Goal: Task Accomplishment & Management: Manage account settings

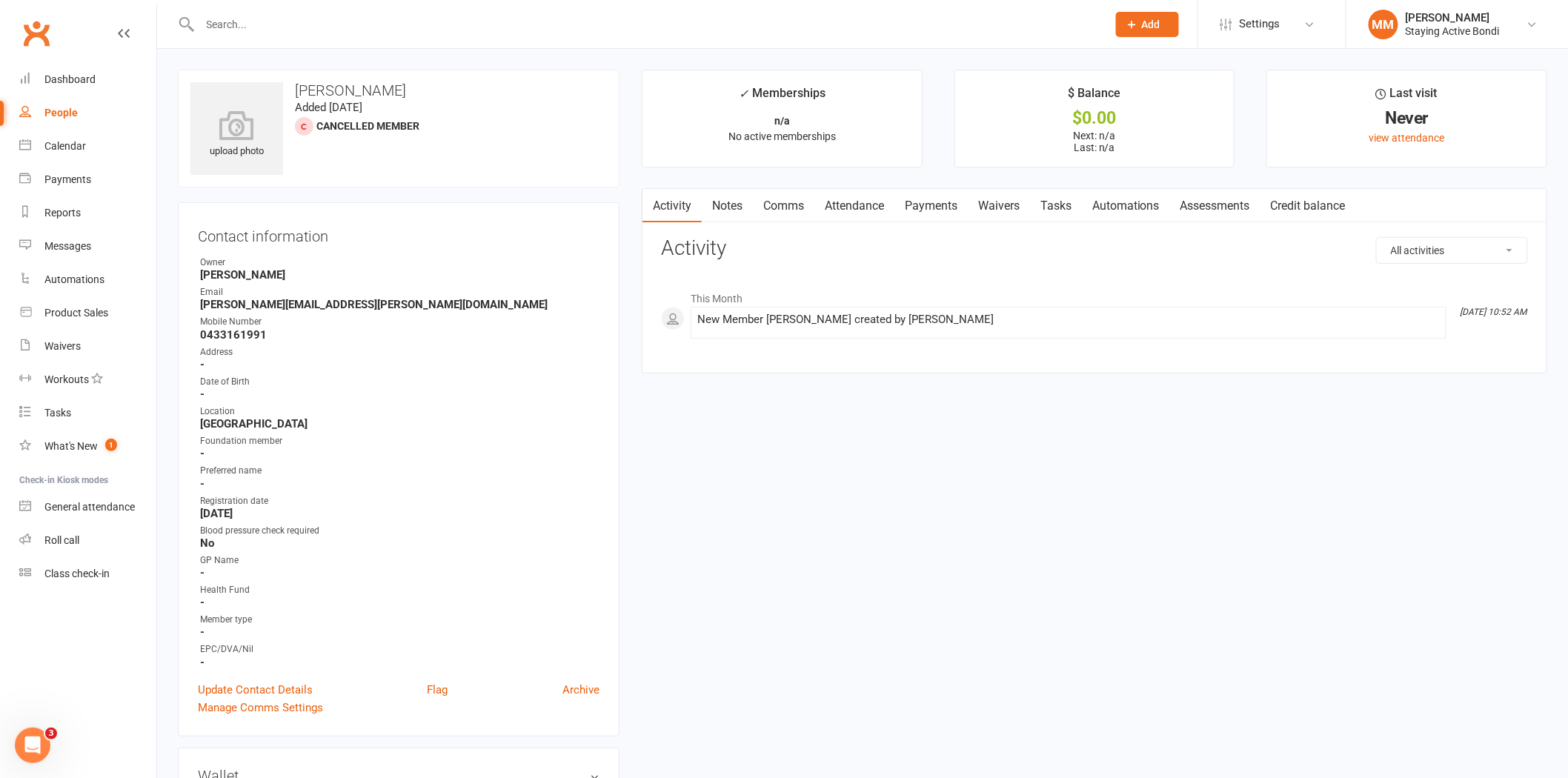
click at [1209, 203] on link "Assessments" at bounding box center [1215, 205] width 90 height 34
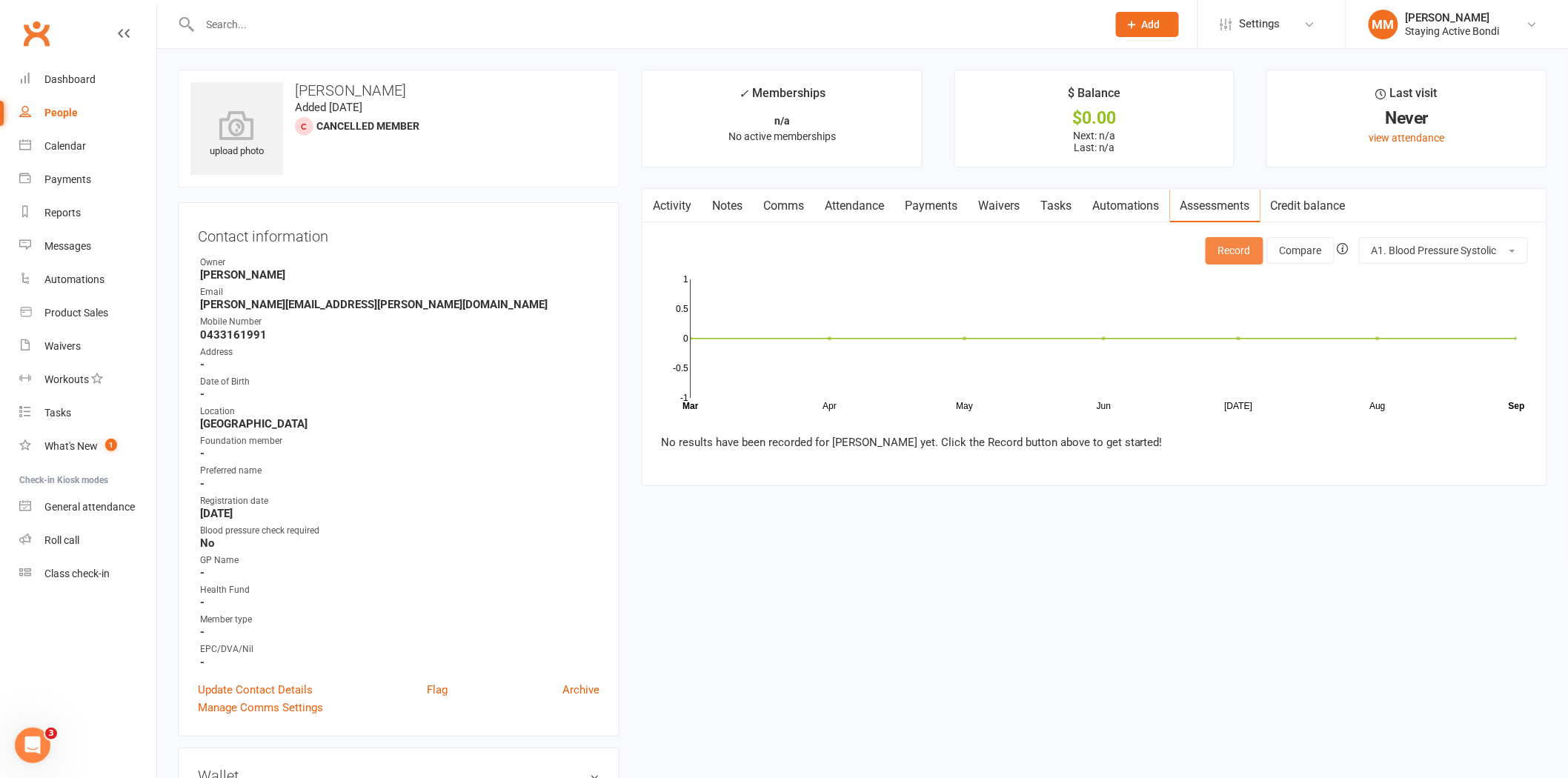
click at [1231, 248] on button "Record" at bounding box center [1234, 250] width 58 height 26
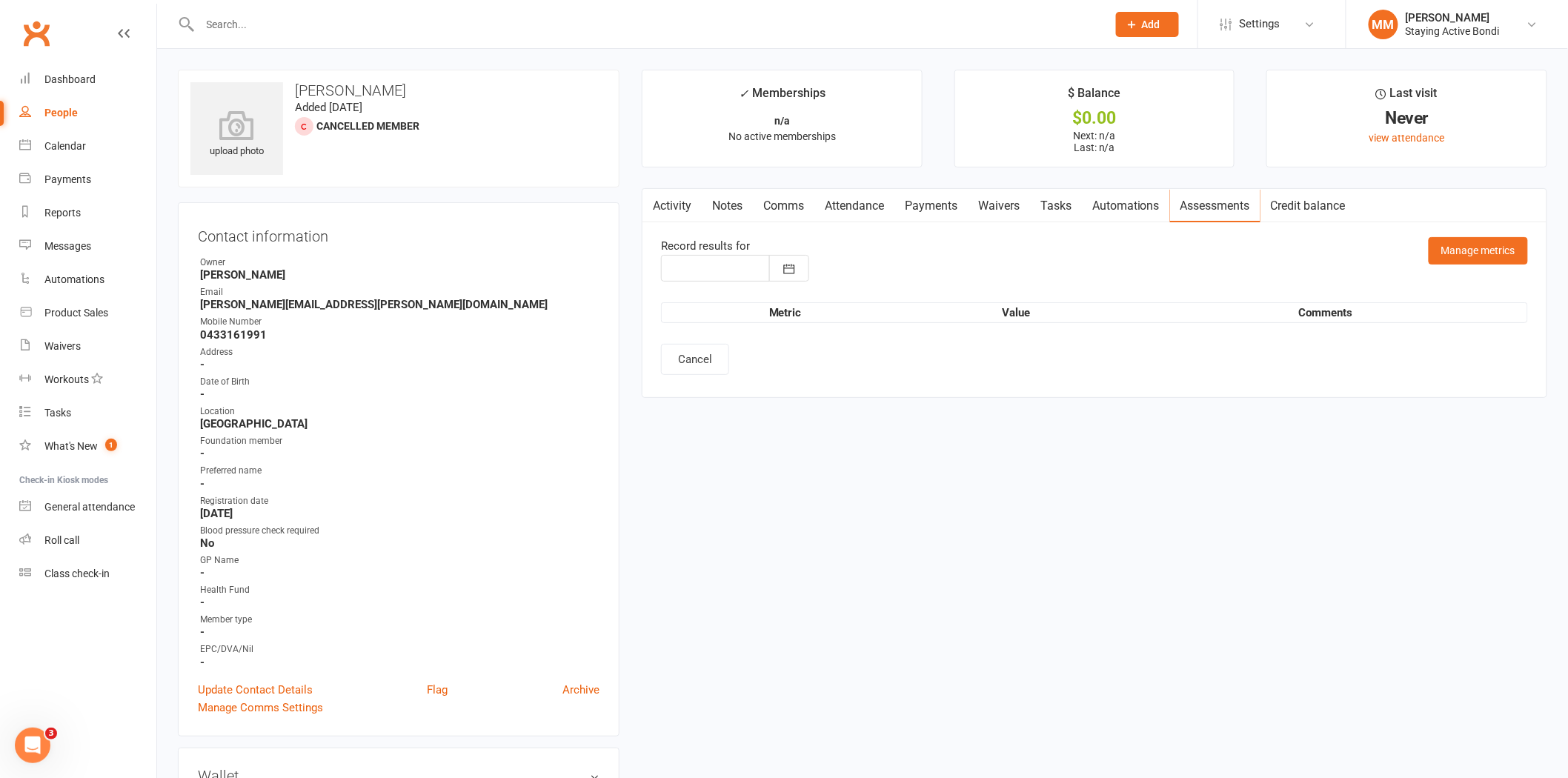
type input "[DATE]"
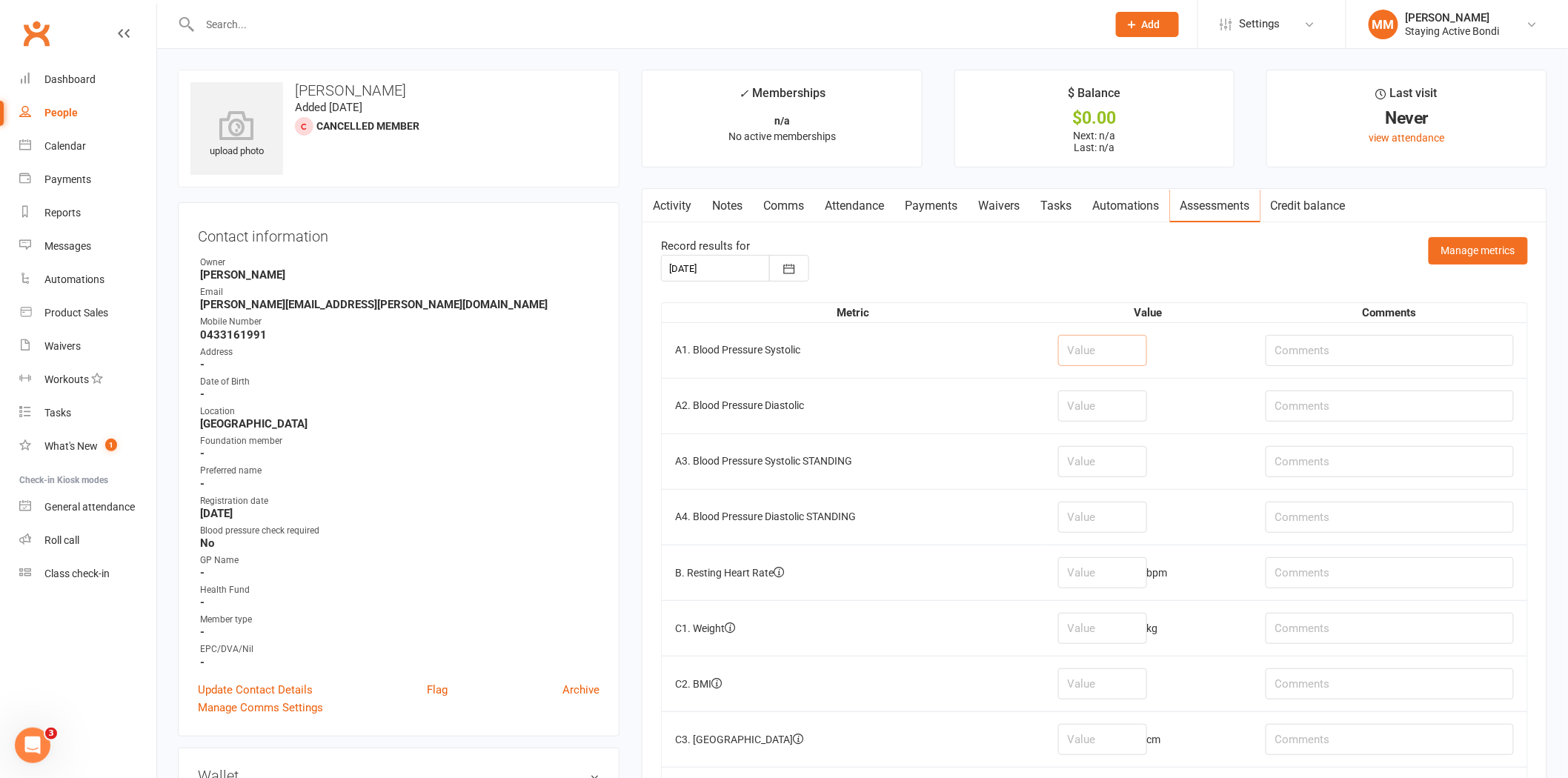
click at [1079, 356] on input "number" at bounding box center [1103, 350] width 89 height 31
type input "121"
click at [1080, 415] on input "number" at bounding box center [1103, 405] width 89 height 31
type input "77"
click at [1079, 571] on input "number" at bounding box center [1103, 572] width 89 height 31
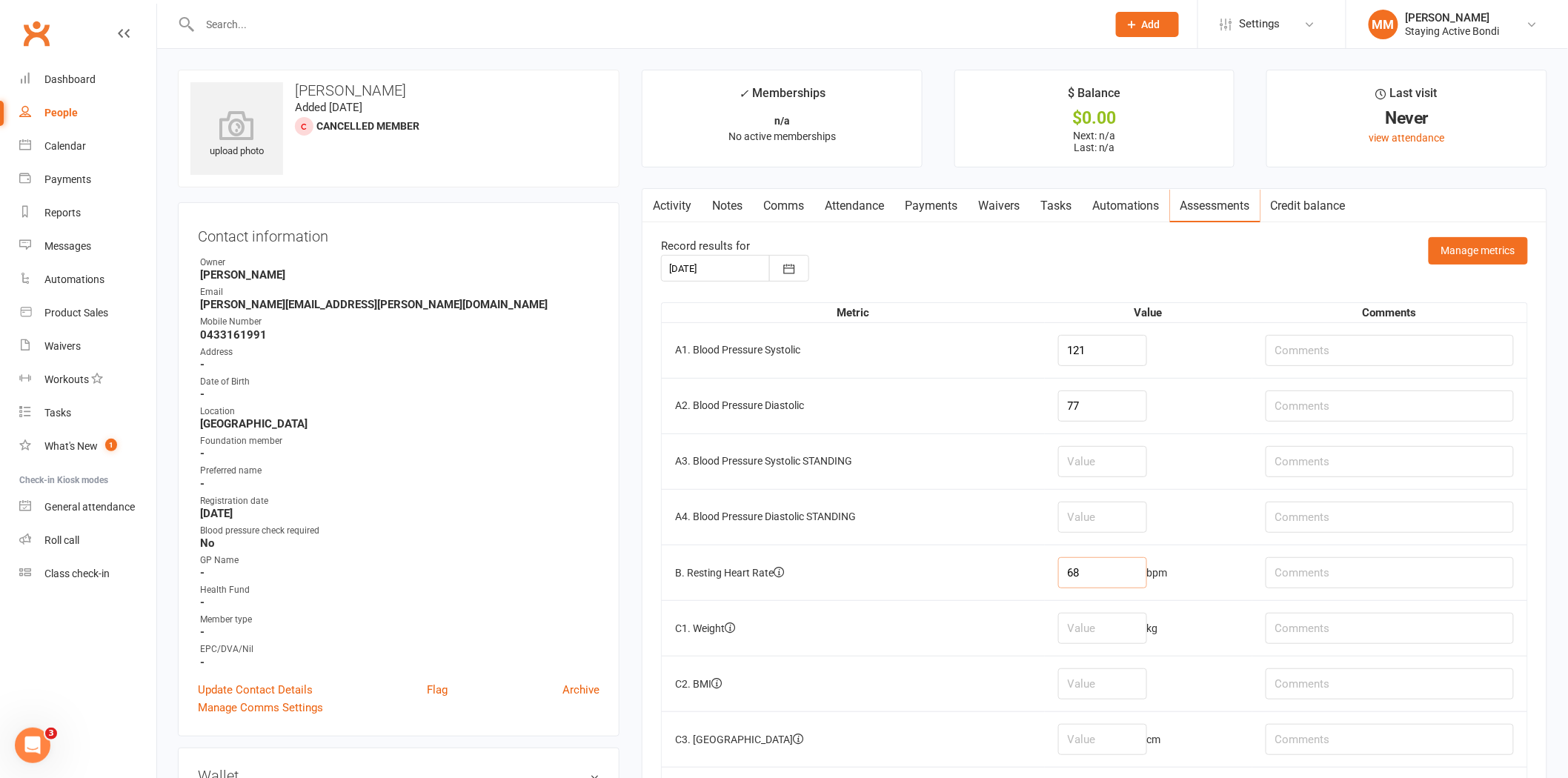
type input "68"
click at [1094, 623] on input "number" at bounding box center [1103, 628] width 89 height 31
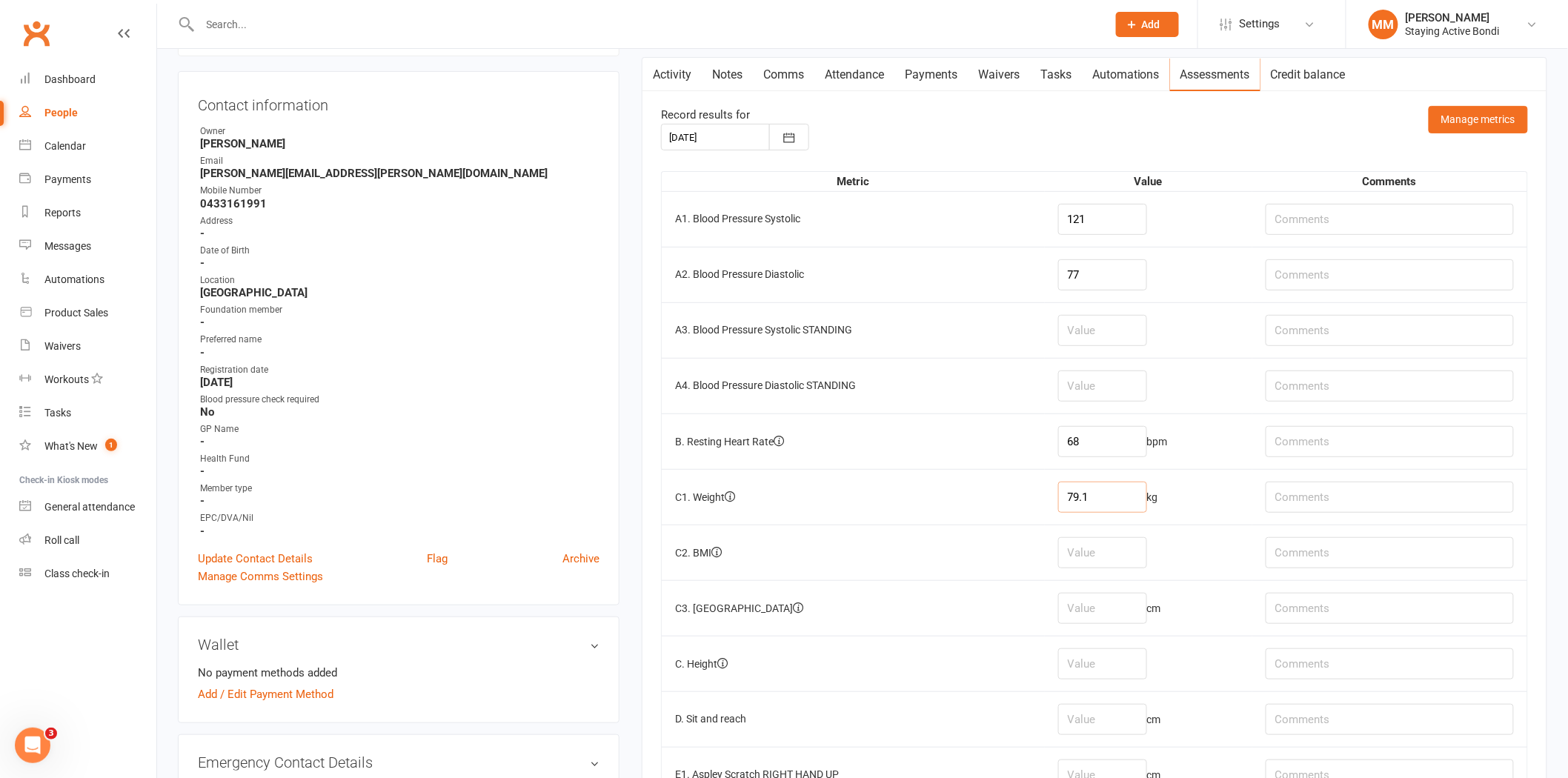
scroll to position [144, 0]
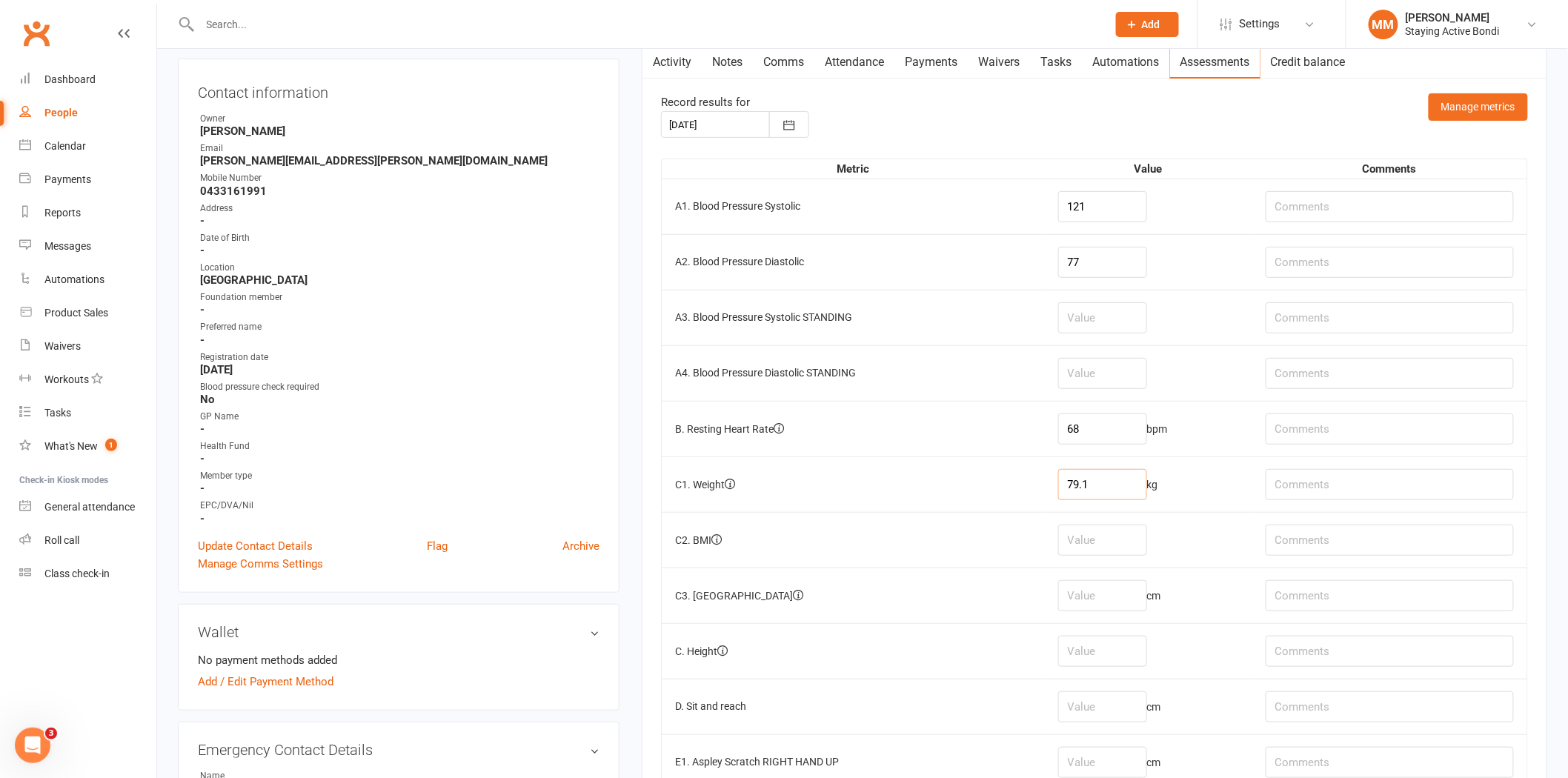
type input "79.1"
click at [1080, 655] on input "number" at bounding box center [1103, 651] width 89 height 31
type input "159.5"
click at [1107, 587] on input "number" at bounding box center [1103, 595] width 89 height 31
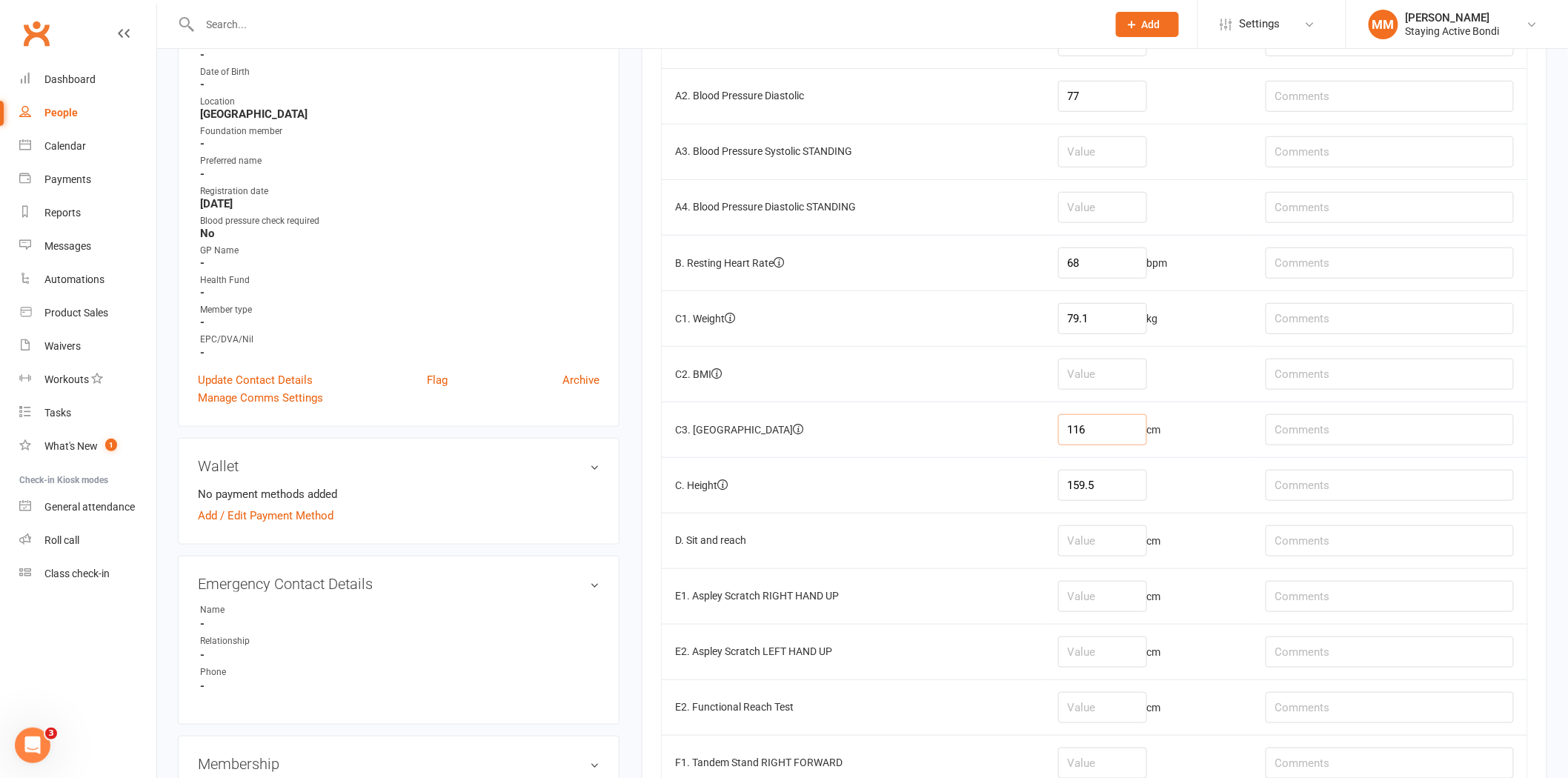
scroll to position [452, 0]
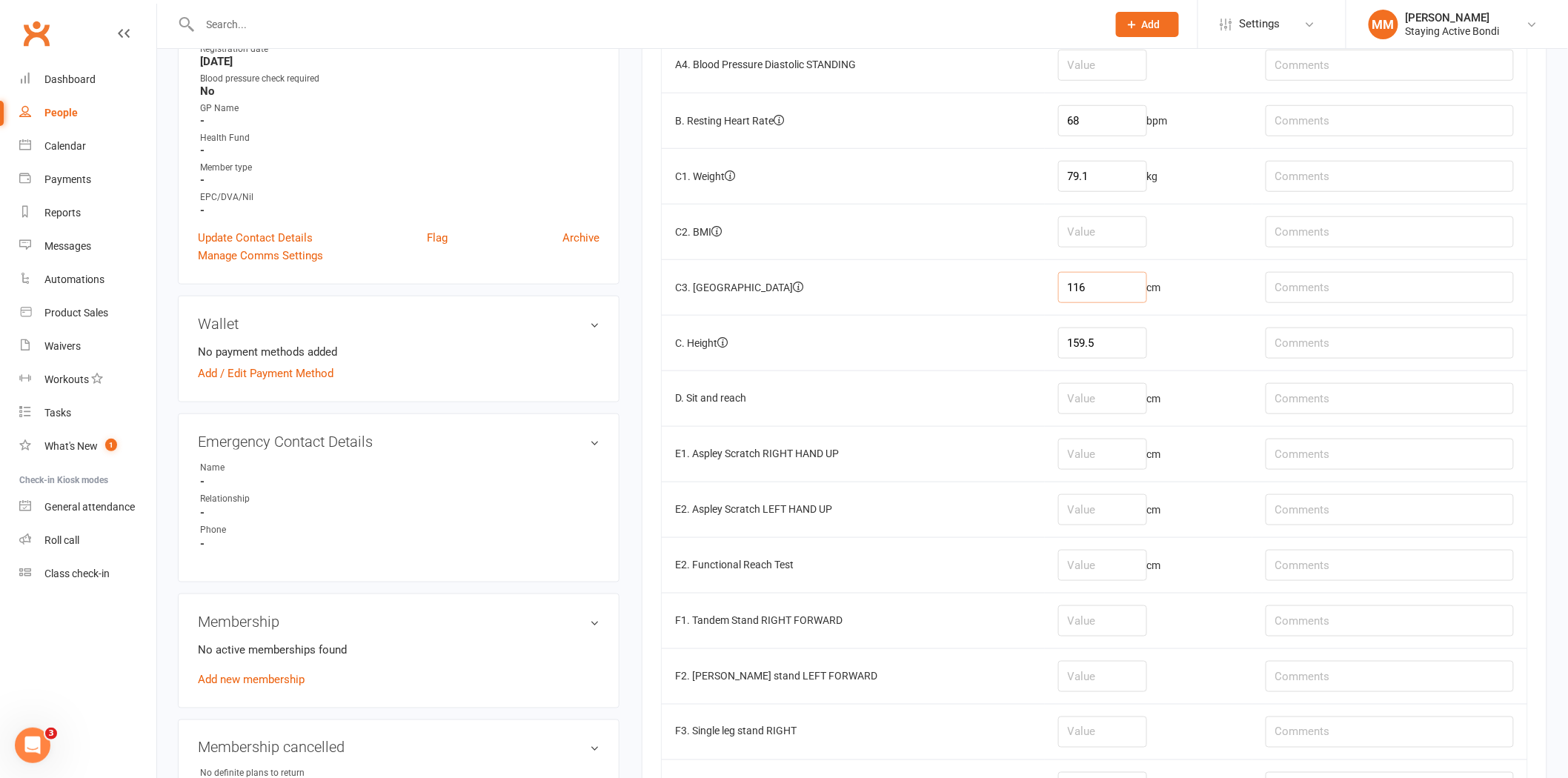
type input "116"
click at [1095, 405] on input "number" at bounding box center [1103, 398] width 89 height 31
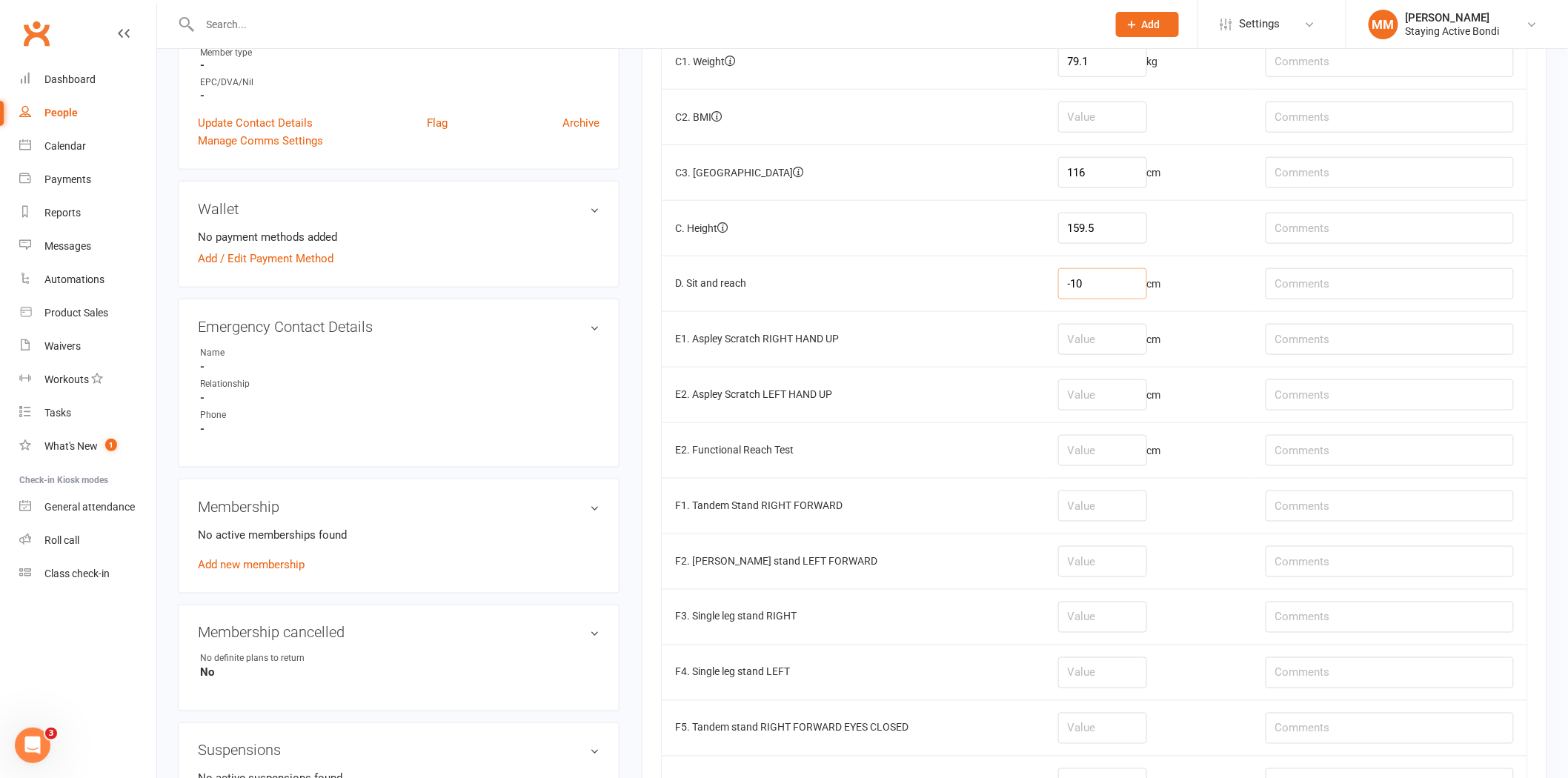
scroll to position [574, 0]
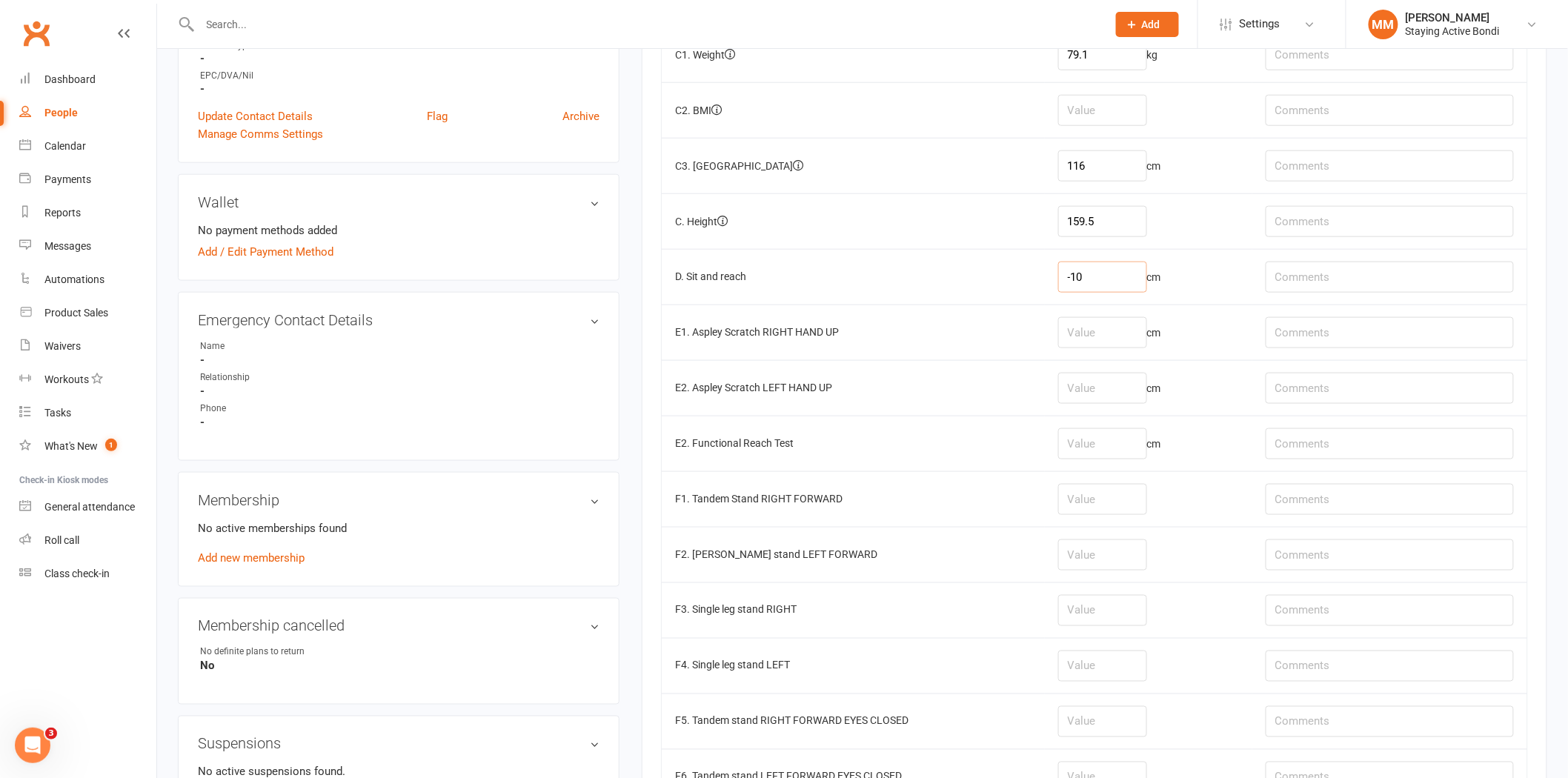
type input "-10"
click at [1089, 341] on input "number" at bounding box center [1103, 332] width 89 height 31
type input "-15"
click at [1080, 386] on input "number" at bounding box center [1103, 388] width 89 height 31
type input "-20"
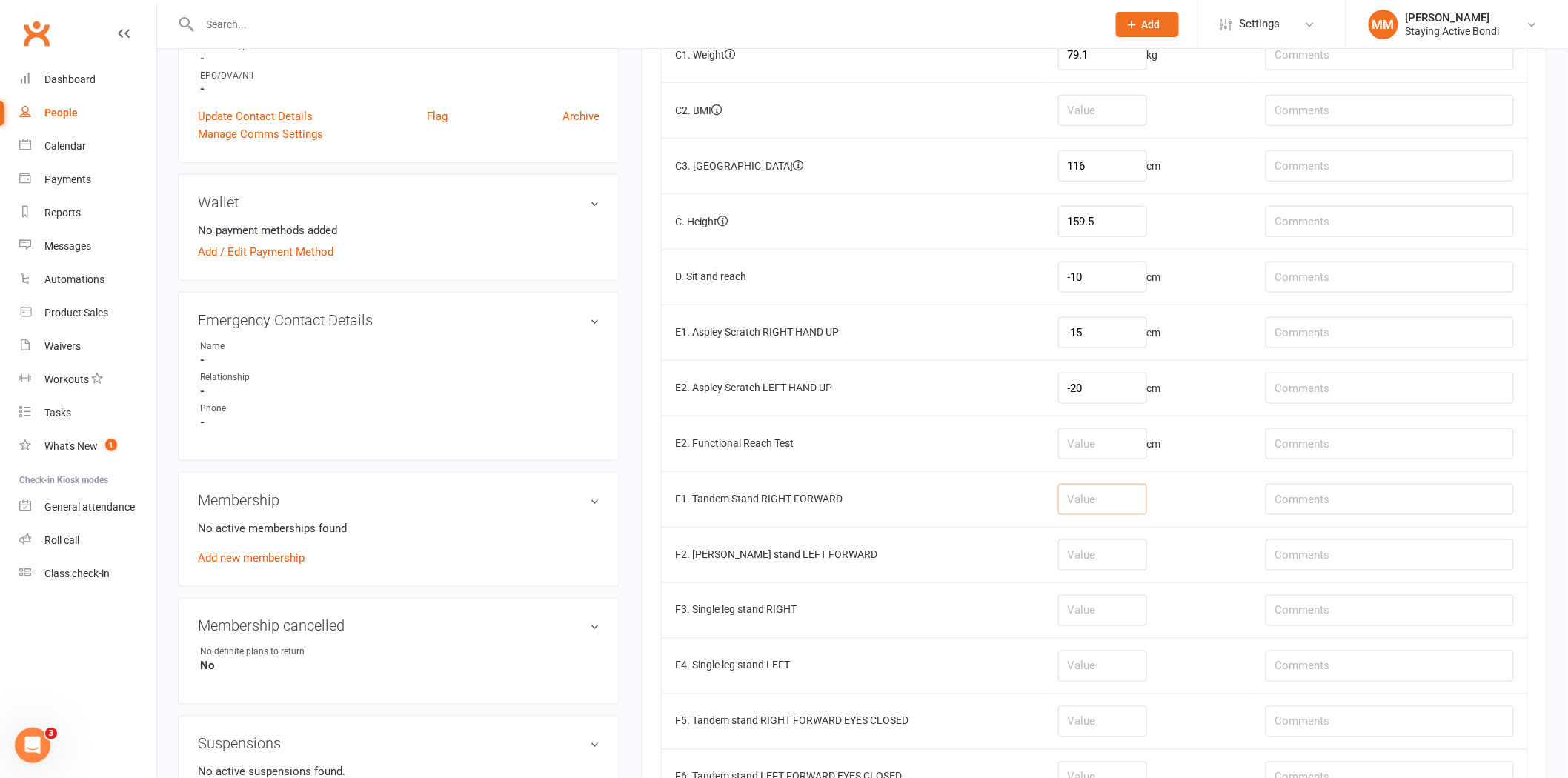
click at [1079, 504] on input "number" at bounding box center [1103, 499] width 89 height 31
type input "4"
click at [1102, 559] on input "number" at bounding box center [1103, 555] width 89 height 31
type input "8"
drag, startPoint x: 1095, startPoint y: 616, endPoint x: 1103, endPoint y: 615, distance: 8.1
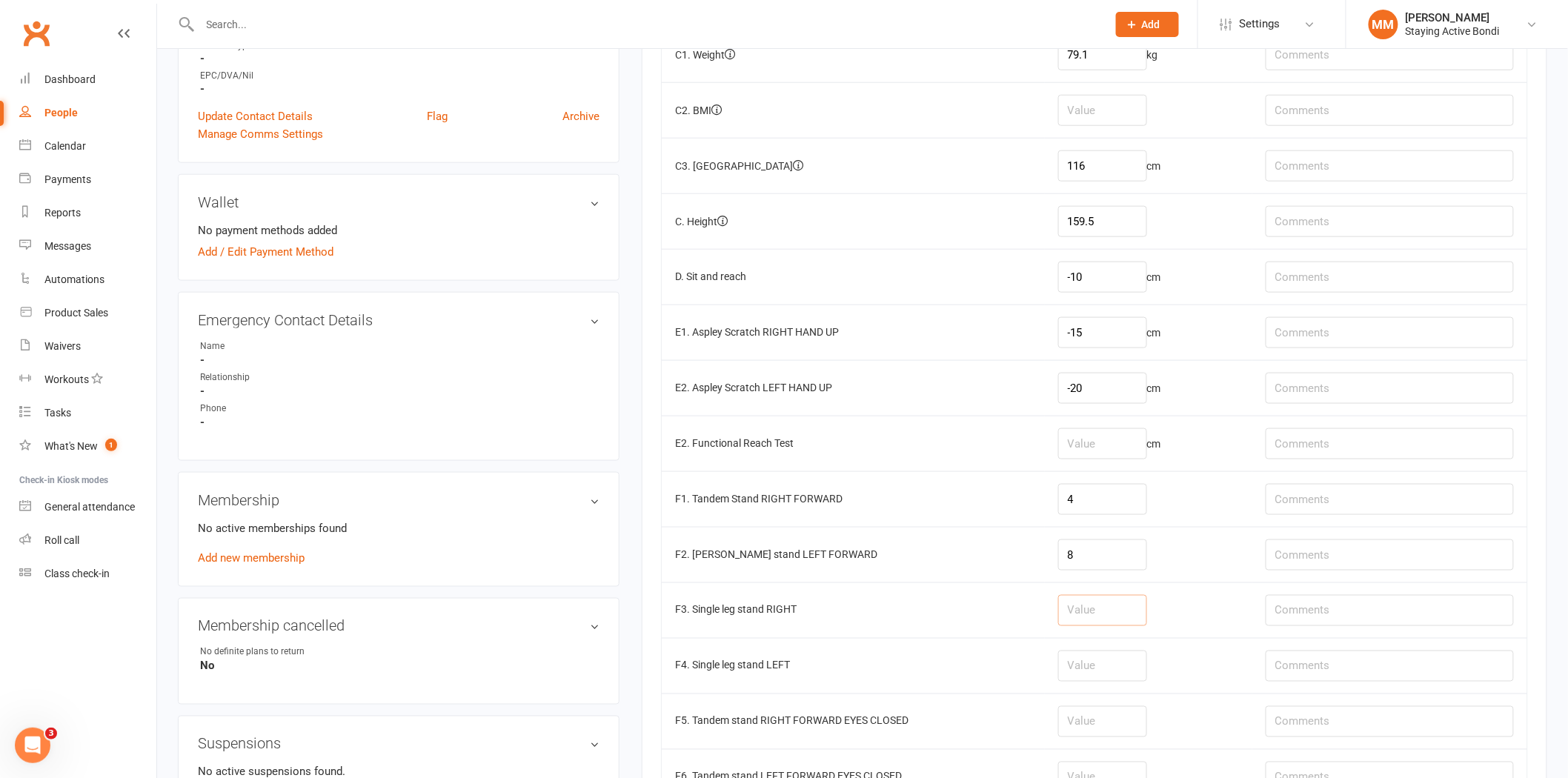
click at [1099, 616] on input "number" at bounding box center [1103, 610] width 89 height 31
click at [1113, 671] on input "number" at bounding box center [1103, 665] width 89 height 31
type input "5"
drag, startPoint x: 1090, startPoint y: 619, endPoint x: 1097, endPoint y: 609, distance: 12.2
click at [1091, 619] on input "number" at bounding box center [1103, 610] width 89 height 31
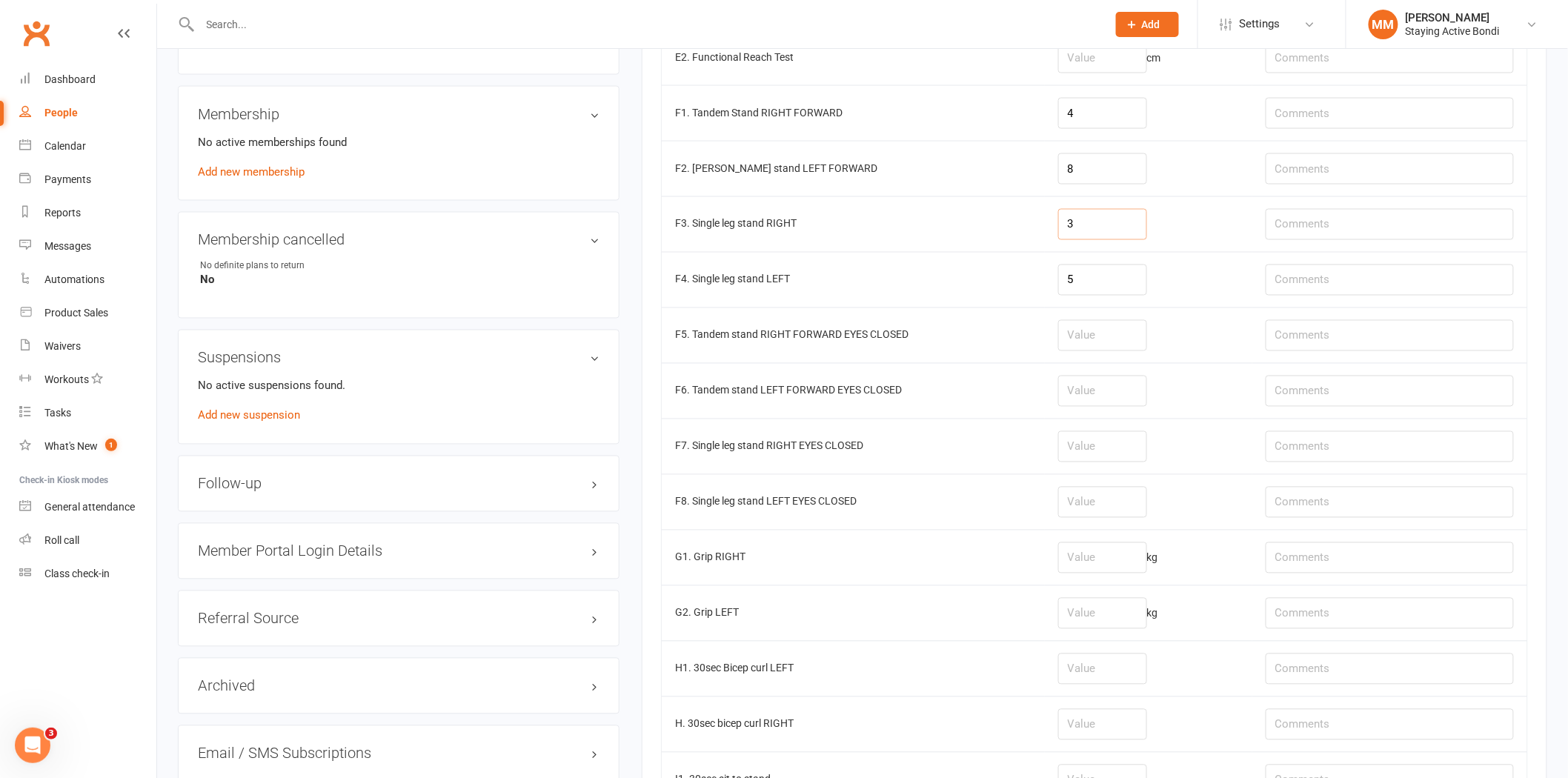
scroll to position [984, 0]
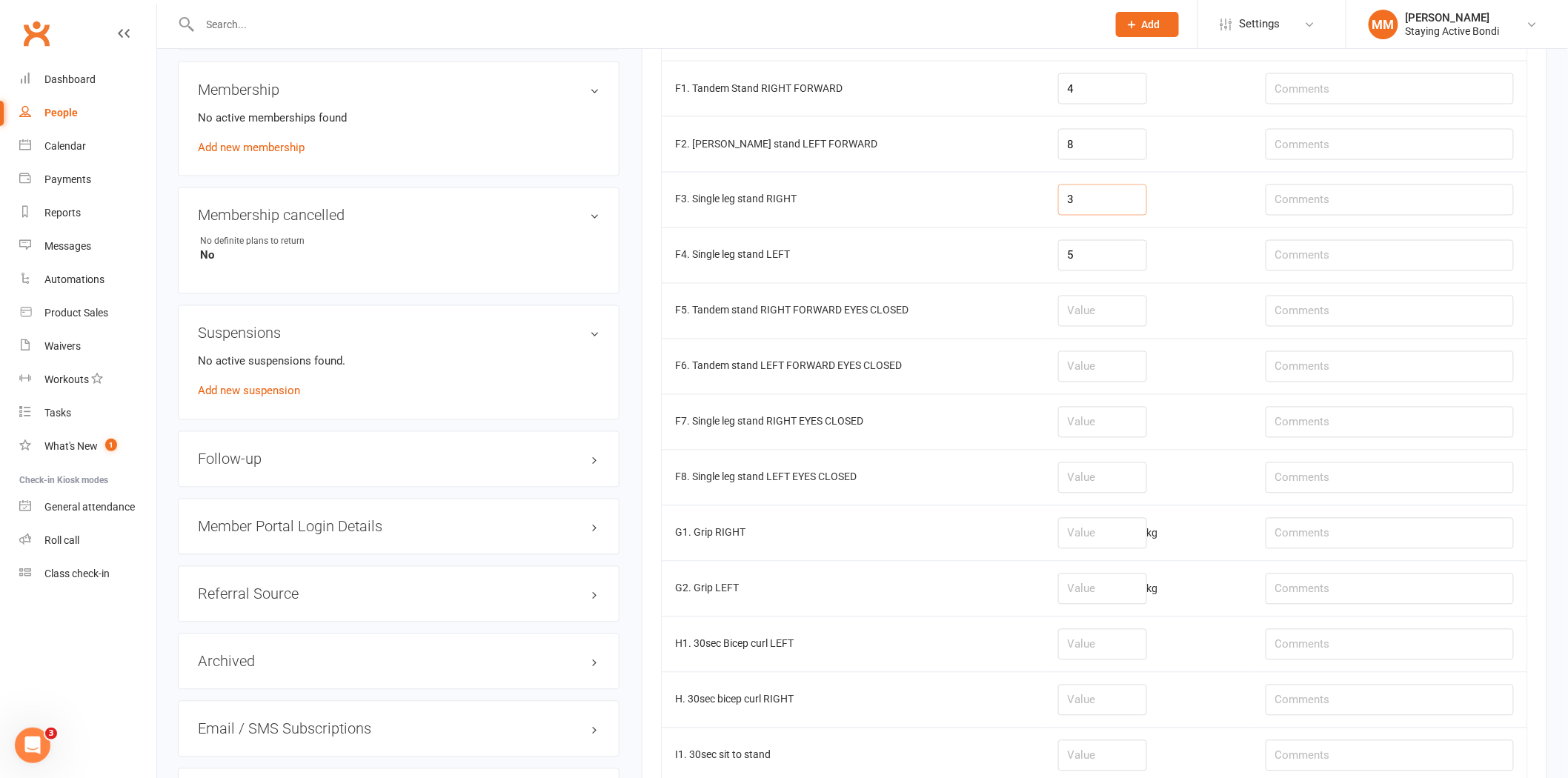
type input "3"
click at [1091, 537] on input "number" at bounding box center [1103, 533] width 89 height 31
click at [1320, 601] on input "text" at bounding box center [1390, 589] width 248 height 31
type input "19.2"
click at [1297, 537] on input "text" at bounding box center [1390, 533] width 248 height 31
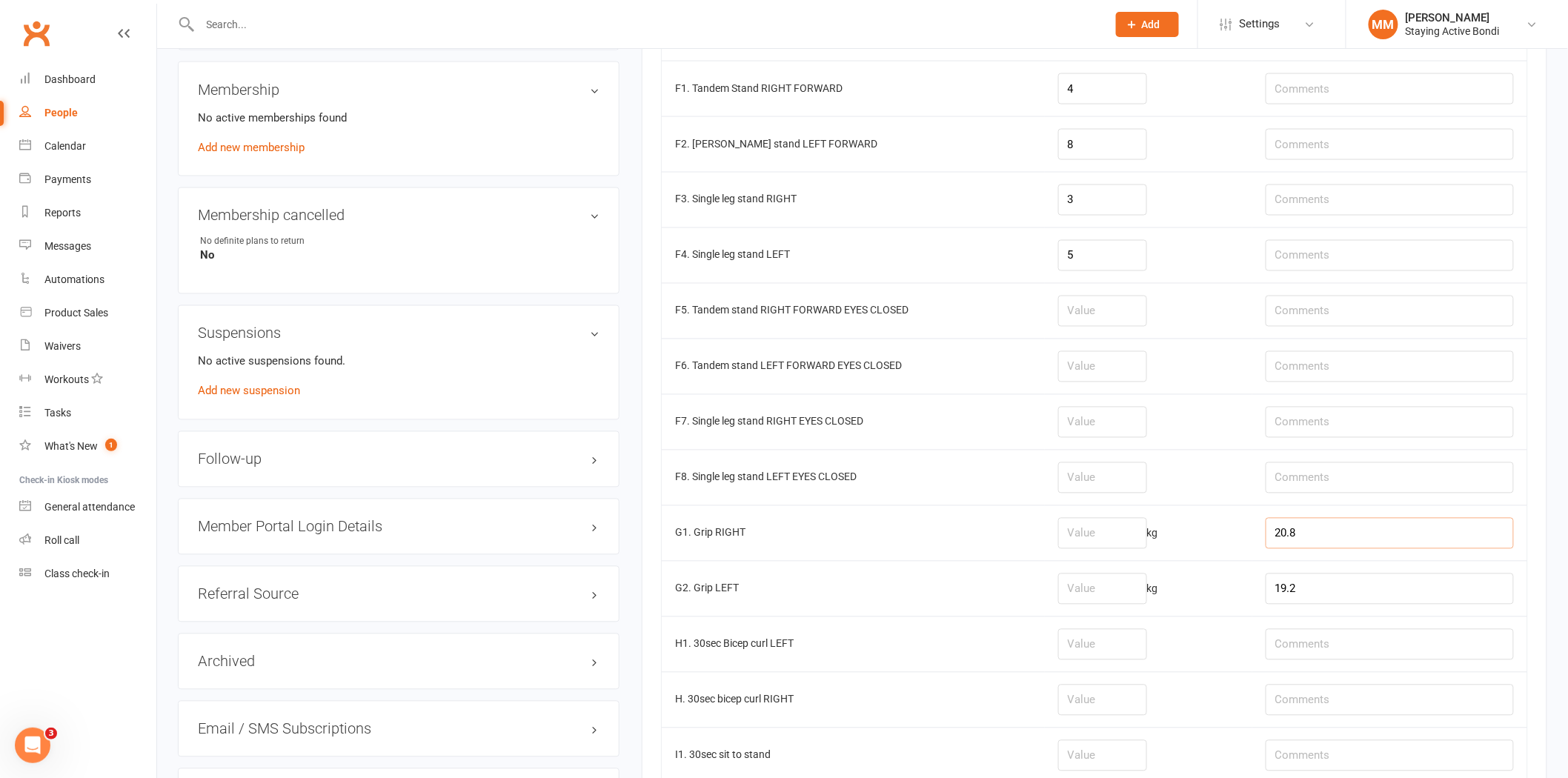
type input "20.8"
click at [1328, 591] on input "19.2" at bounding box center [1390, 589] width 248 height 31
type input "19.2, 16.3"
click at [1337, 537] on input "20.8" at bounding box center [1390, 533] width 248 height 31
type input "20.8, dom 14.4"
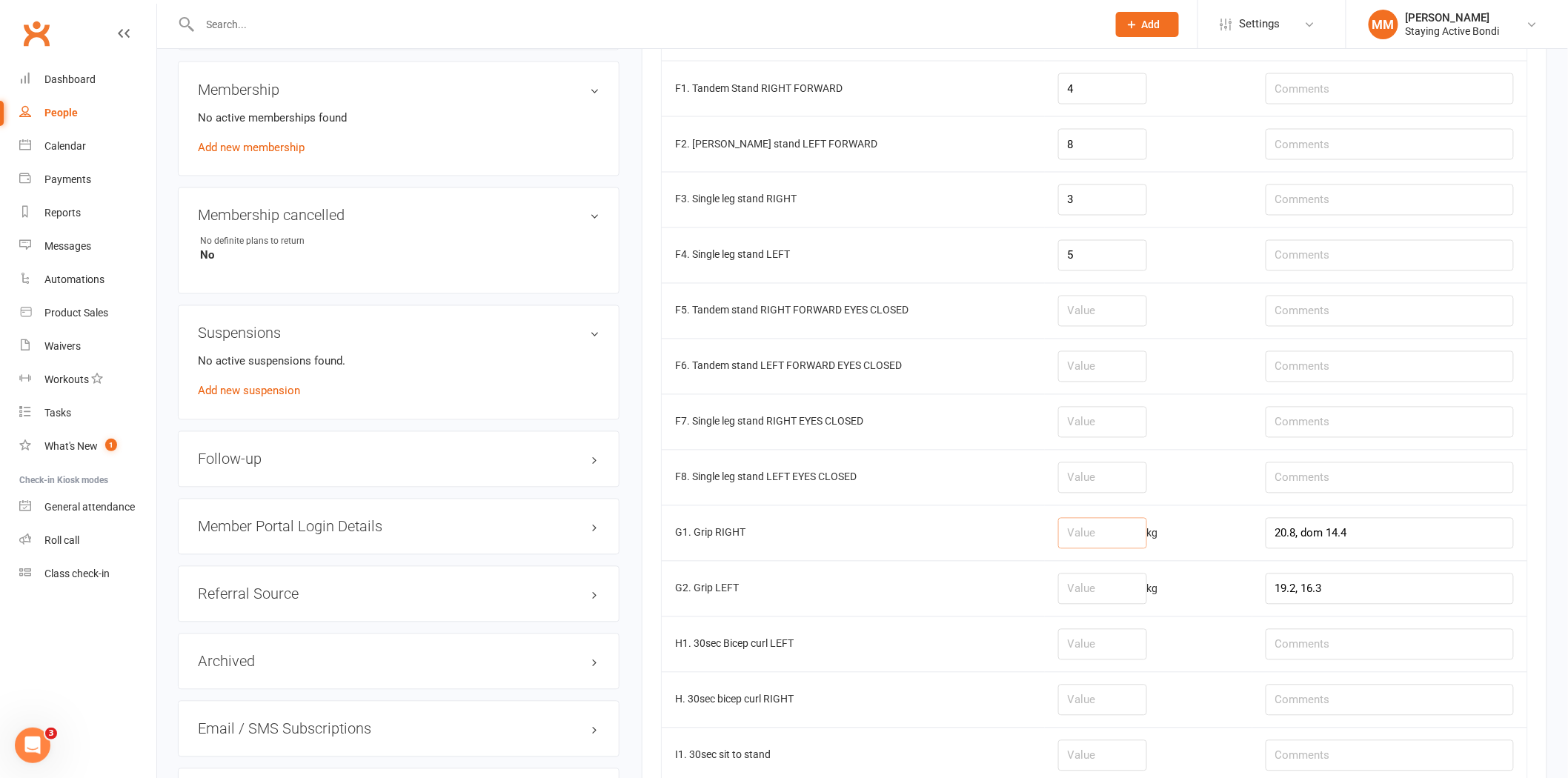
click at [1104, 537] on input "number" at bounding box center [1103, 533] width 89 height 31
type input "20.8"
click at [1085, 595] on input "number" at bounding box center [1103, 589] width 89 height 31
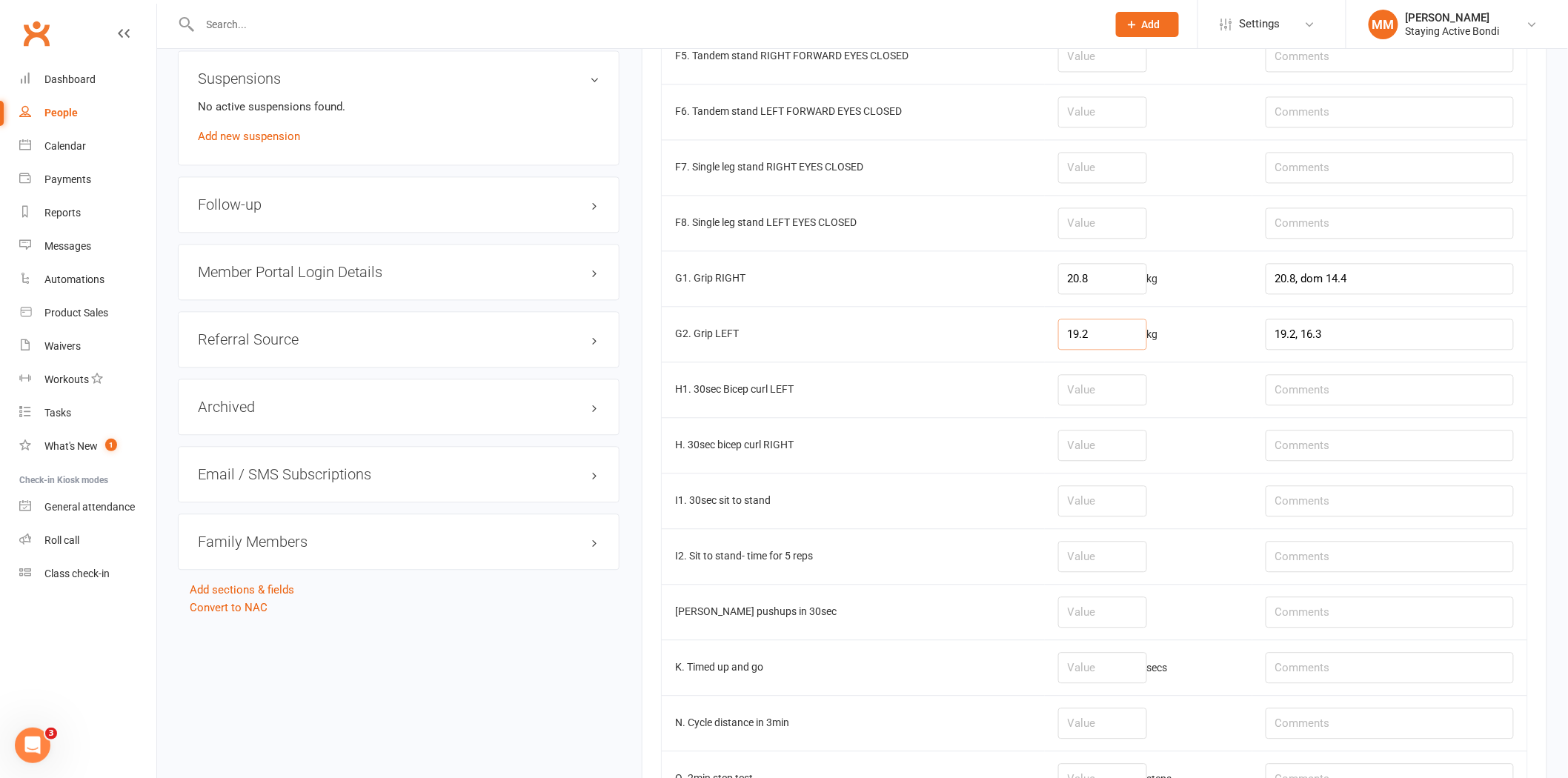
scroll to position [1249, 0]
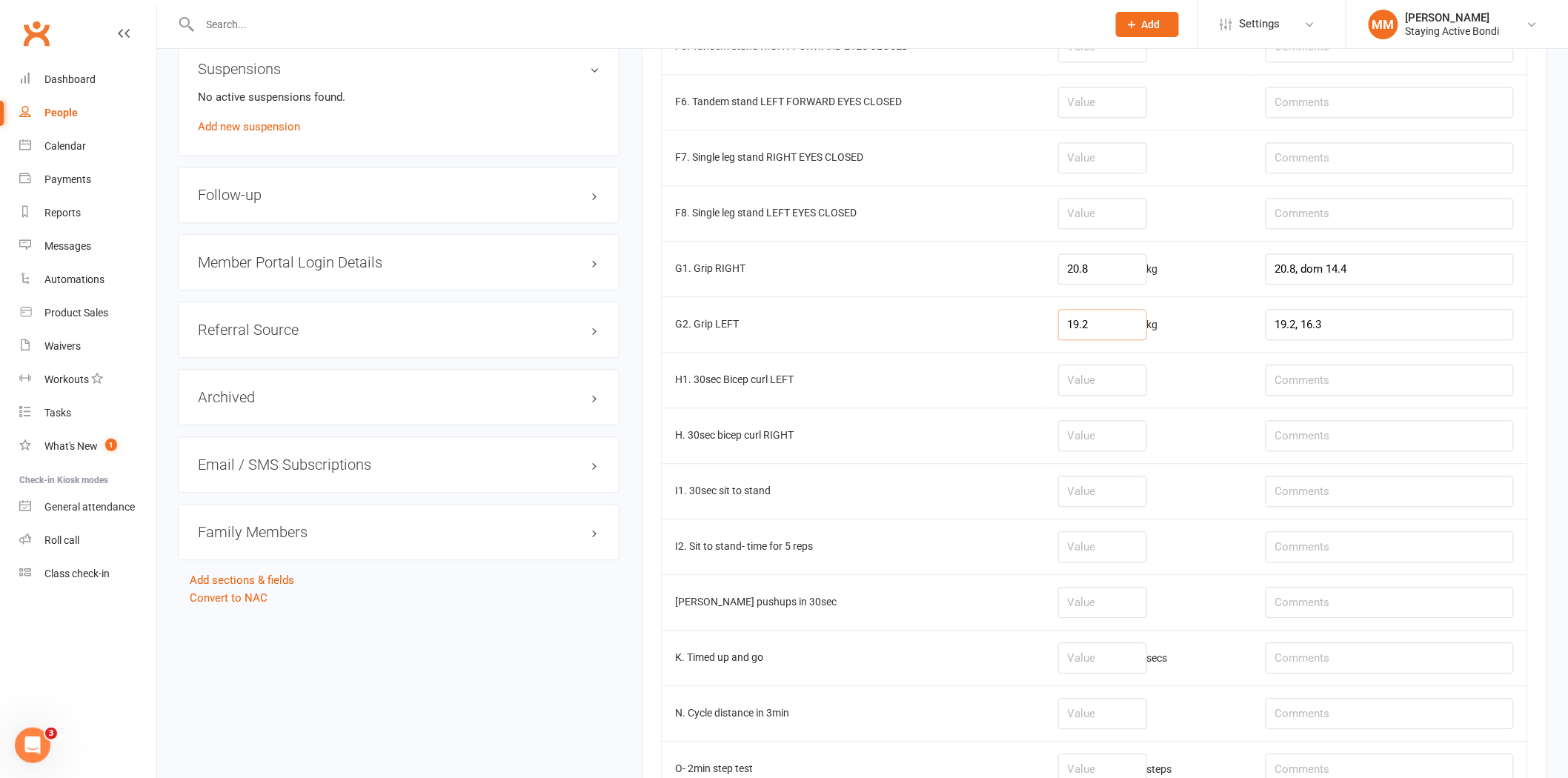
type input "19.2"
click at [1080, 499] on input "number" at bounding box center [1103, 491] width 89 height 31
click at [1083, 486] on input "number" at bounding box center [1103, 491] width 89 height 31
type input "5"
click at [1080, 612] on input "number" at bounding box center [1103, 602] width 89 height 31
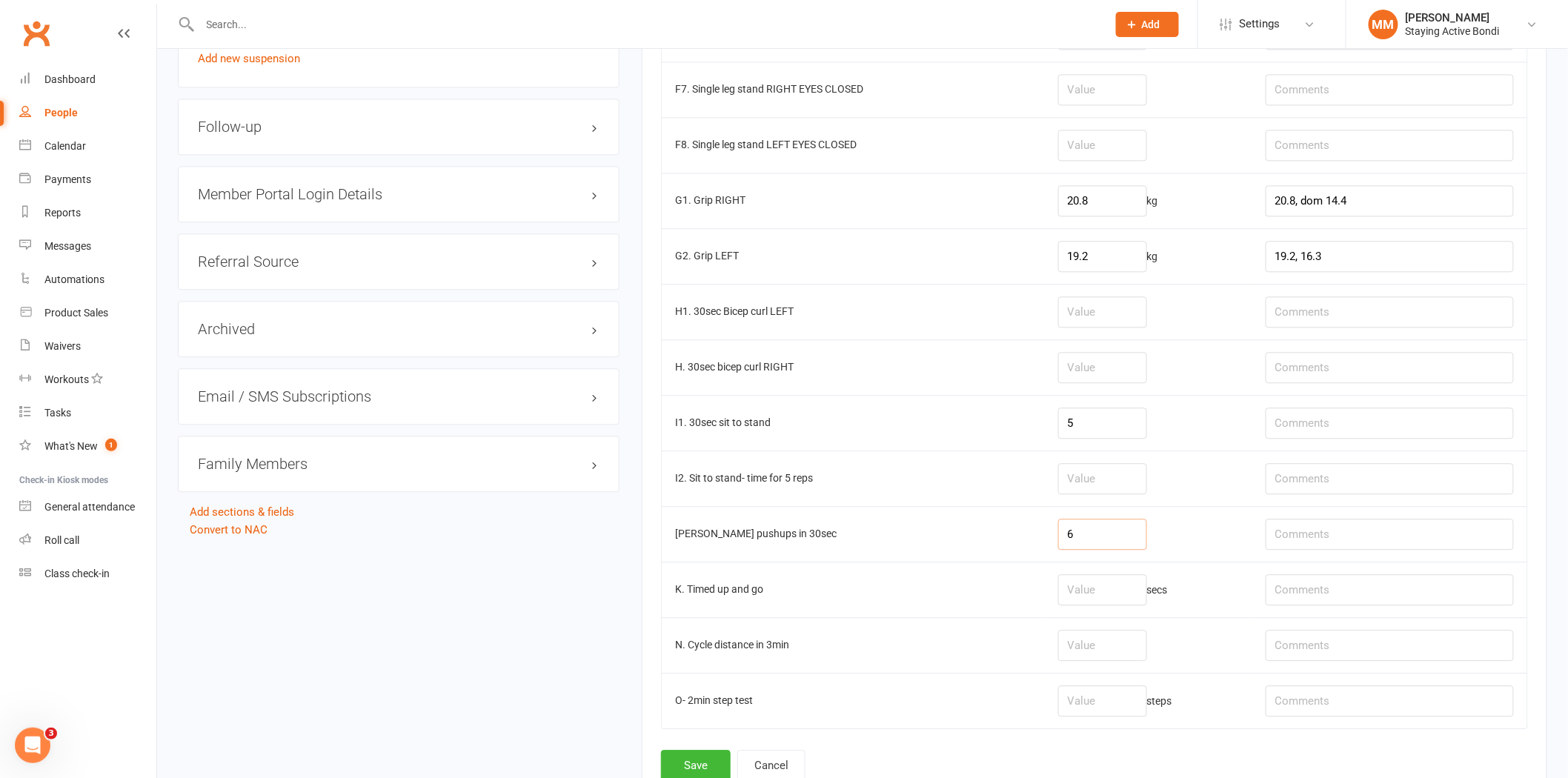
scroll to position [1427, 0]
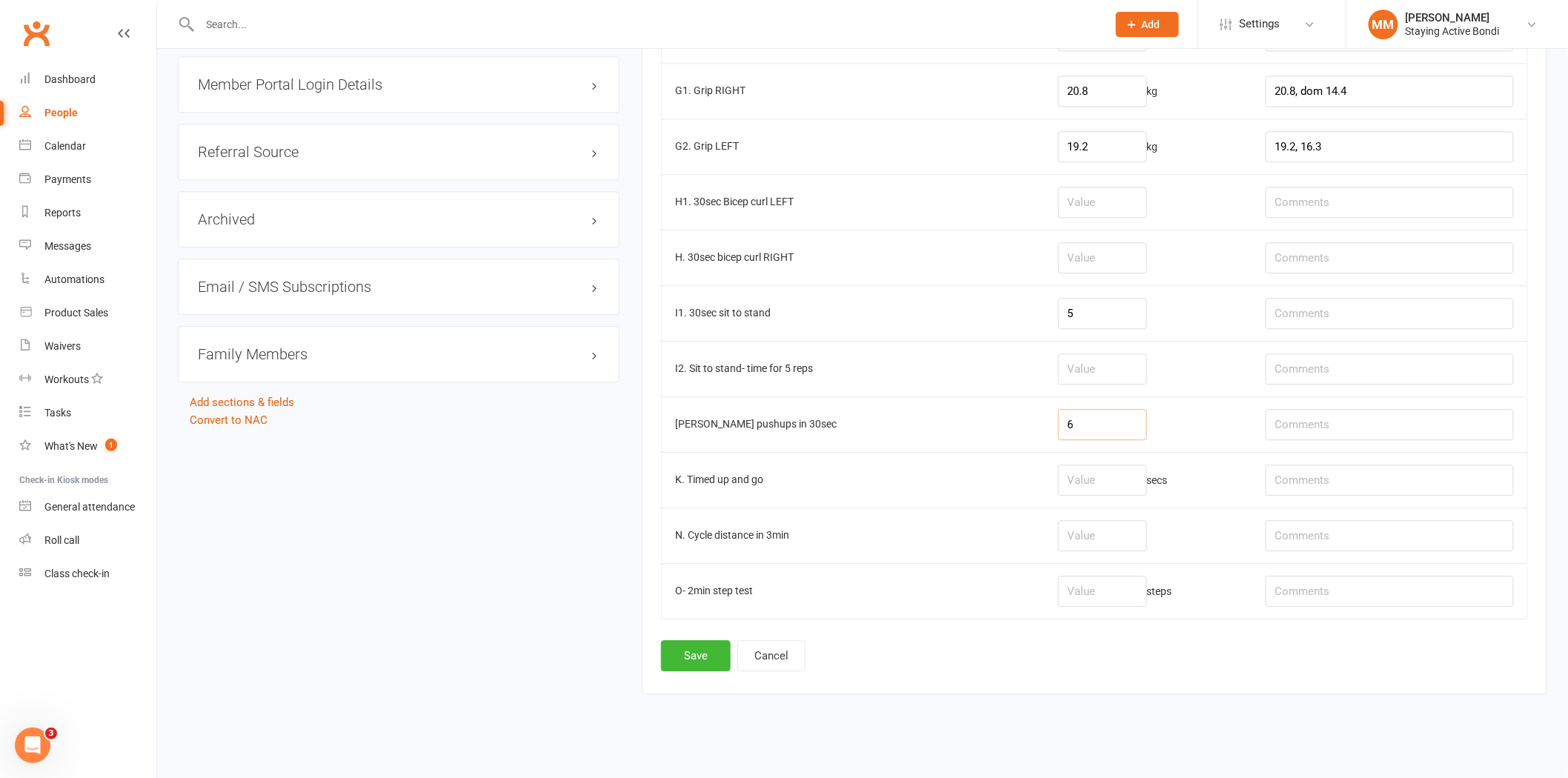
type input "6"
click at [1070, 531] on input "number" at bounding box center [1103, 535] width 89 height 31
type input "0.24"
click at [1315, 548] on input "text" at bounding box center [1390, 535] width 248 height 31
type input "RPE 6-7 due to hip"
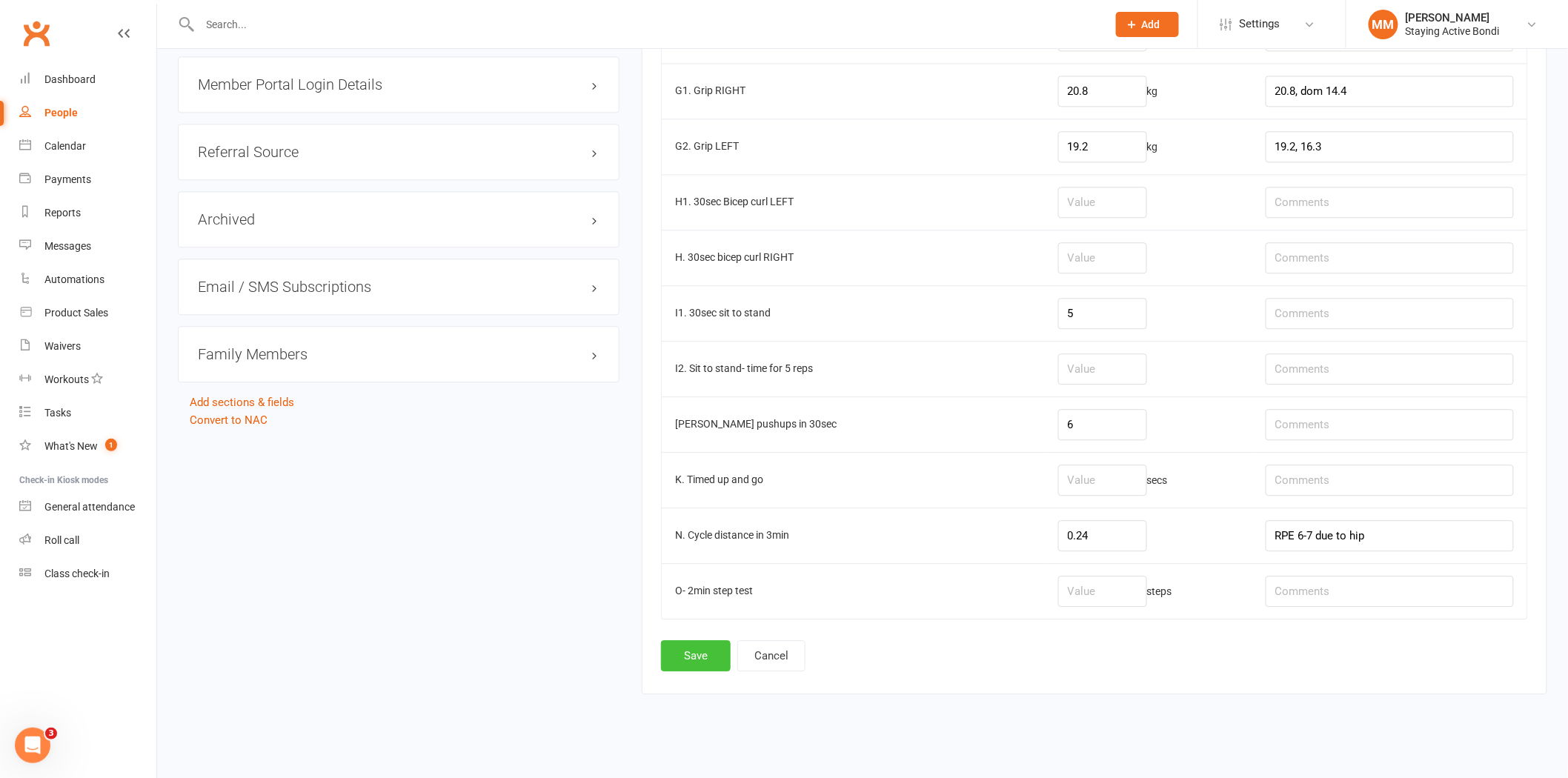
click at [687, 655] on button "Save" at bounding box center [695, 655] width 70 height 31
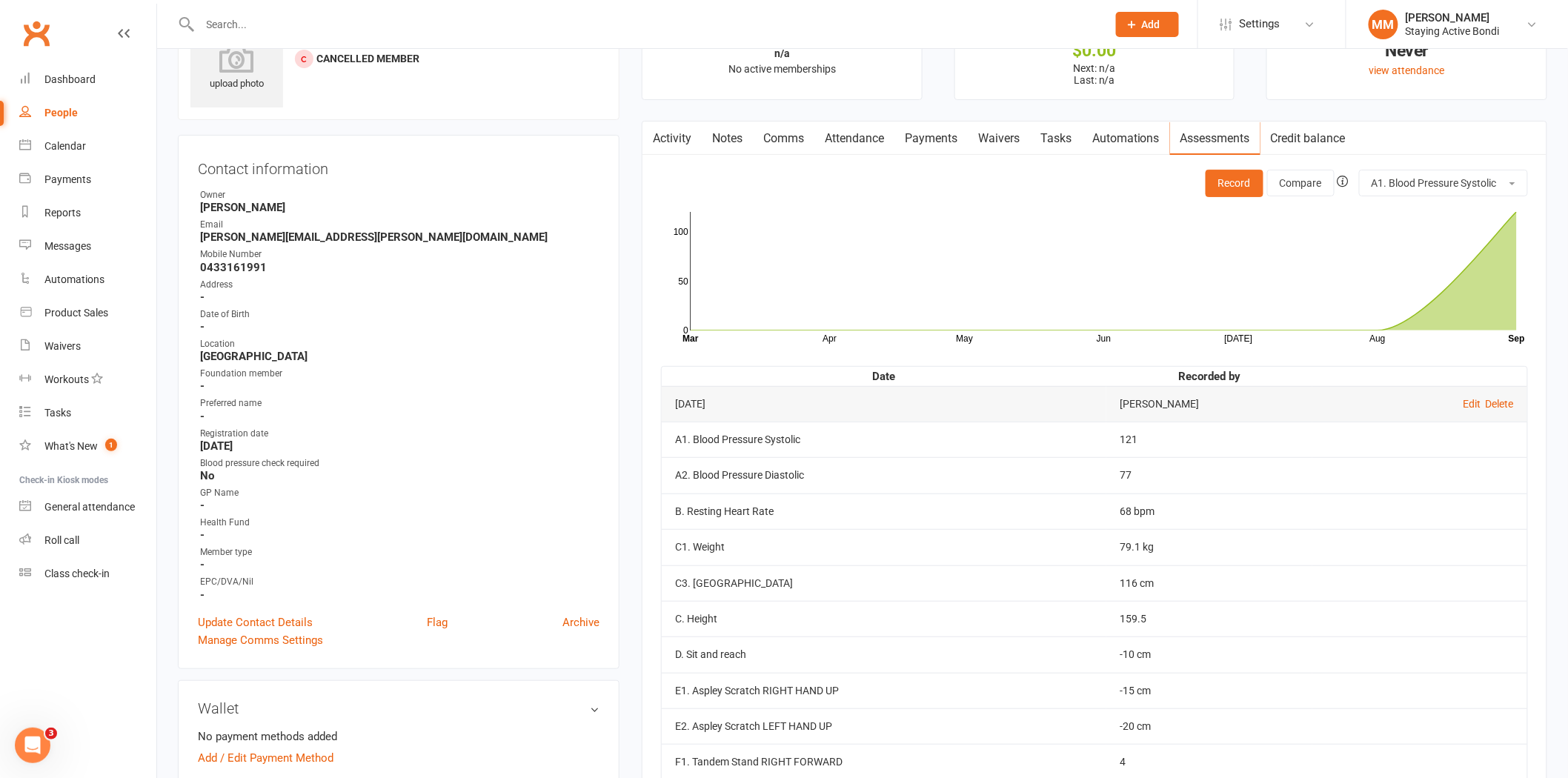
scroll to position [0, 0]
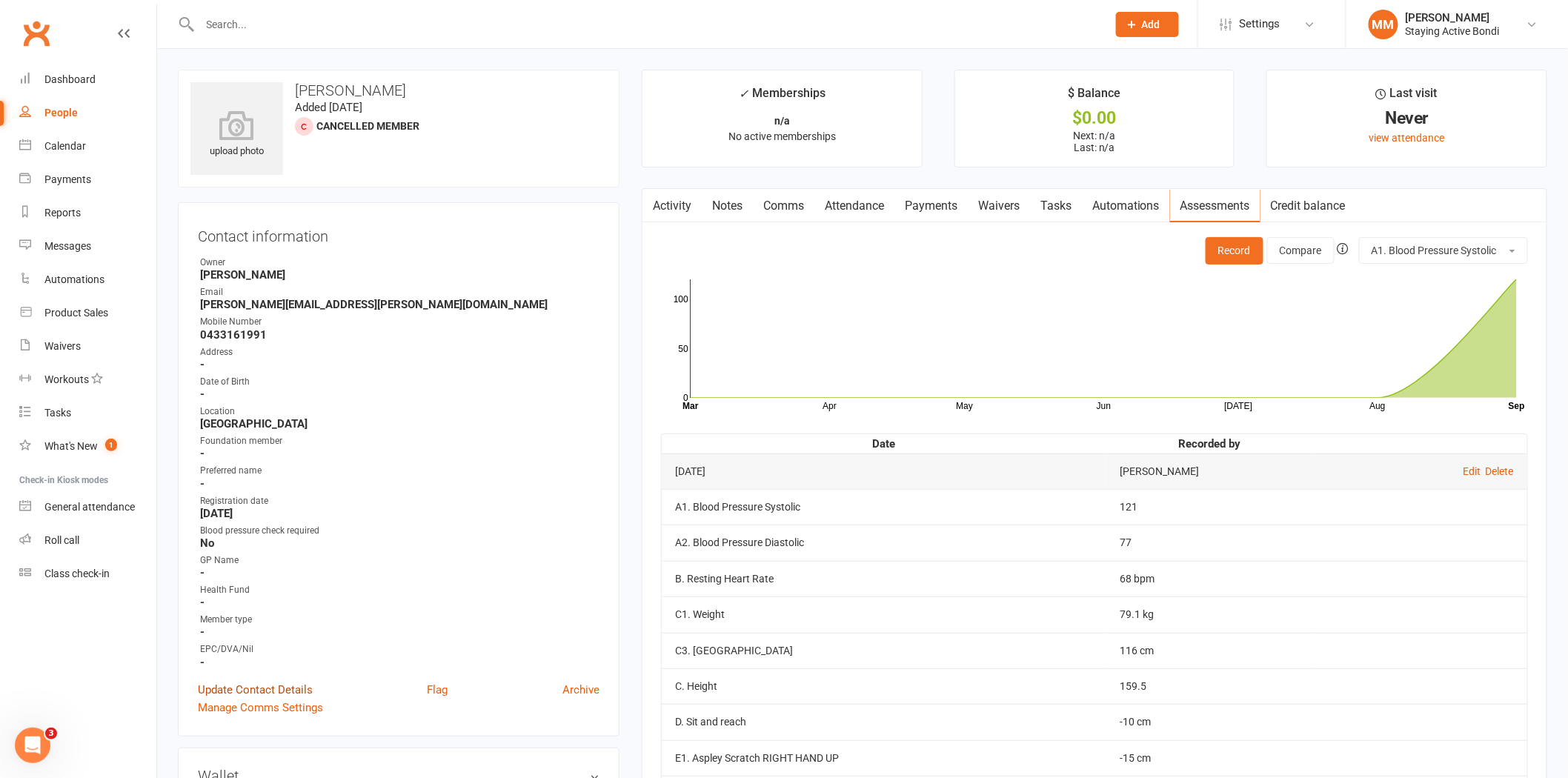
click at [283, 683] on link "Update Contact Details" at bounding box center [255, 690] width 115 height 18
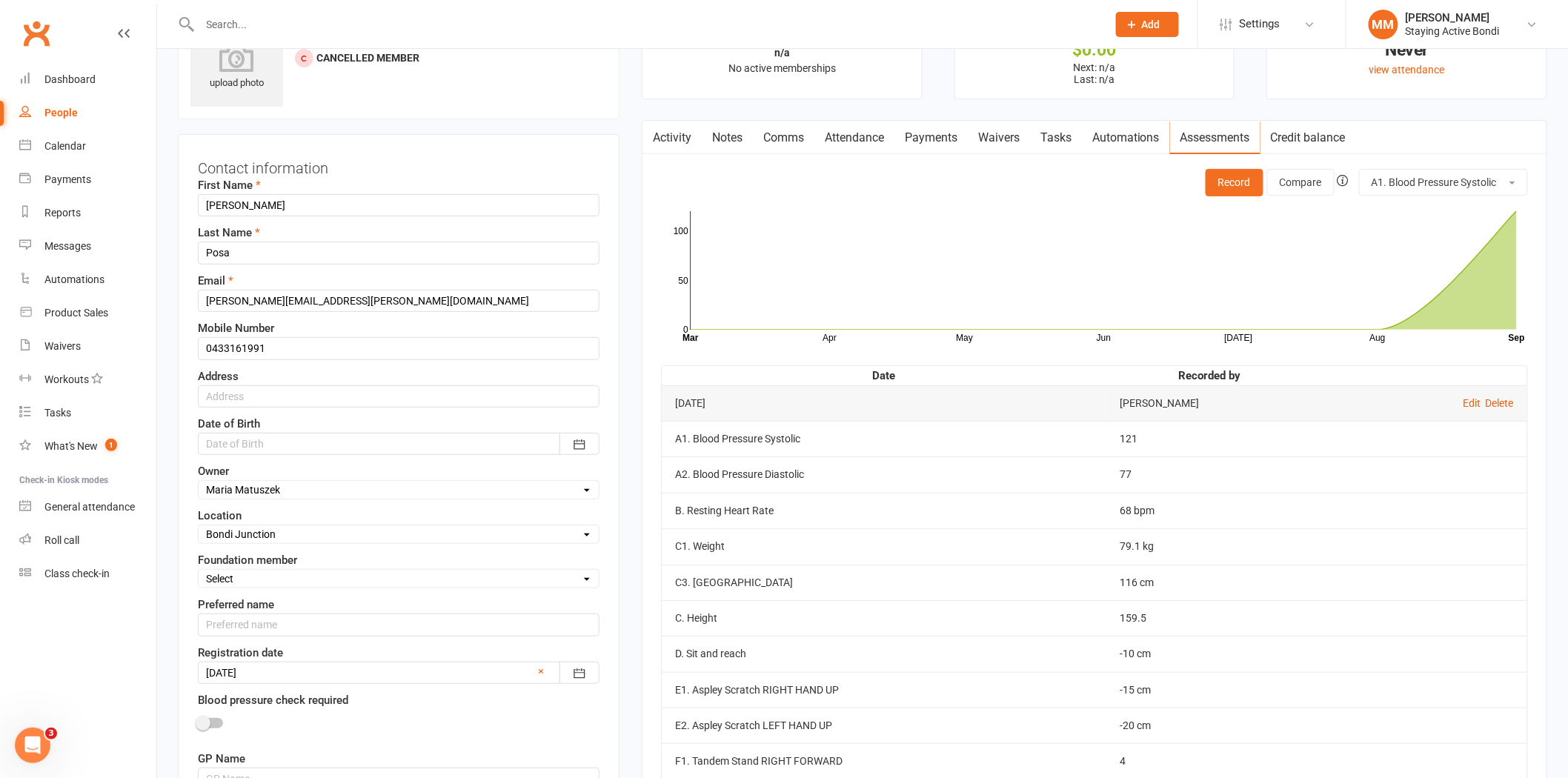
scroll to position [70, 0]
click at [587, 441] on button "button" at bounding box center [579, 443] width 40 height 23
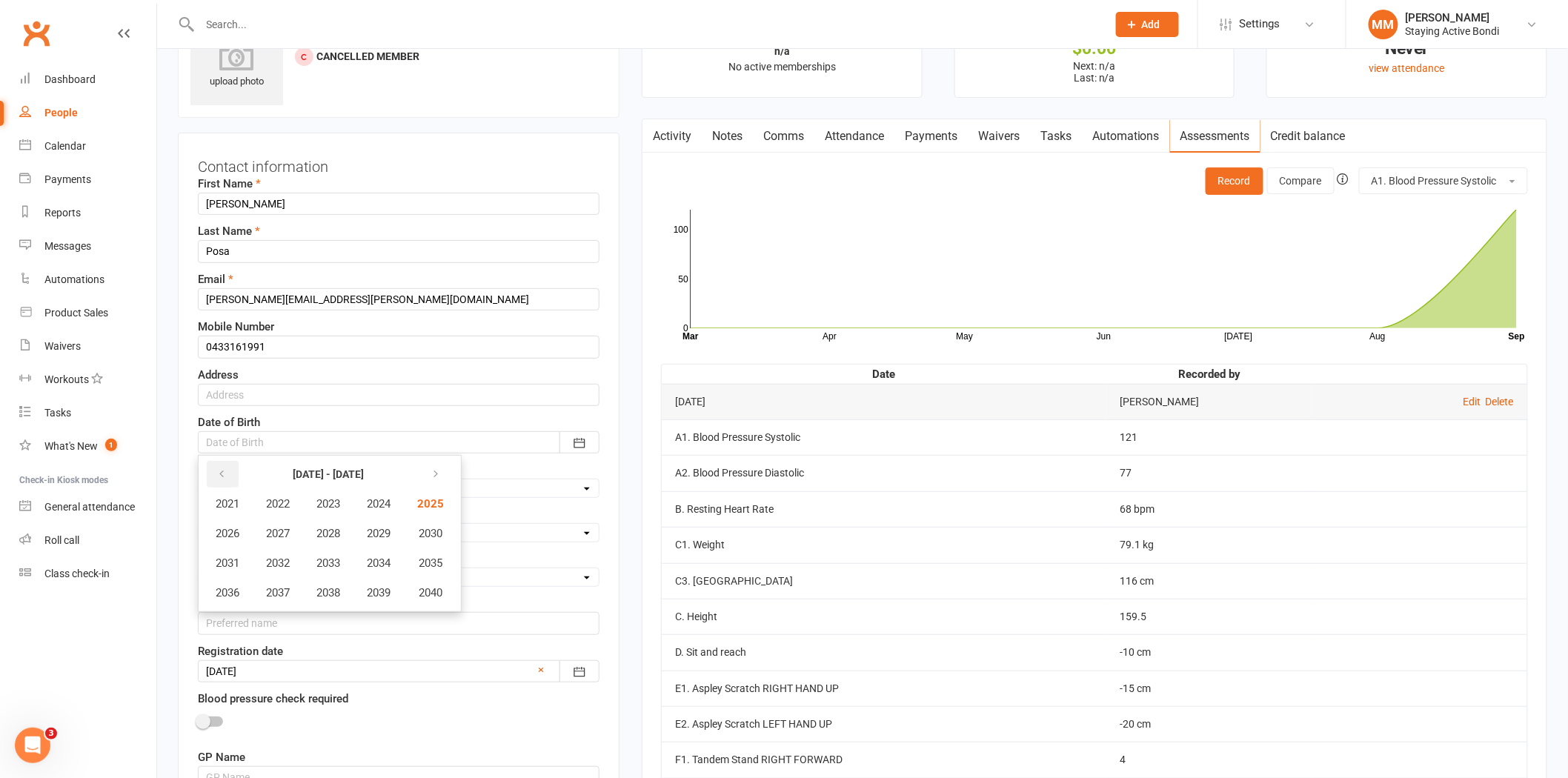
click at [220, 468] on icon "button" at bounding box center [222, 474] width 11 height 12
click at [221, 465] on button "button" at bounding box center [222, 474] width 32 height 26
click at [229, 560] on span "1951" at bounding box center [228, 563] width 24 height 14
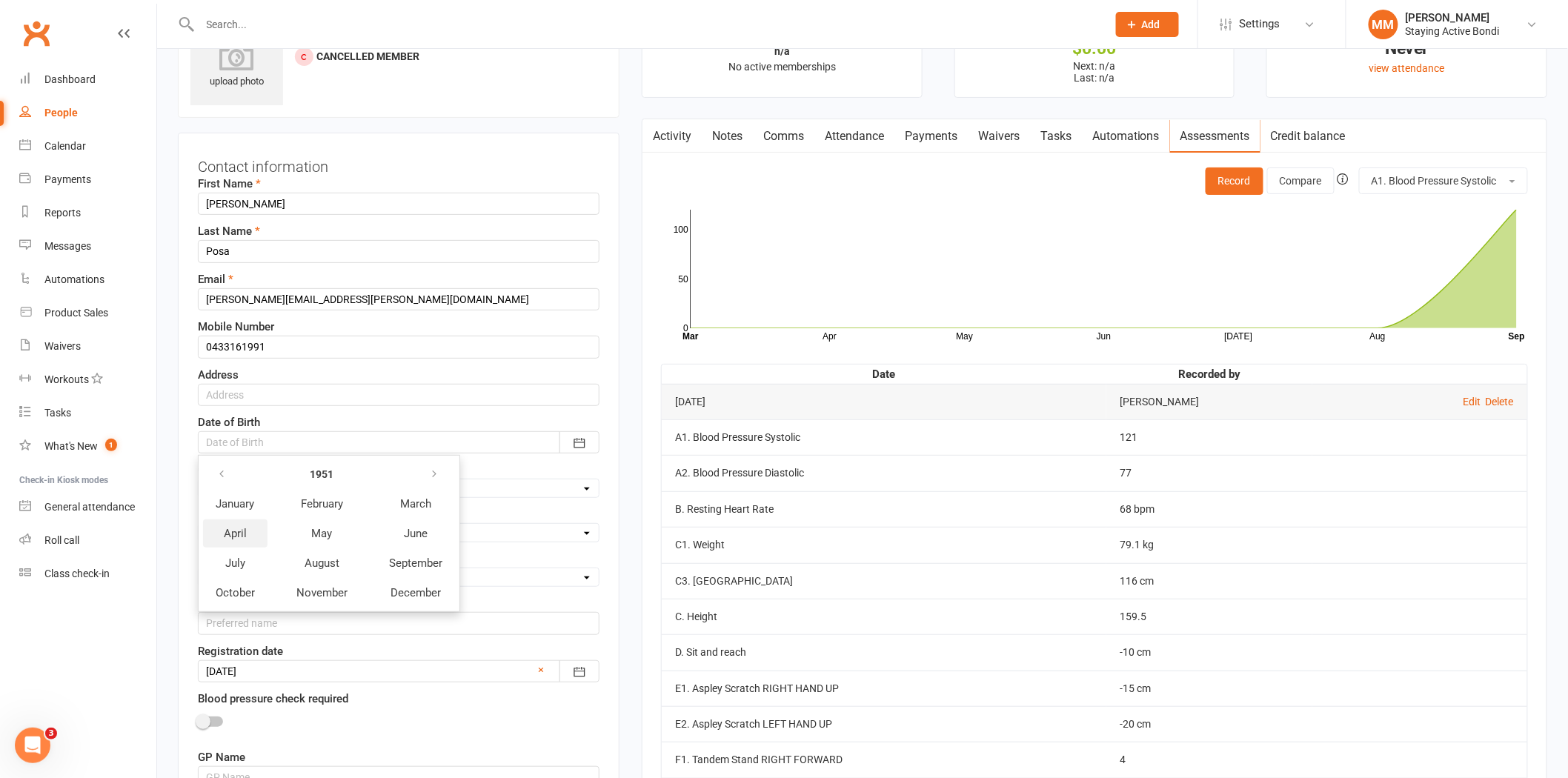
click at [231, 530] on span "April" at bounding box center [235, 534] width 23 height 14
click at [451, 527] on span "07" at bounding box center [457, 533] width 12 height 12
type input "07 Apr 1951"
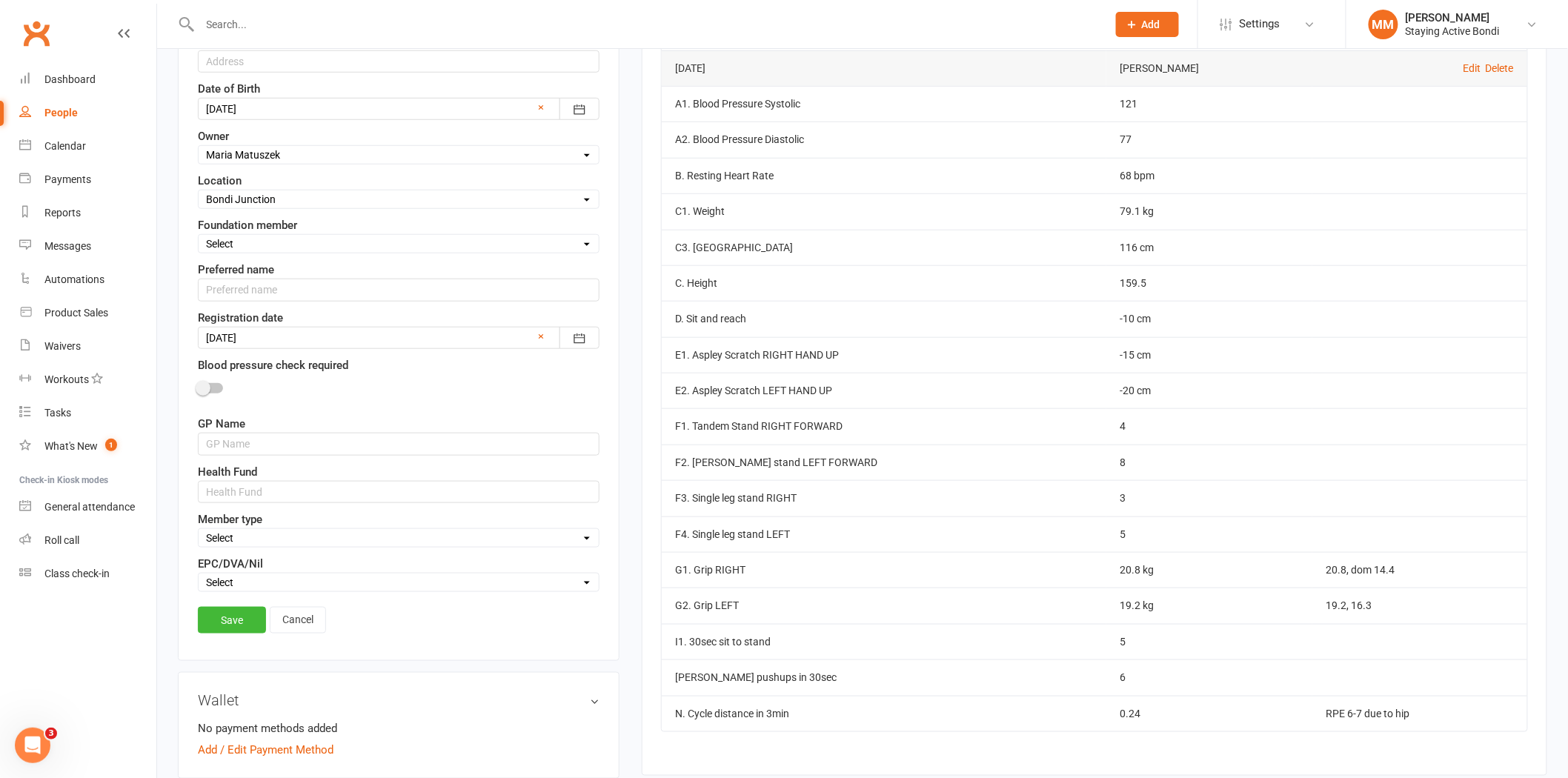
scroll to position [410, 0]
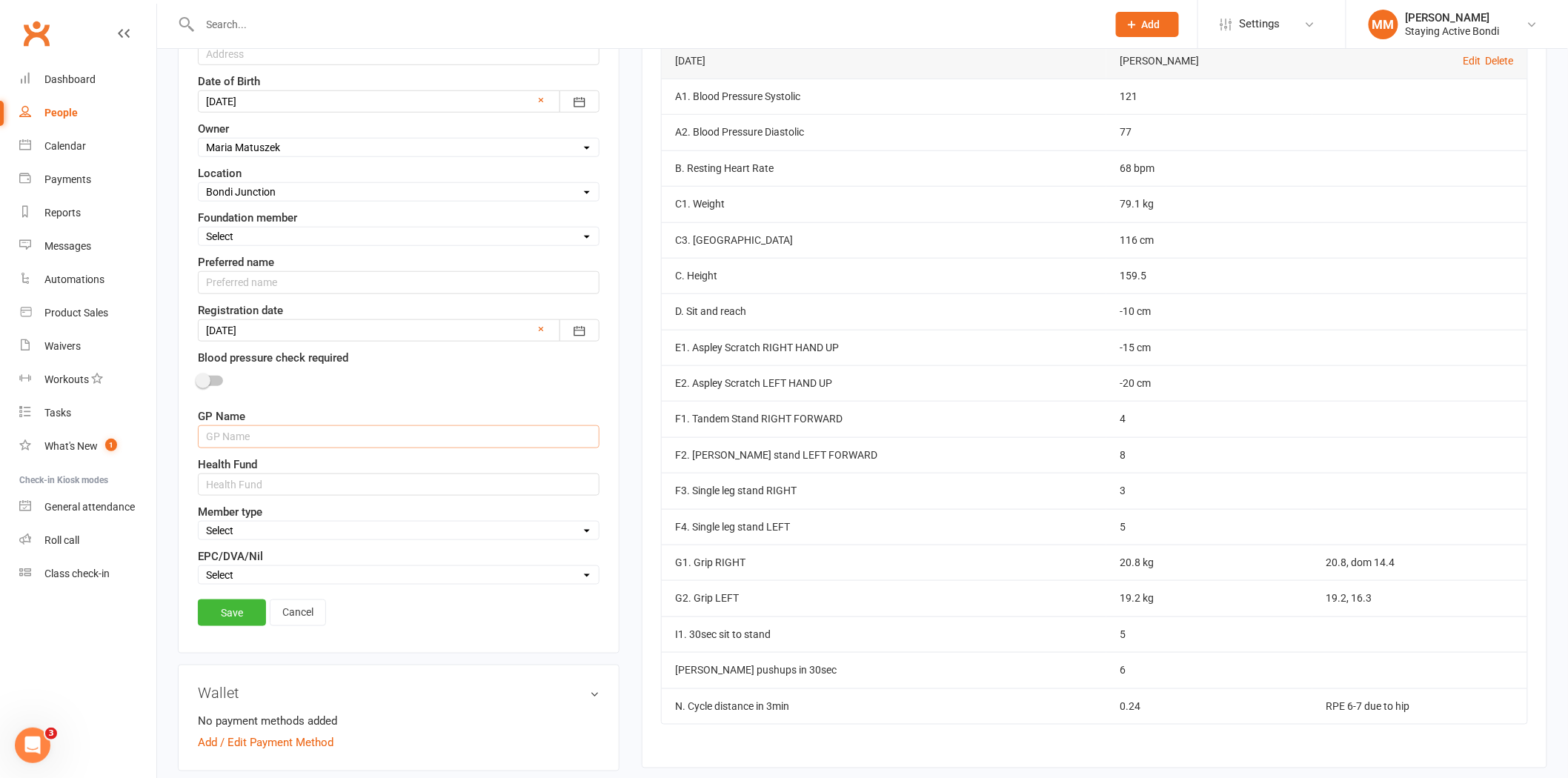
click at [231, 434] on input "text" at bounding box center [398, 437] width 401 height 23
type input "dr King Chen, Marrickville"
click at [216, 486] on input "text" at bounding box center [398, 485] width 401 height 23
type input "none"
click at [589, 534] on select "Select In-centre group exercise sessions Home exercise program 1-1's only My Ag…" at bounding box center [398, 531] width 400 height 17
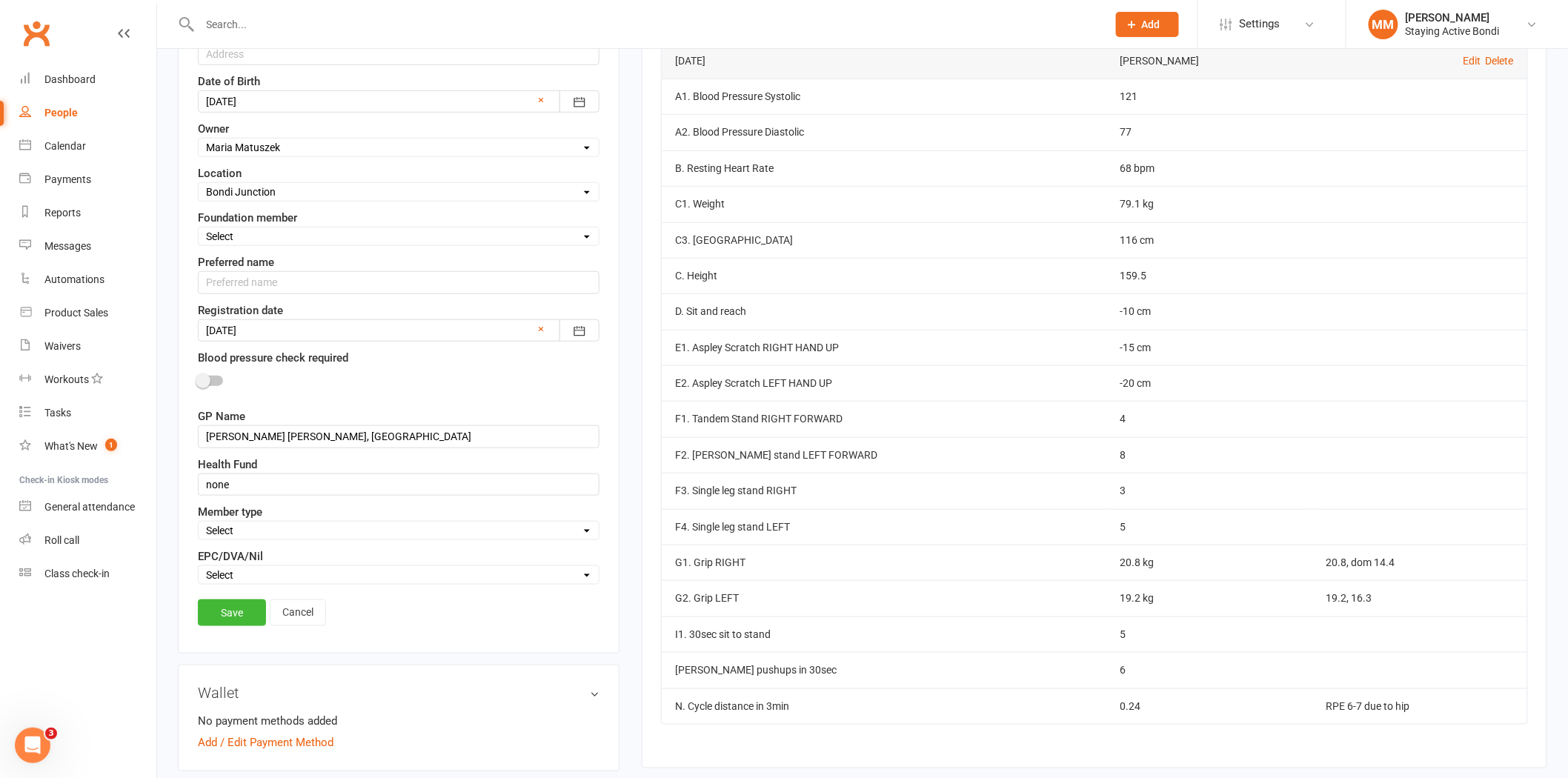
select select "In-centre group exercise sessions"
click at [198, 524] on select "Select In-centre group exercise sessions Home exercise program 1-1's only My Ag…" at bounding box center [398, 531] width 400 height 17
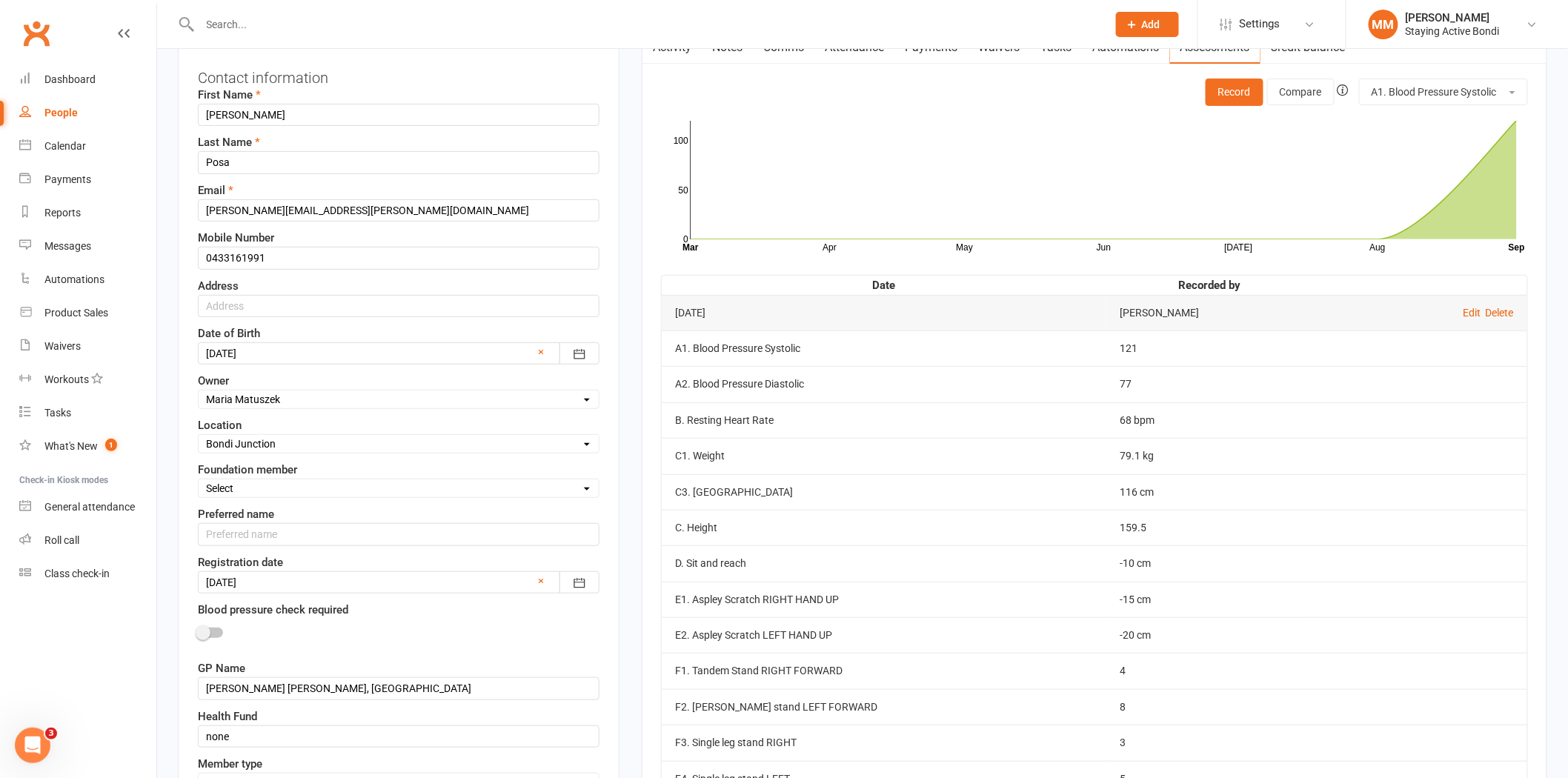
scroll to position [156, 0]
click at [244, 312] on input "text" at bounding box center [398, 308] width 401 height 23
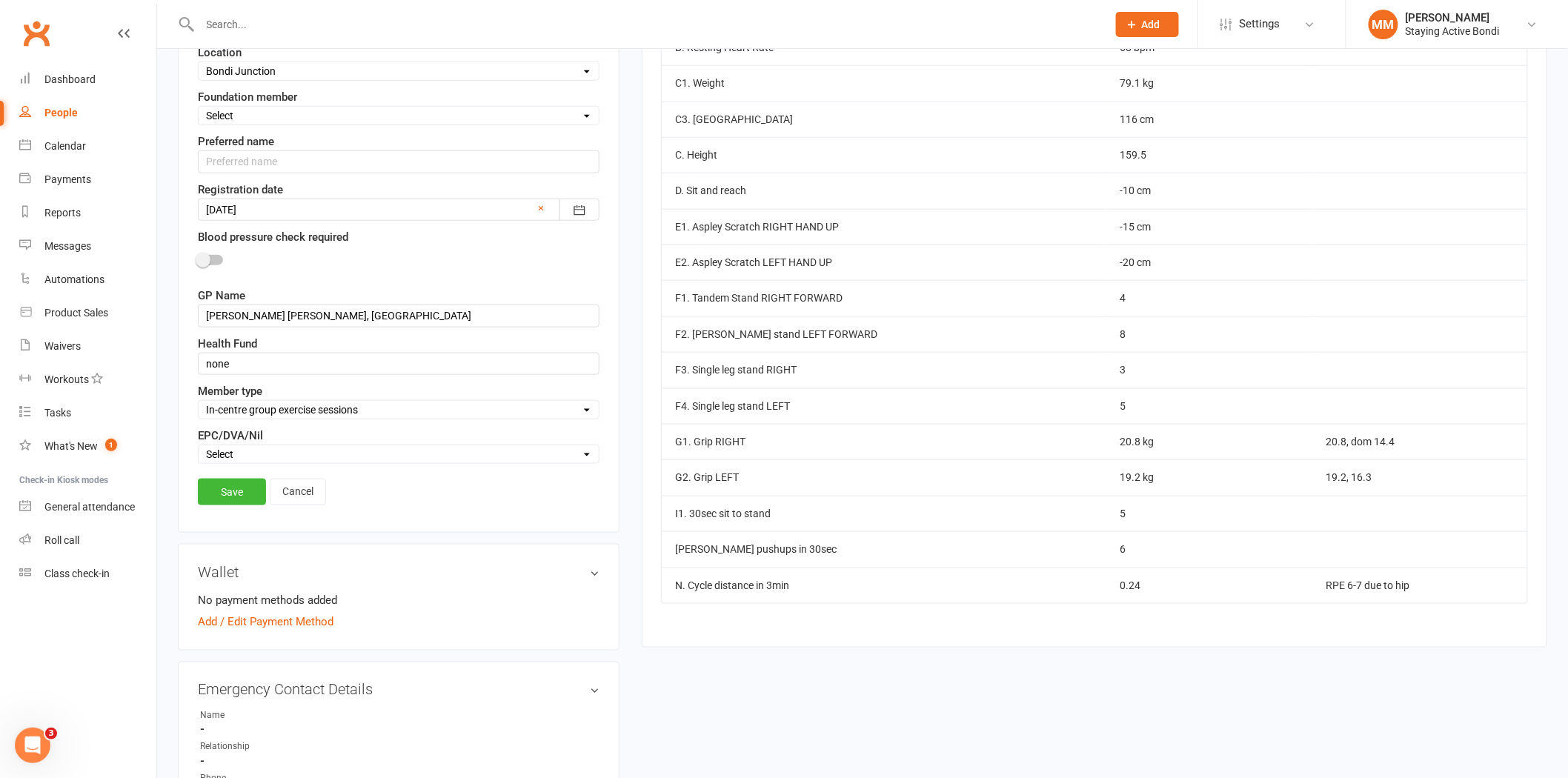
scroll to position [542, 0]
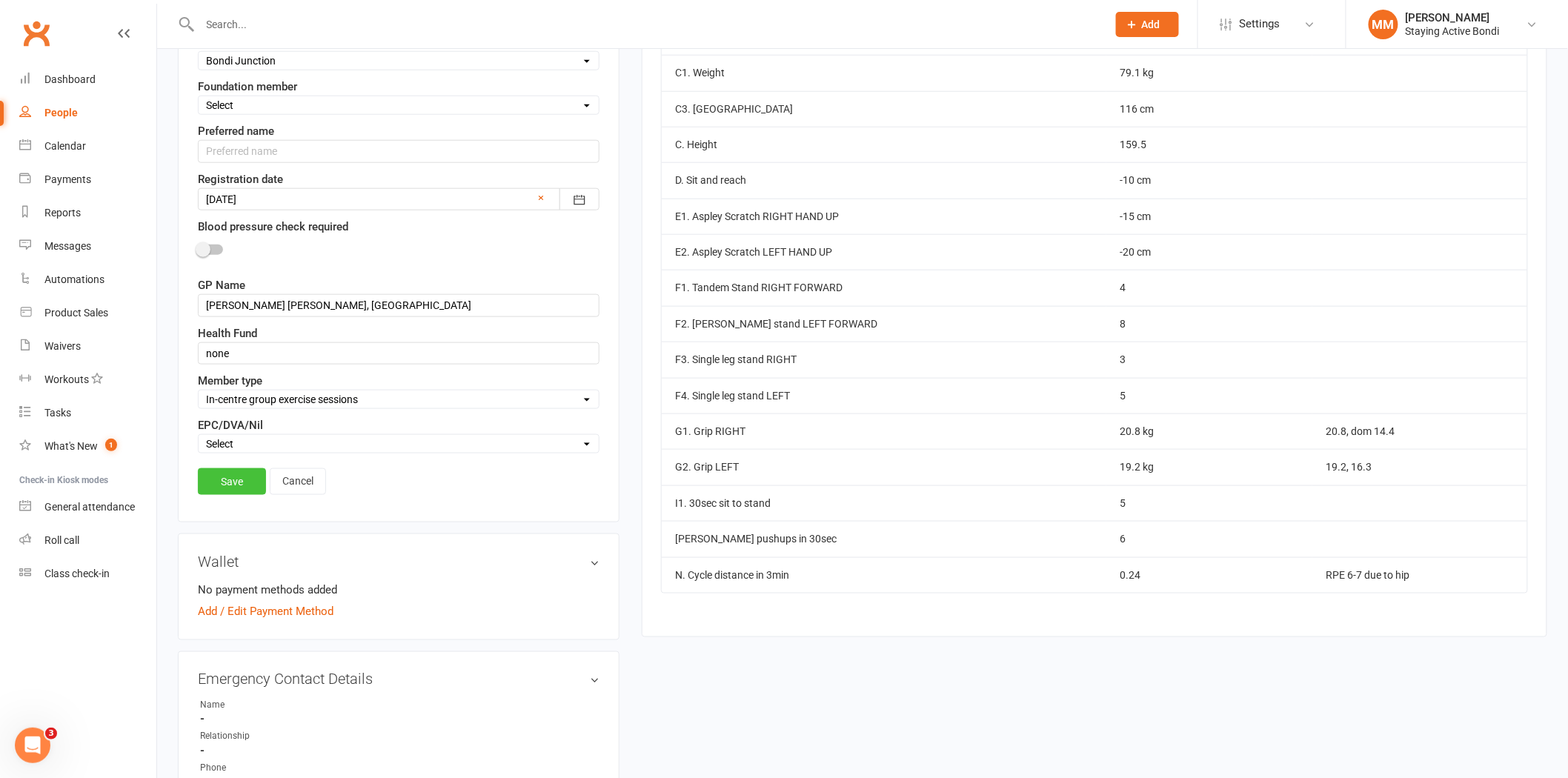
type input "188 Bexley Rd, Earlwood, NSW, 2206"
click at [229, 483] on link "Save" at bounding box center [232, 481] width 68 height 26
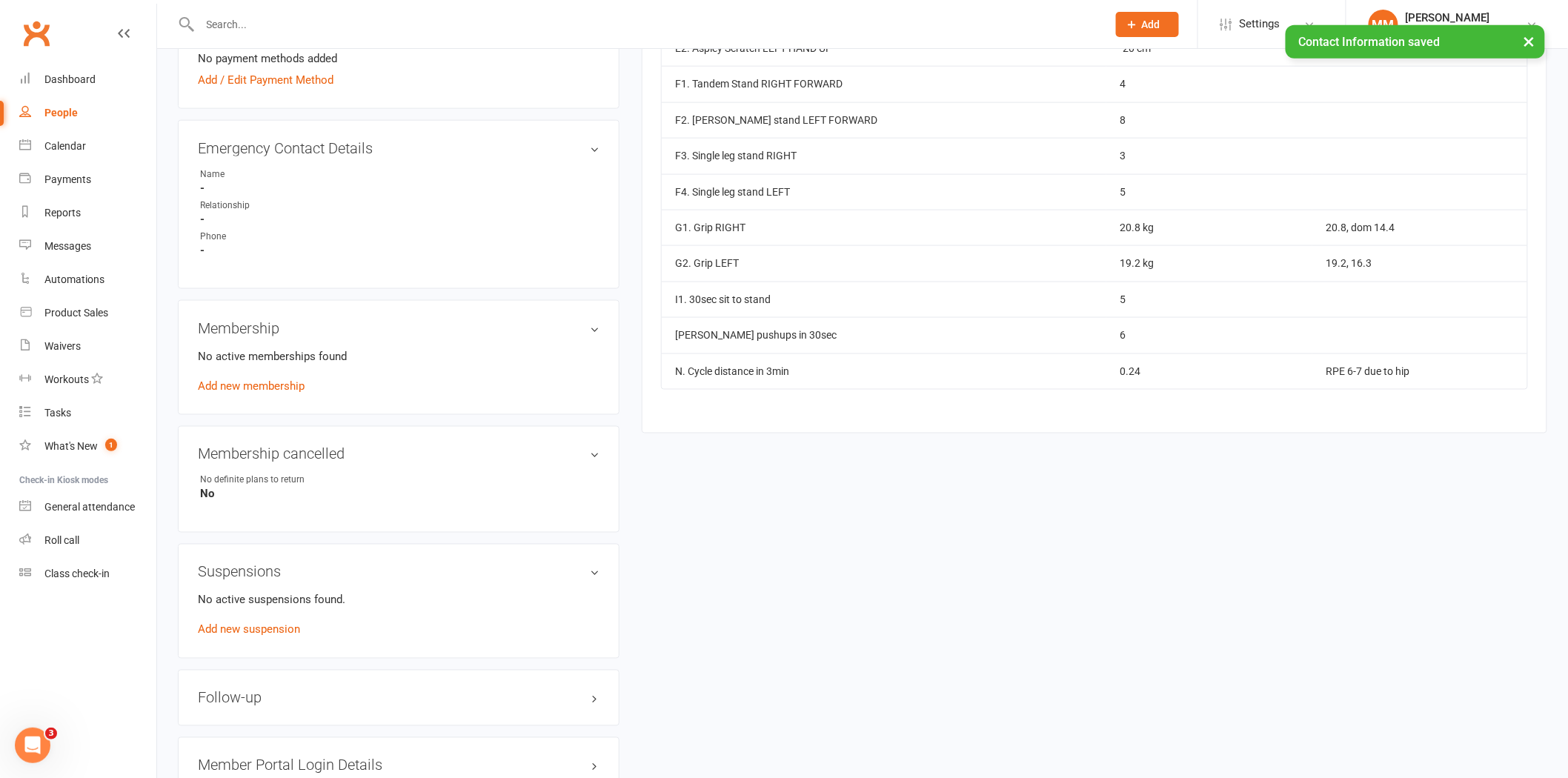
scroll to position [714, 0]
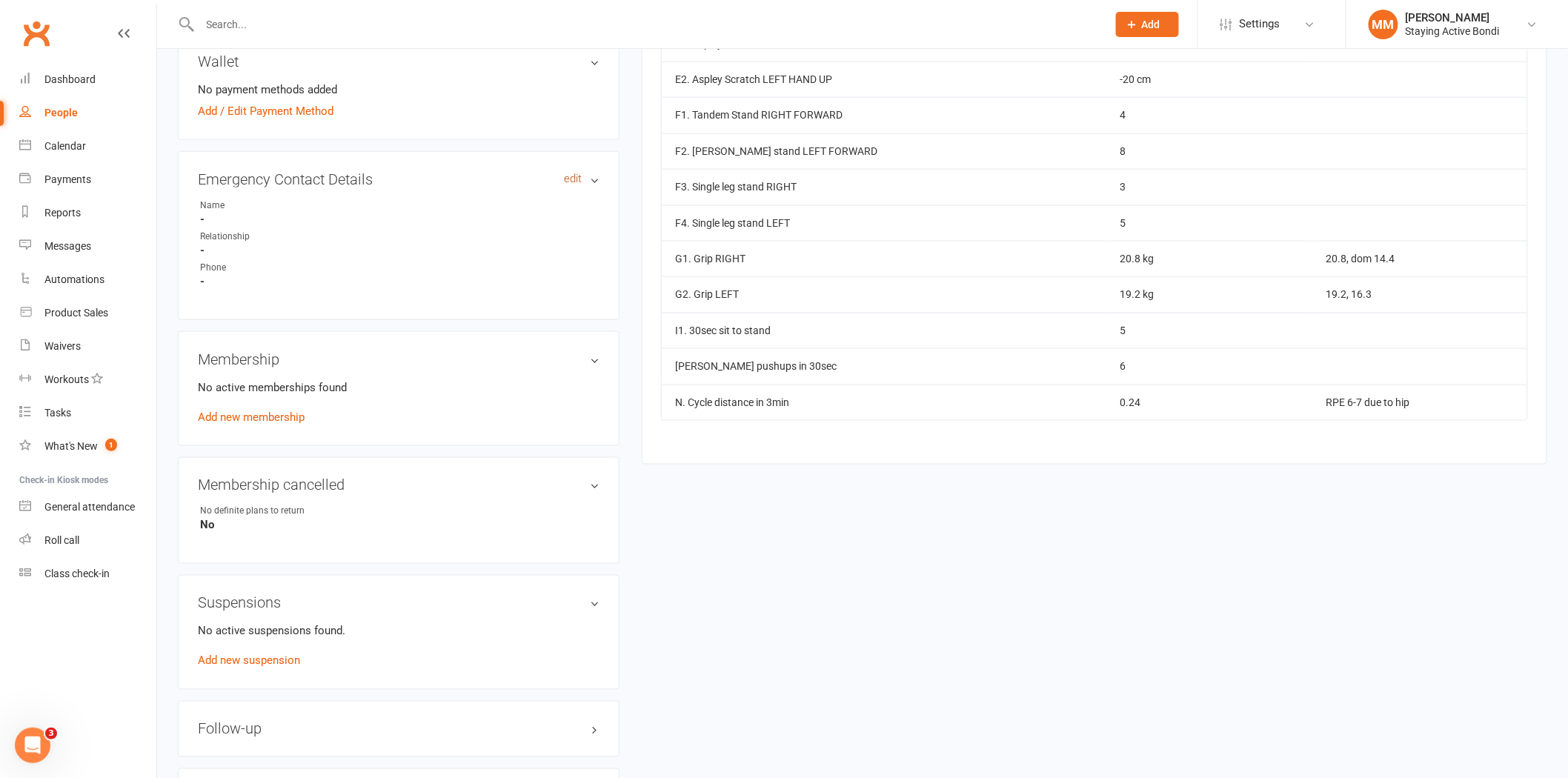
click at [574, 173] on link "edit" at bounding box center [573, 179] width 18 height 13
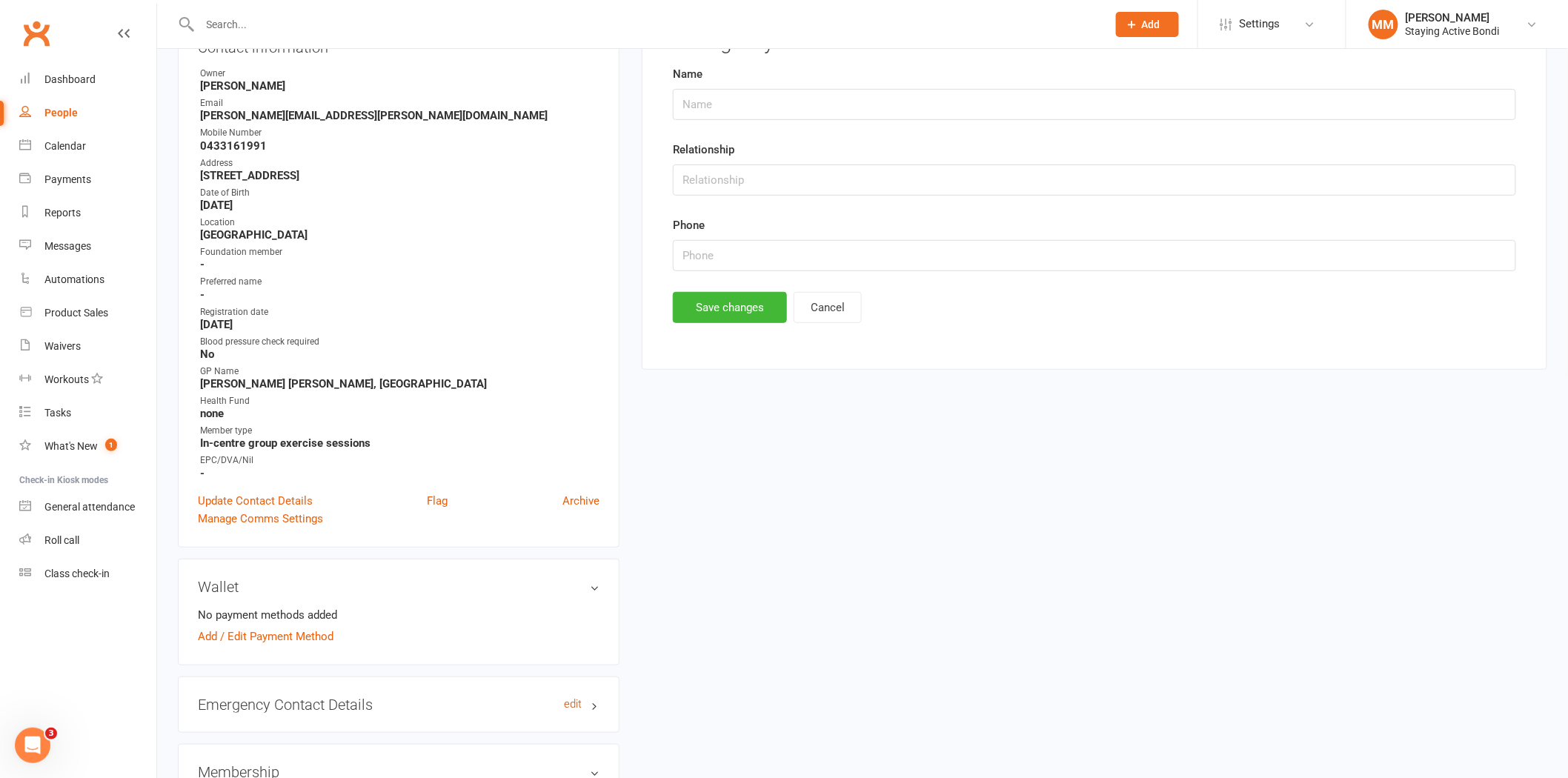
scroll to position [114, 0]
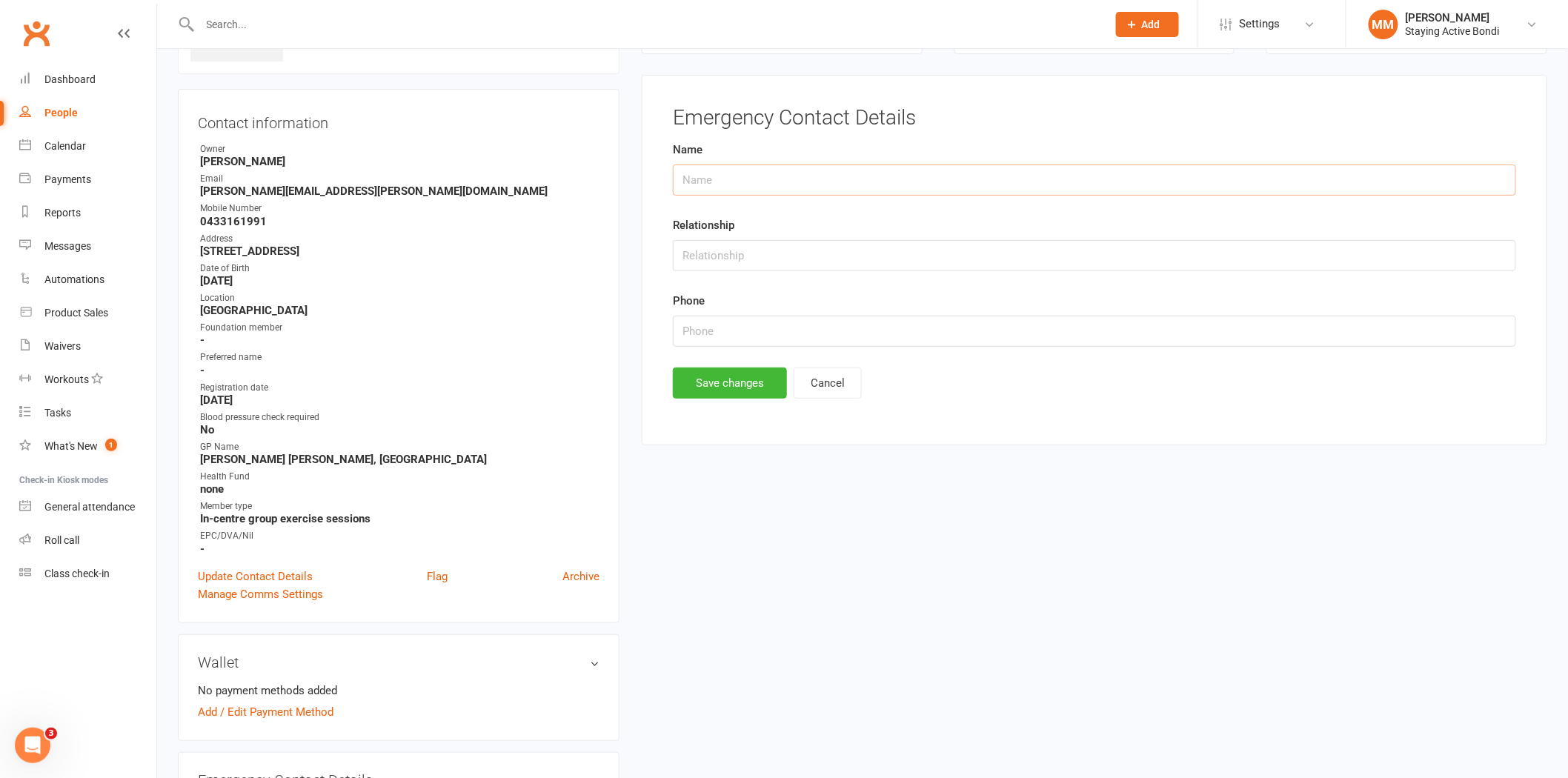
click at [716, 177] on input "text" at bounding box center [1094, 180] width 843 height 31
type input "Andrew Posa"
click at [693, 260] on input "text" at bounding box center [1094, 255] width 843 height 31
type input "son"
click at [687, 325] on input "string" at bounding box center [1094, 331] width 843 height 31
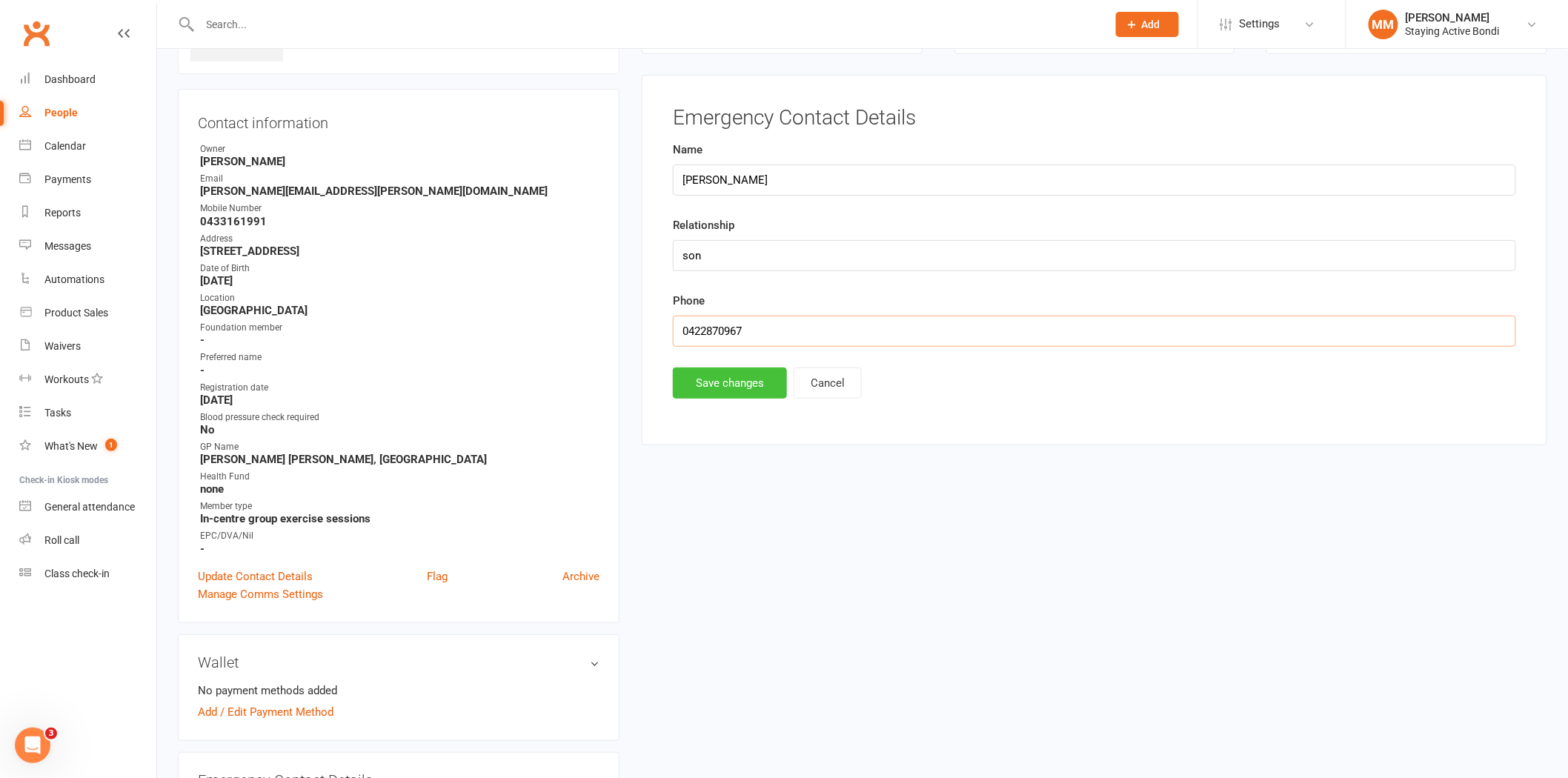
type input "0422870967"
click at [727, 381] on button "Save changes" at bounding box center [730, 383] width 114 height 31
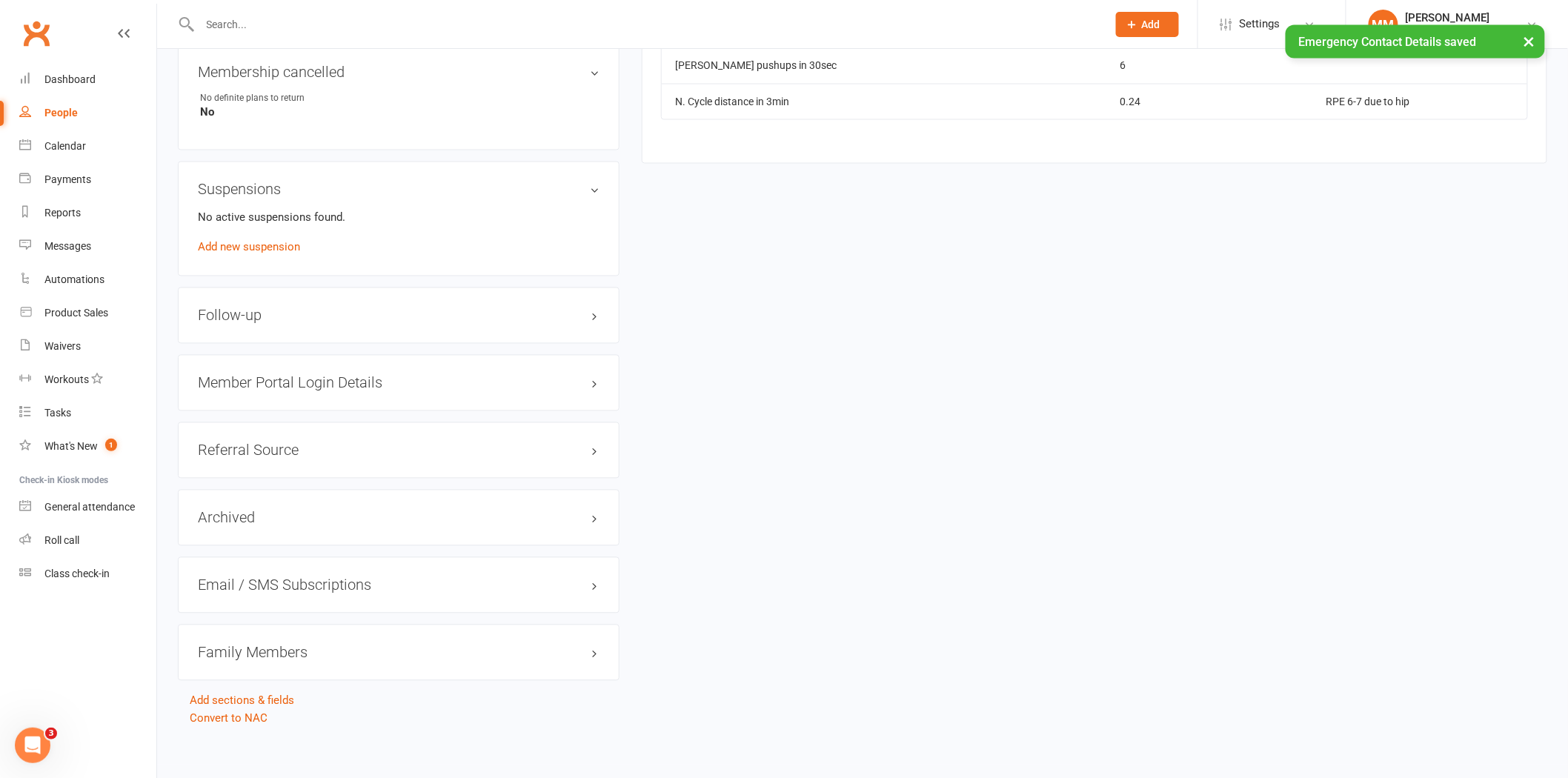
scroll to position [1022, 0]
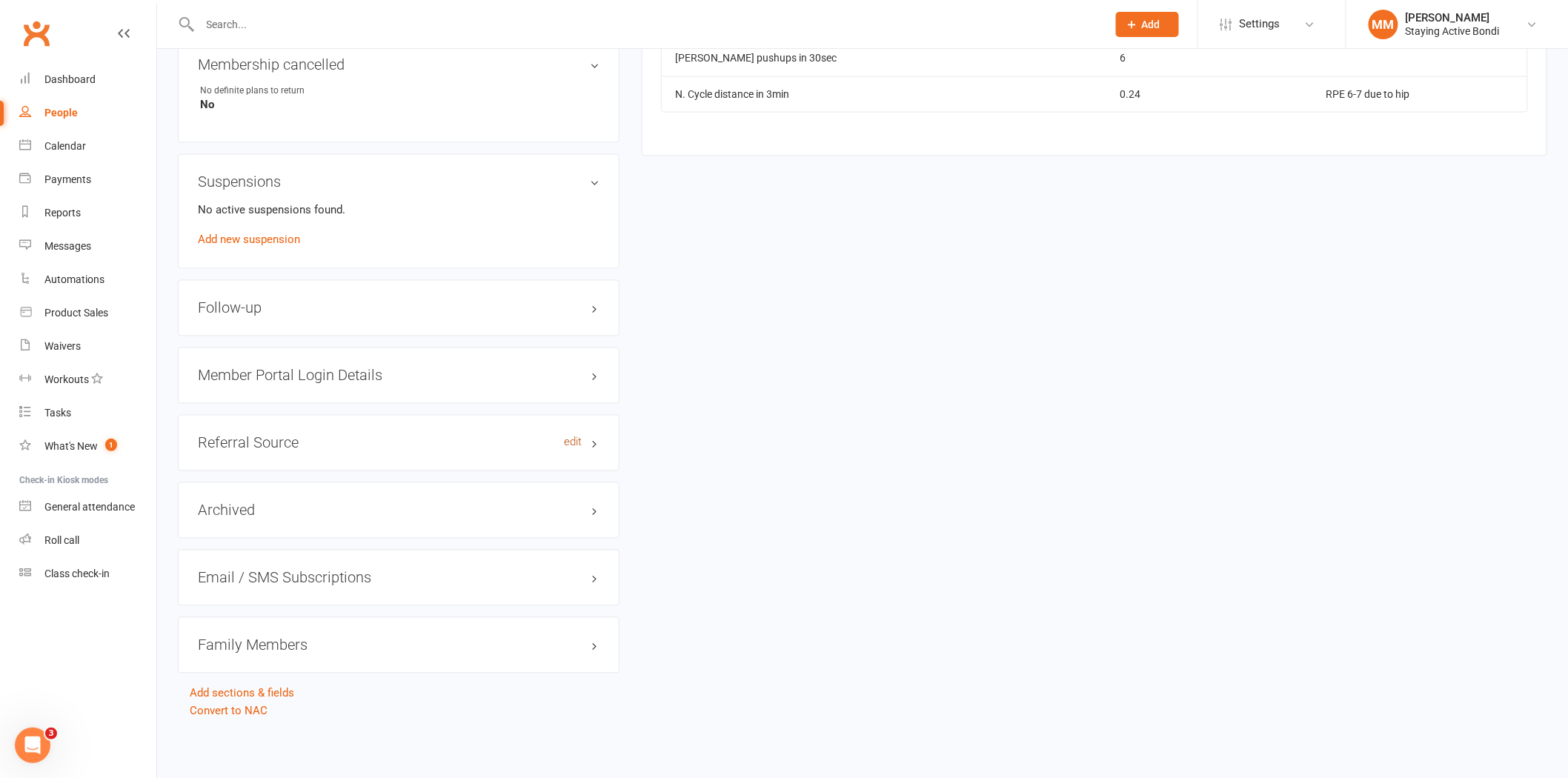
click at [569, 441] on link "edit" at bounding box center [573, 443] width 18 height 13
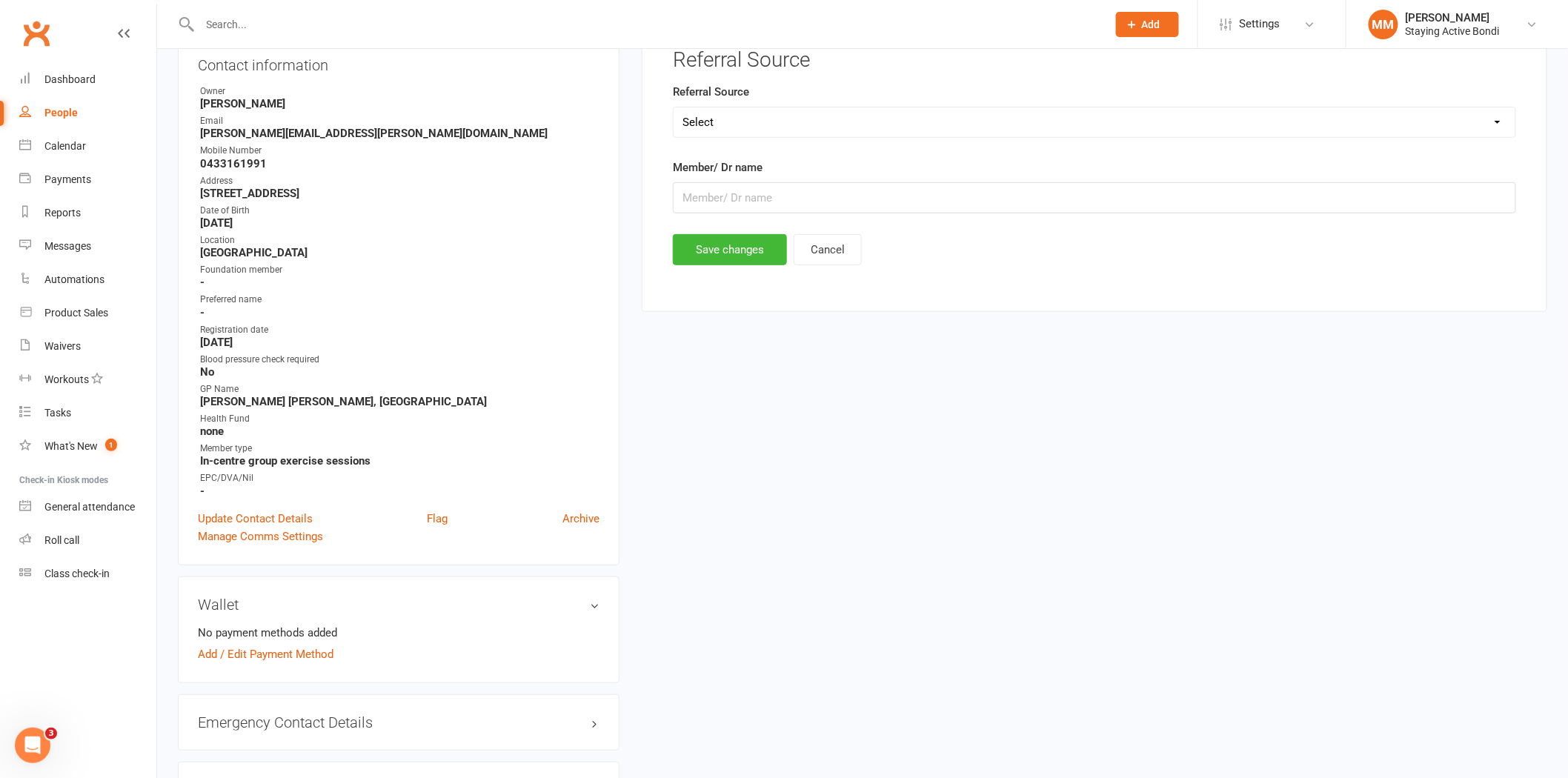
scroll to position [114, 0]
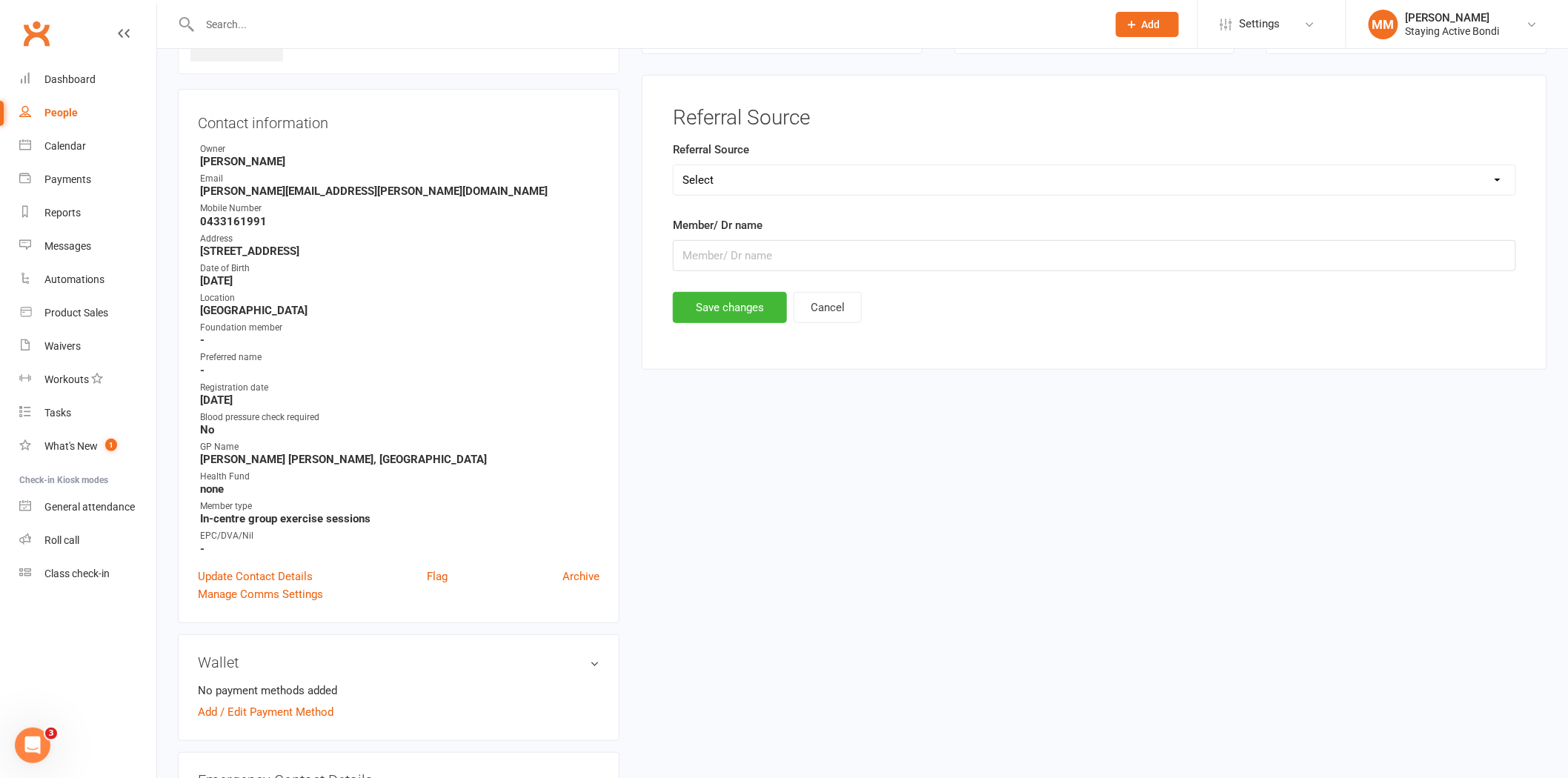
click at [699, 176] on select "Select Member referral GP Taylor Talk Website/Google Marketing Other" at bounding box center [1094, 180] width 842 height 29
select select "Website/Google"
click at [674, 165] on select "Select Member referral GP Taylor Talk Website/Google Marketing Other" at bounding box center [1094, 180] width 842 height 29
click at [742, 307] on button "Save changes" at bounding box center [730, 307] width 114 height 31
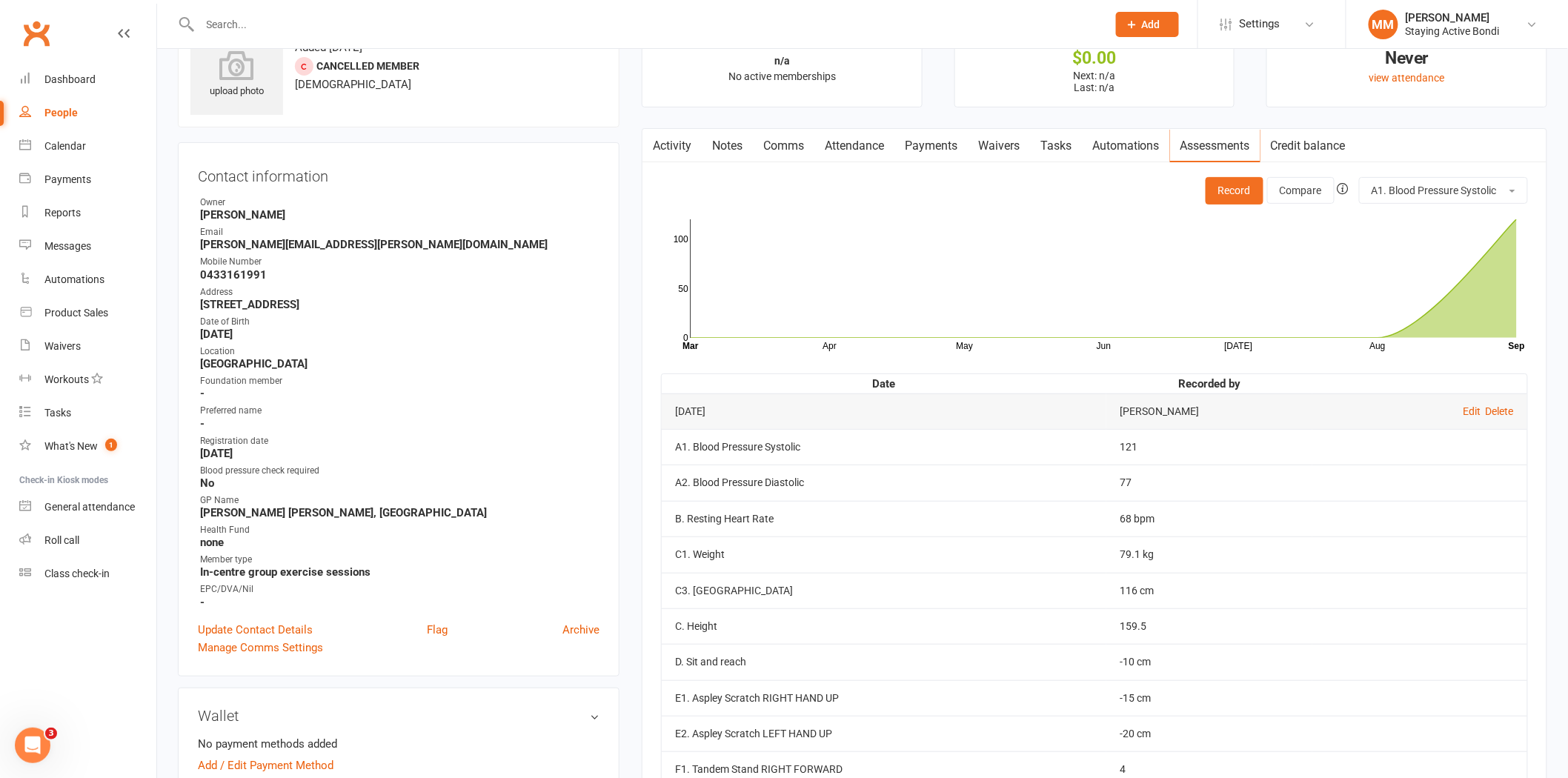
scroll to position [0, 0]
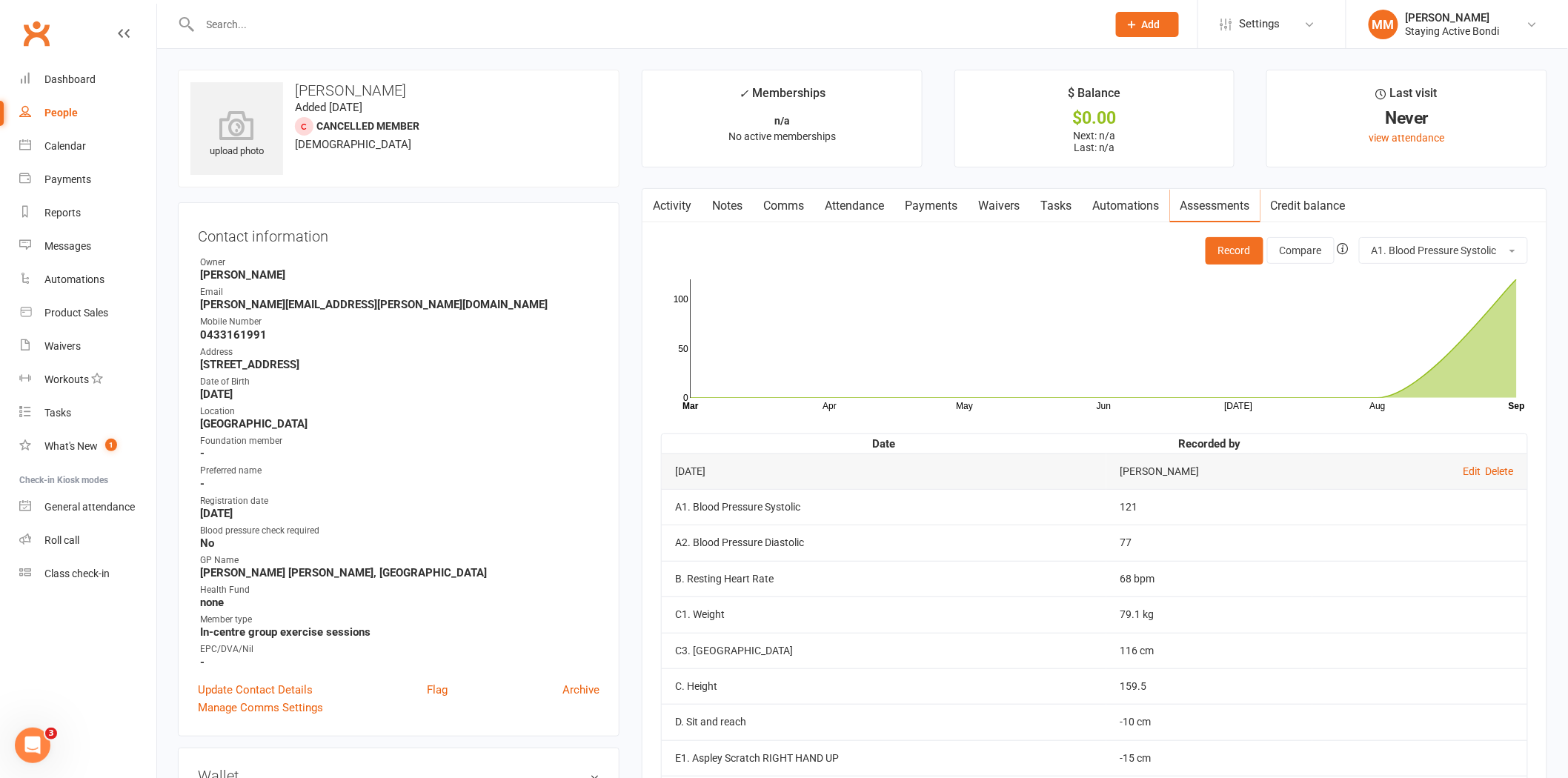
click at [213, 26] on input "text" at bounding box center [646, 25] width 901 height 21
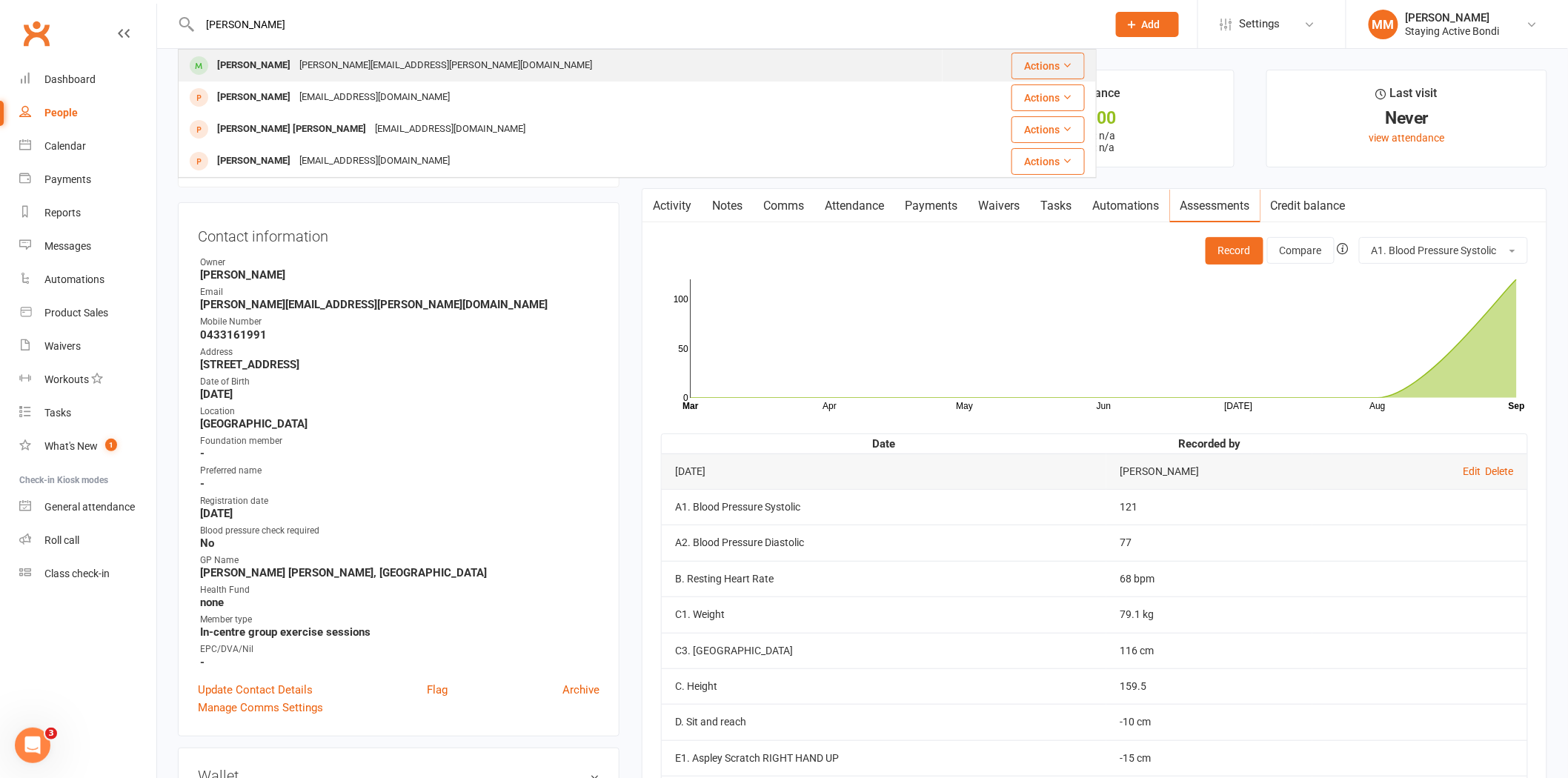
type input "bruce"
click at [253, 53] on div "Bruce King bruce.king@unisa.edu.au" at bounding box center [561, 65] width 762 height 30
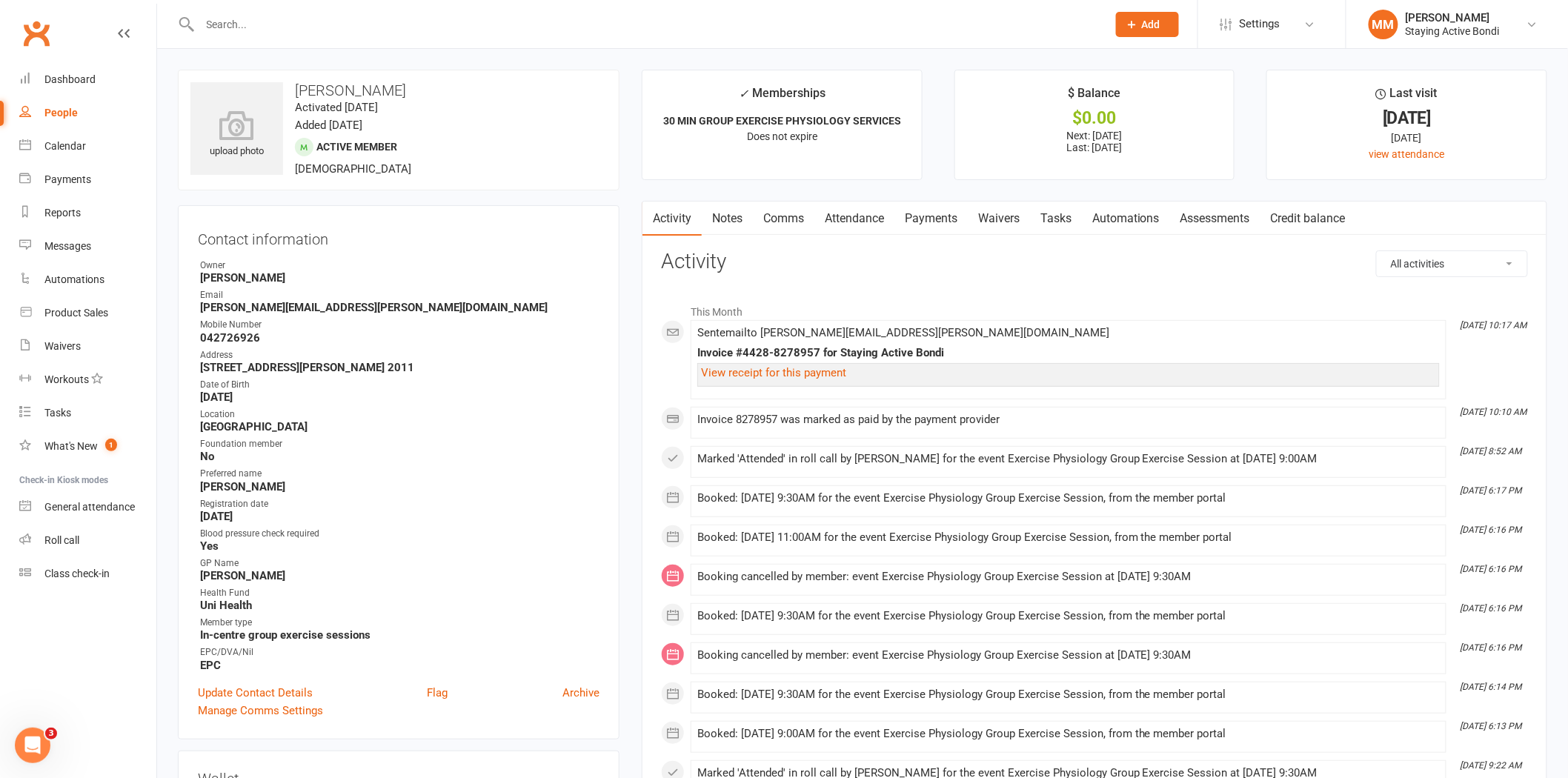
click at [855, 210] on link "Attendance" at bounding box center [854, 218] width 80 height 34
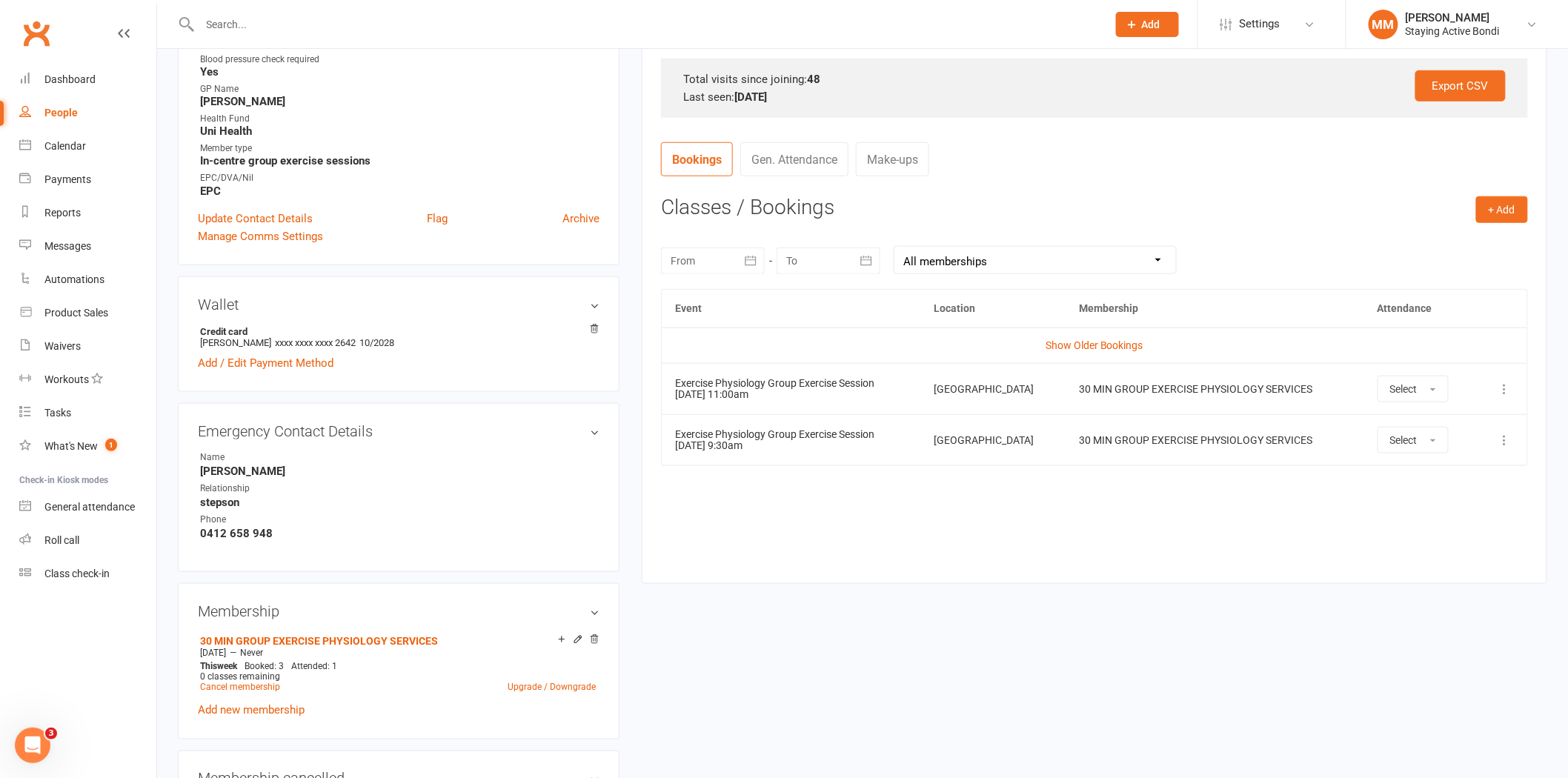
scroll to position [478, 0]
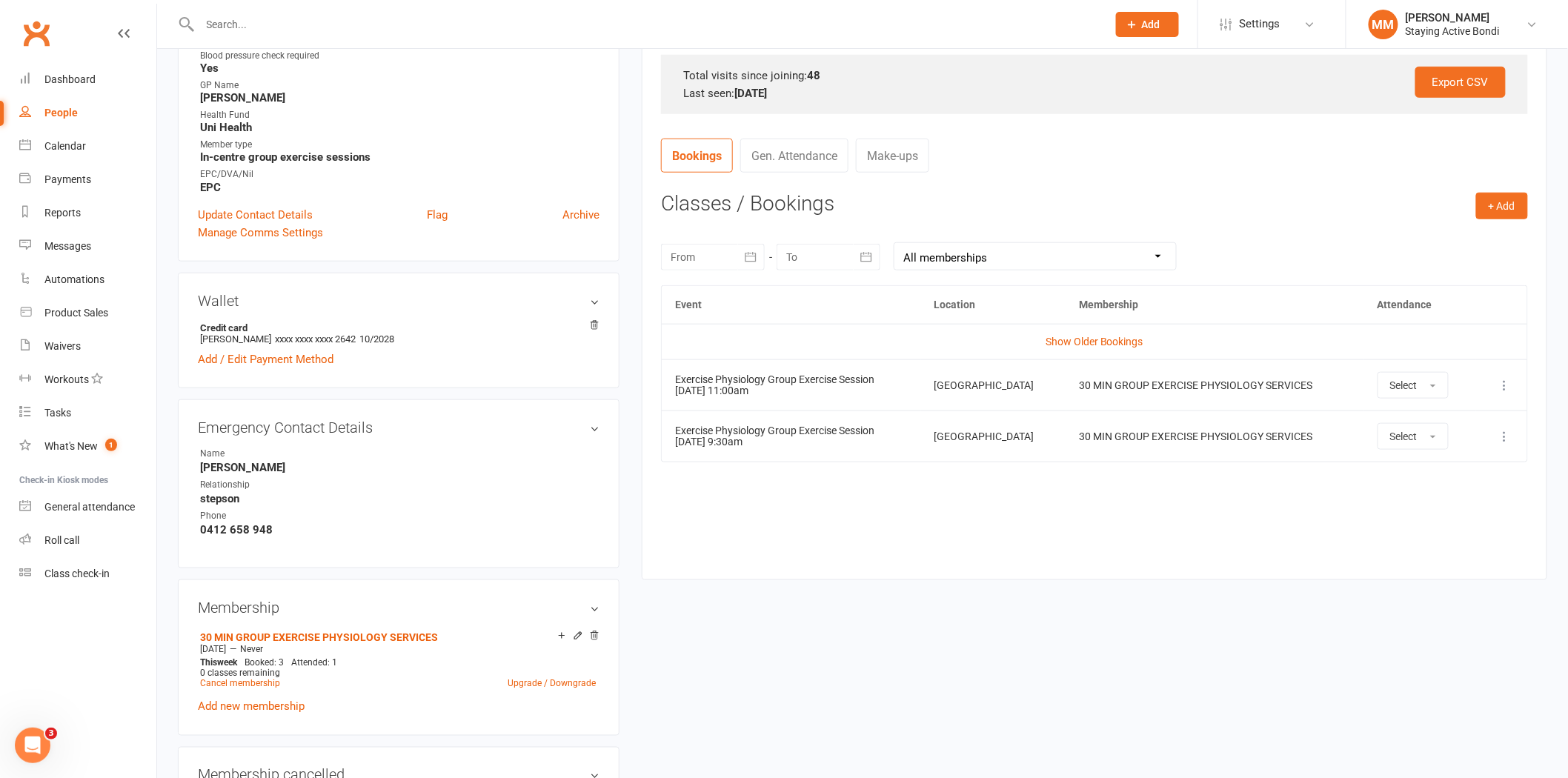
click at [1504, 382] on icon at bounding box center [1505, 386] width 15 height 15
click at [1460, 472] on link "Remove booking" at bounding box center [1439, 473] width 147 height 29
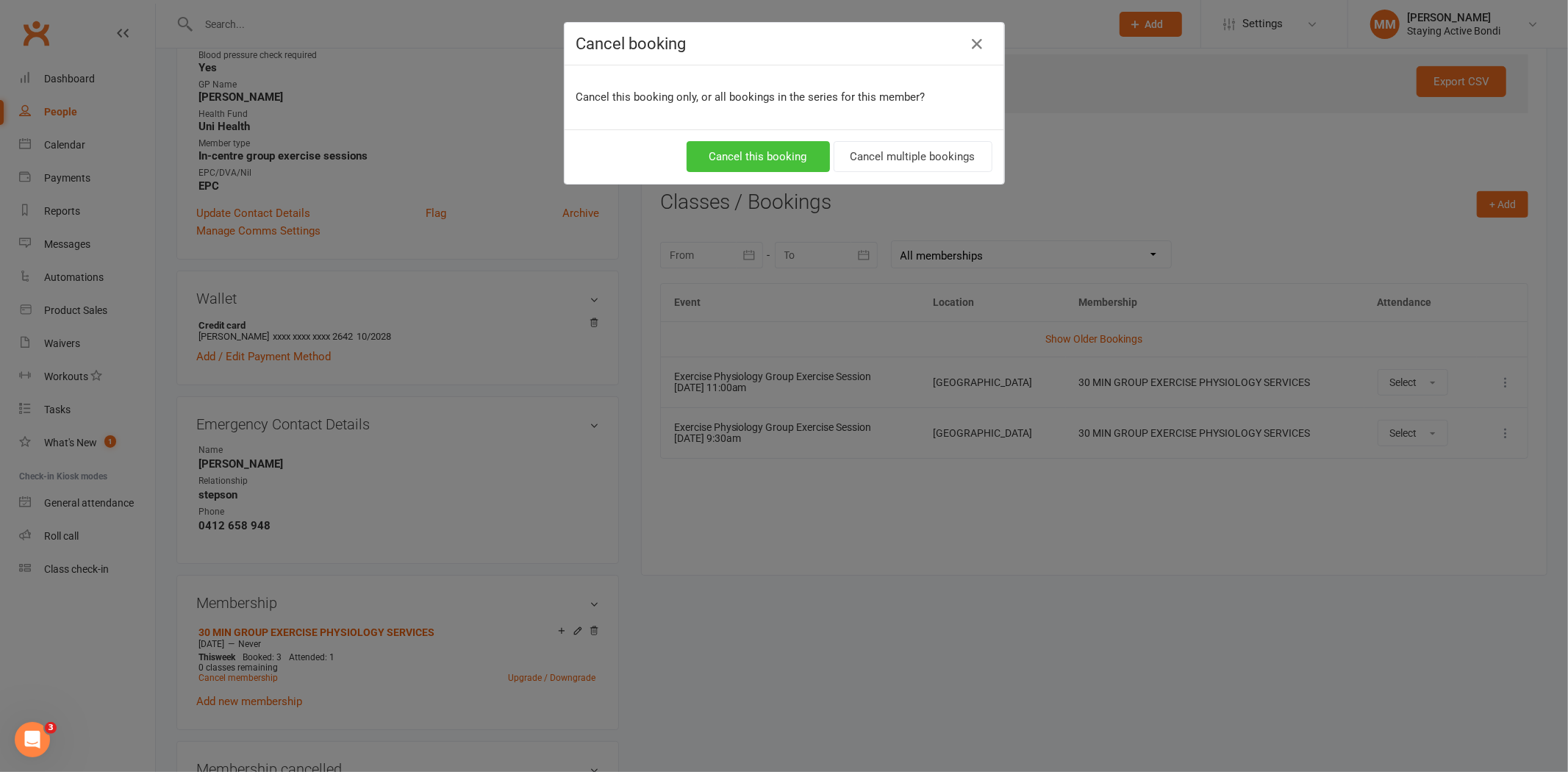
click at [784, 154] on button "Cancel this booking" at bounding box center [758, 156] width 143 height 31
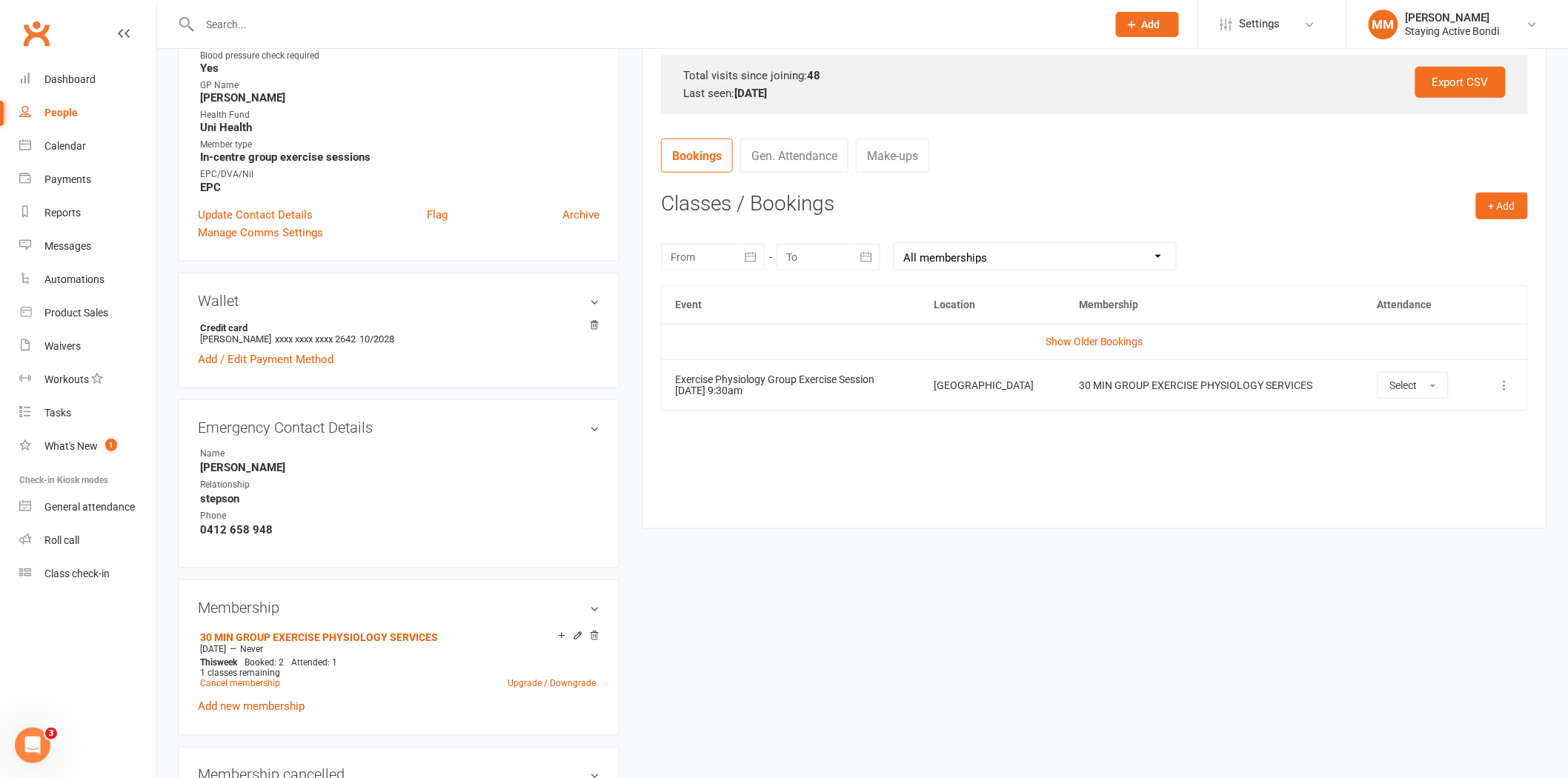
click at [1506, 382] on icon at bounding box center [1505, 386] width 15 height 15
click at [1431, 480] on link "Remove booking" at bounding box center [1439, 473] width 147 height 29
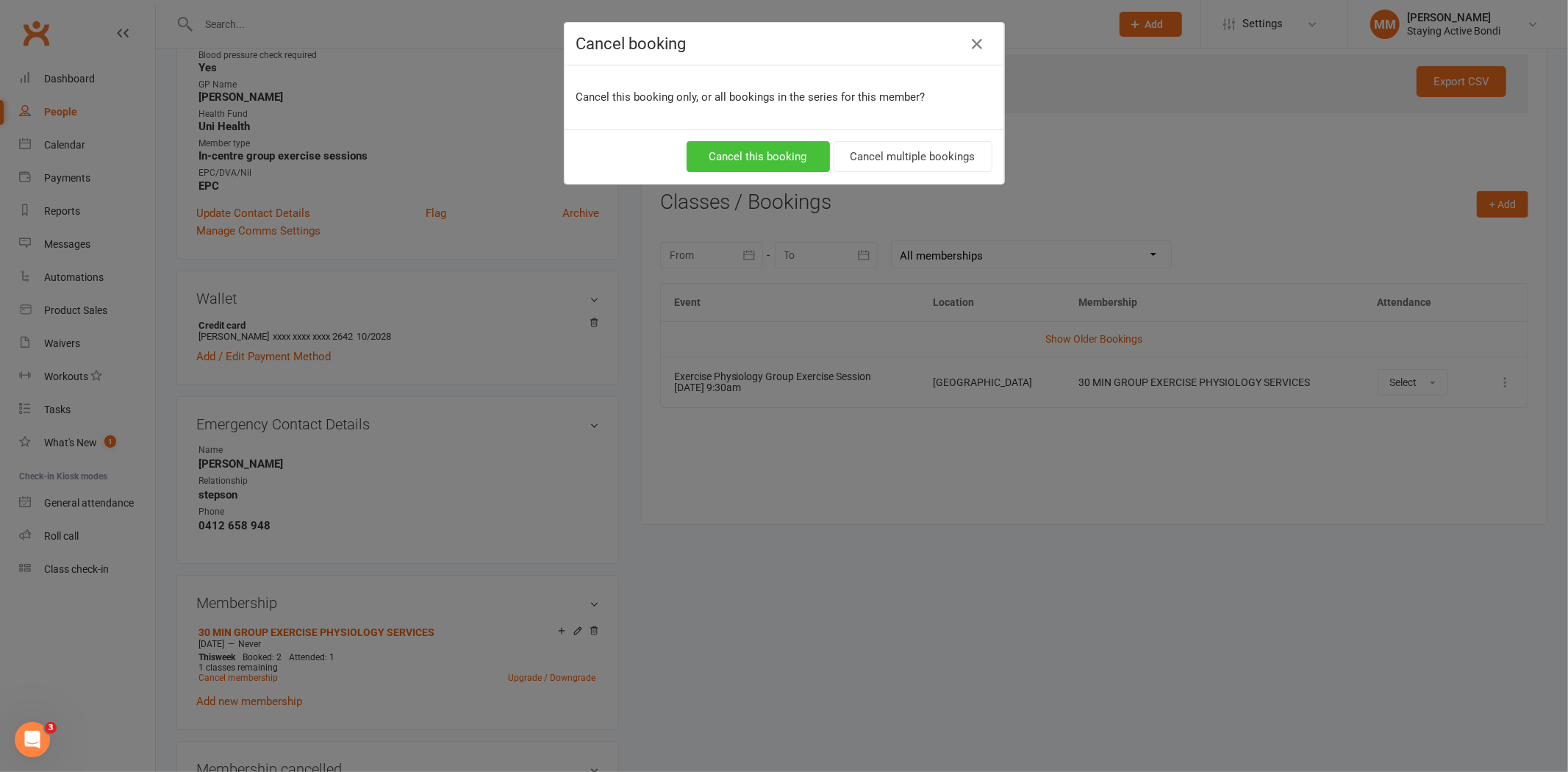
click at [761, 150] on button "Cancel this booking" at bounding box center [758, 156] width 143 height 31
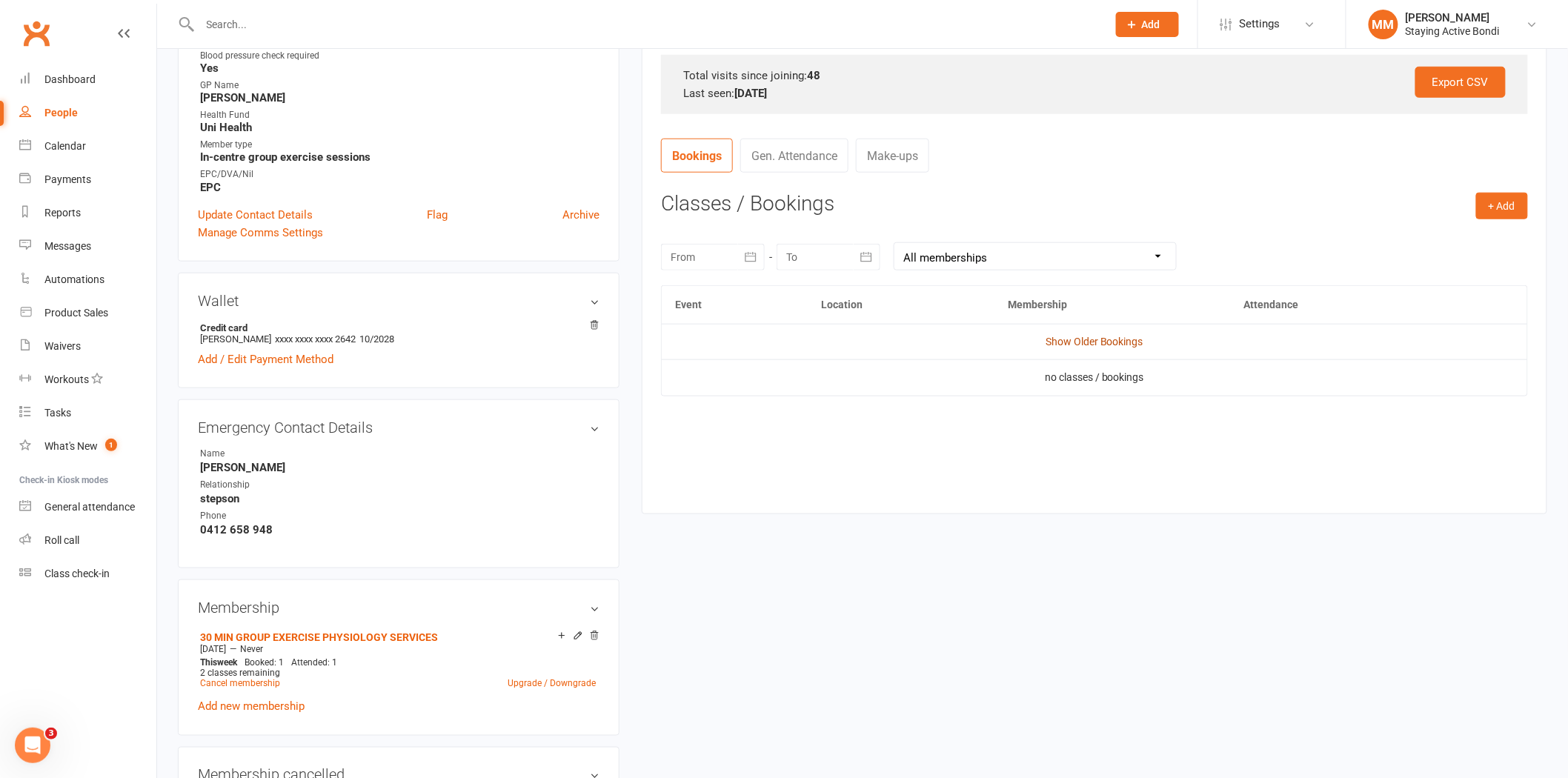
click at [1091, 343] on link "Show Older Bookings" at bounding box center [1094, 342] width 98 height 12
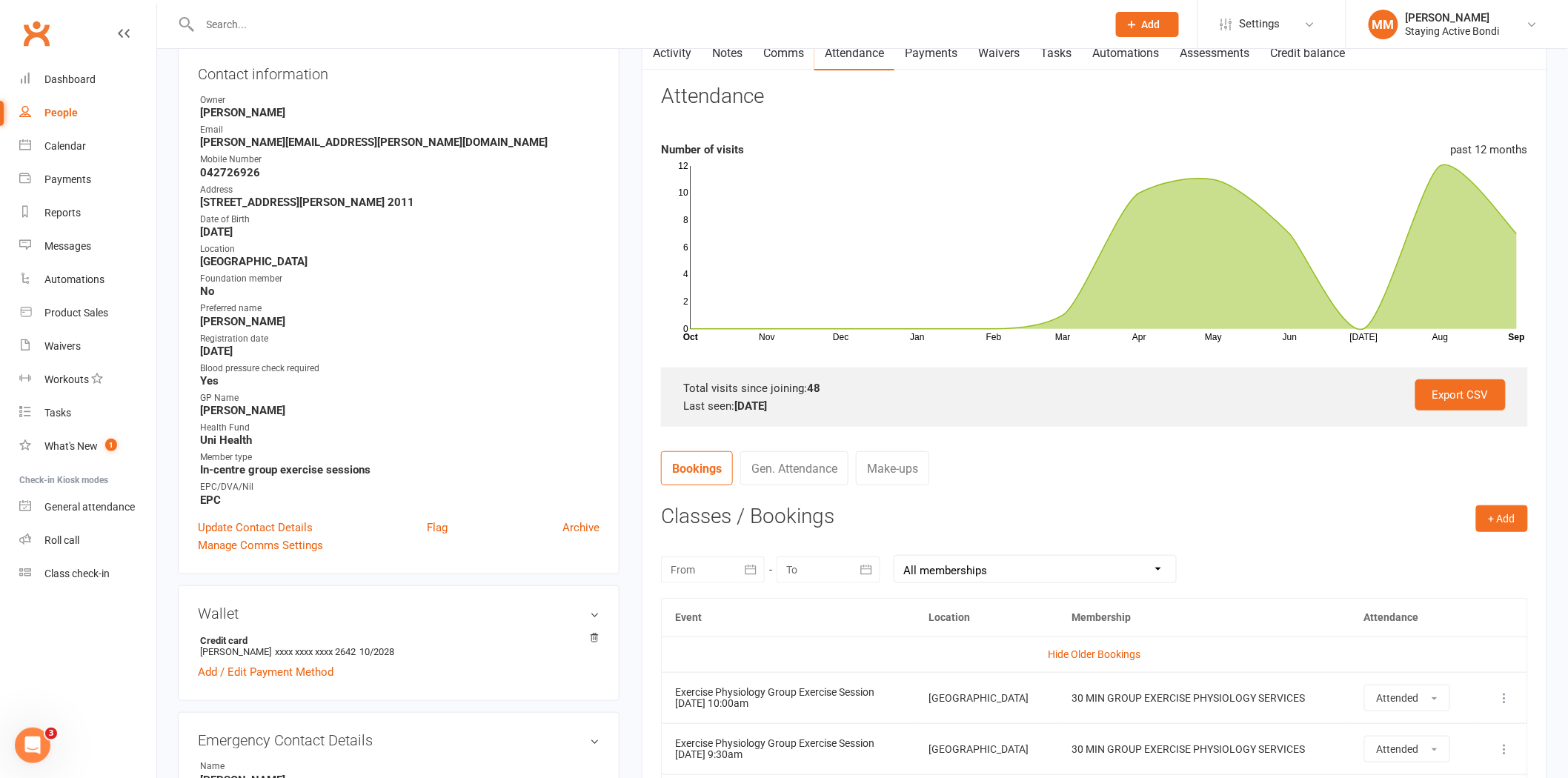
scroll to position [0, 0]
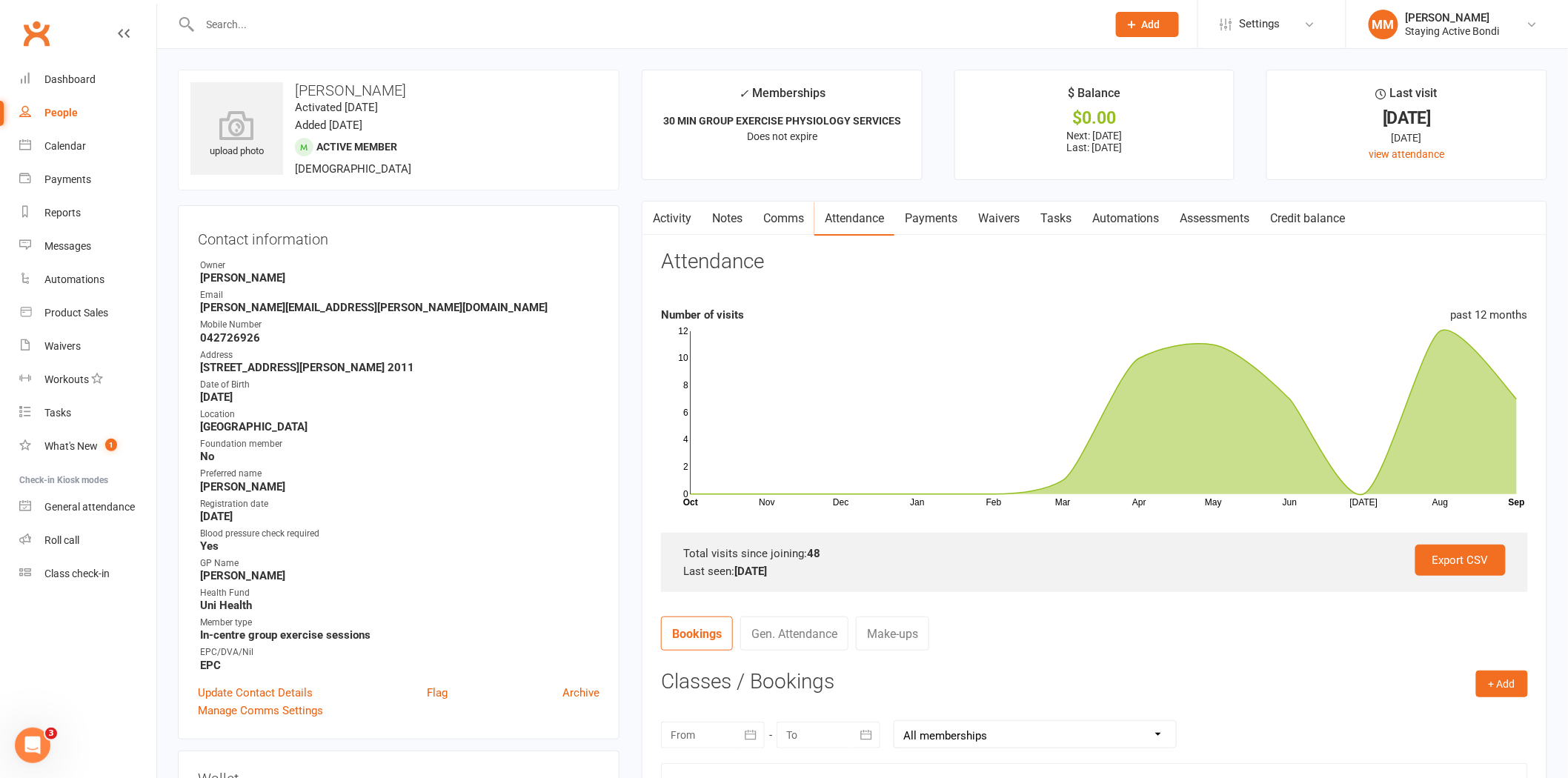
click at [727, 215] on link "Notes" at bounding box center [727, 218] width 51 height 34
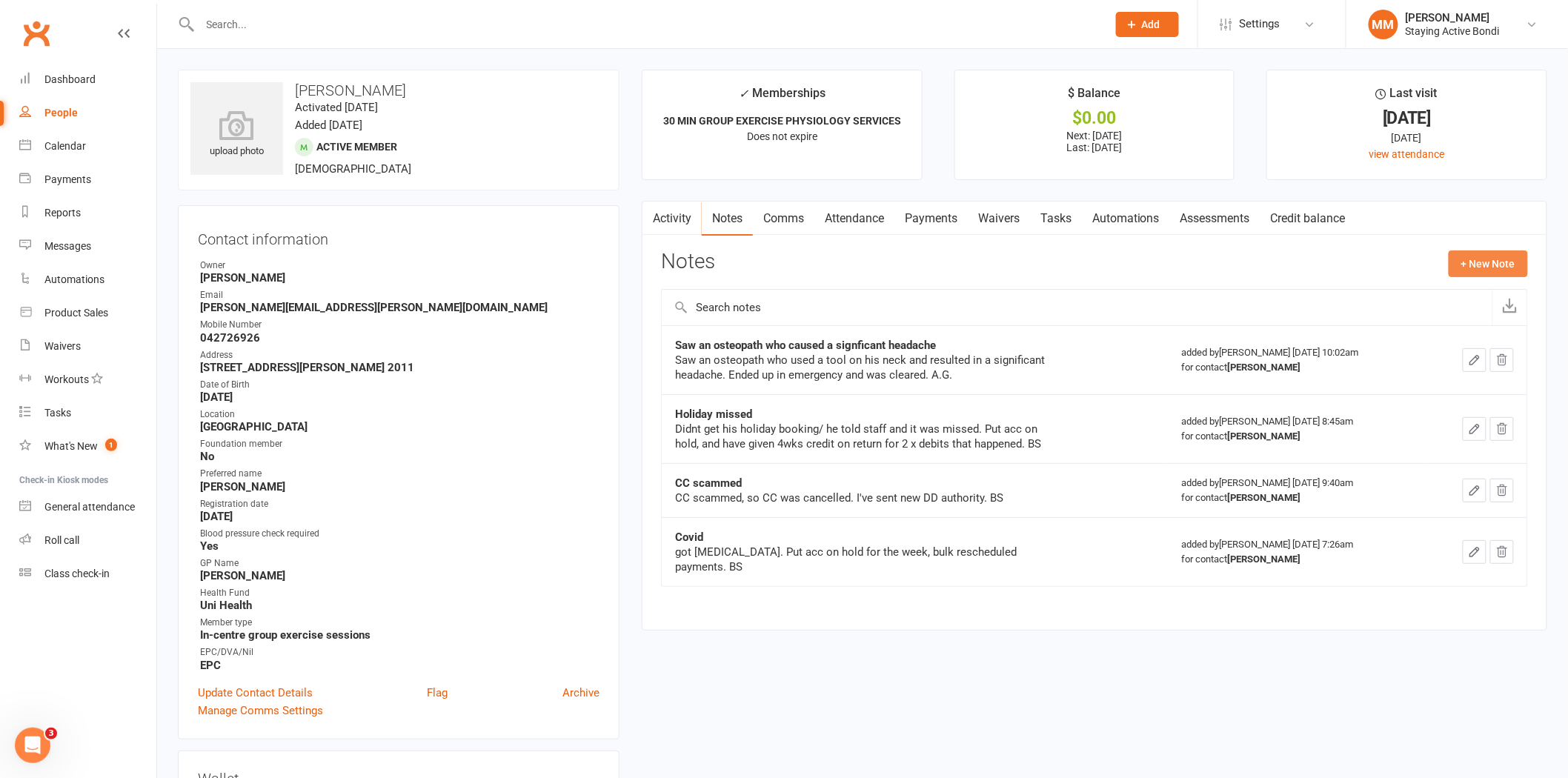
click at [1480, 262] on button "+ New Note" at bounding box center [1488, 263] width 79 height 26
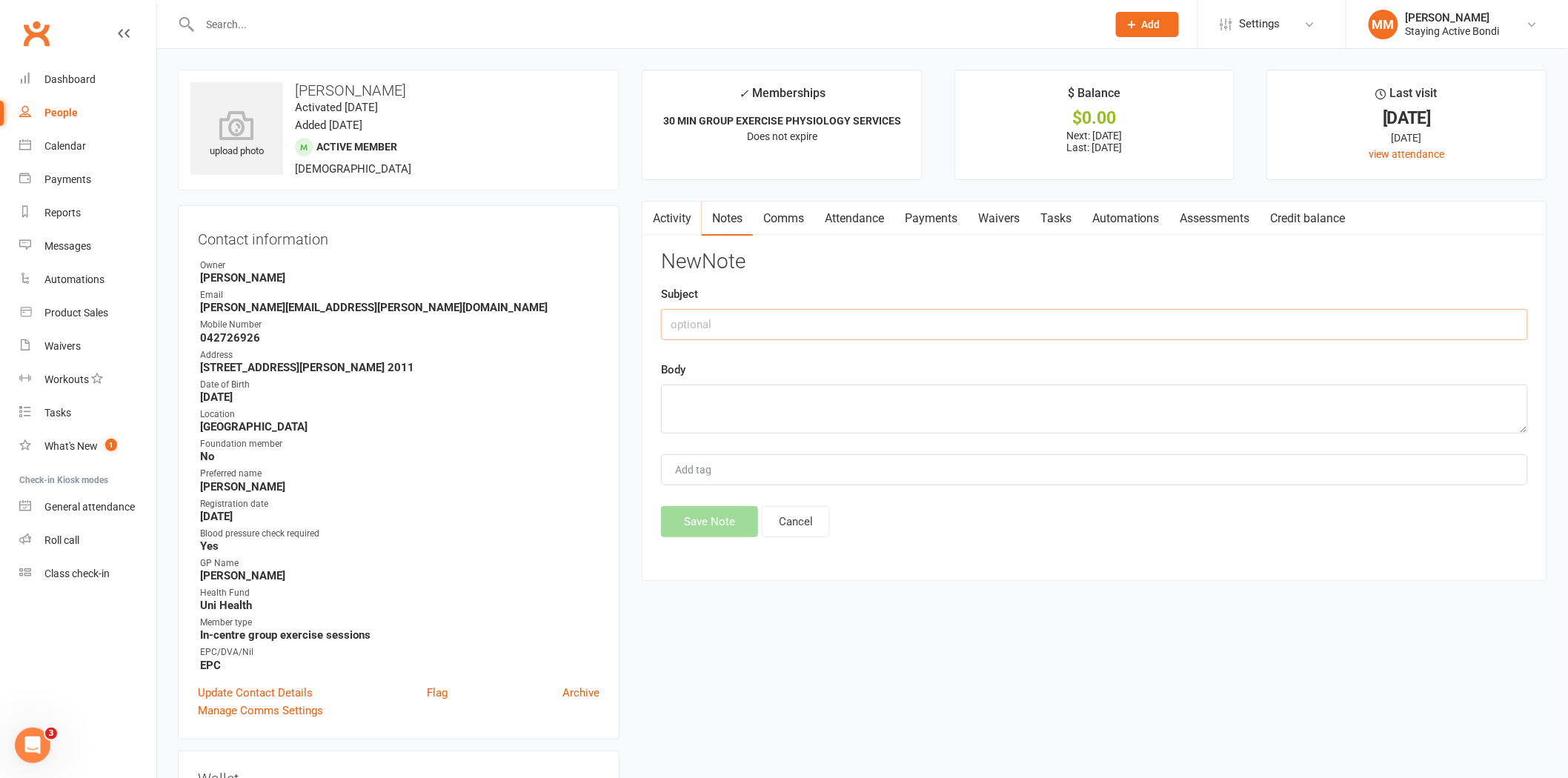
click at [734, 323] on input "text" at bounding box center [1094, 324] width 867 height 31
type input "rang to cancel remaining classes this wee"
click at [677, 402] on textarea at bounding box center [1094, 409] width 867 height 49
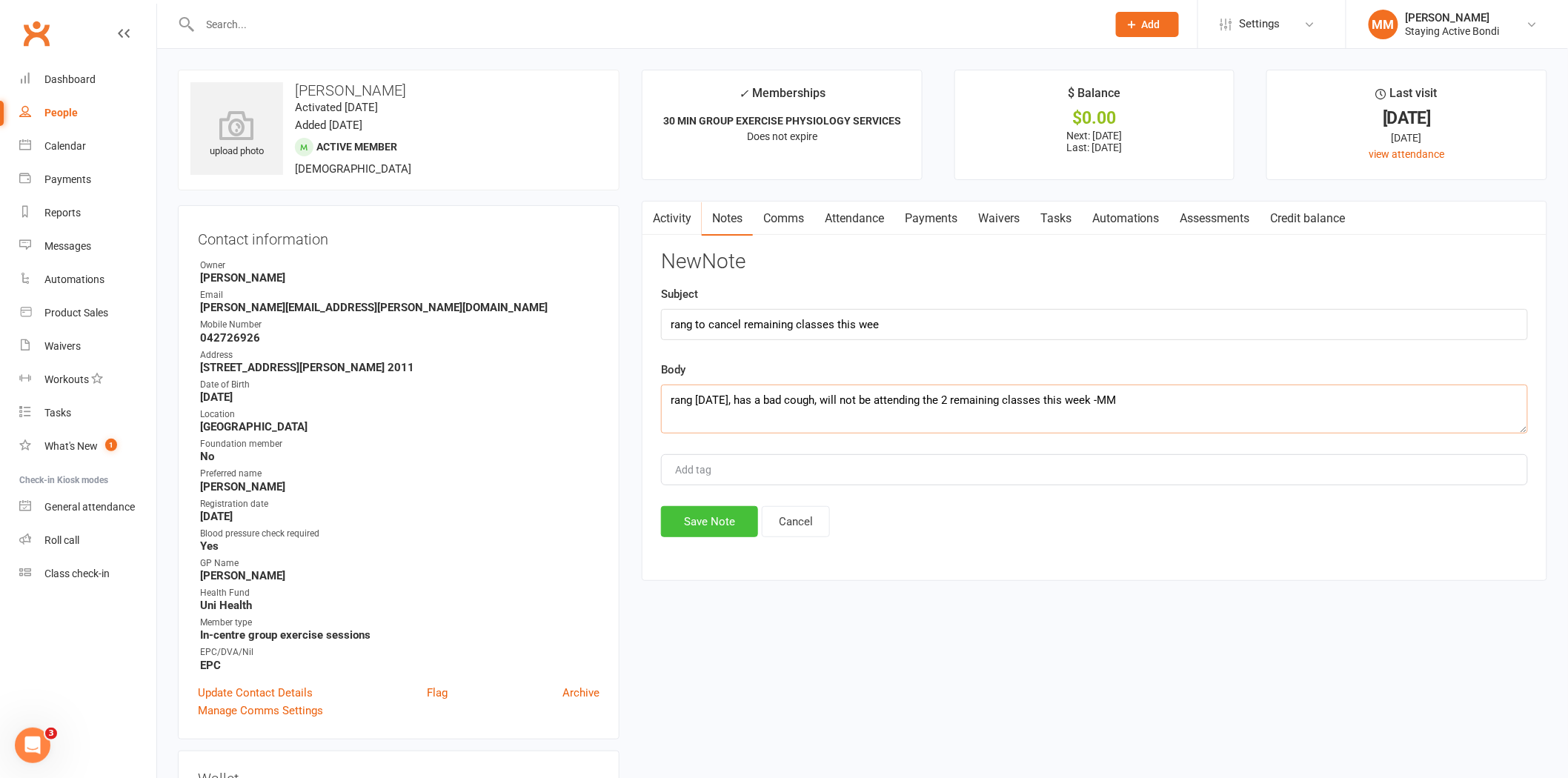
type textarea "rang today, has a bad cough, will not be attending the 2 remaining classes this…"
click at [707, 528] on button "Save Note" at bounding box center [709, 521] width 97 height 31
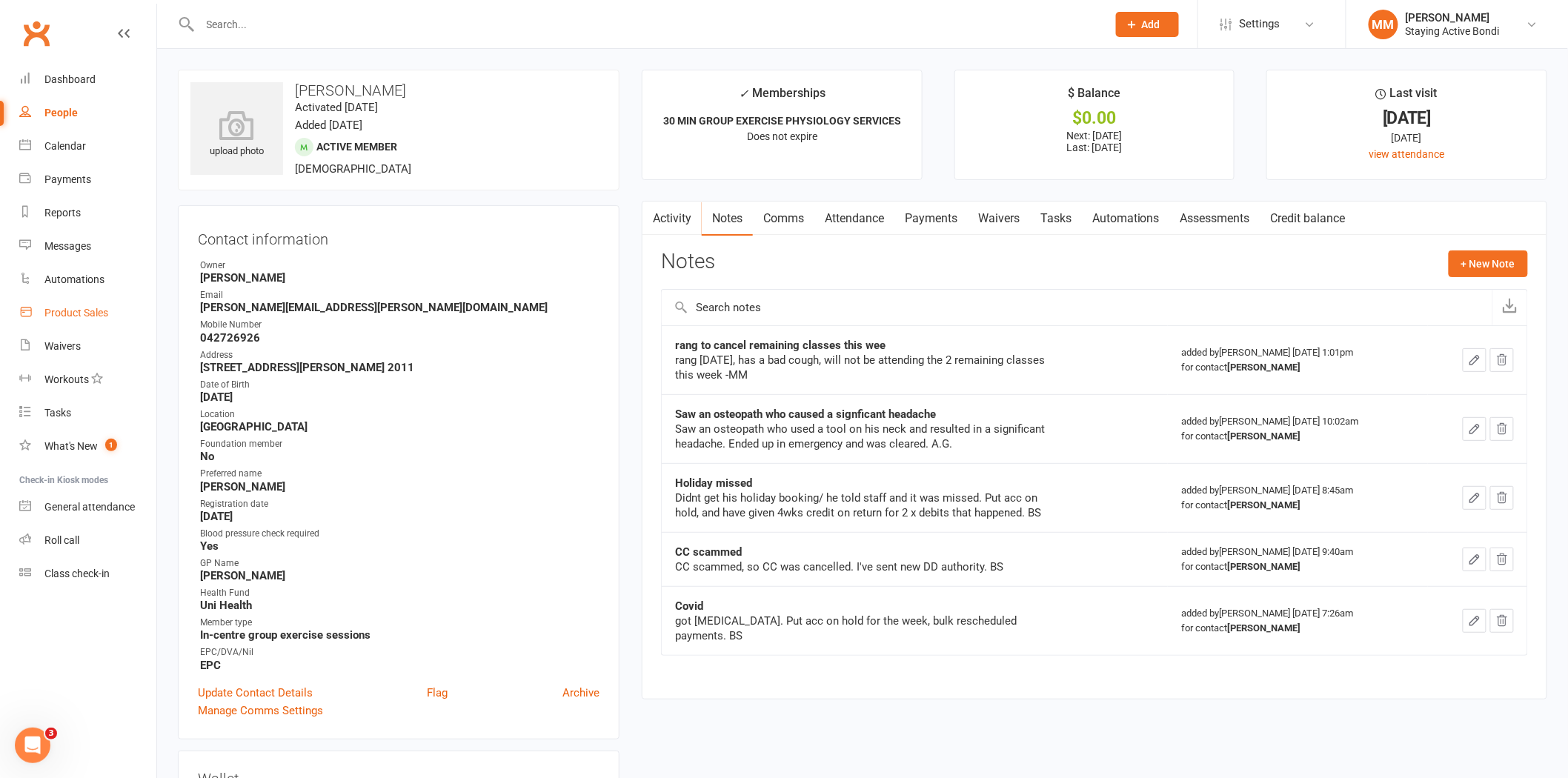
click at [72, 307] on div "Product Sales" at bounding box center [76, 313] width 64 height 12
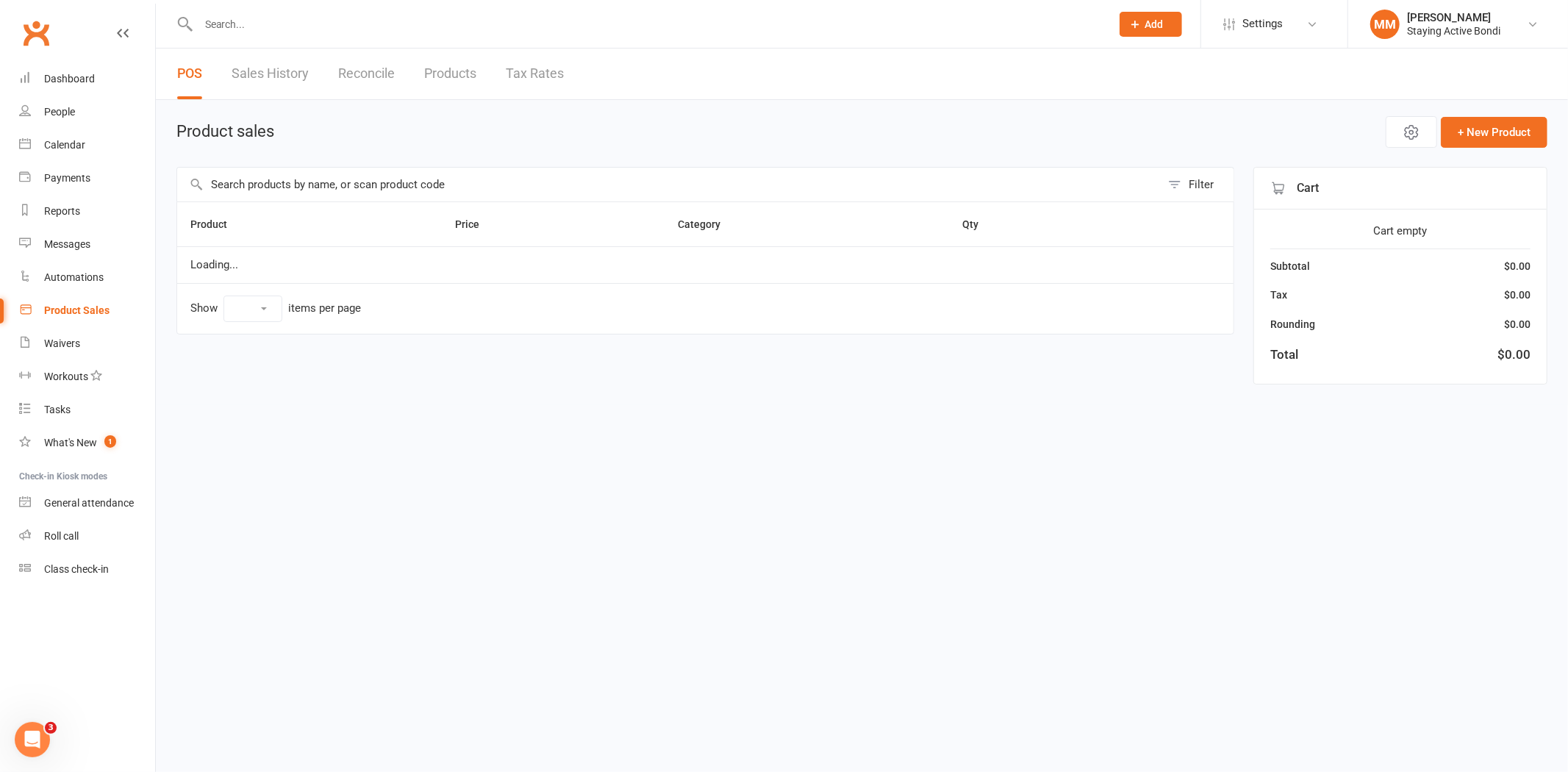
select select "10"
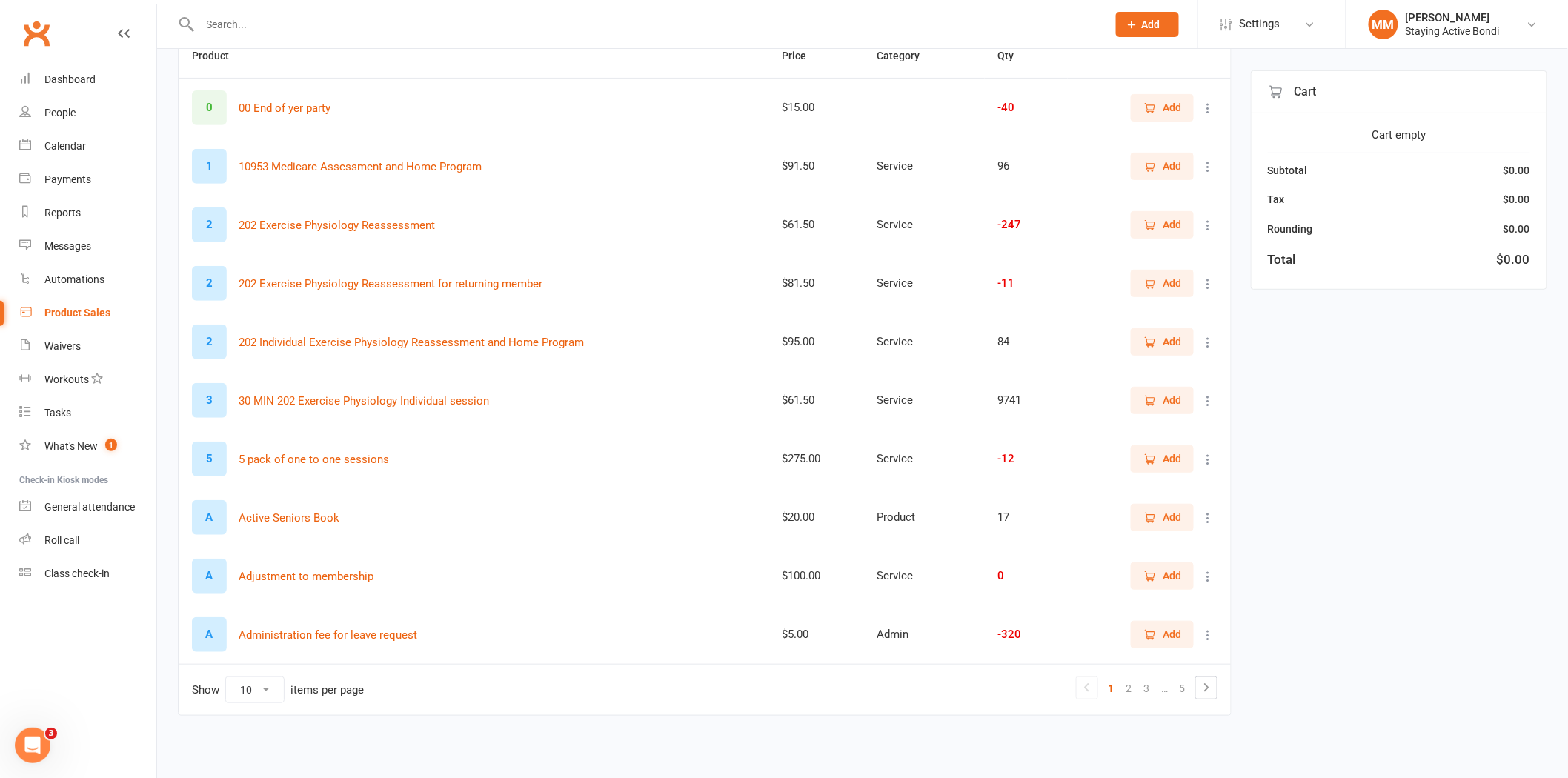
scroll to position [171, 0]
click at [1205, 689] on icon at bounding box center [1206, 687] width 18 height 18
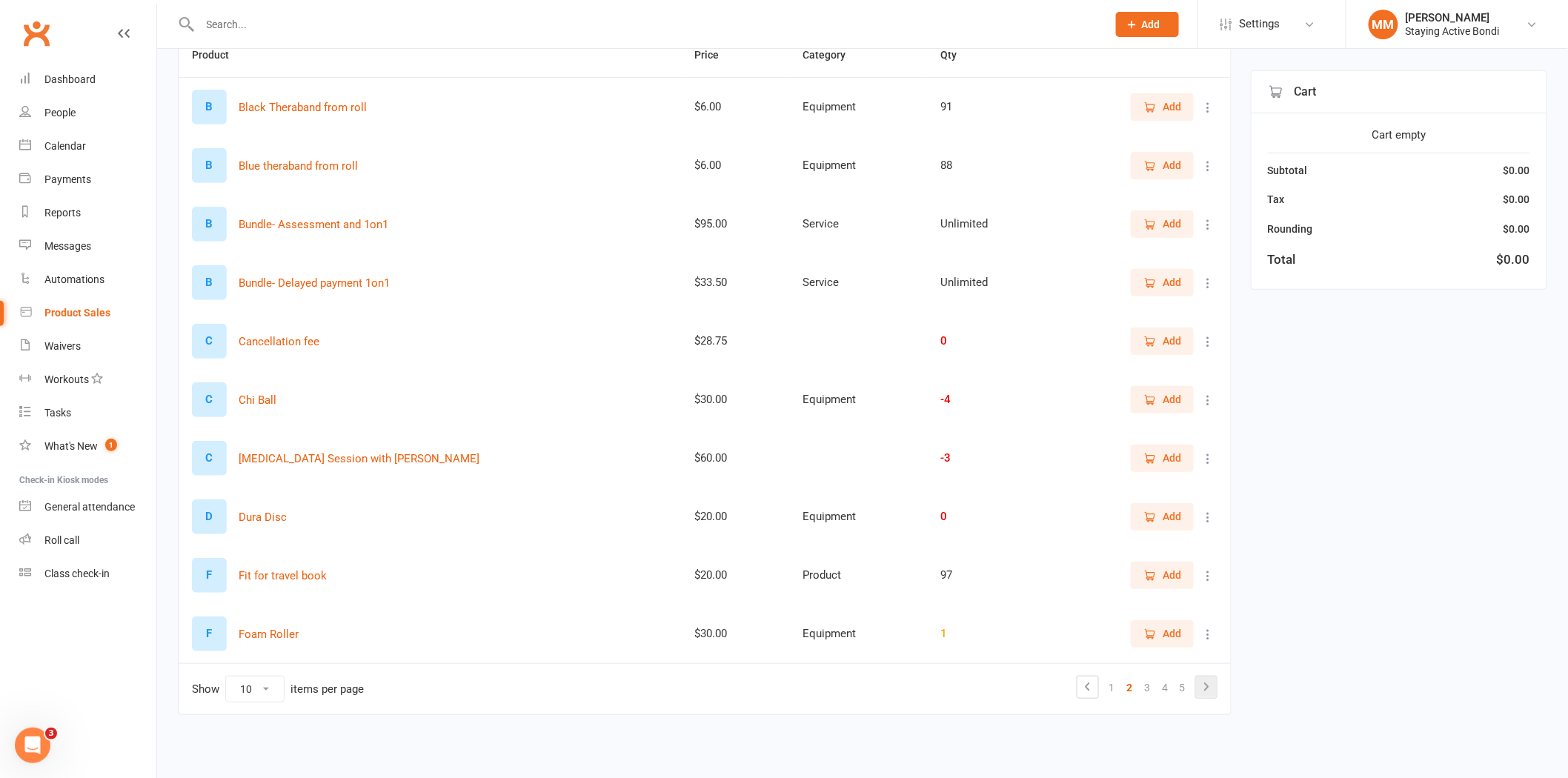
click at [1206, 692] on icon at bounding box center [1206, 687] width 18 height 18
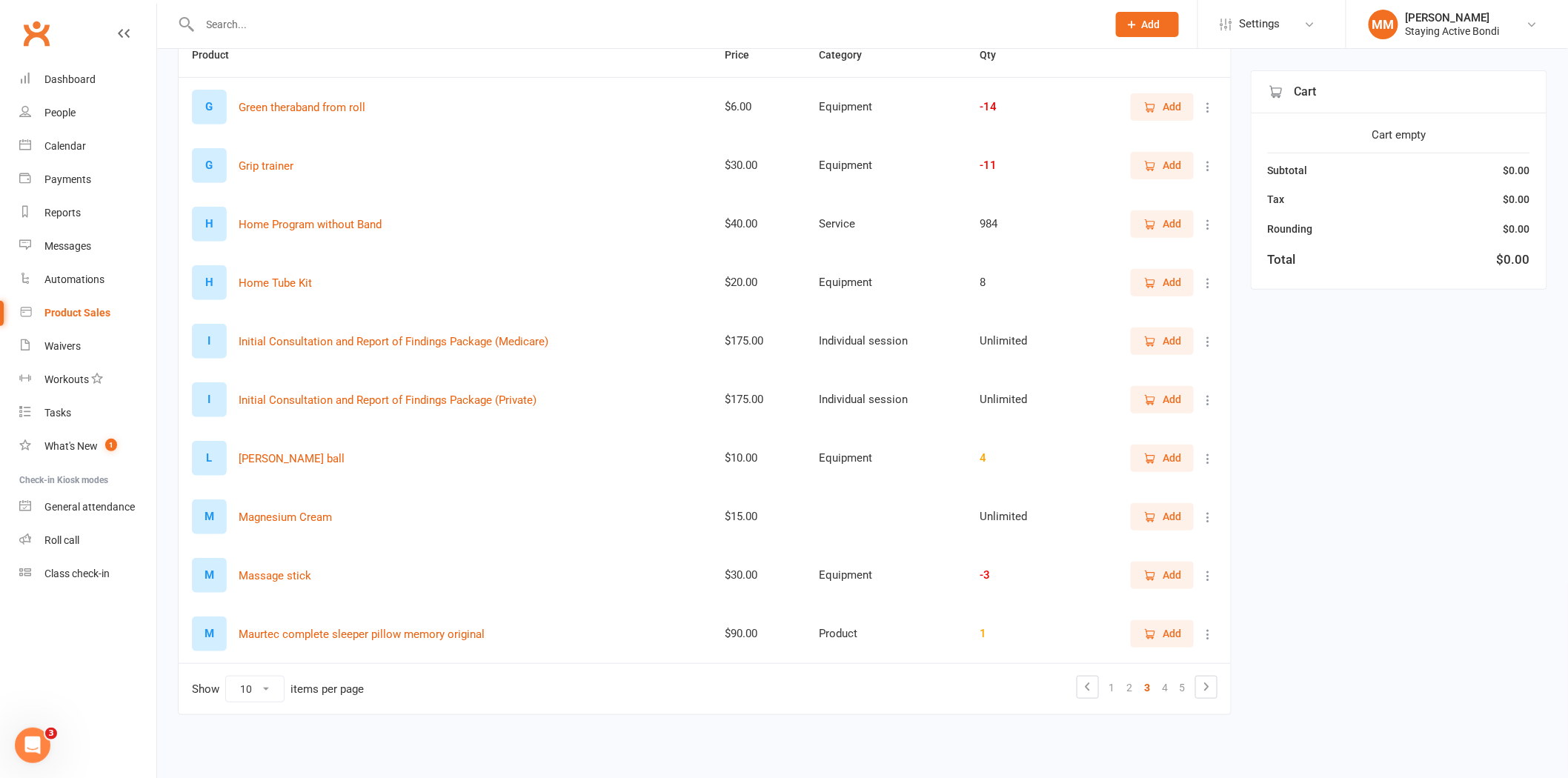
click at [1161, 400] on span "Add" at bounding box center [1162, 399] width 38 height 17
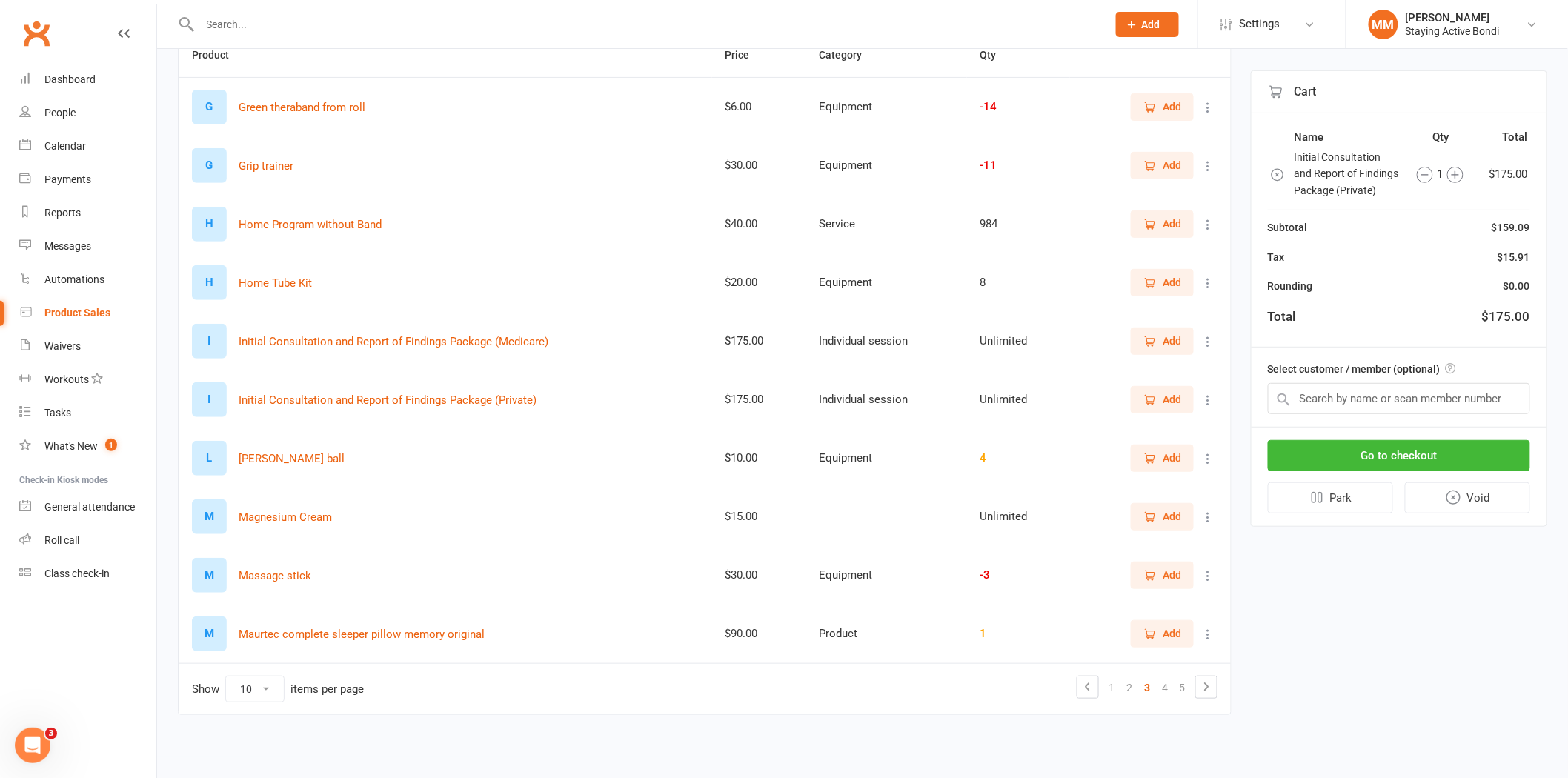
click at [1291, 395] on icon at bounding box center [1284, 399] width 18 height 18
click at [1309, 405] on input "text" at bounding box center [1399, 398] width 262 height 31
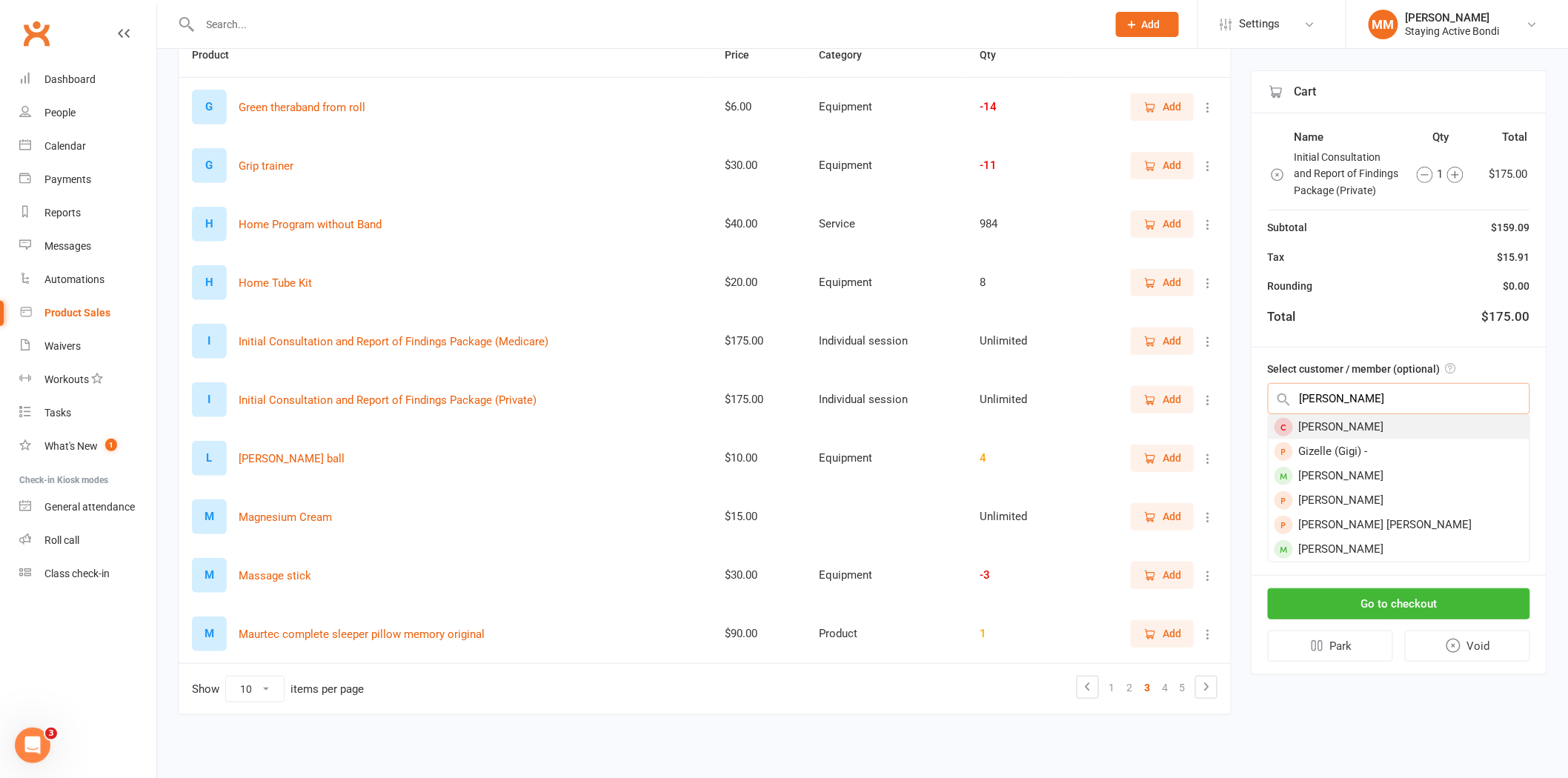
type input "Gizela Posa"
click at [1375, 422] on div "Gizela Posa" at bounding box center [1399, 427] width 261 height 25
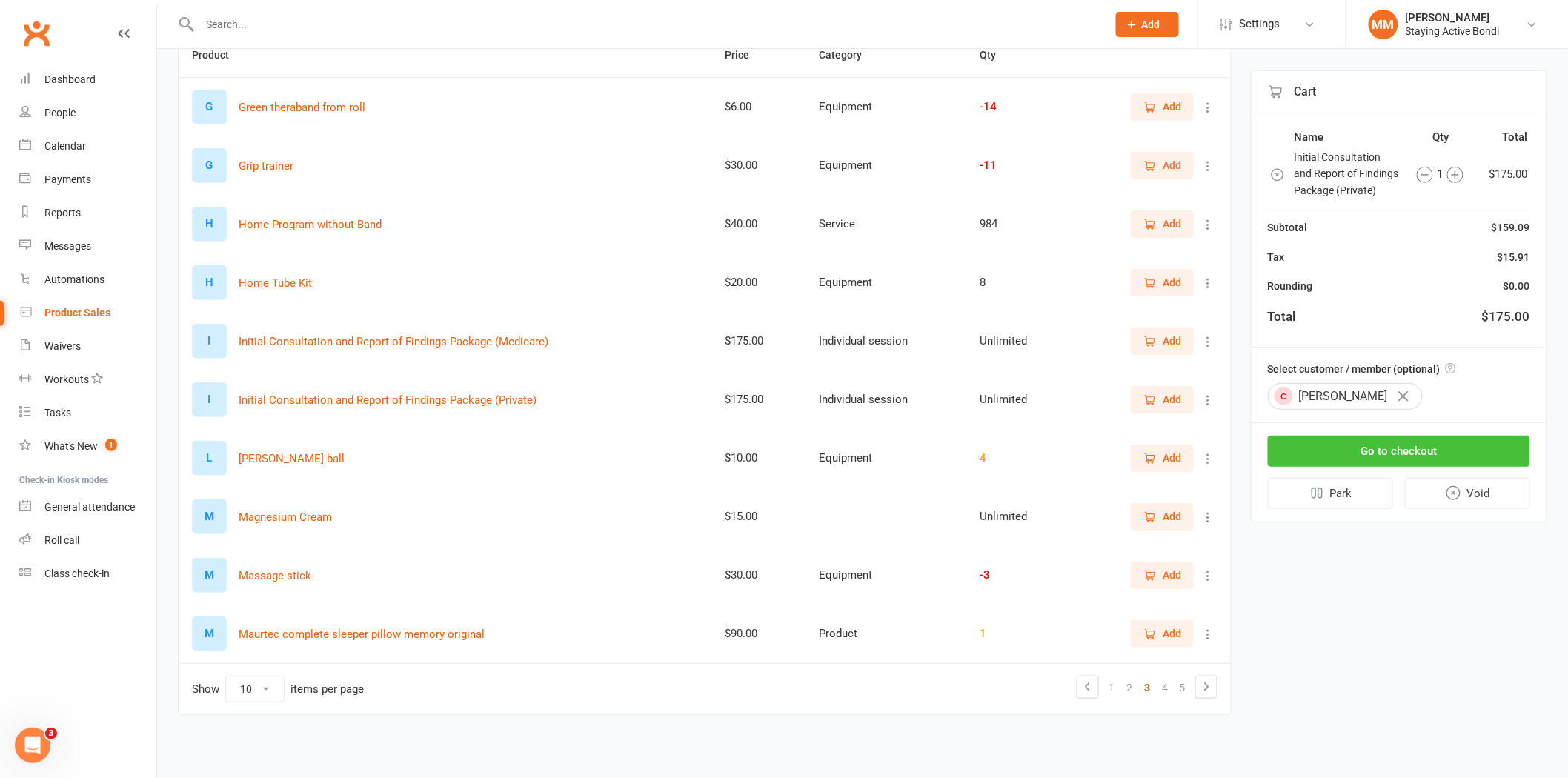
click at [1393, 450] on button "Go to checkout" at bounding box center [1399, 451] width 262 height 31
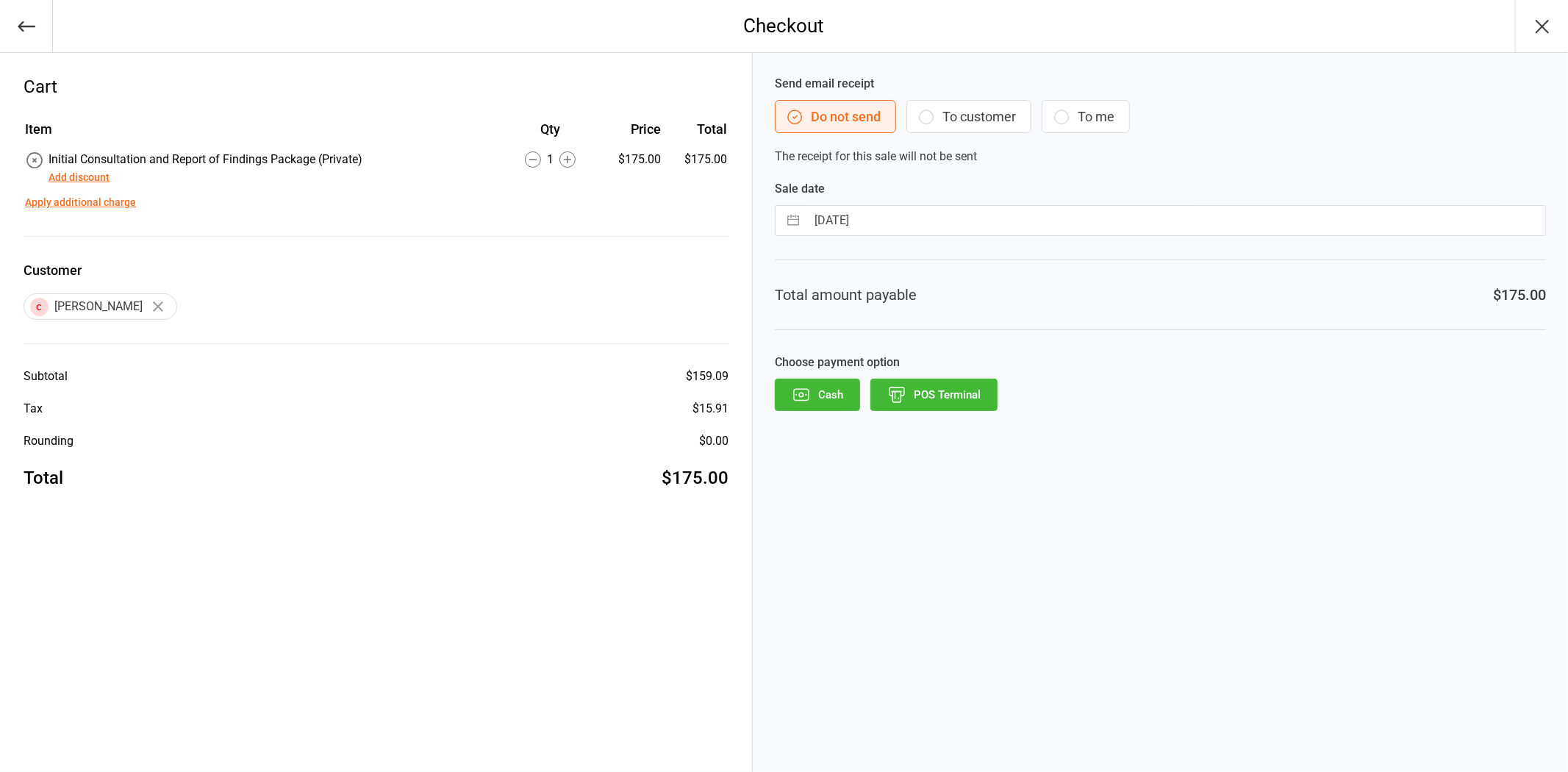
click at [937, 394] on button "POS Terminal" at bounding box center [933, 395] width 127 height 32
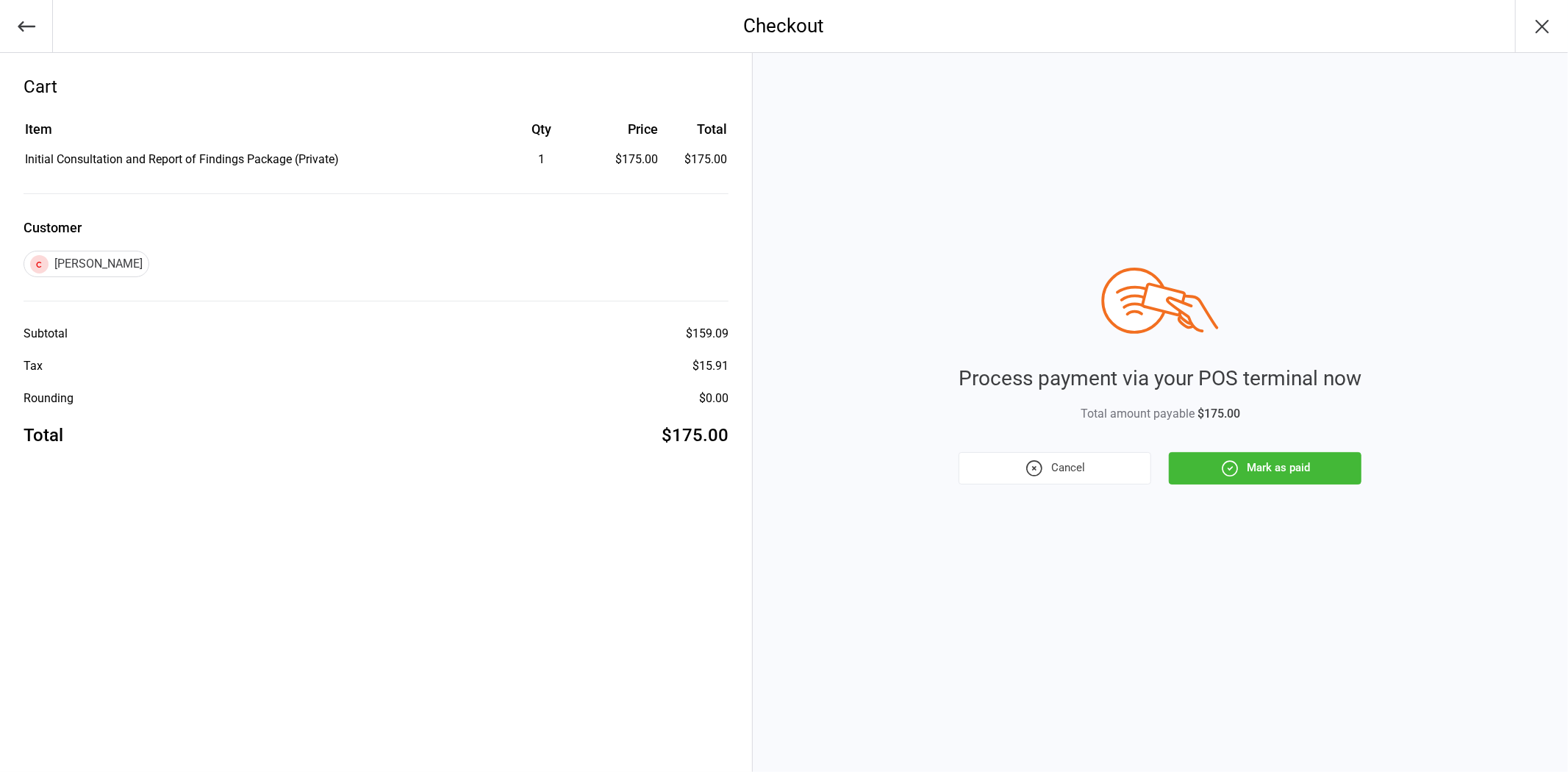
click at [1277, 465] on button "Mark as paid" at bounding box center [1265, 468] width 192 height 32
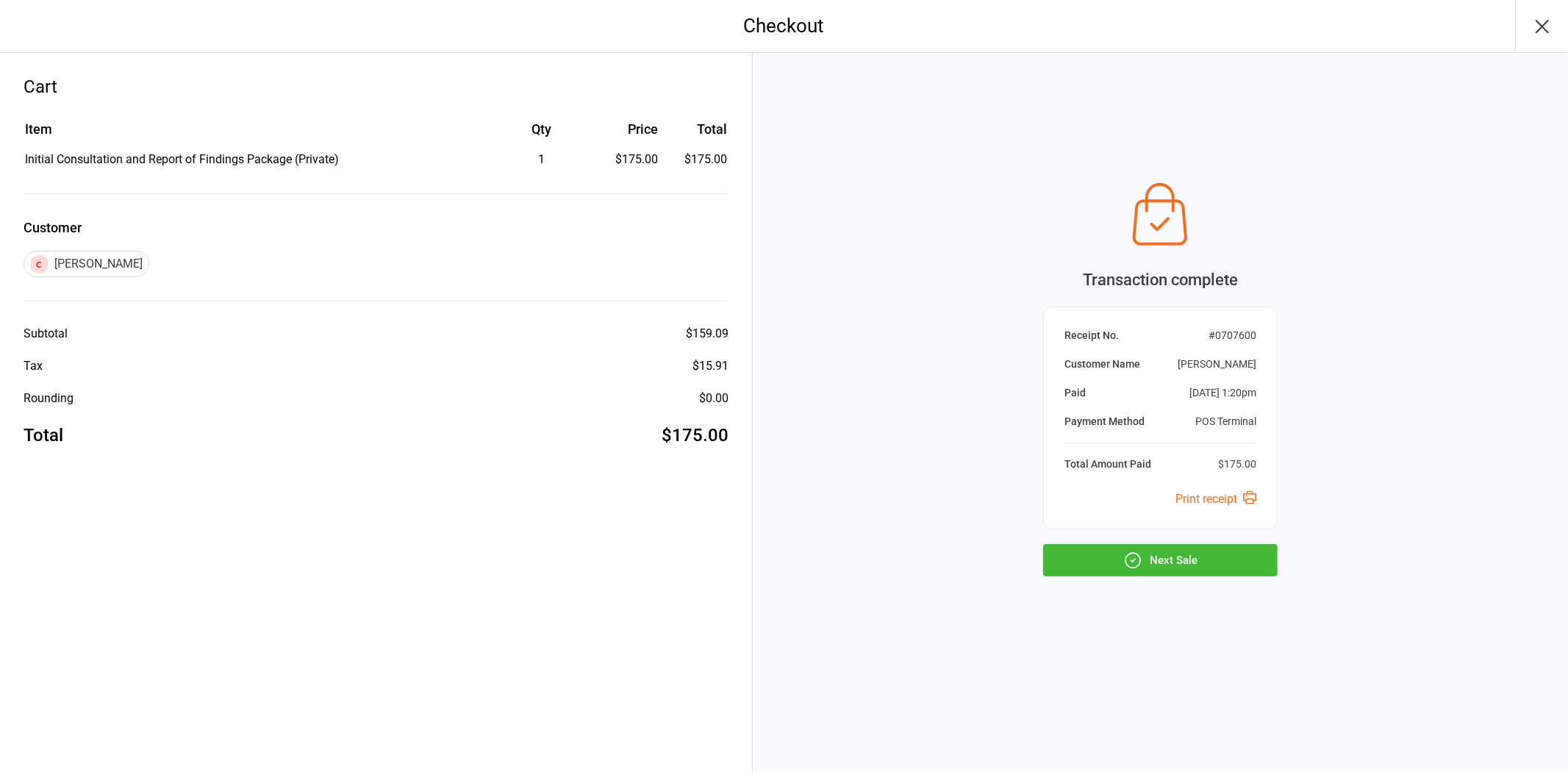
click at [1241, 559] on button "Next Sale" at bounding box center [1160, 559] width 234 height 32
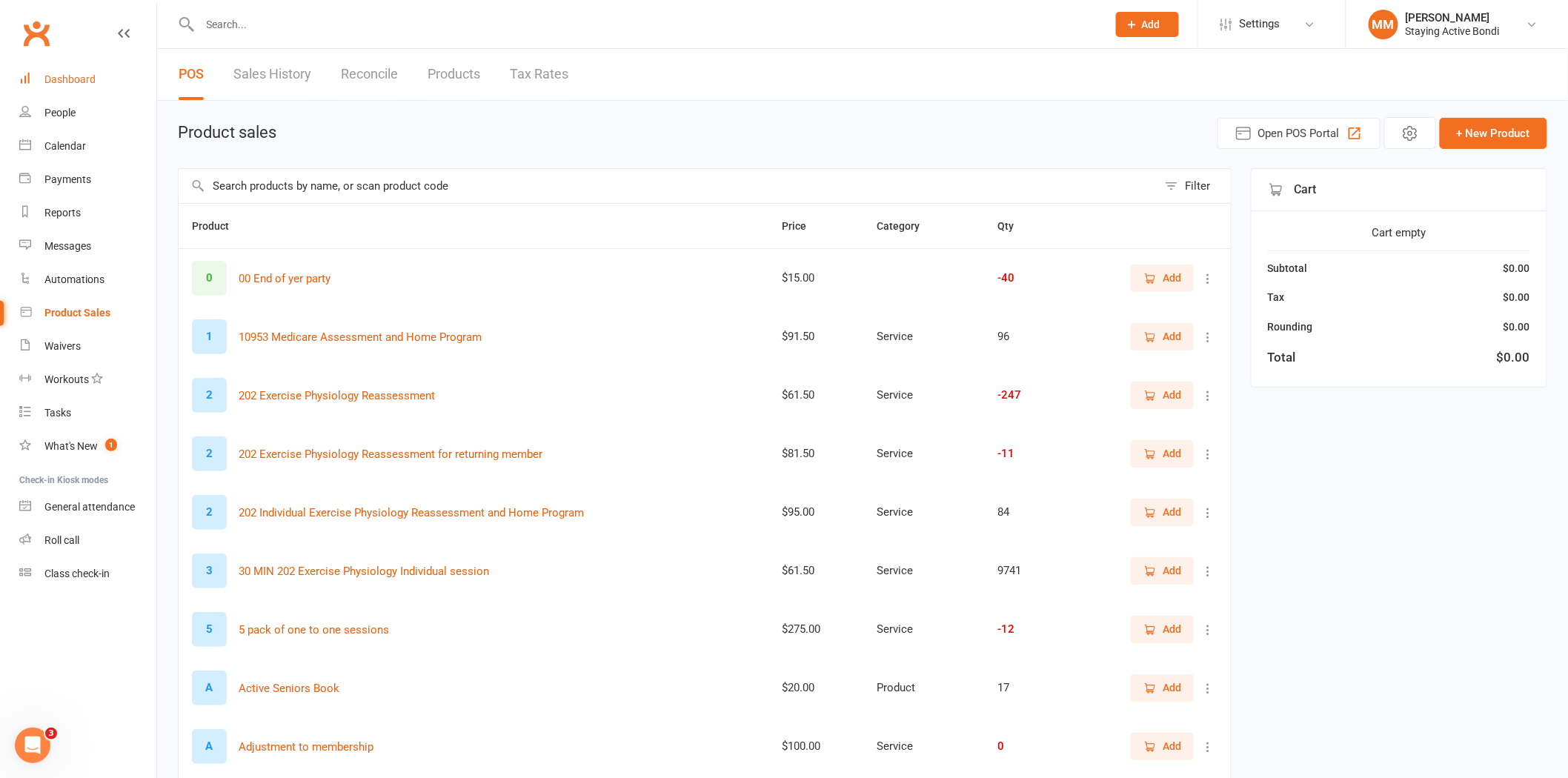
click at [77, 79] on div "Dashboard" at bounding box center [70, 80] width 51 height 12
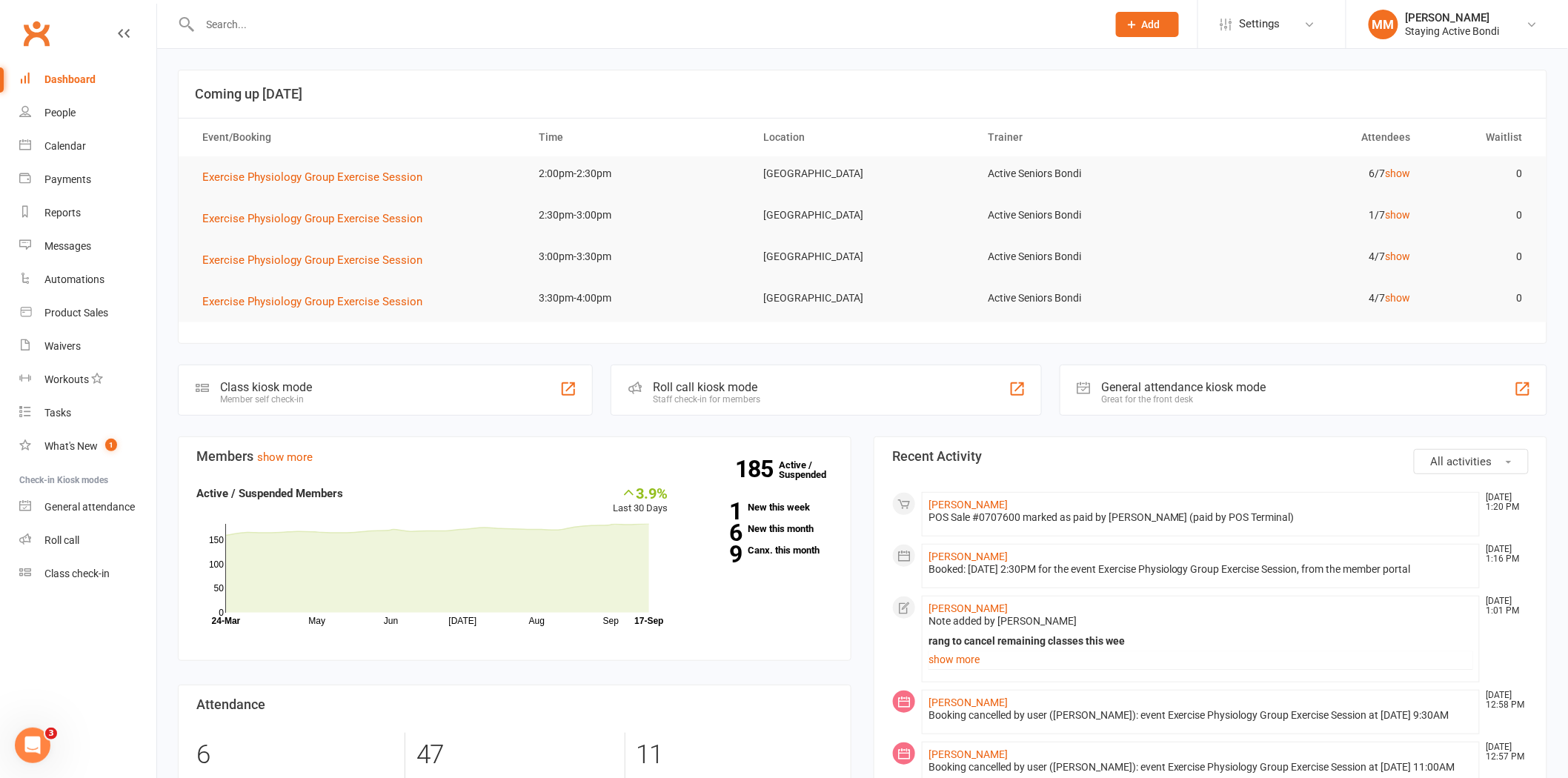
click at [237, 26] on input "text" at bounding box center [646, 25] width 901 height 21
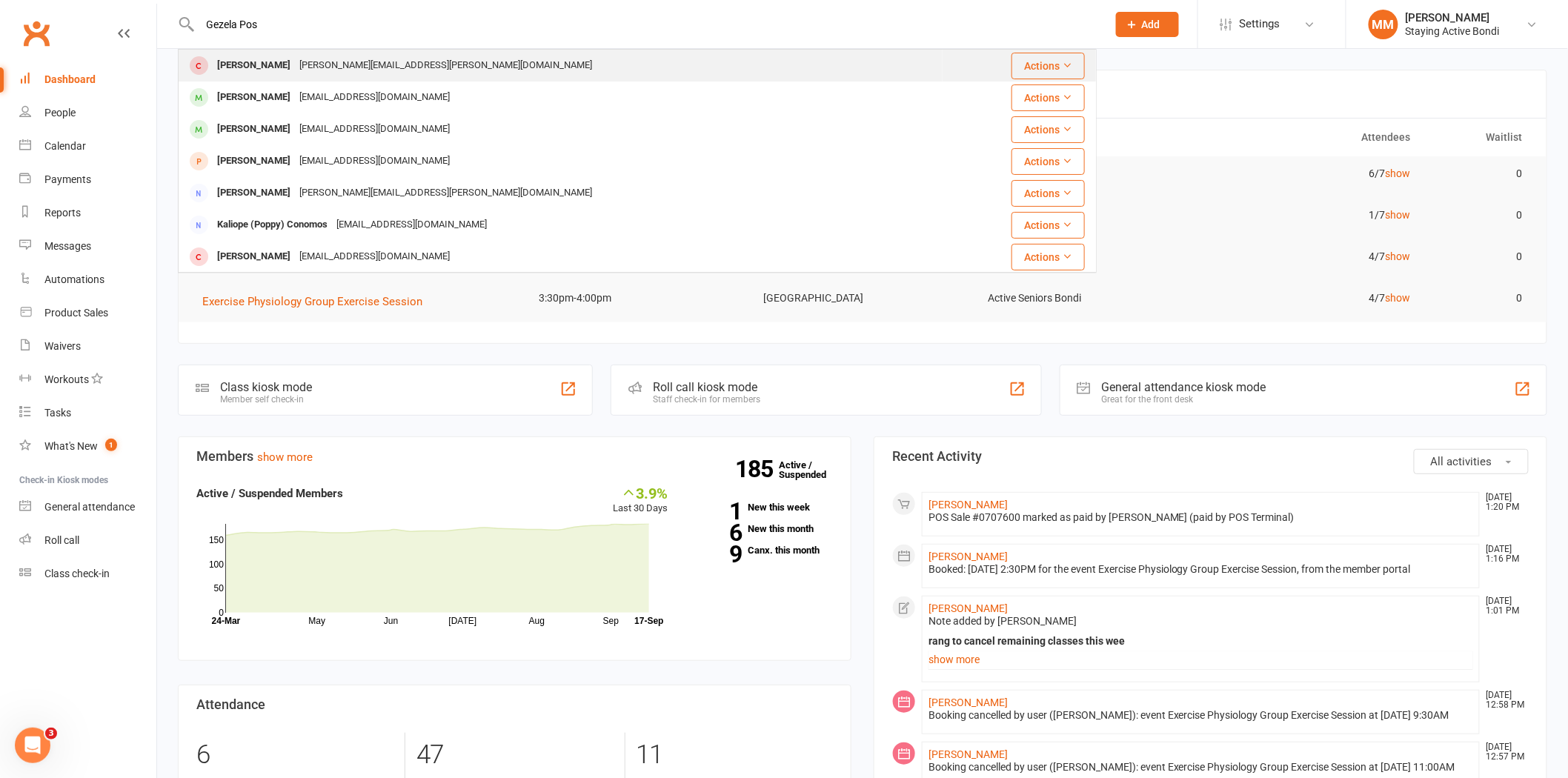
type input "Gezela Pos"
click at [232, 56] on div "[PERSON_NAME]" at bounding box center [253, 65] width 82 height 22
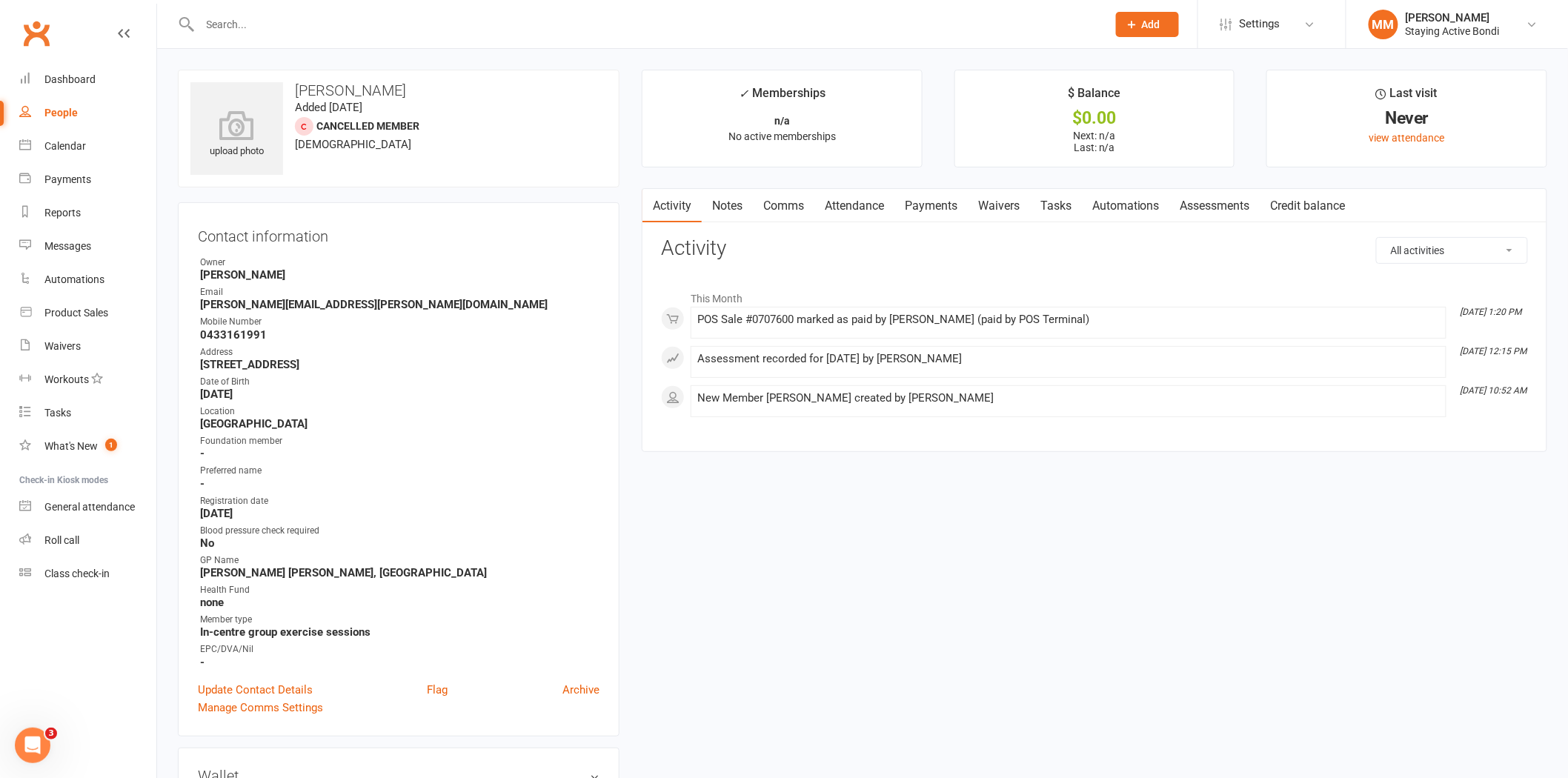
click at [916, 200] on link "Payments" at bounding box center [931, 205] width 74 height 34
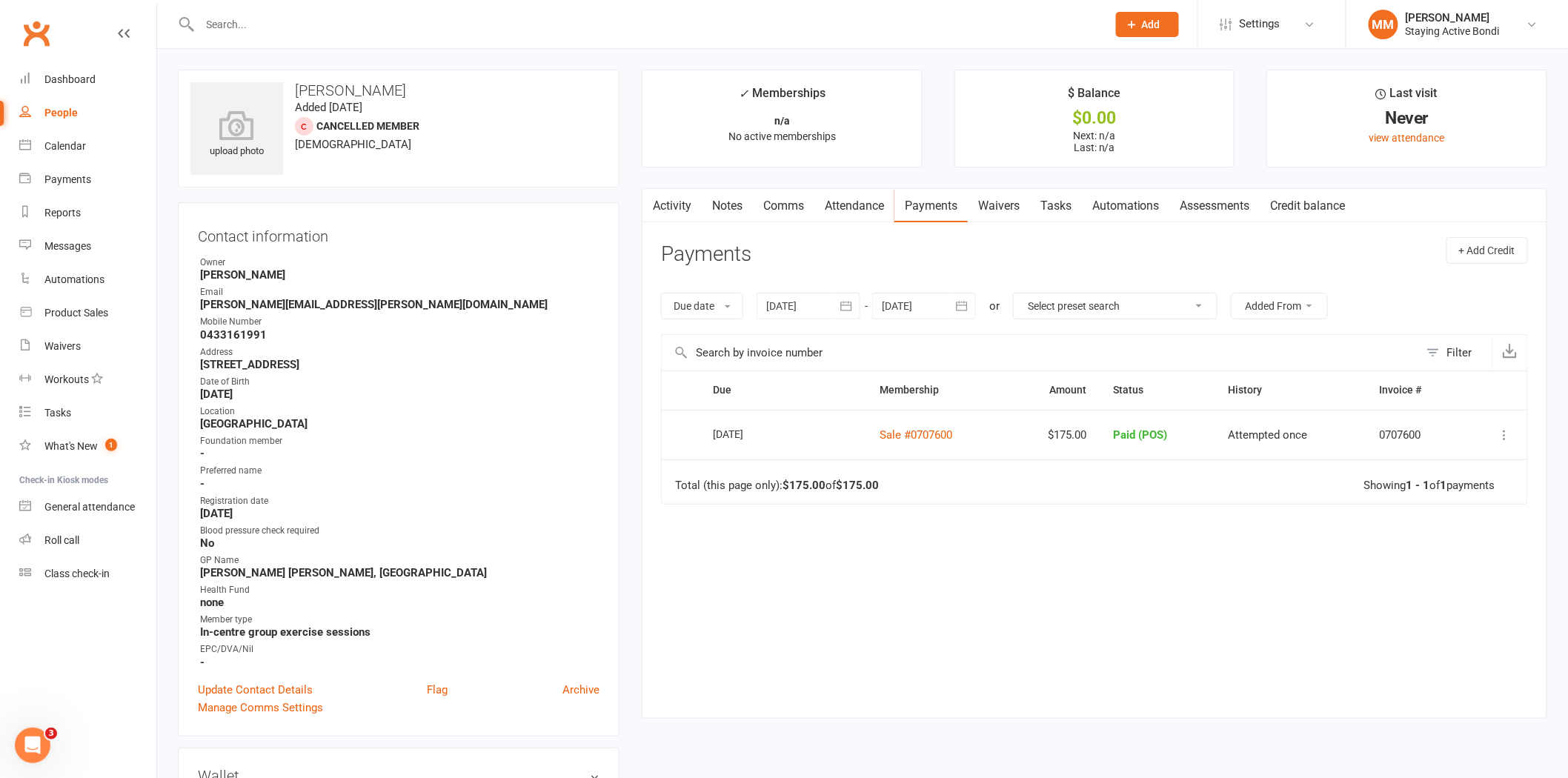
click at [467, 23] on input "text" at bounding box center [646, 25] width 901 height 21
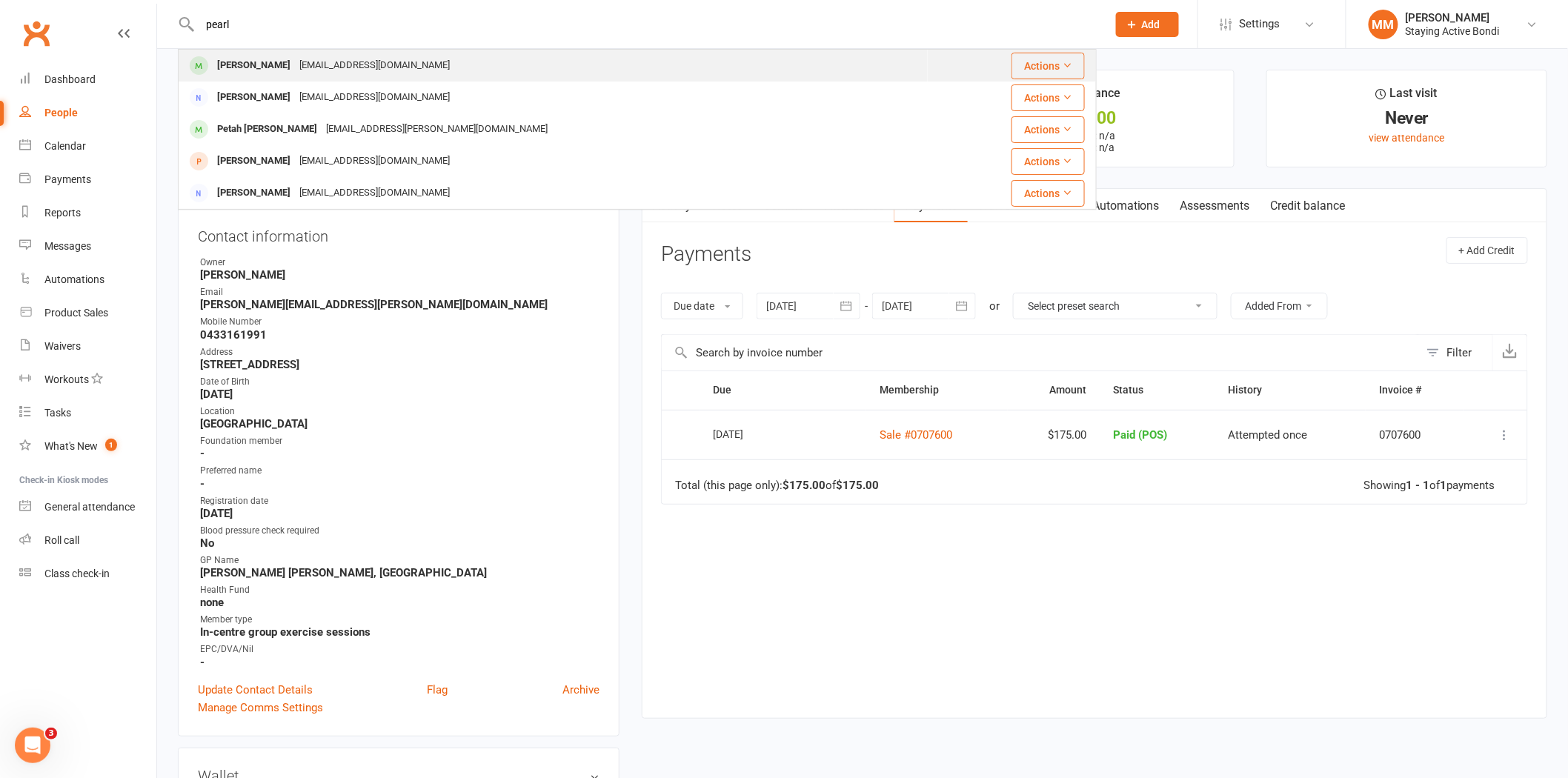
type input "pearl"
click at [371, 74] on div "[PERSON_NAME] [EMAIL_ADDRESS][DOMAIN_NAME]" at bounding box center [553, 65] width 748 height 30
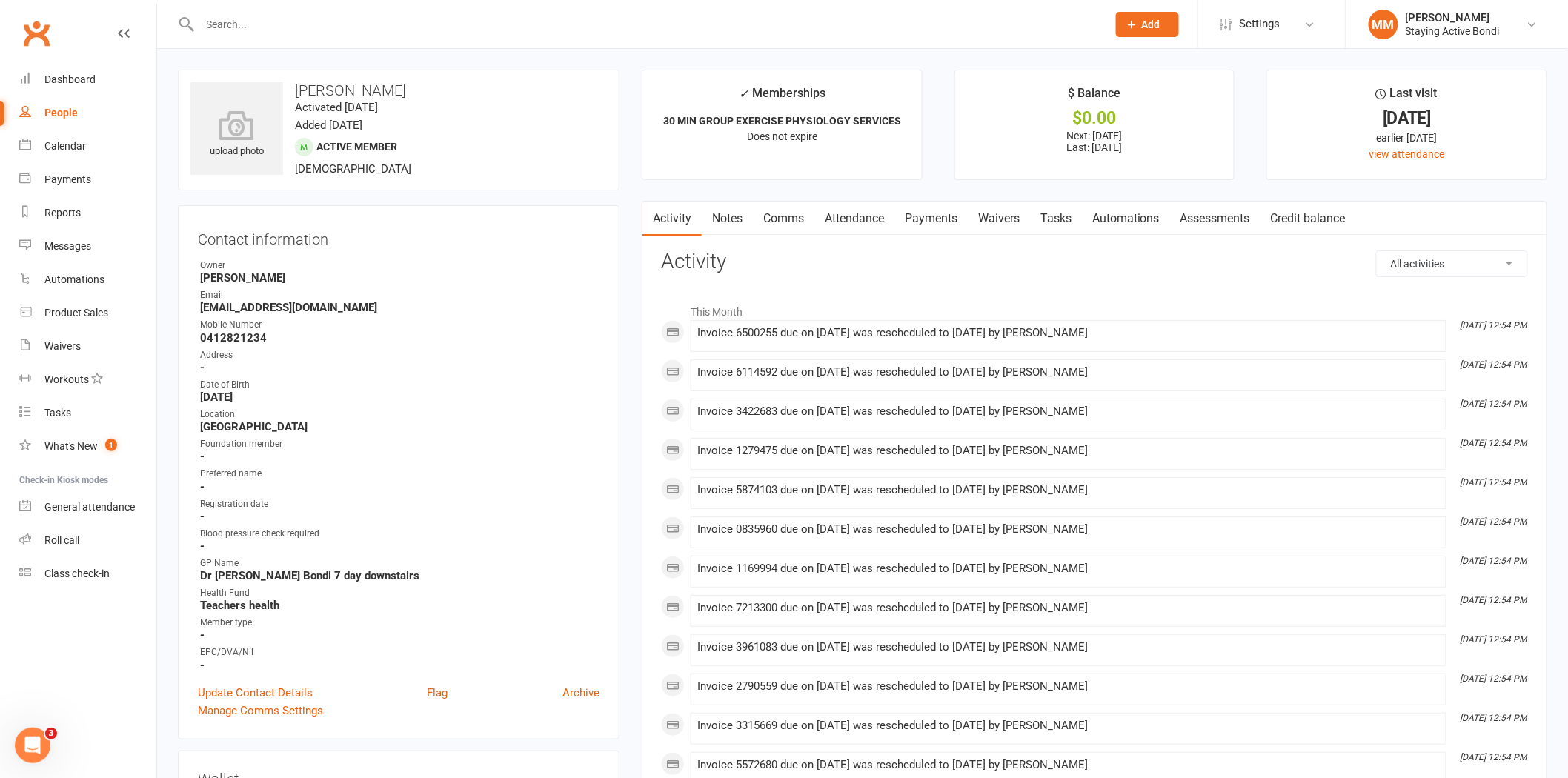
click at [934, 213] on link "Payments" at bounding box center [931, 218] width 74 height 34
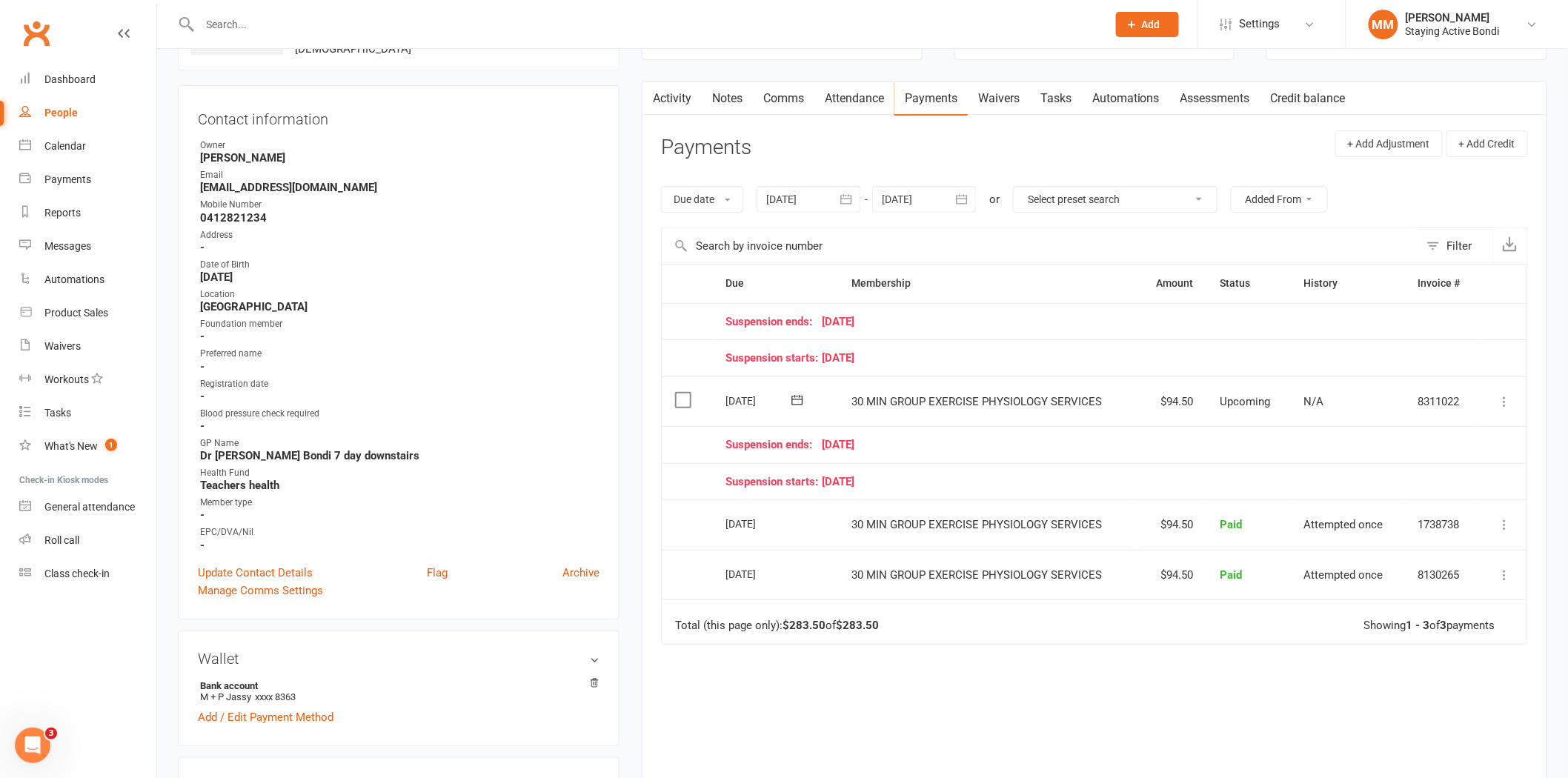
scroll to position [247, 0]
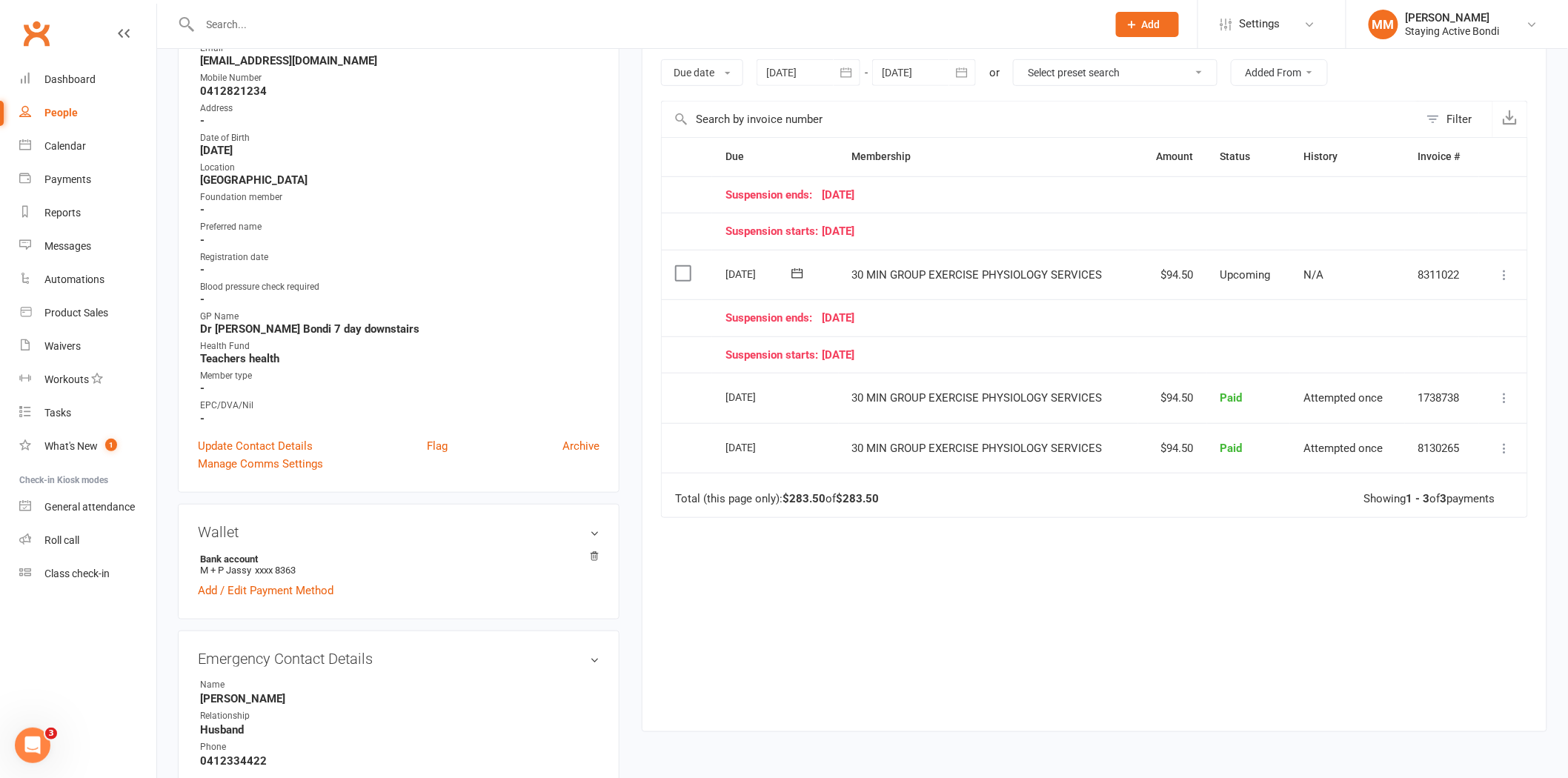
click at [907, 71] on div at bounding box center [924, 72] width 104 height 26
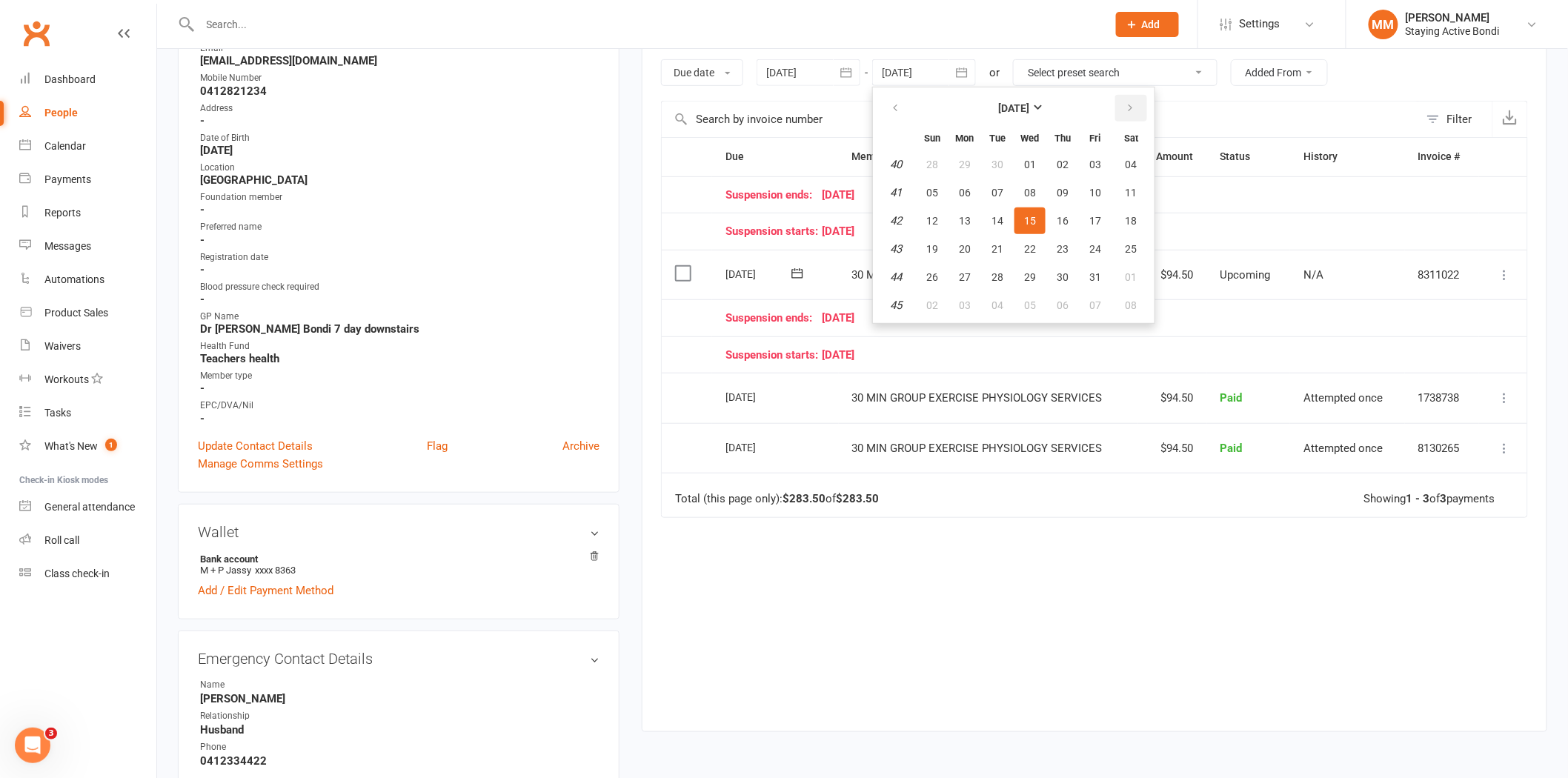
click at [1129, 111] on icon "button" at bounding box center [1130, 108] width 11 height 12
click at [1062, 159] on span "04" at bounding box center [1063, 165] width 12 height 12
type input "04 Dec 2025"
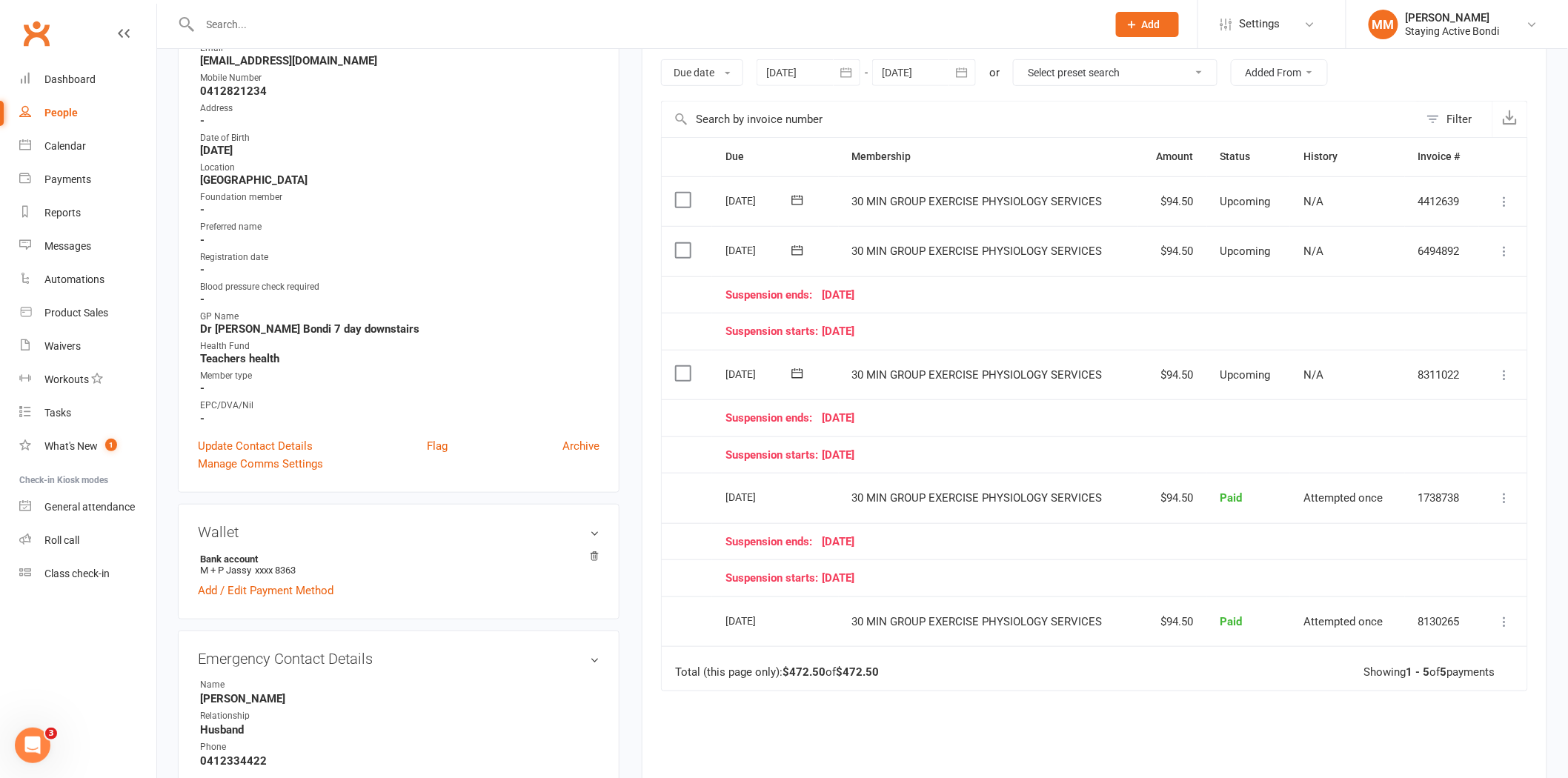
click at [936, 582] on div "Suspension starts: 22 September 25" at bounding box center [1095, 578] width 740 height 13
click at [76, 308] on div "Product Sales" at bounding box center [76, 313] width 64 height 12
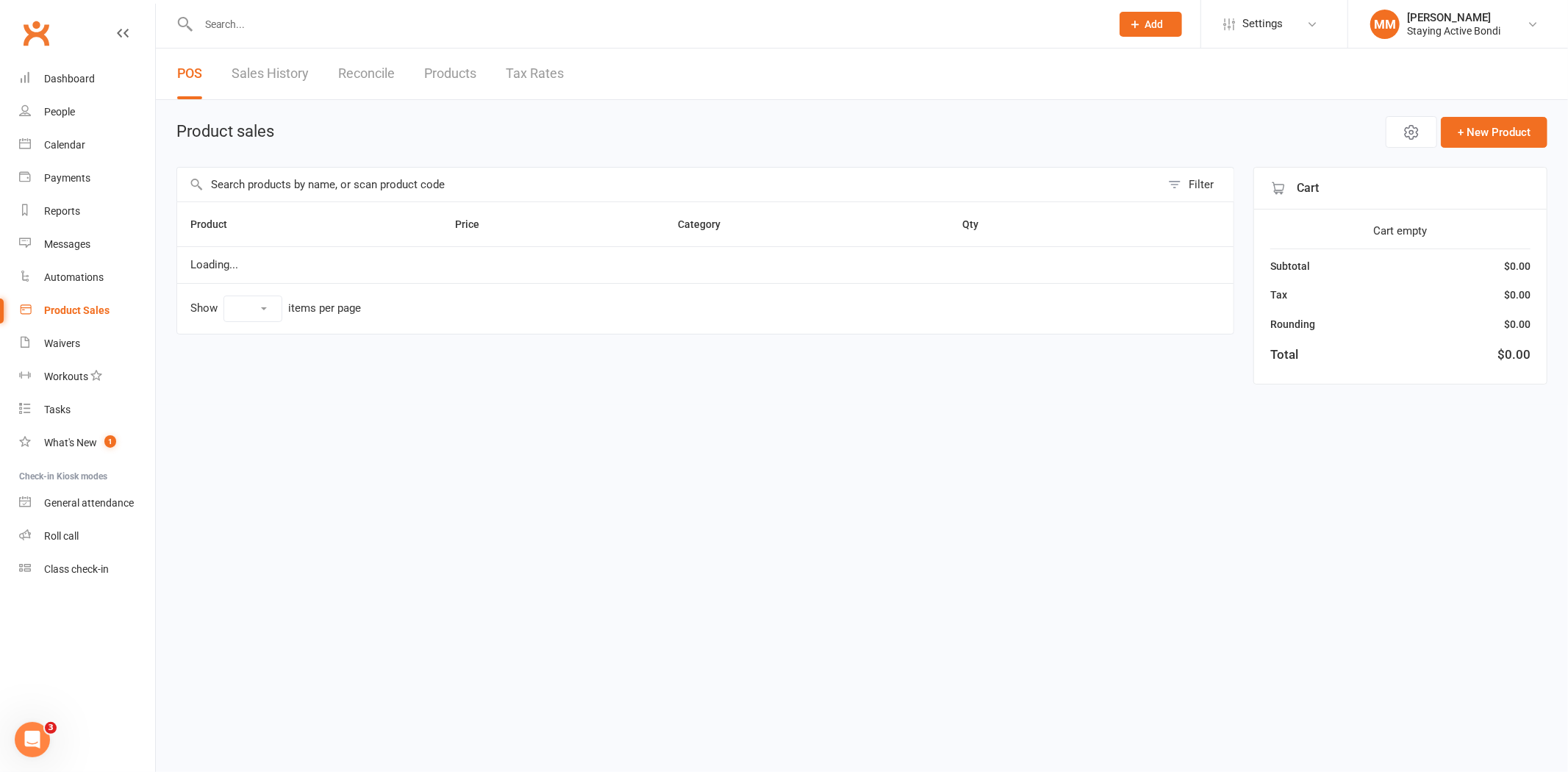
select select "10"
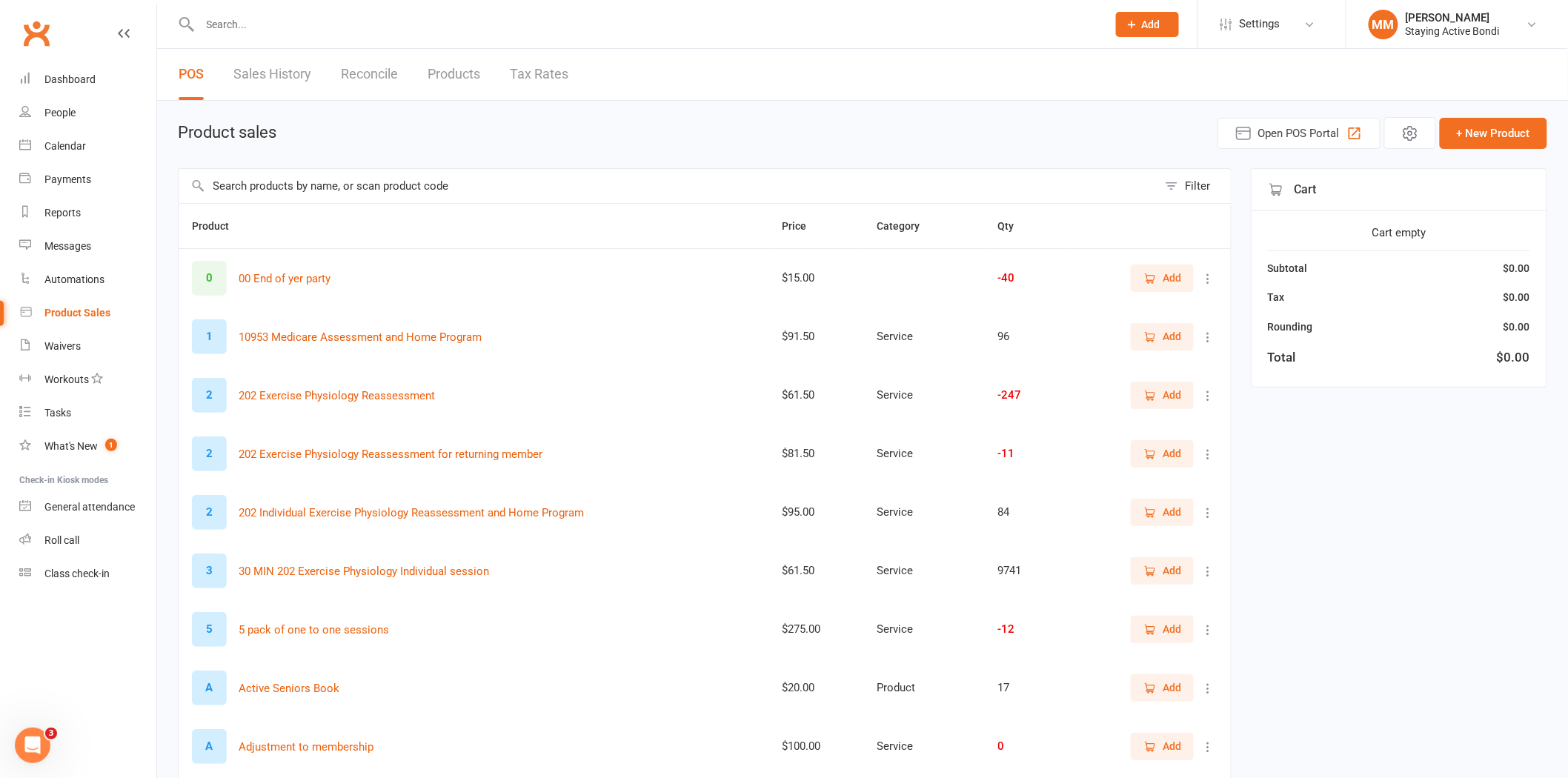
click at [486, 183] on input "text" at bounding box center [668, 186] width 979 height 34
type input "admin"
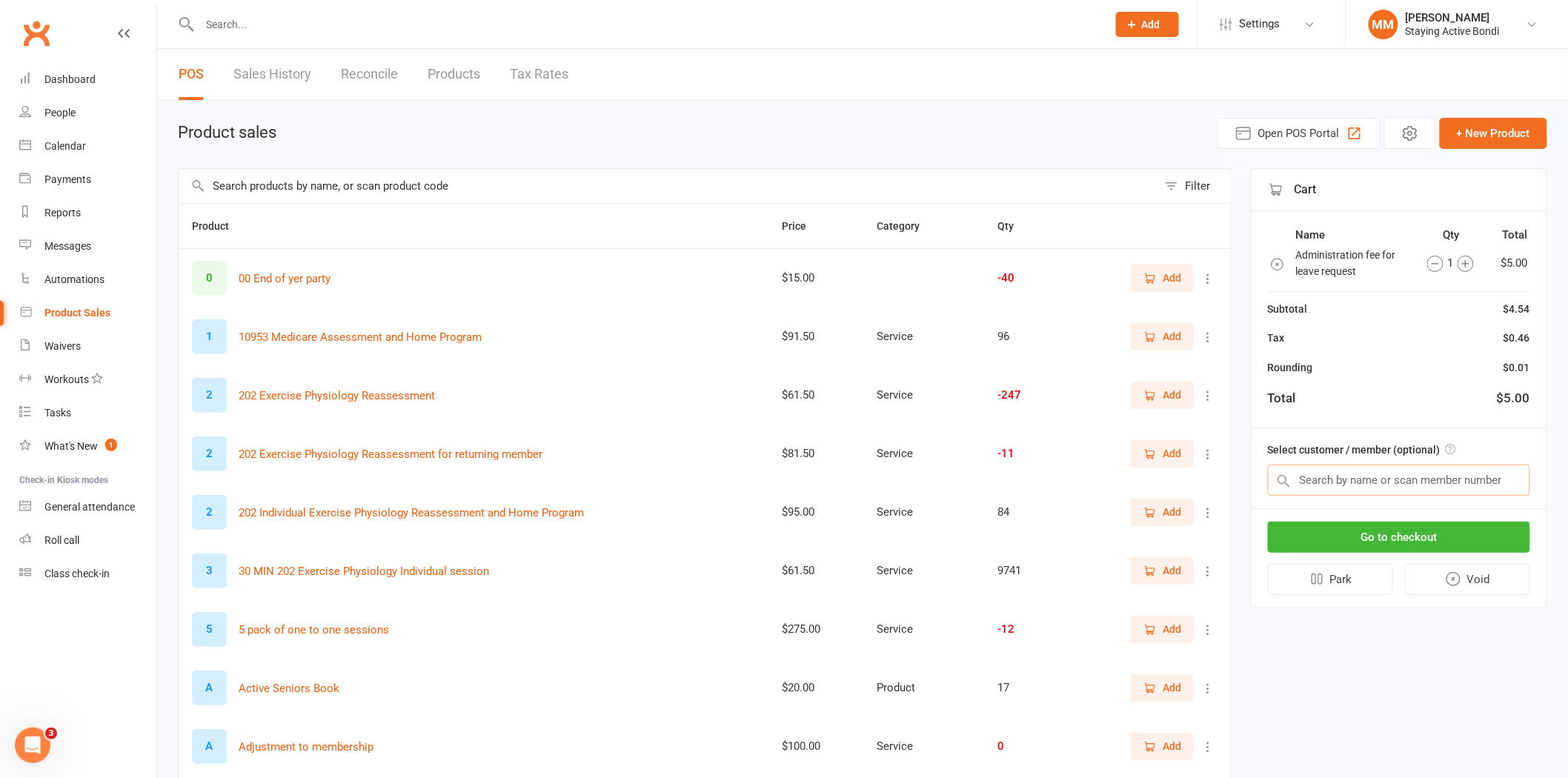
click at [1358, 486] on input "text" at bounding box center [1399, 480] width 262 height 31
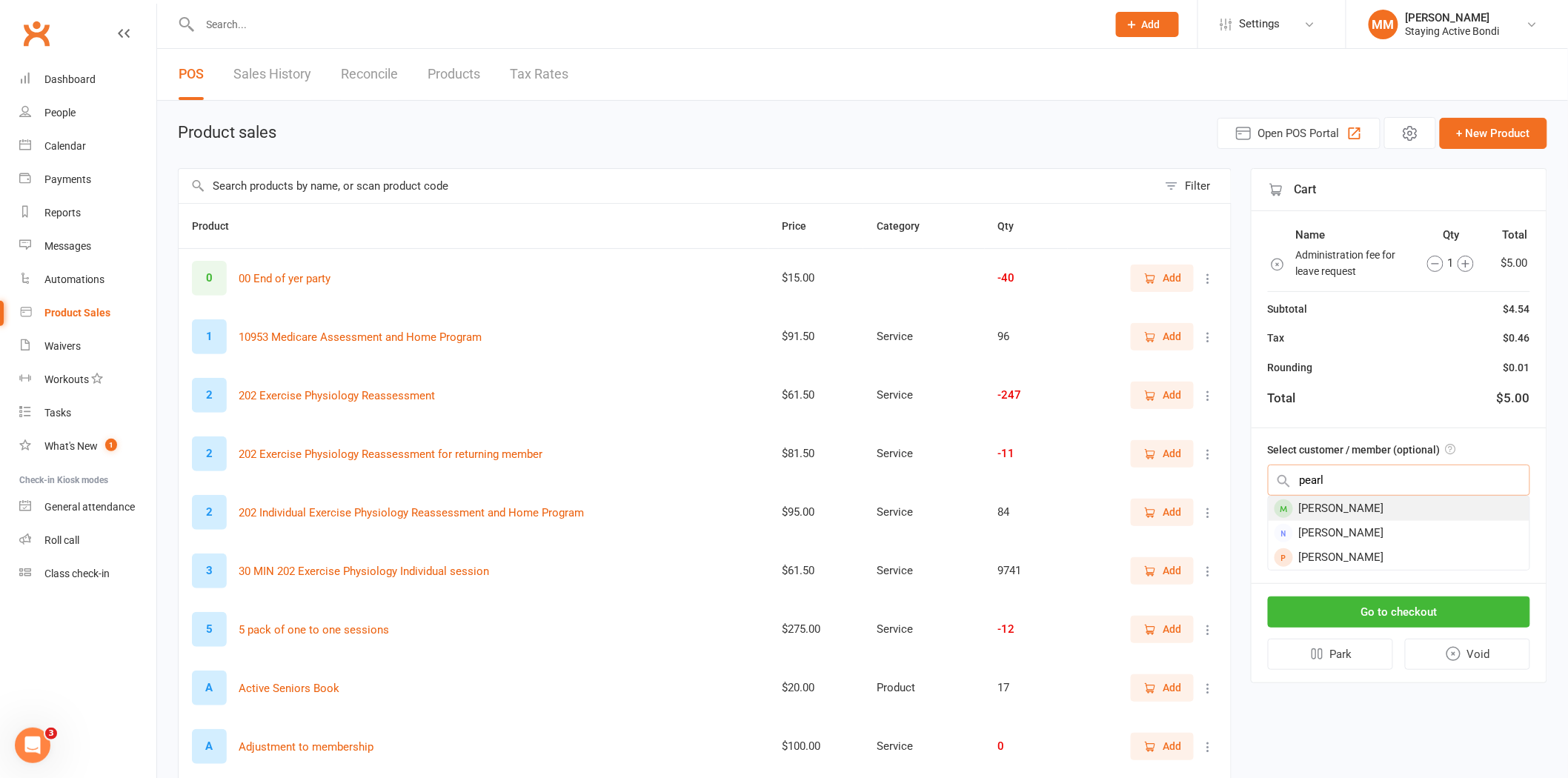
type input "pearl"
click at [1357, 501] on div "[PERSON_NAME]" at bounding box center [1399, 508] width 261 height 25
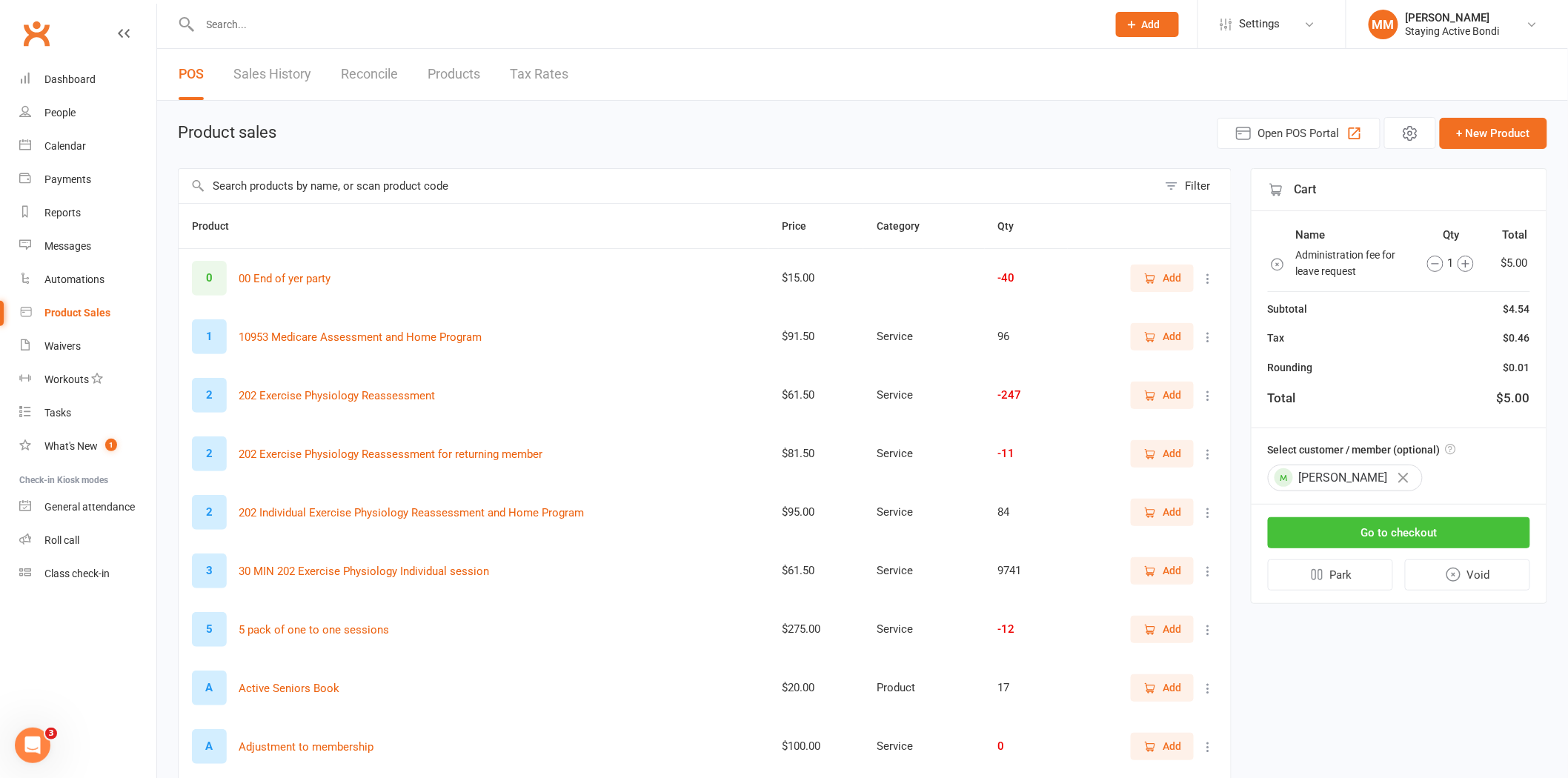
click at [1394, 531] on button "Go to checkout" at bounding box center [1399, 532] width 262 height 31
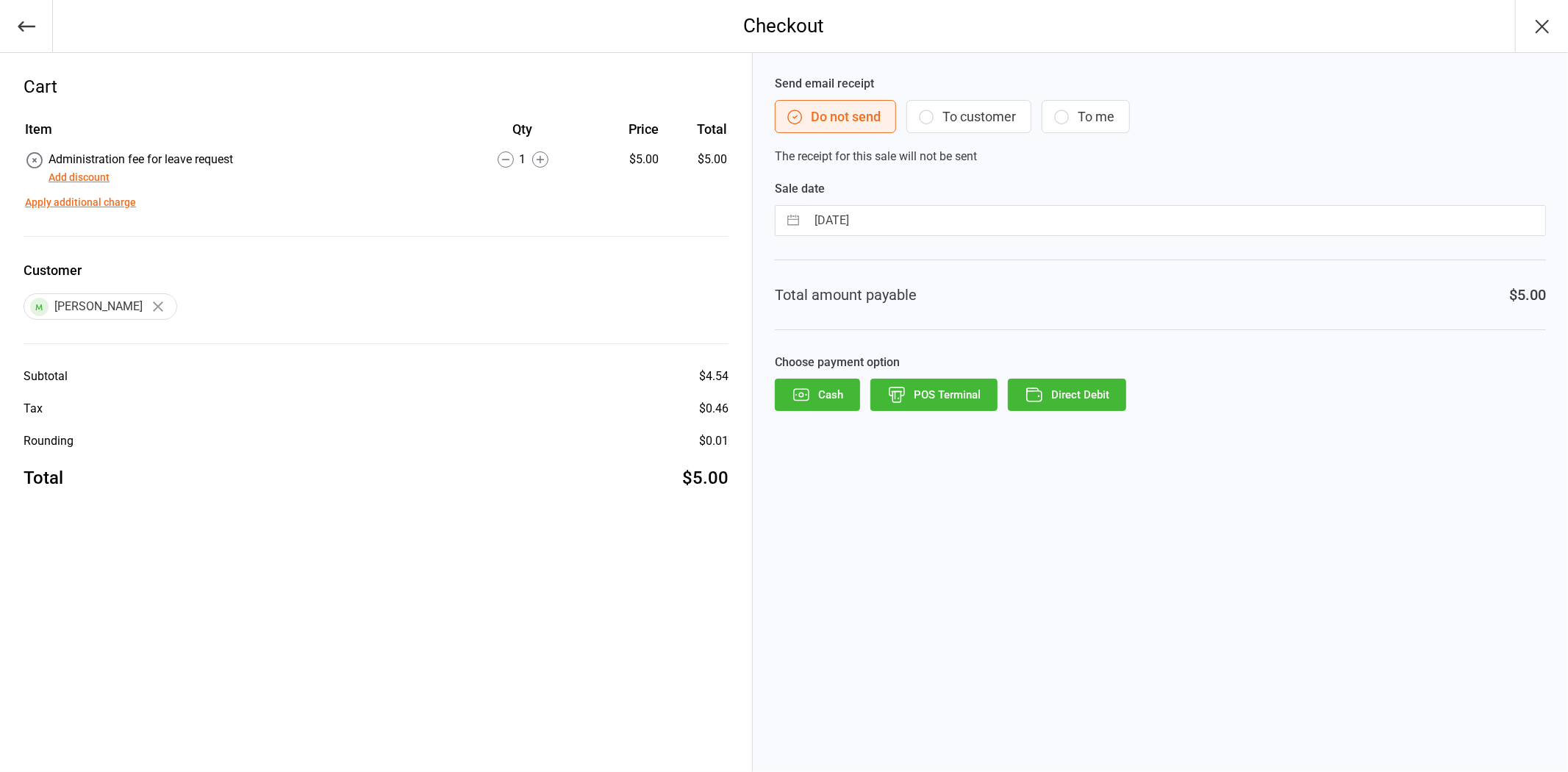
click at [1050, 390] on button "Direct Debit" at bounding box center [1066, 395] width 119 height 32
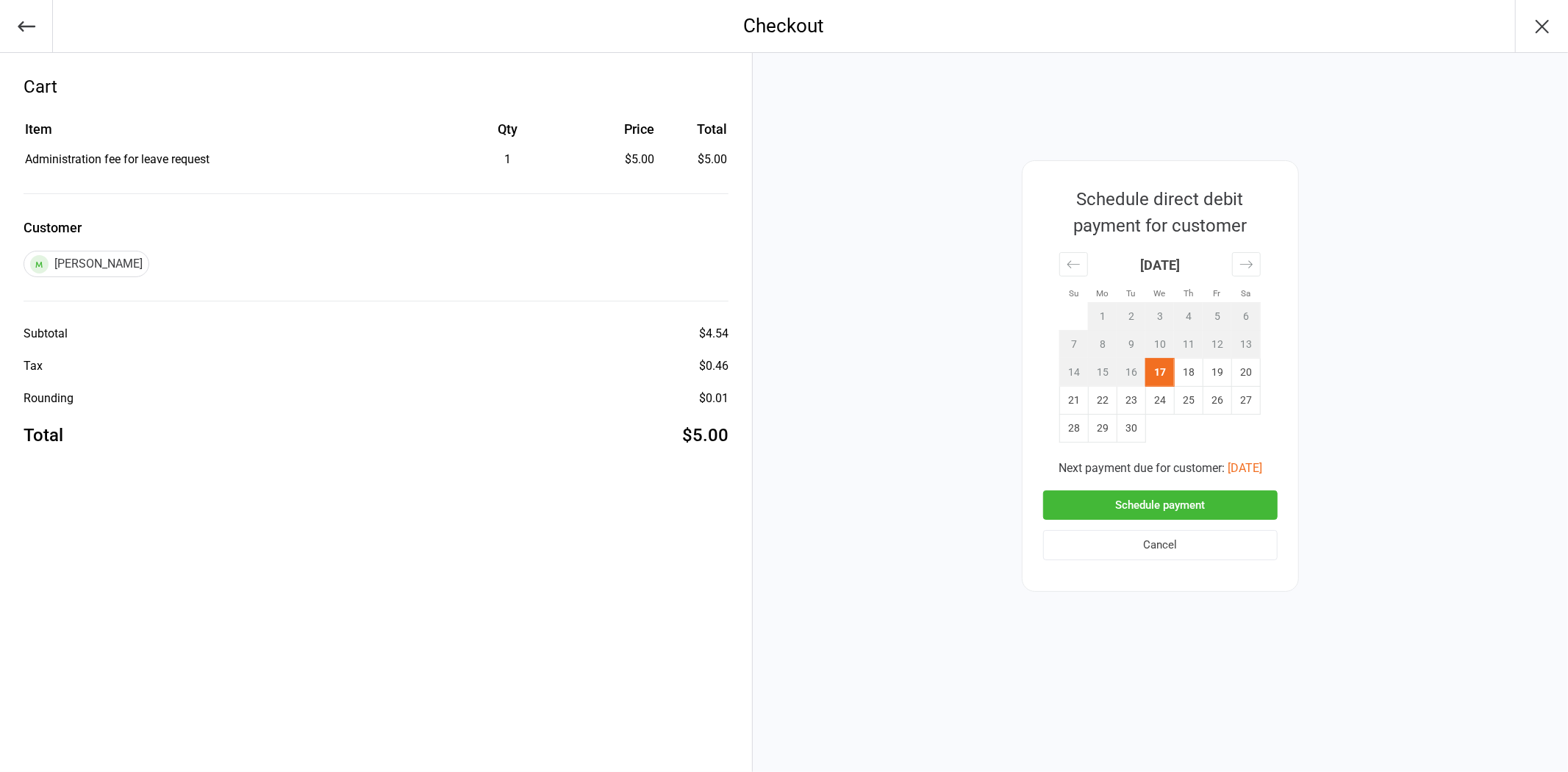
click at [1159, 371] on td "17" at bounding box center [1159, 371] width 28 height 28
click at [1067, 399] on td "21" at bounding box center [1073, 400] width 28 height 28
click at [1132, 502] on button "Schedule payment" at bounding box center [1160, 505] width 234 height 30
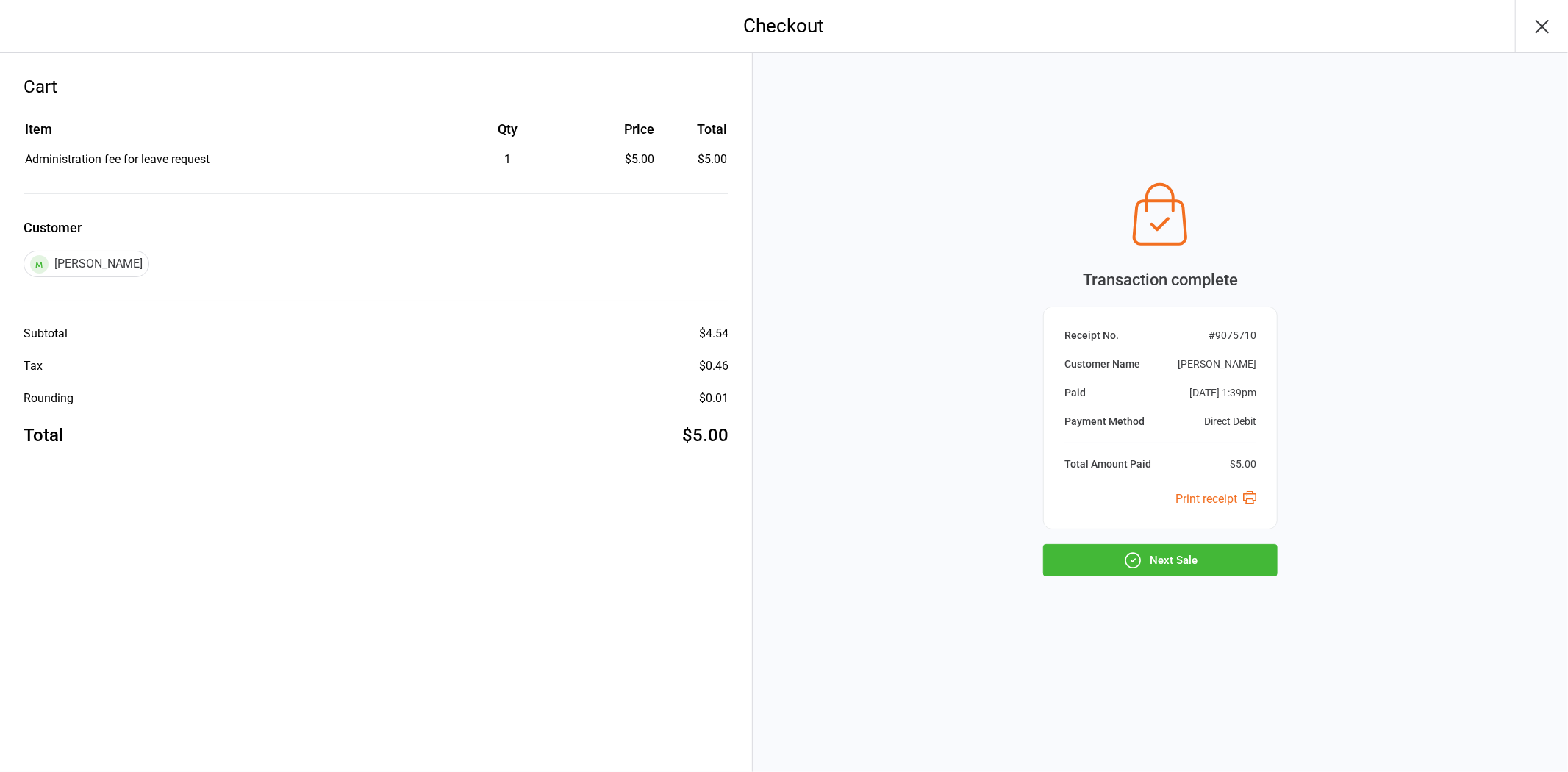
click at [1187, 557] on button "Next Sale" at bounding box center [1160, 559] width 234 height 32
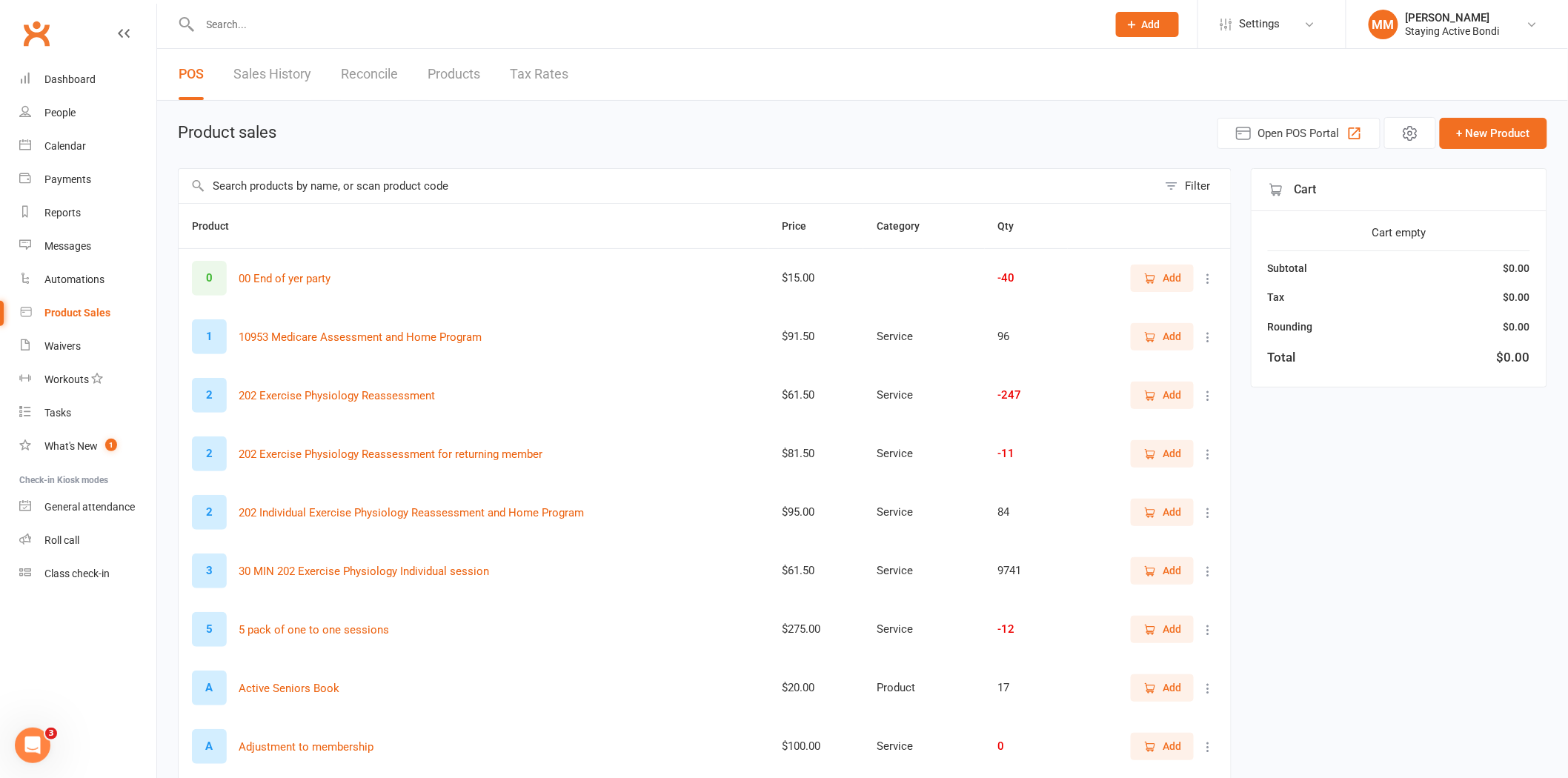
click at [404, 31] on input "text" at bounding box center [646, 25] width 901 height 21
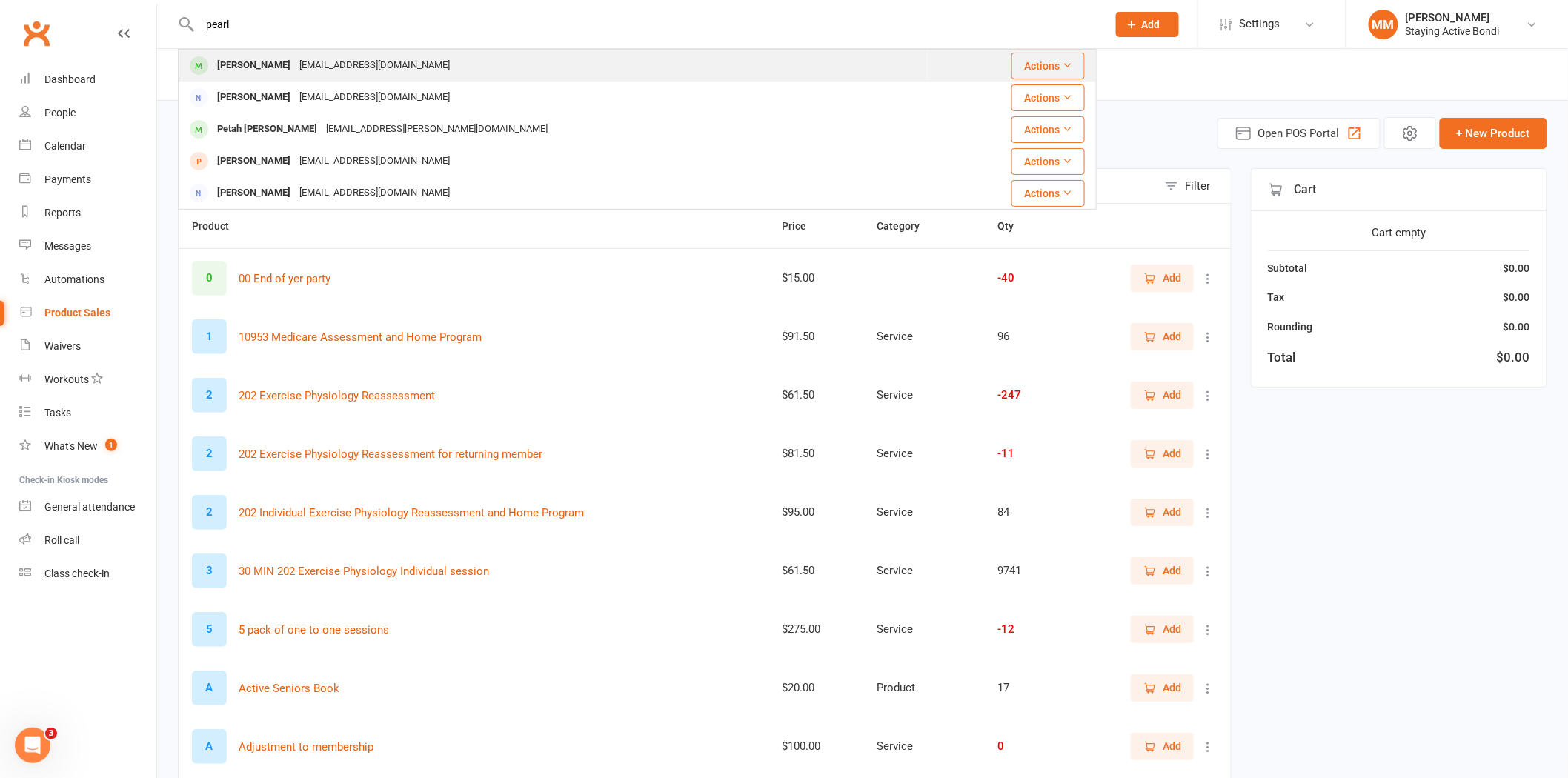
type input "pearl"
click at [389, 67] on div "[PERSON_NAME] [EMAIL_ADDRESS][DOMAIN_NAME]" at bounding box center [553, 65] width 748 height 30
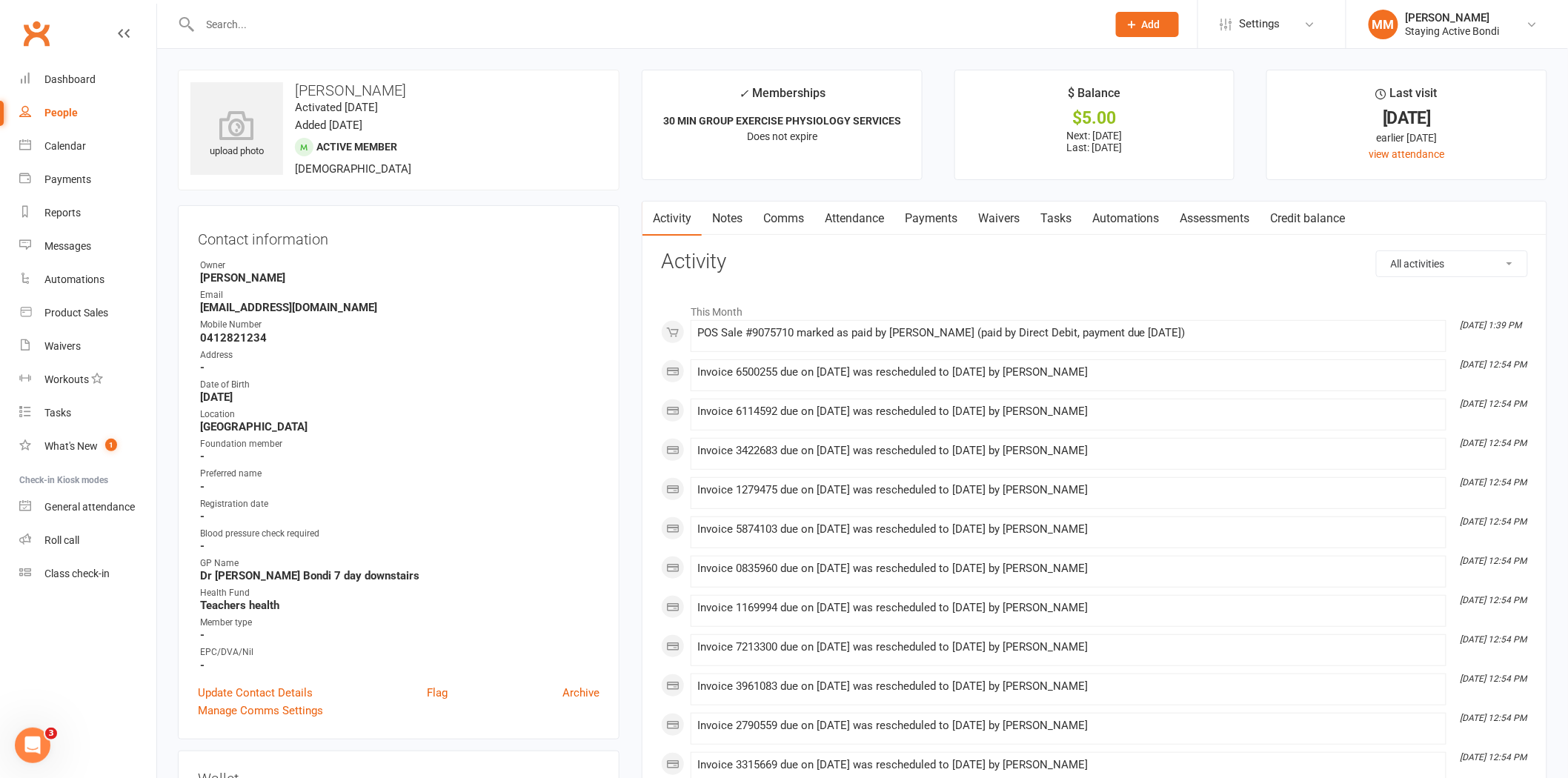
click at [931, 226] on link "Payments" at bounding box center [931, 218] width 74 height 34
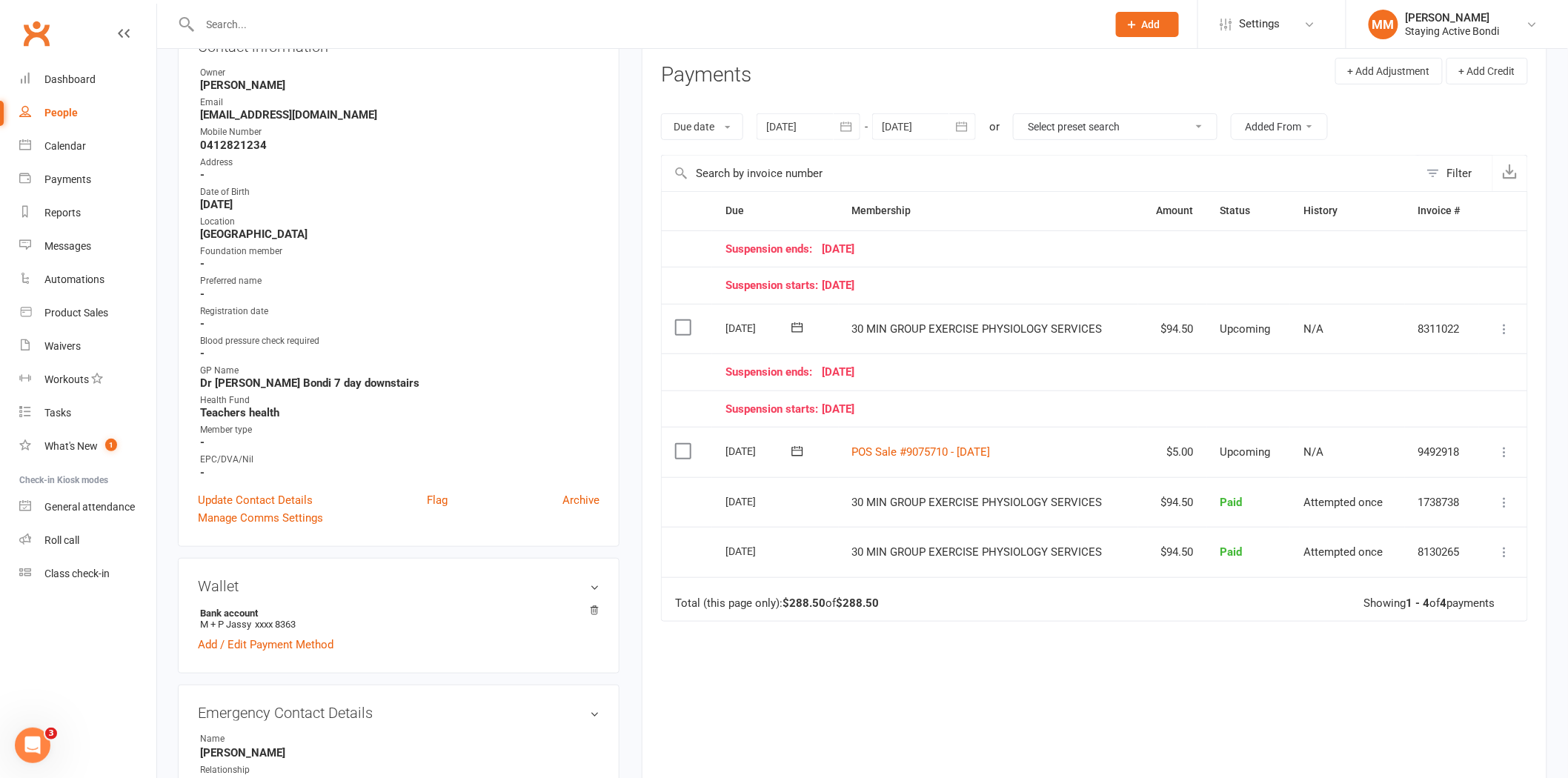
scroll to position [165, 0]
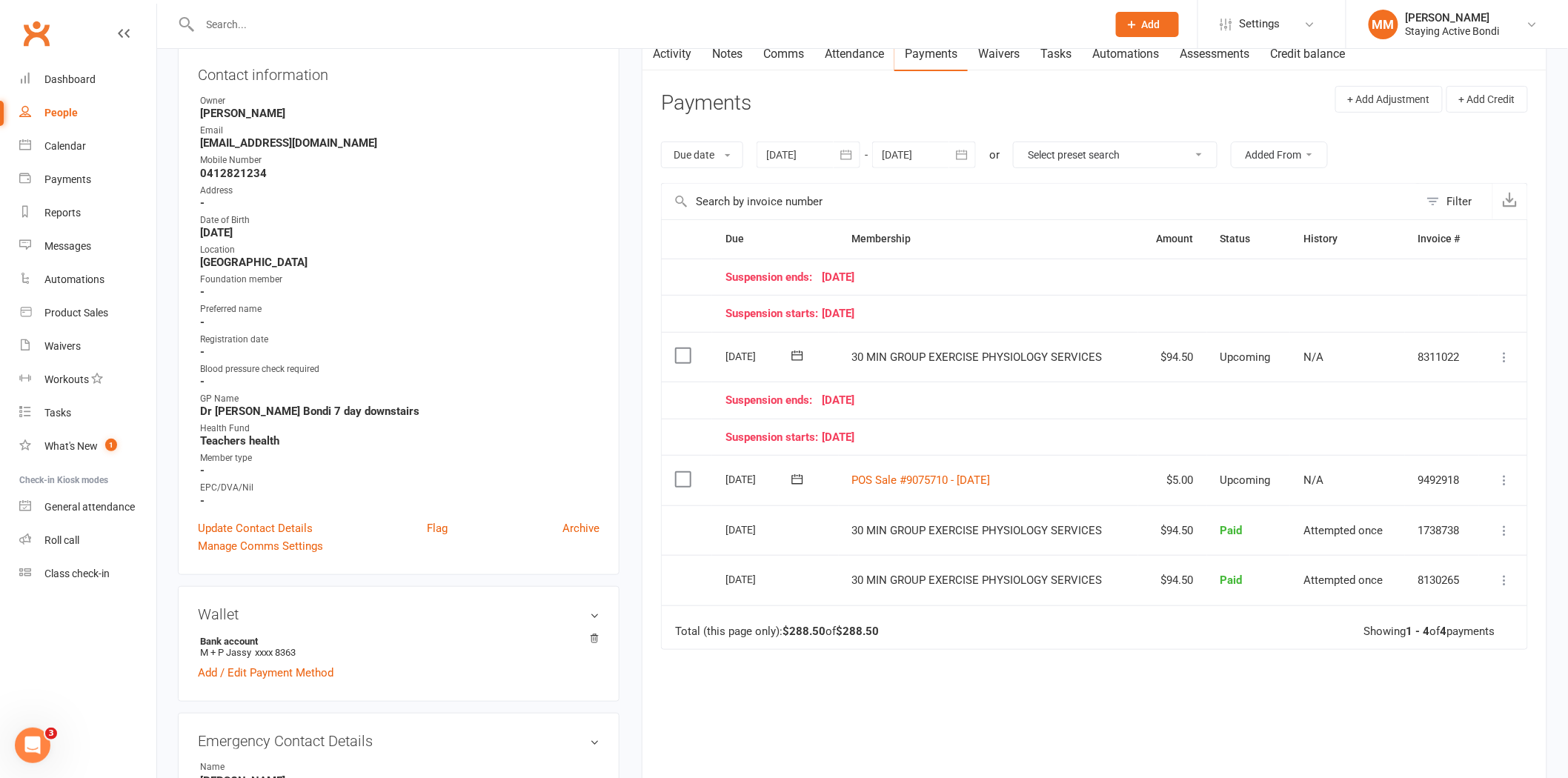
click at [925, 150] on div at bounding box center [924, 154] width 104 height 26
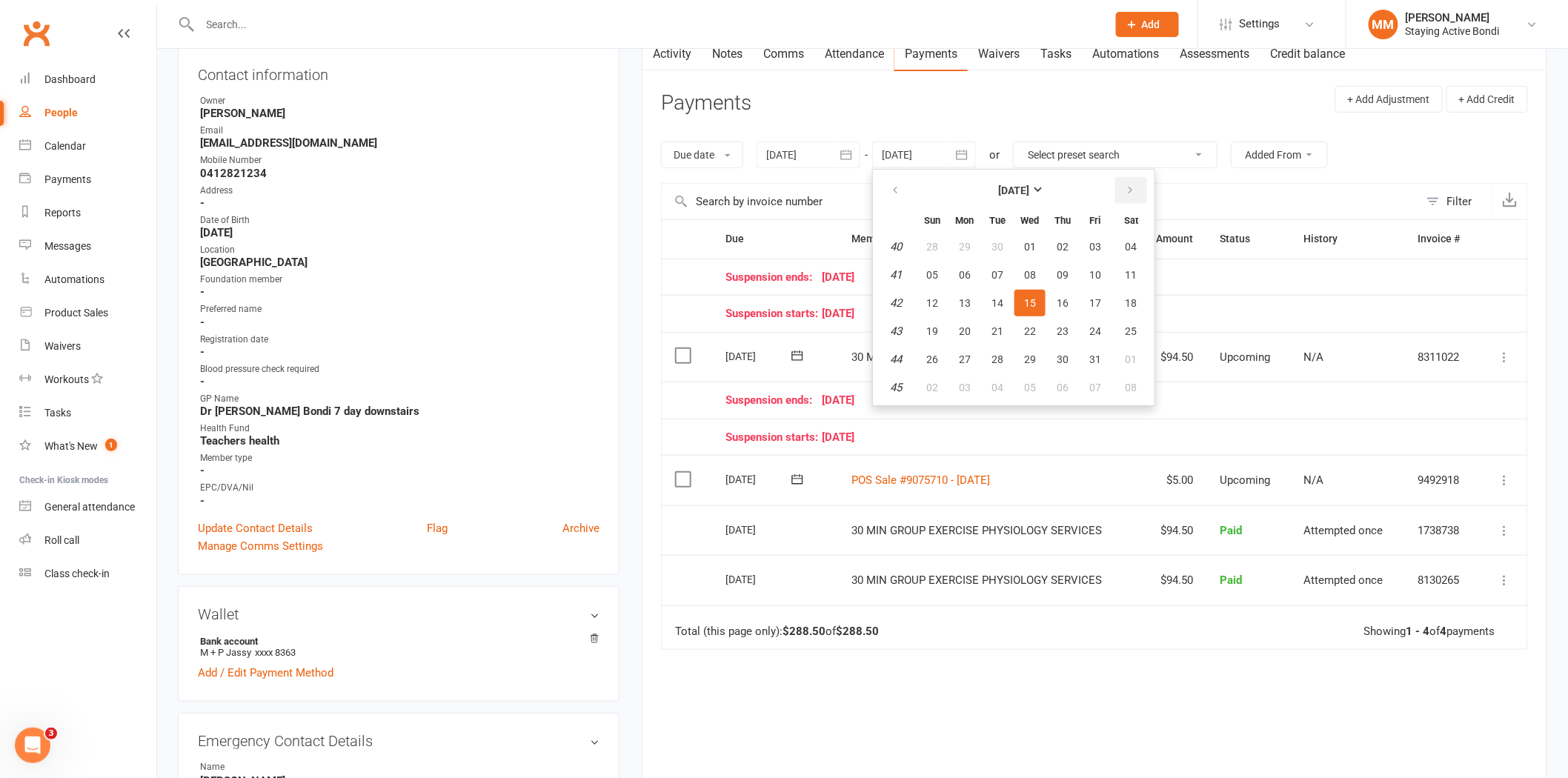
click at [1126, 184] on icon "button" at bounding box center [1130, 190] width 11 height 12
click at [1064, 271] on span "06" at bounding box center [1063, 275] width 12 height 12
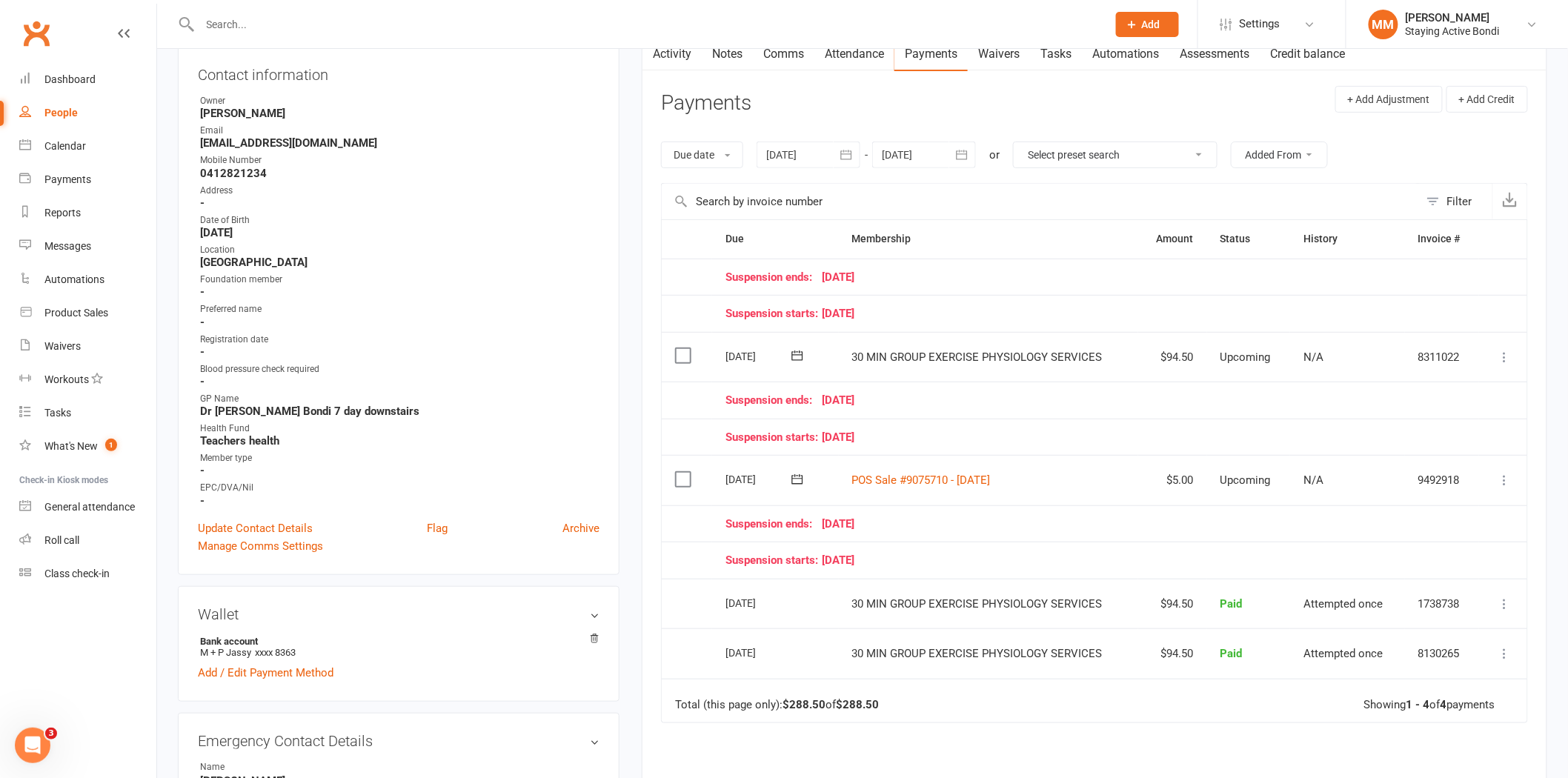
scroll to position [82, 0]
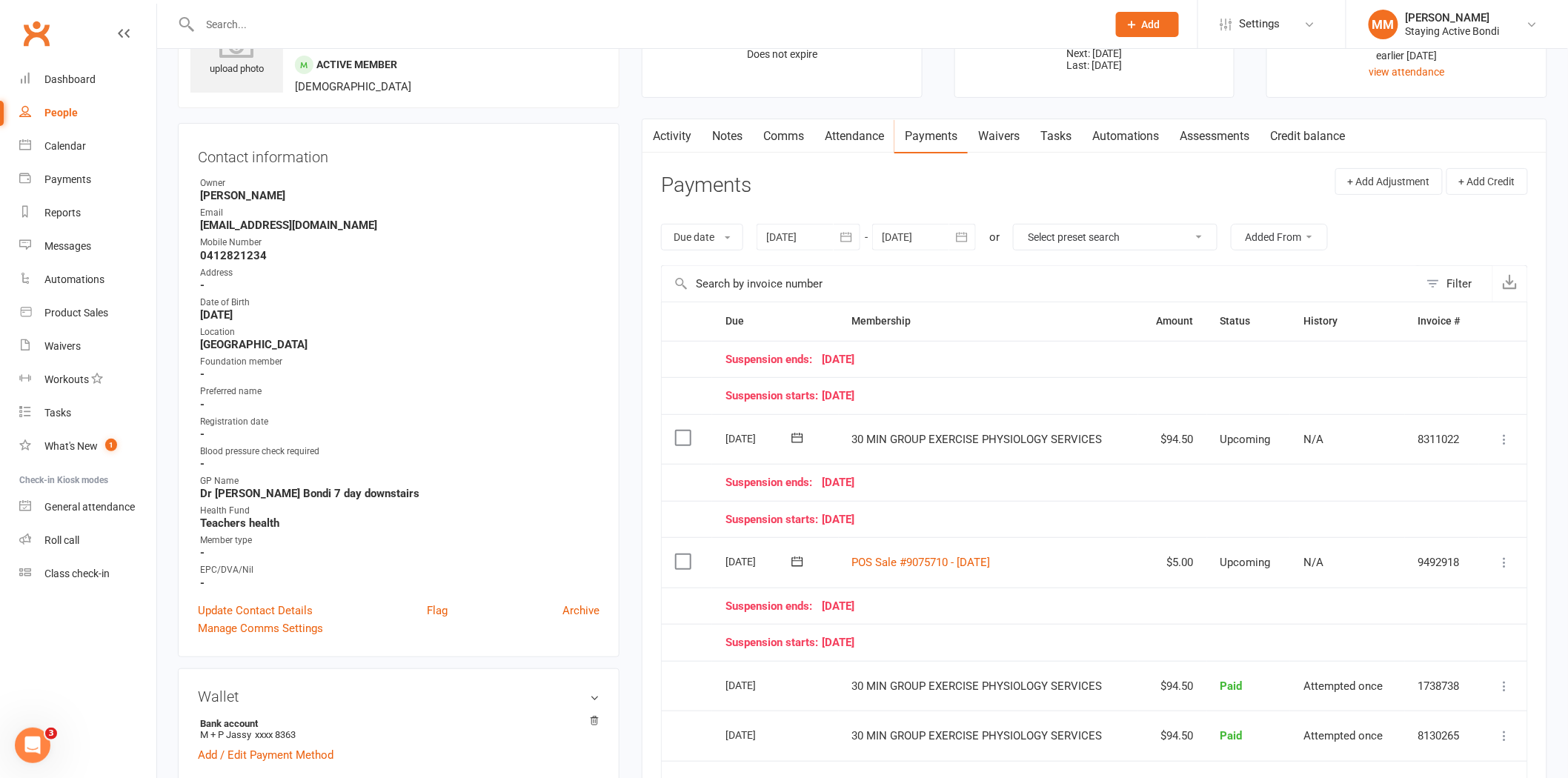
click at [925, 224] on div at bounding box center [924, 237] width 104 height 26
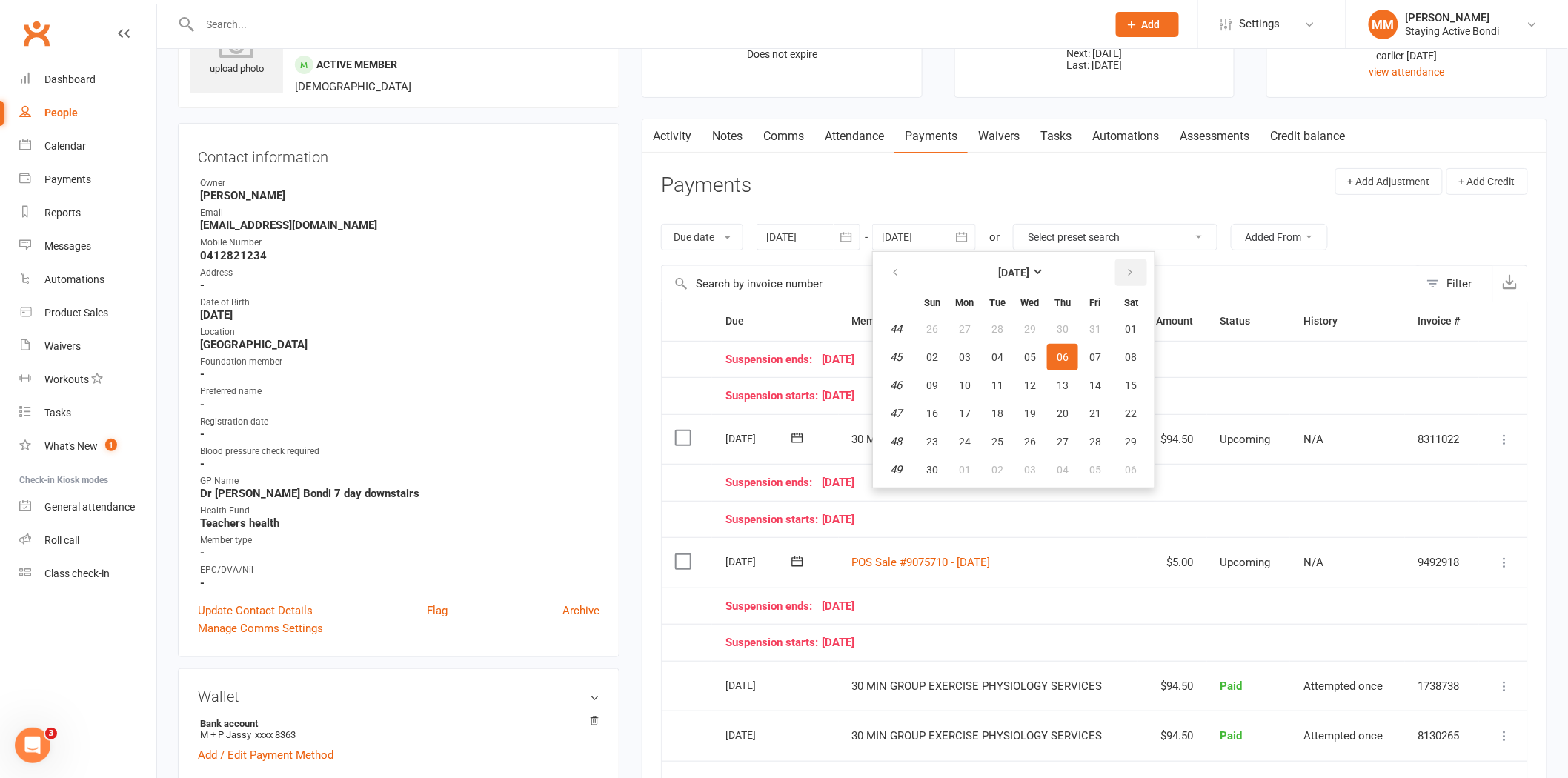
click at [1125, 267] on icon "button" at bounding box center [1130, 273] width 11 height 12
click at [1018, 344] on button "10" at bounding box center [1029, 356] width 31 height 26
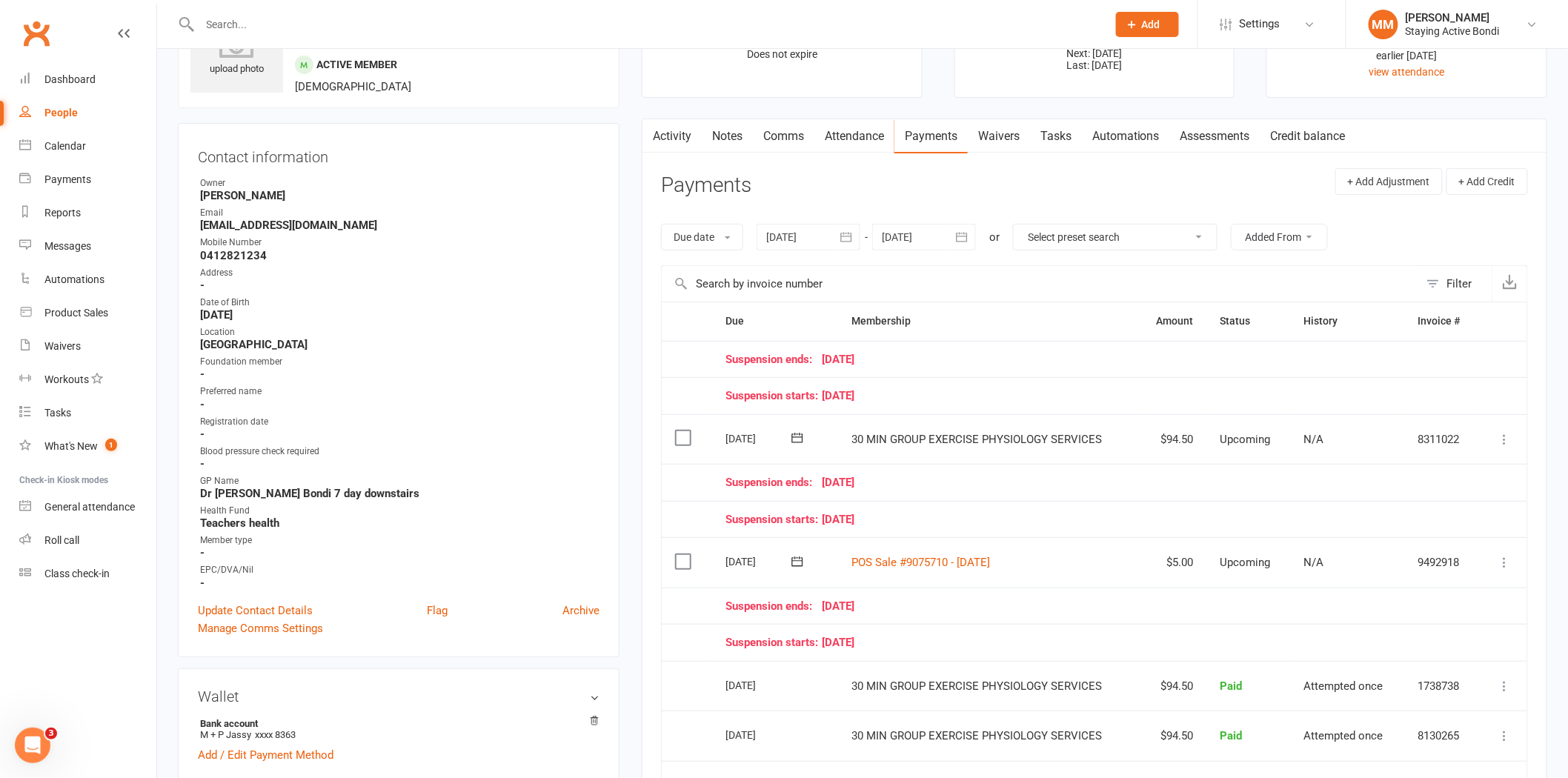
type input "[DATE]"
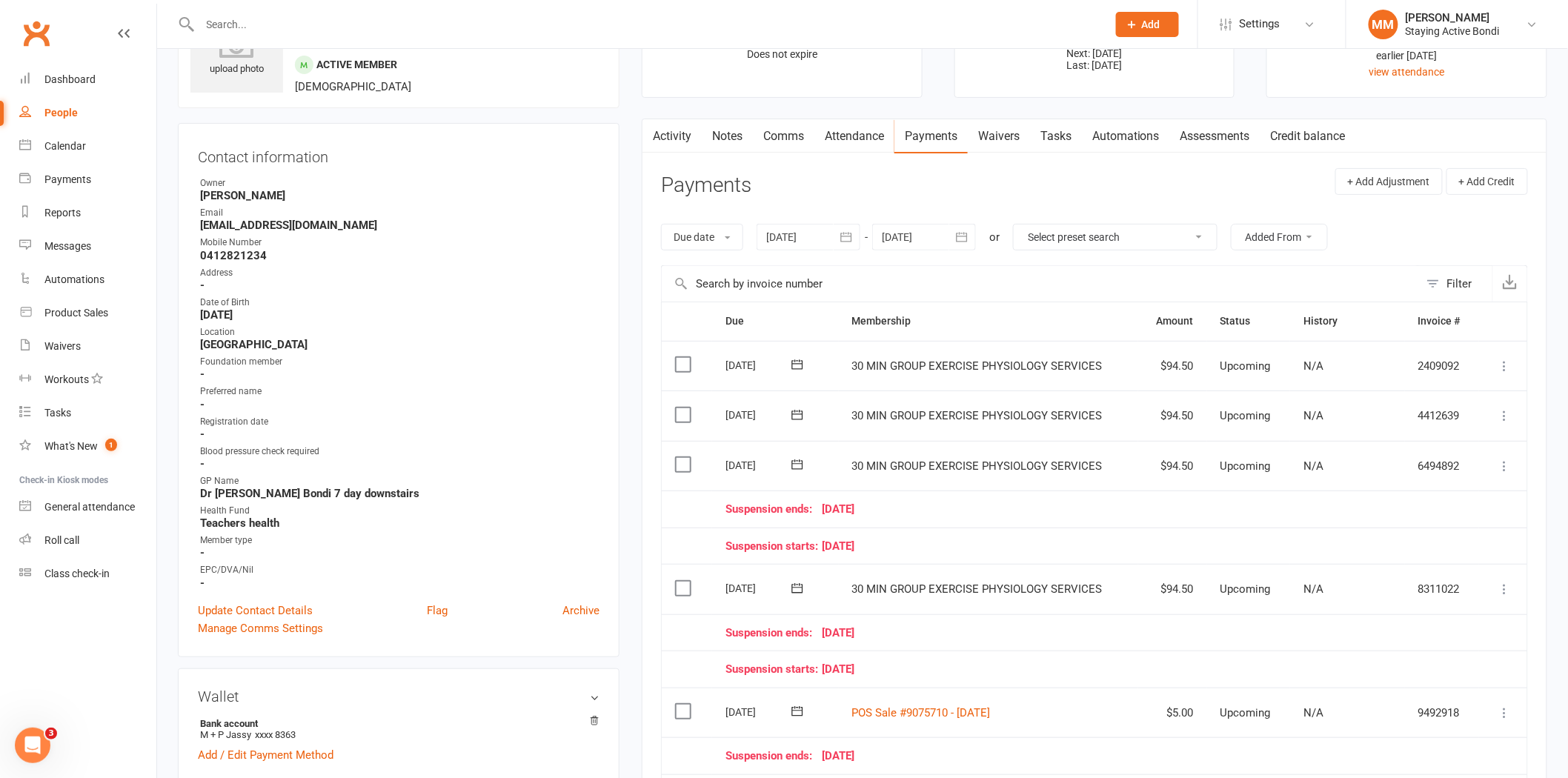
click at [1095, 475] on td "30 MIN GROUP EXERCISE PHYSIOLOGY SERVICES" at bounding box center [988, 466] width 299 height 50
click at [1508, 459] on icon at bounding box center [1505, 466] width 15 height 15
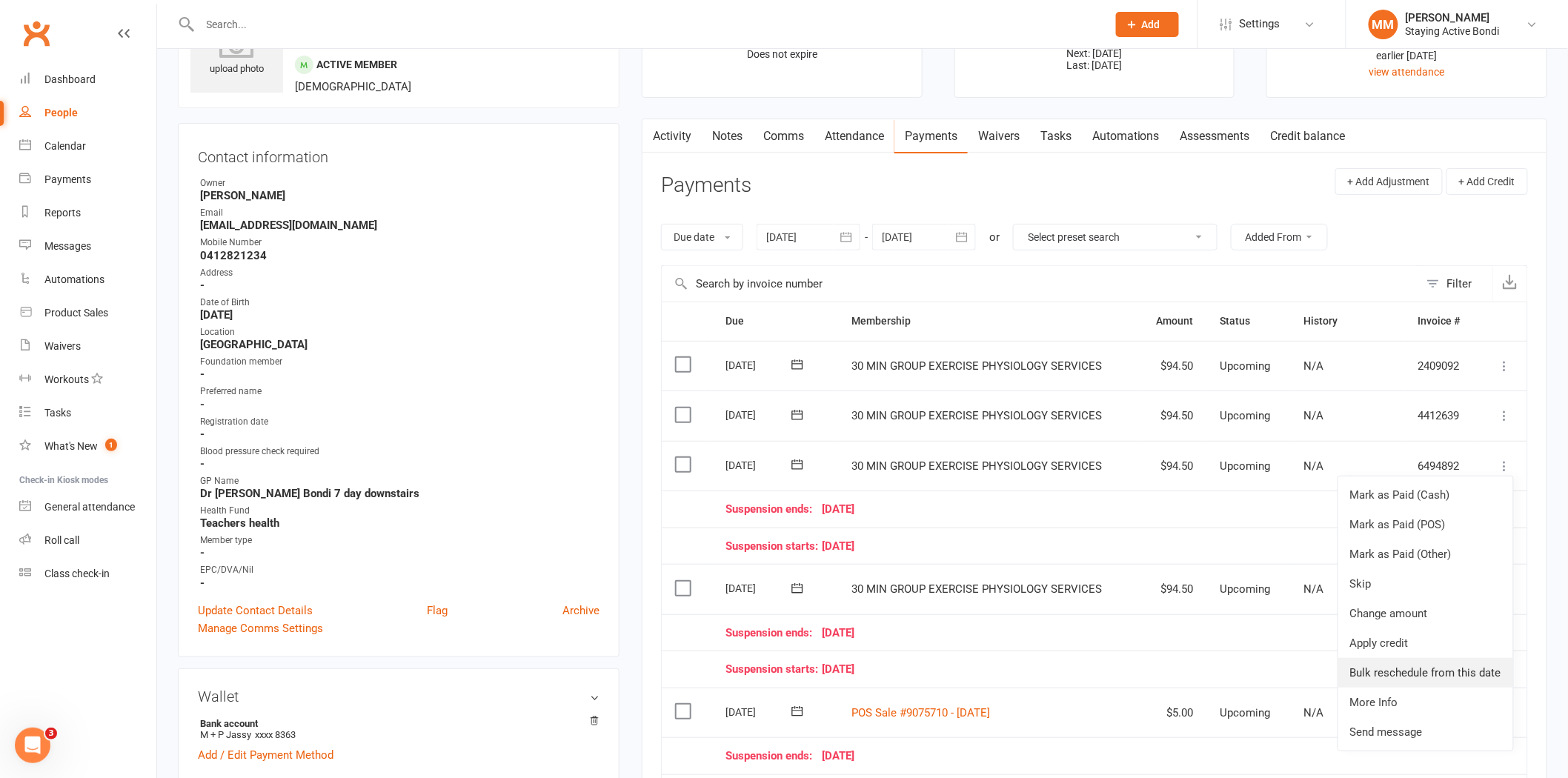
click at [1410, 672] on link "Bulk reschedule from this date" at bounding box center [1425, 672] width 175 height 29
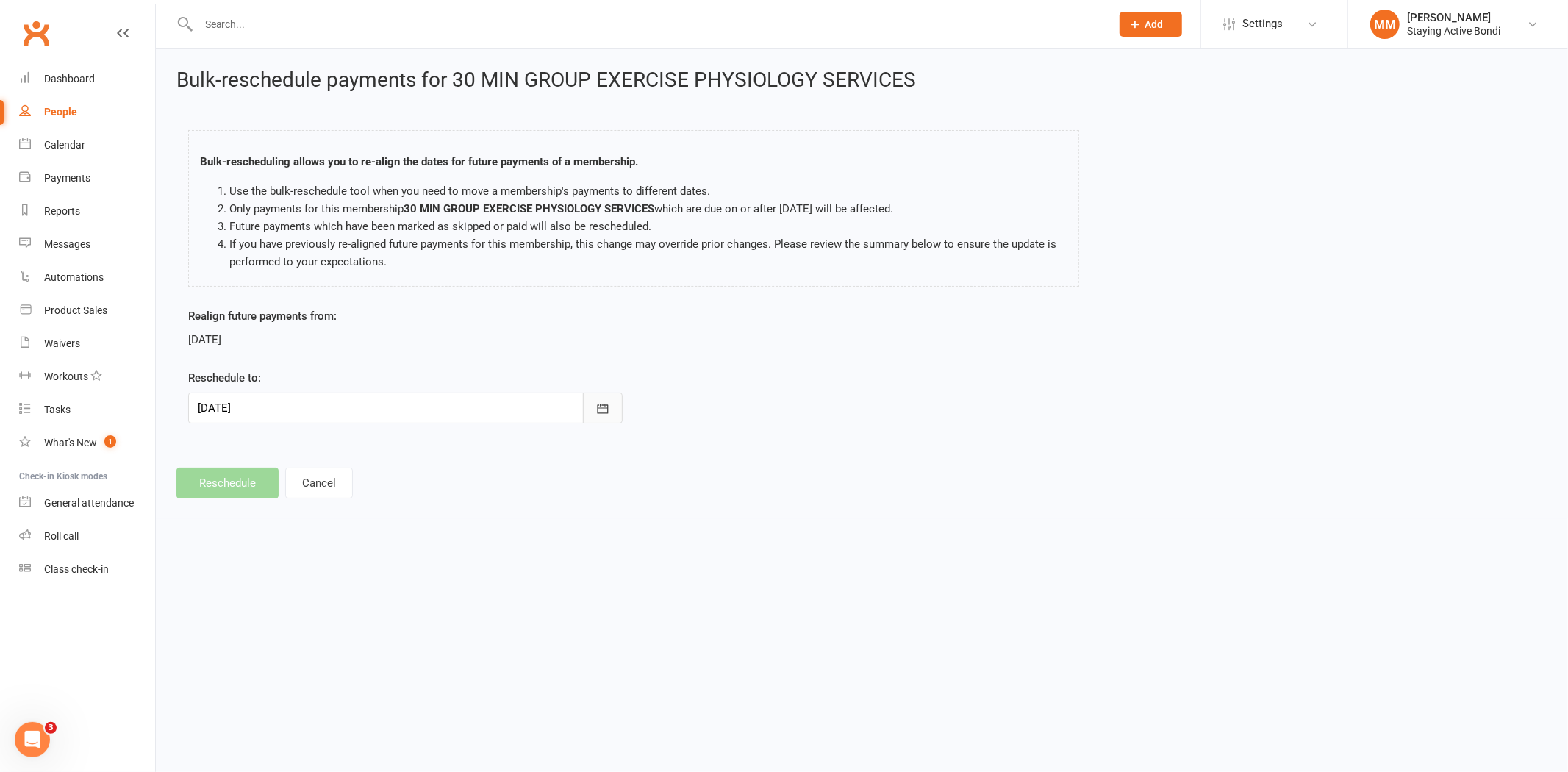
click at [587, 402] on button "button" at bounding box center [602, 407] width 40 height 31
click at [277, 527] on span "03" at bounding box center [280, 530] width 12 height 12
type input "[DATE]"
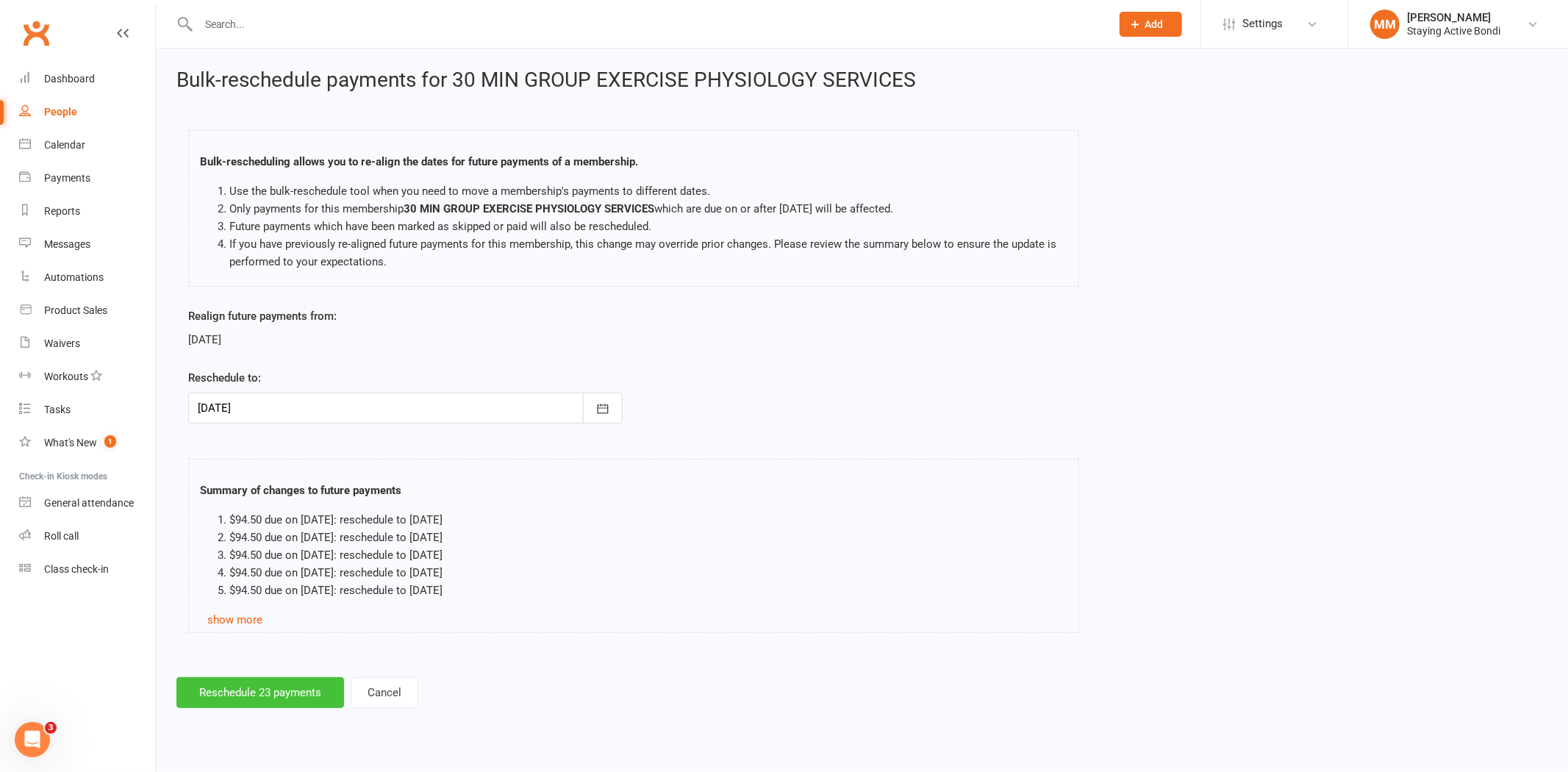
click at [301, 693] on button "Reschedule 23 payments" at bounding box center [260, 692] width 168 height 31
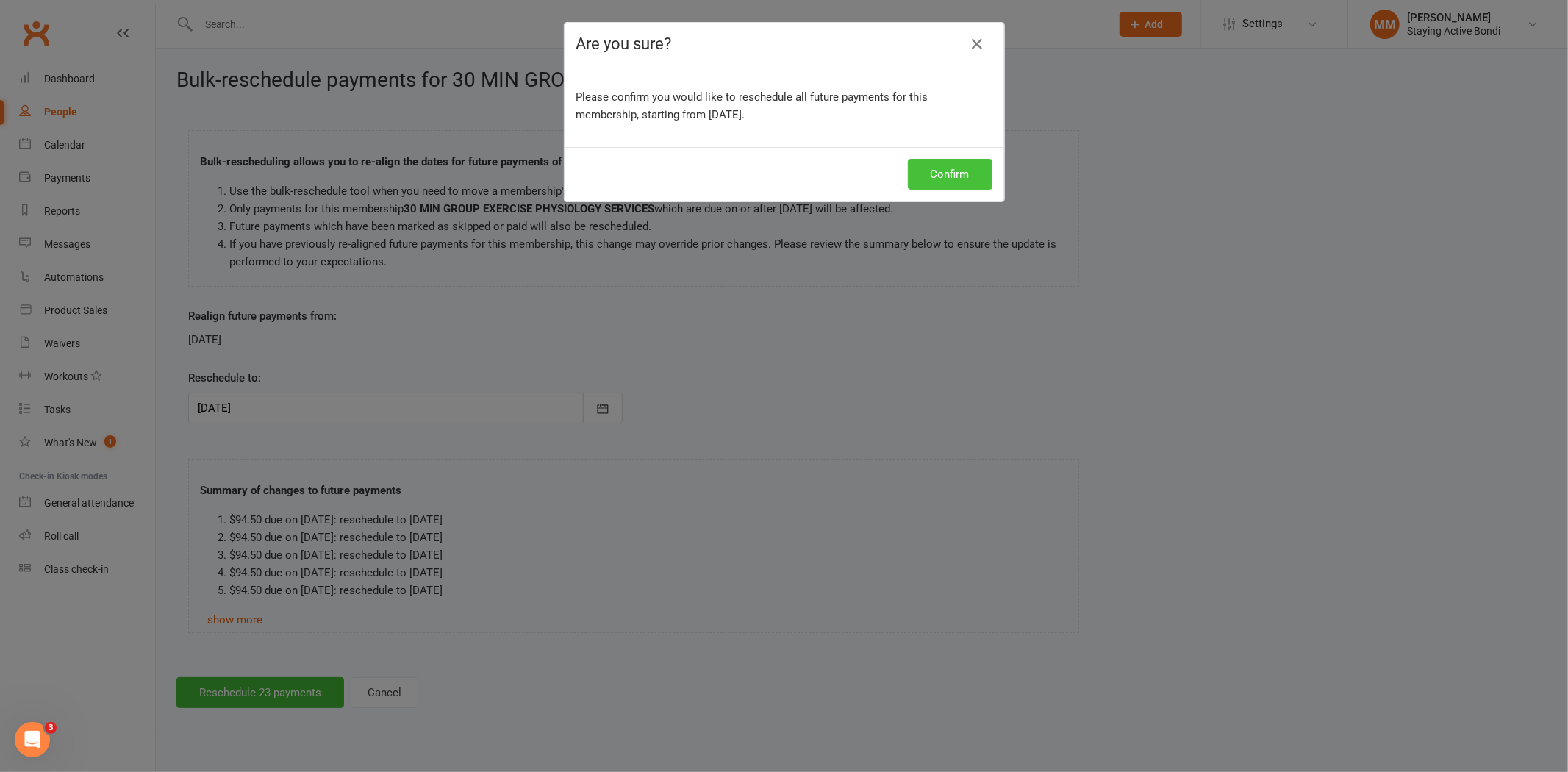
click at [932, 175] on button "Confirm" at bounding box center [949, 174] width 84 height 31
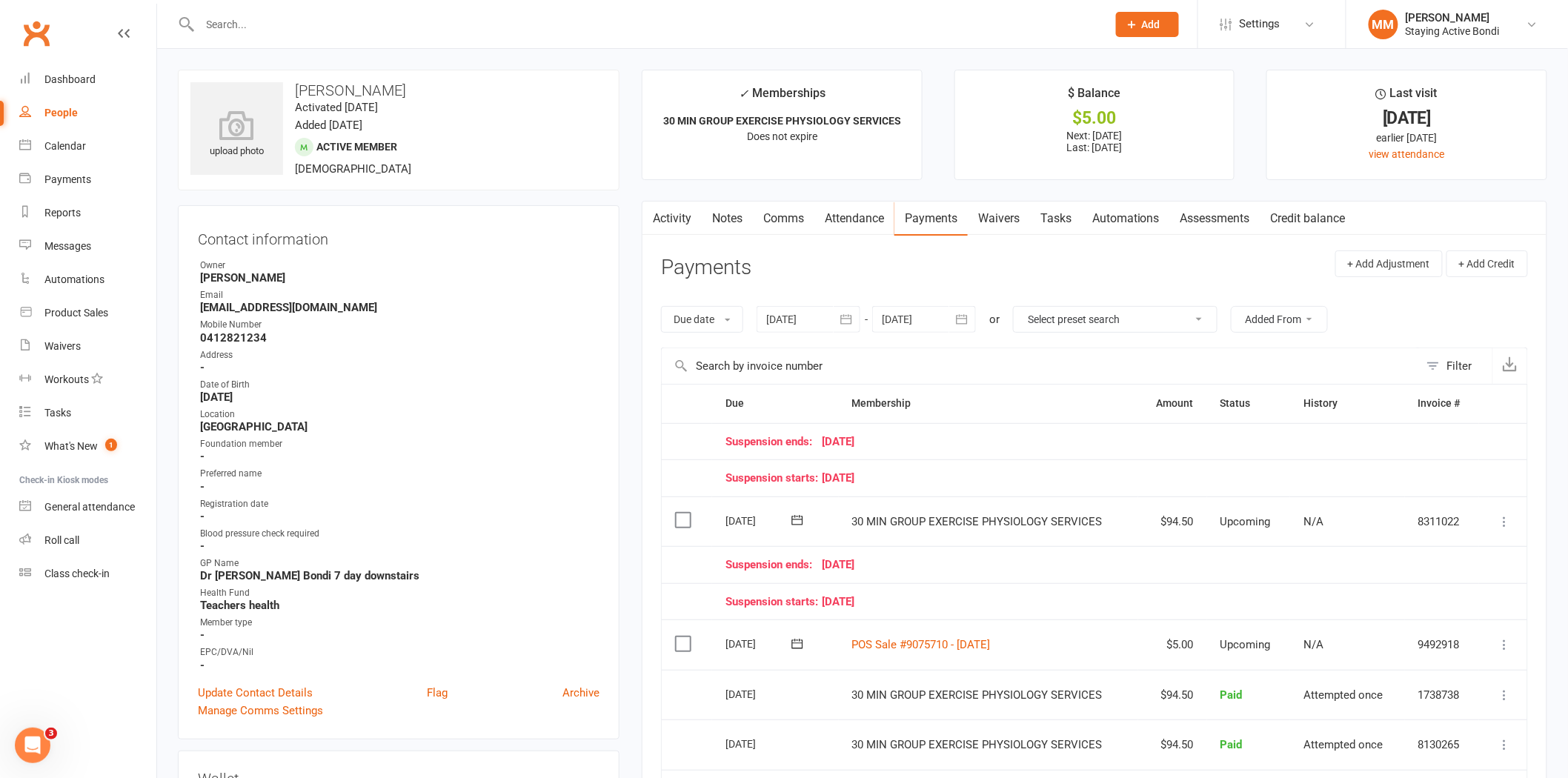
click at [720, 217] on link "Notes" at bounding box center [727, 218] width 51 height 34
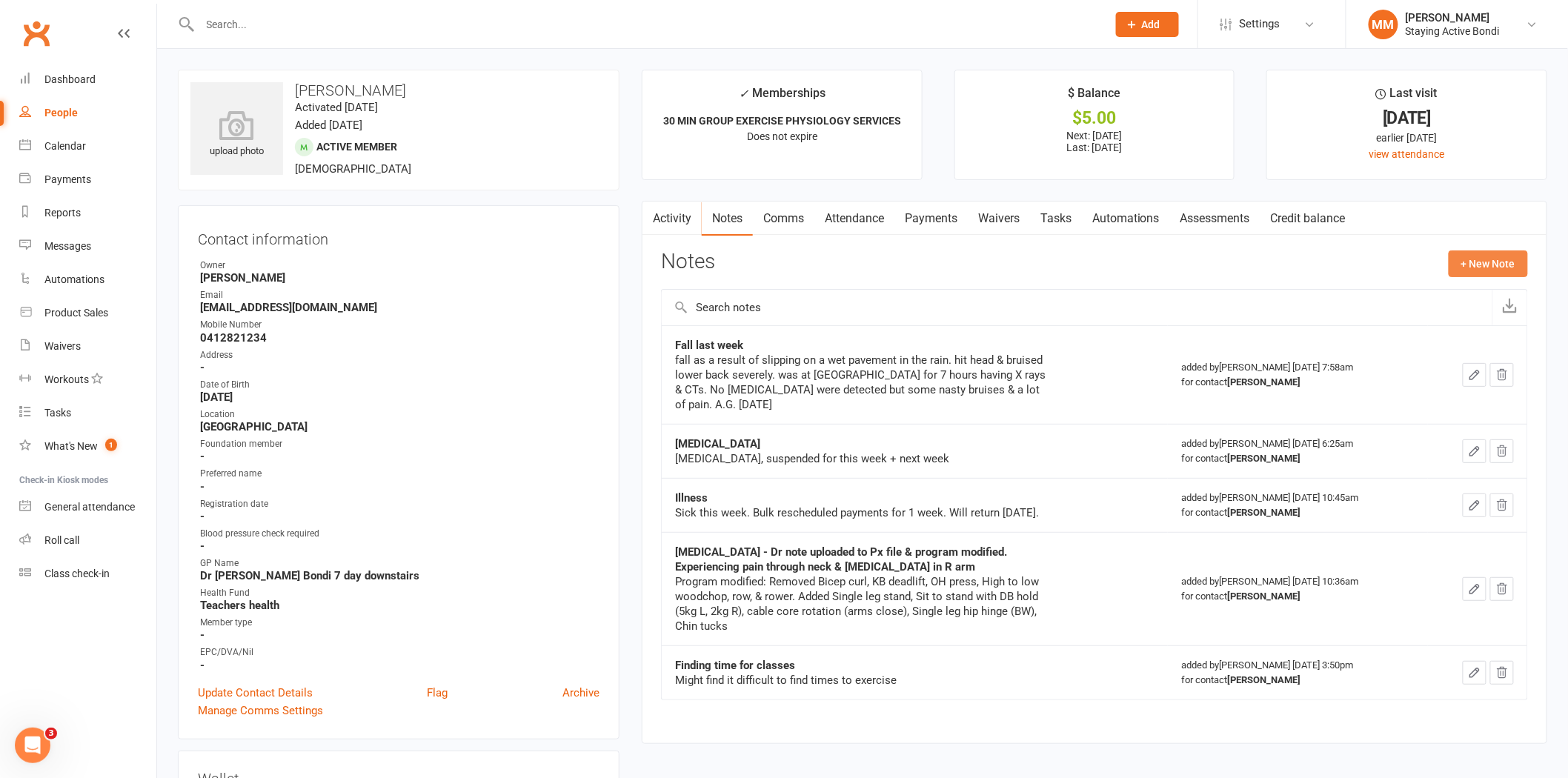
click at [1488, 260] on button "+ New Note" at bounding box center [1488, 263] width 79 height 26
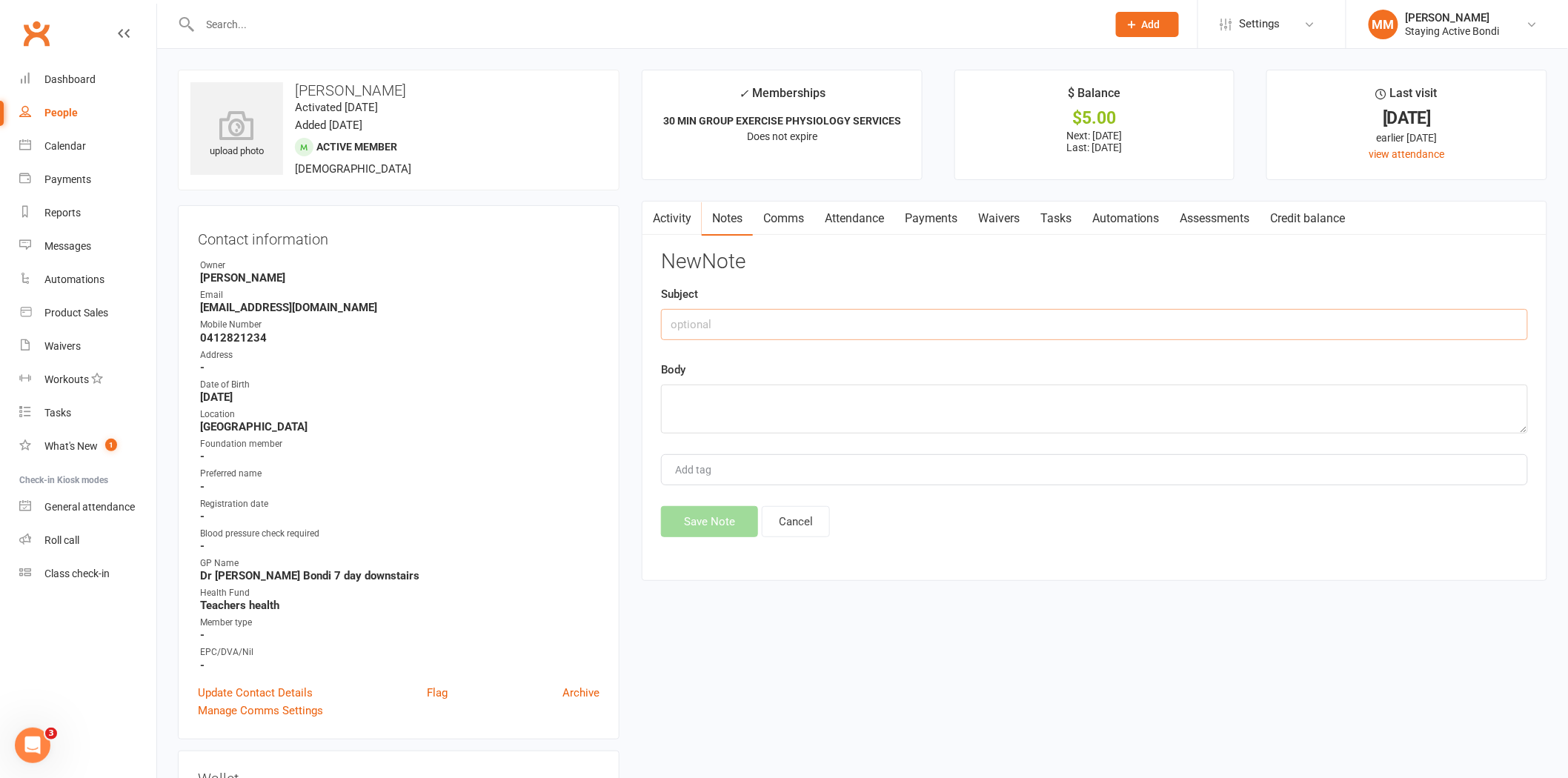
click at [1112, 338] on input "text" at bounding box center [1094, 324] width 867 height 31
type input "Added holidays"
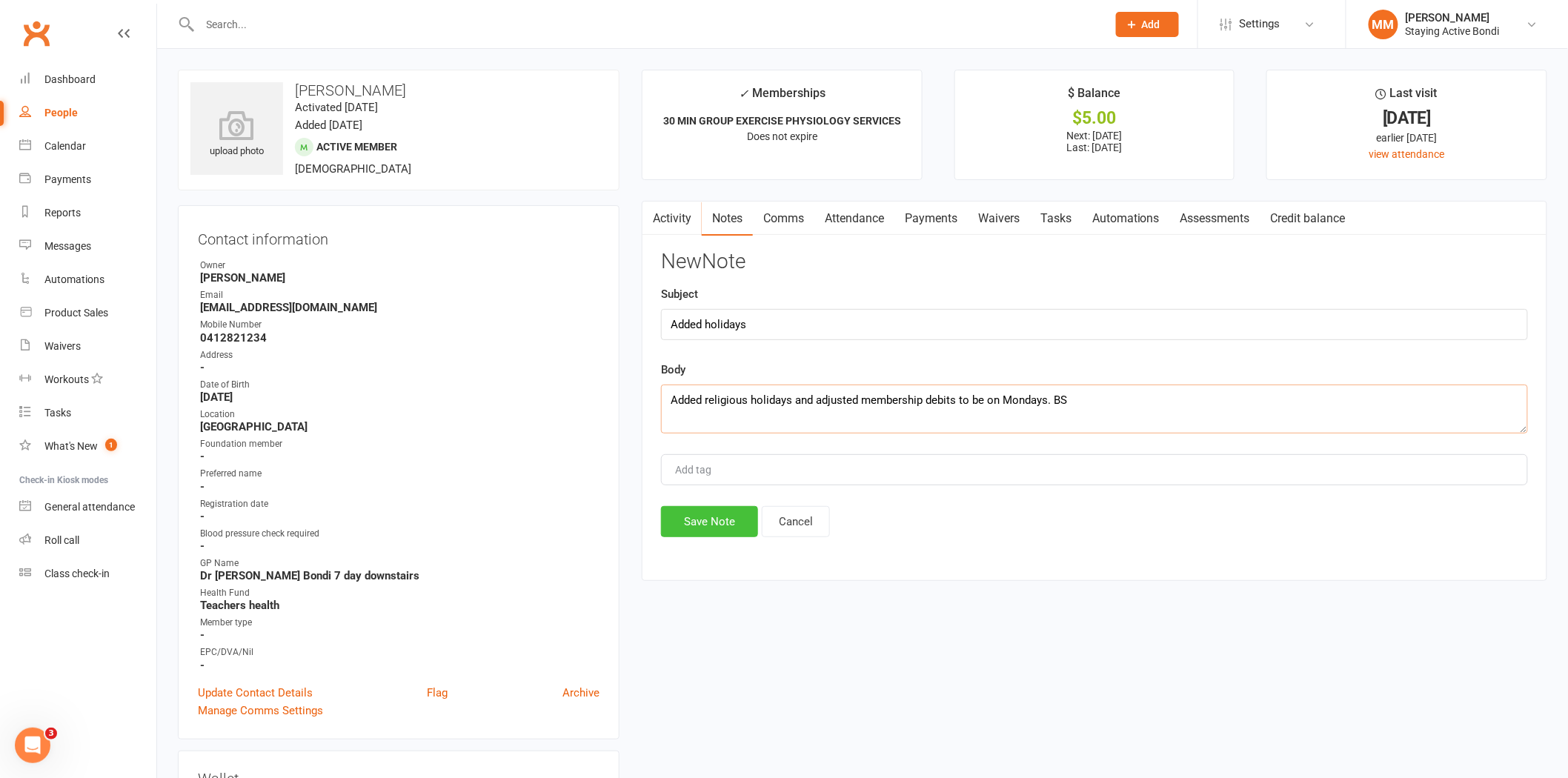
type textarea "Added religious holidays and adjusted membership debits to be on Mondays. BS"
click at [743, 516] on button "Save Note" at bounding box center [709, 521] width 97 height 31
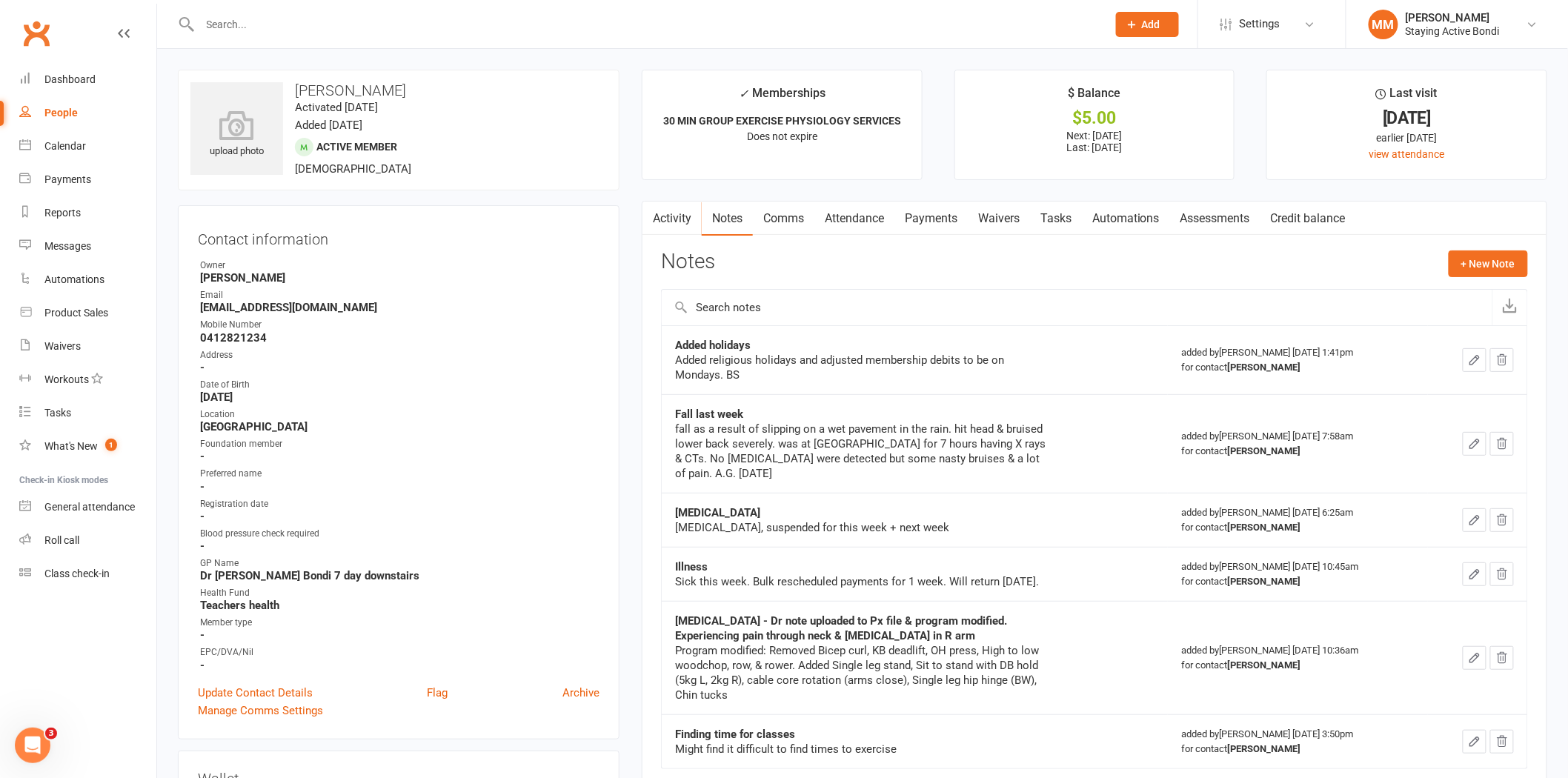
click at [522, 27] on input "text" at bounding box center [646, 25] width 901 height 21
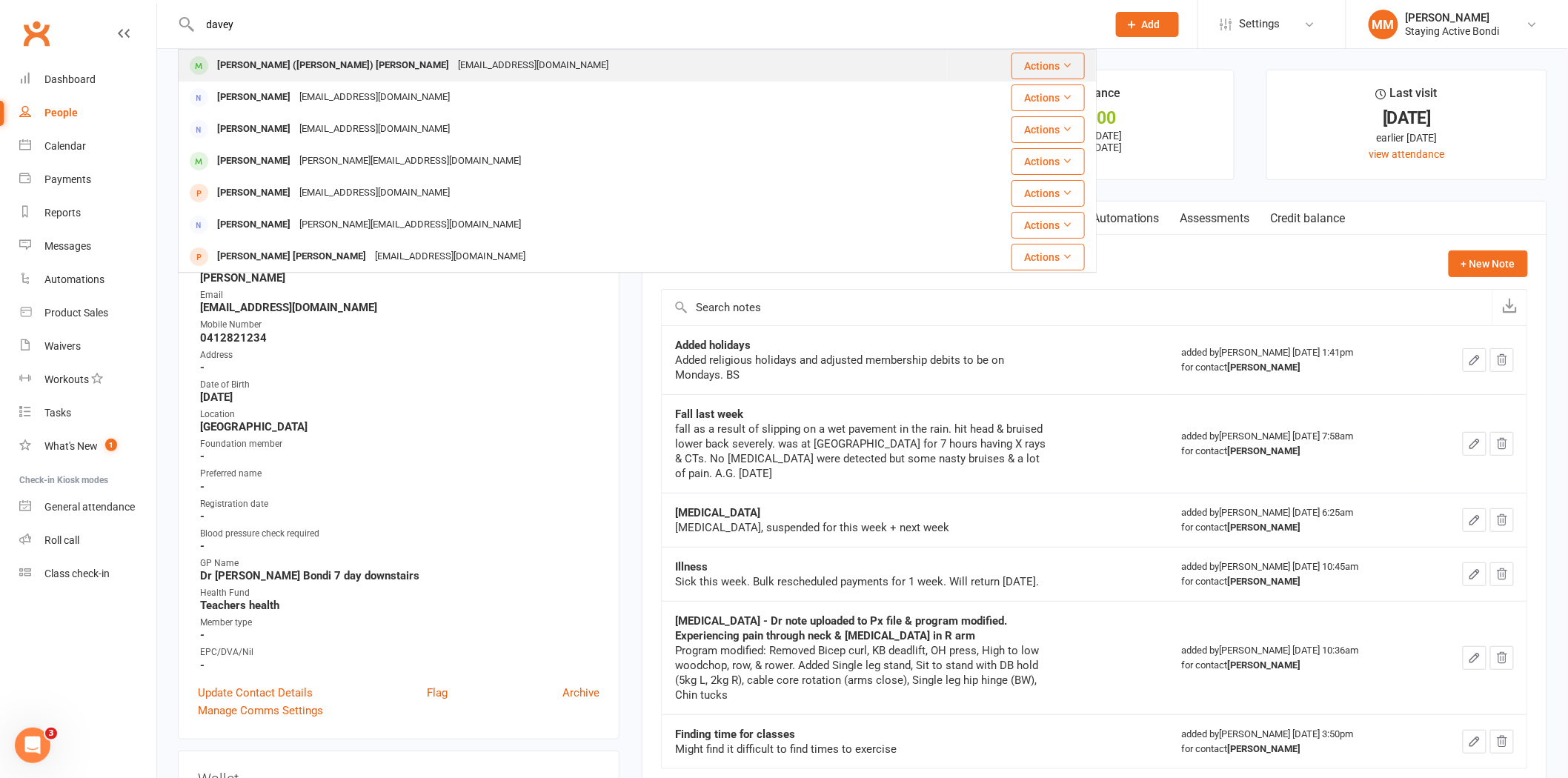
type input "davey"
click at [315, 70] on div "[PERSON_NAME] ([PERSON_NAME]) [PERSON_NAME]" at bounding box center [333, 65] width 241 height 22
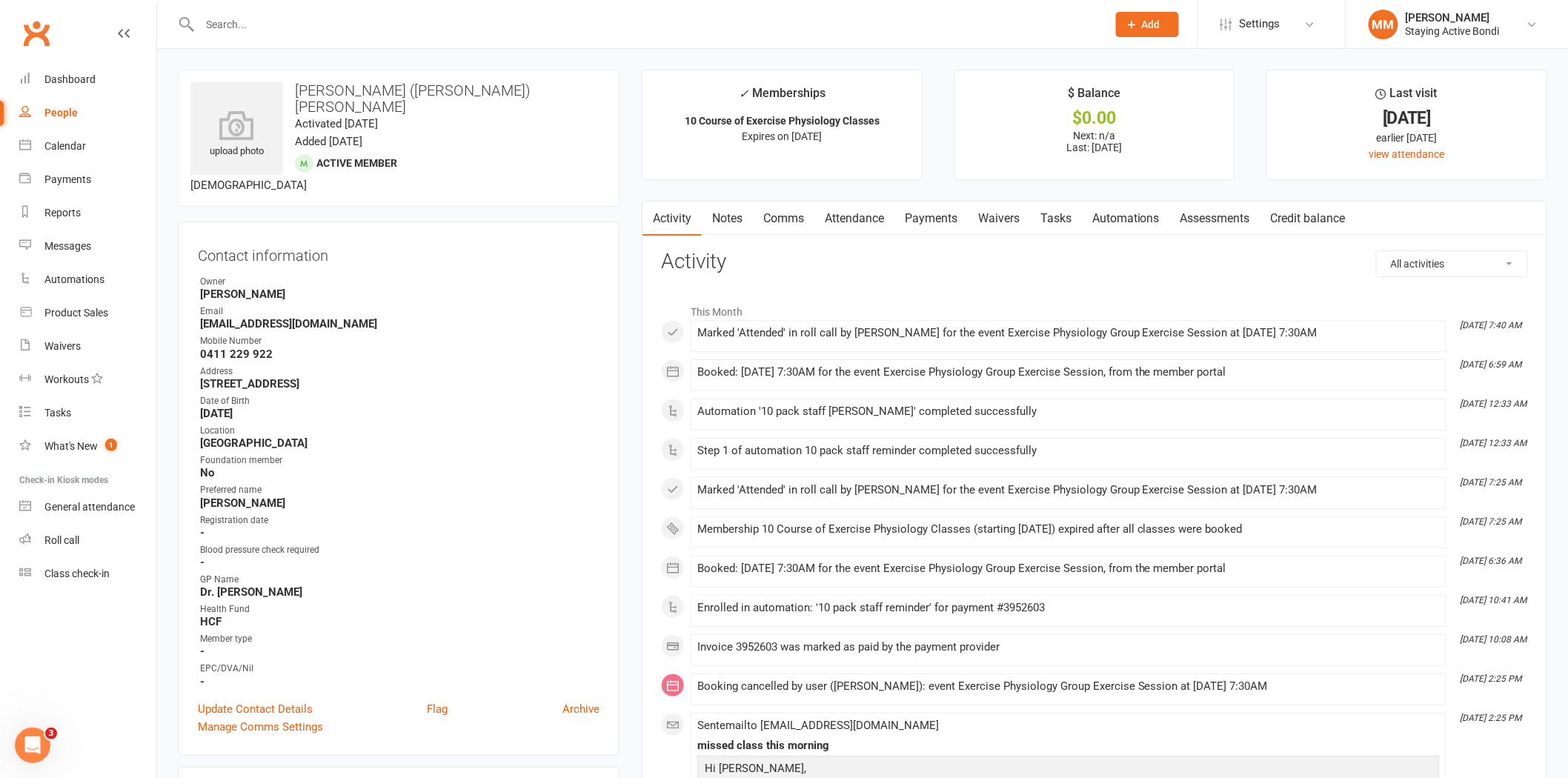
click at [932, 213] on link "Payments" at bounding box center [931, 218] width 74 height 34
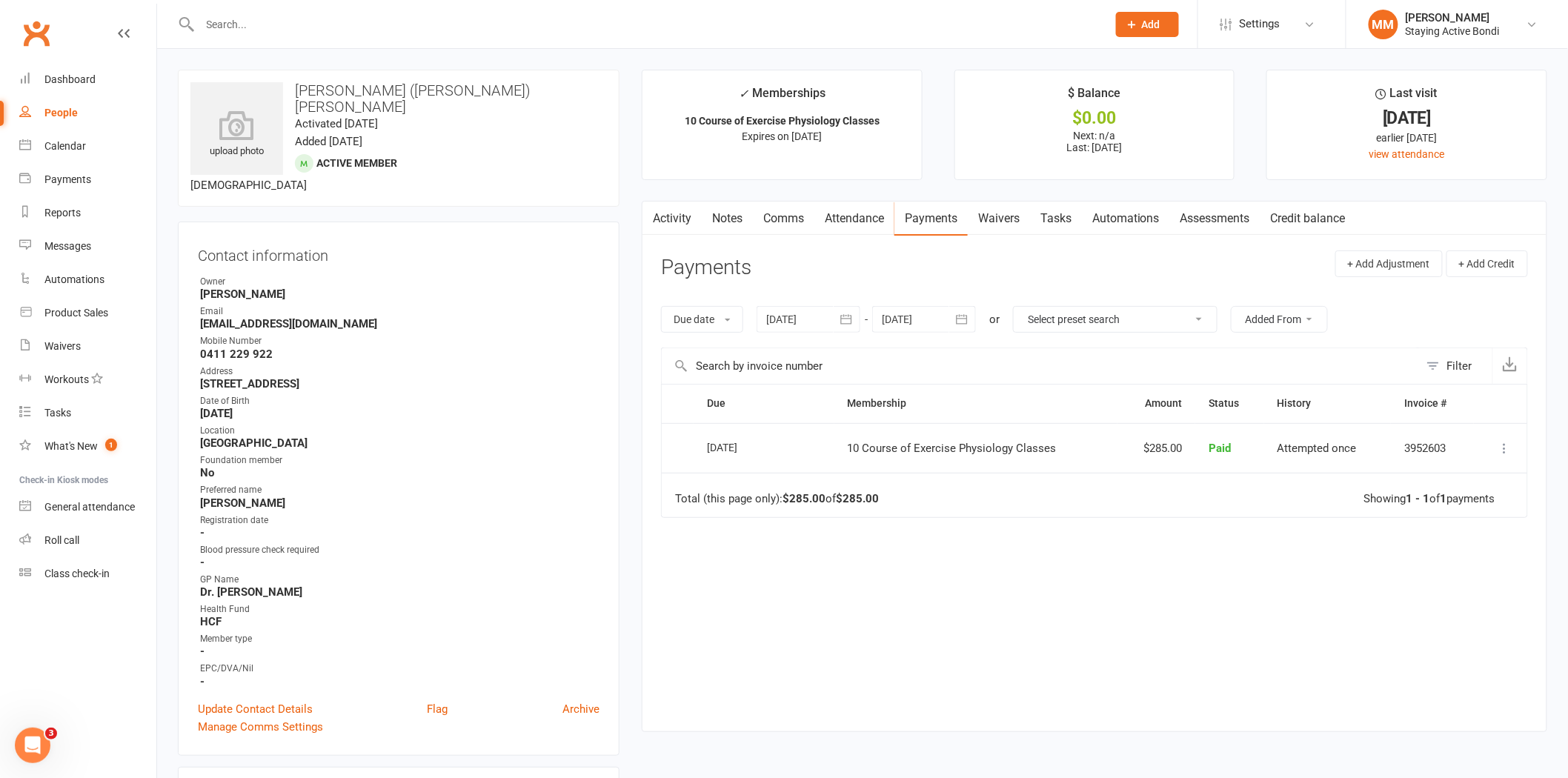
click at [811, 317] on div at bounding box center [808, 319] width 104 height 26
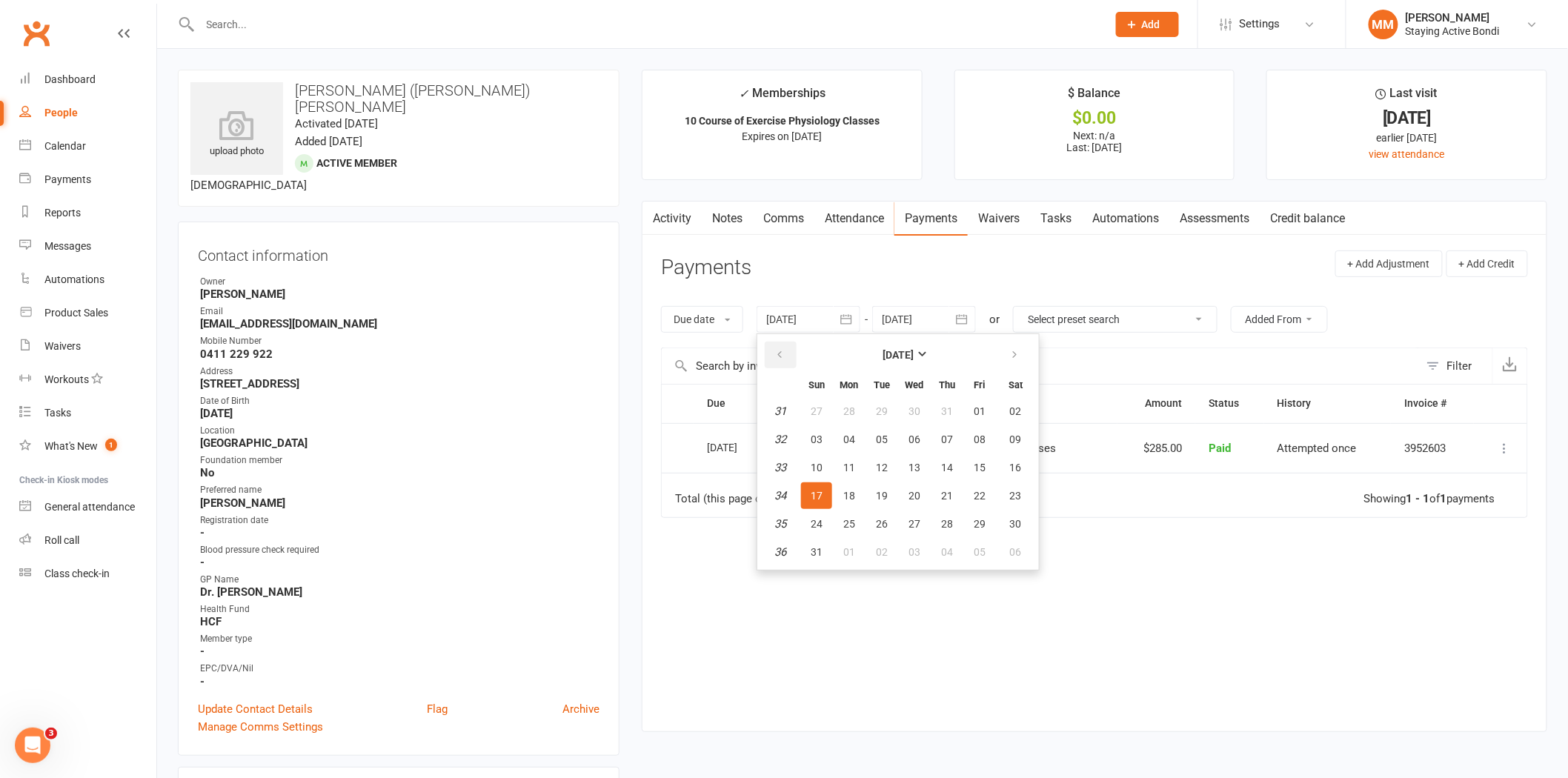
click at [776, 349] on icon "button" at bounding box center [779, 355] width 11 height 12
click at [778, 349] on icon "button" at bounding box center [779, 355] width 11 height 12
click at [776, 345] on button "button" at bounding box center [780, 354] width 32 height 26
click at [815, 409] on span "30" at bounding box center [816, 411] width 12 height 12
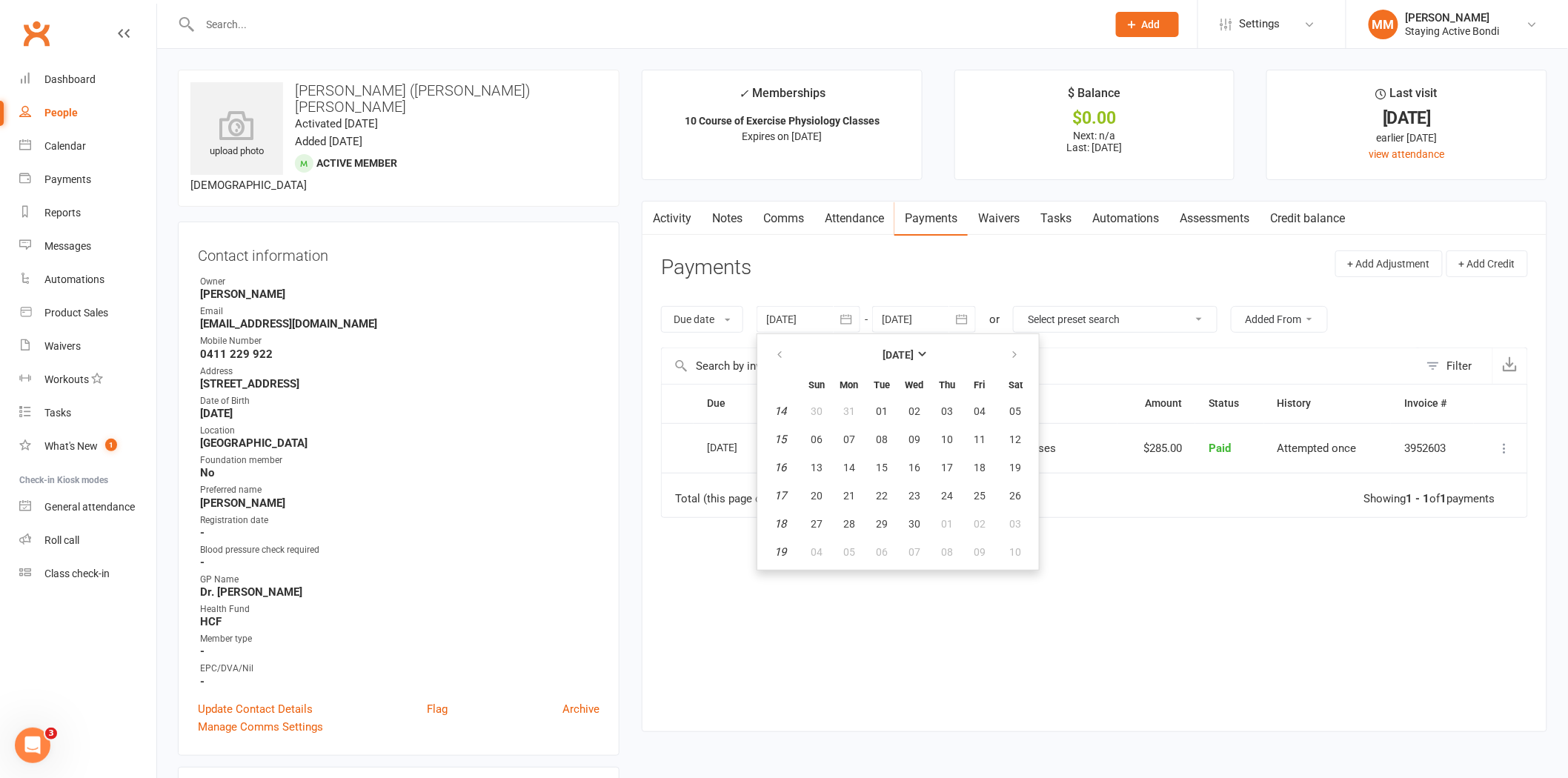
type input "[DATE]"
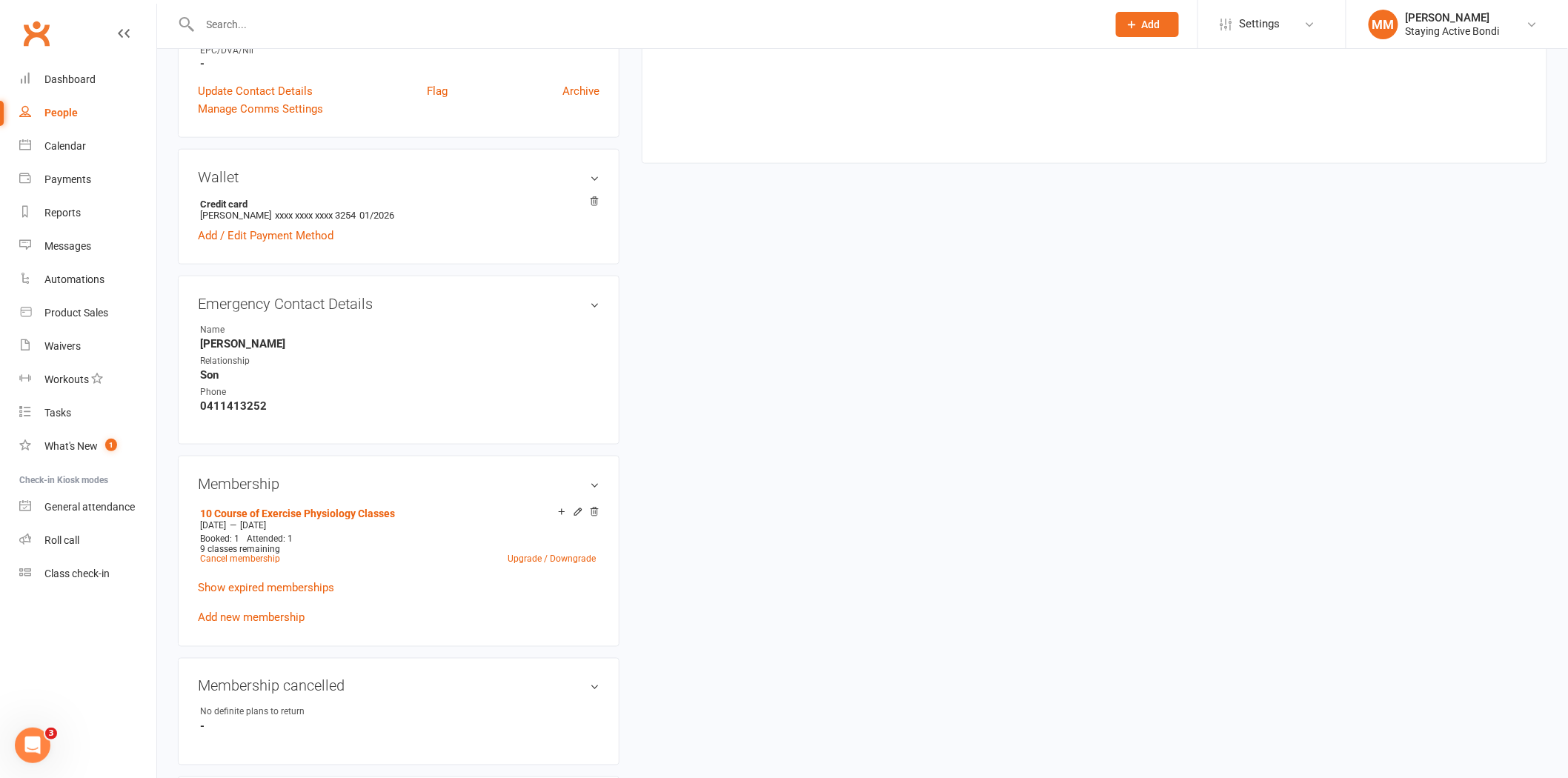
scroll to position [658, 0]
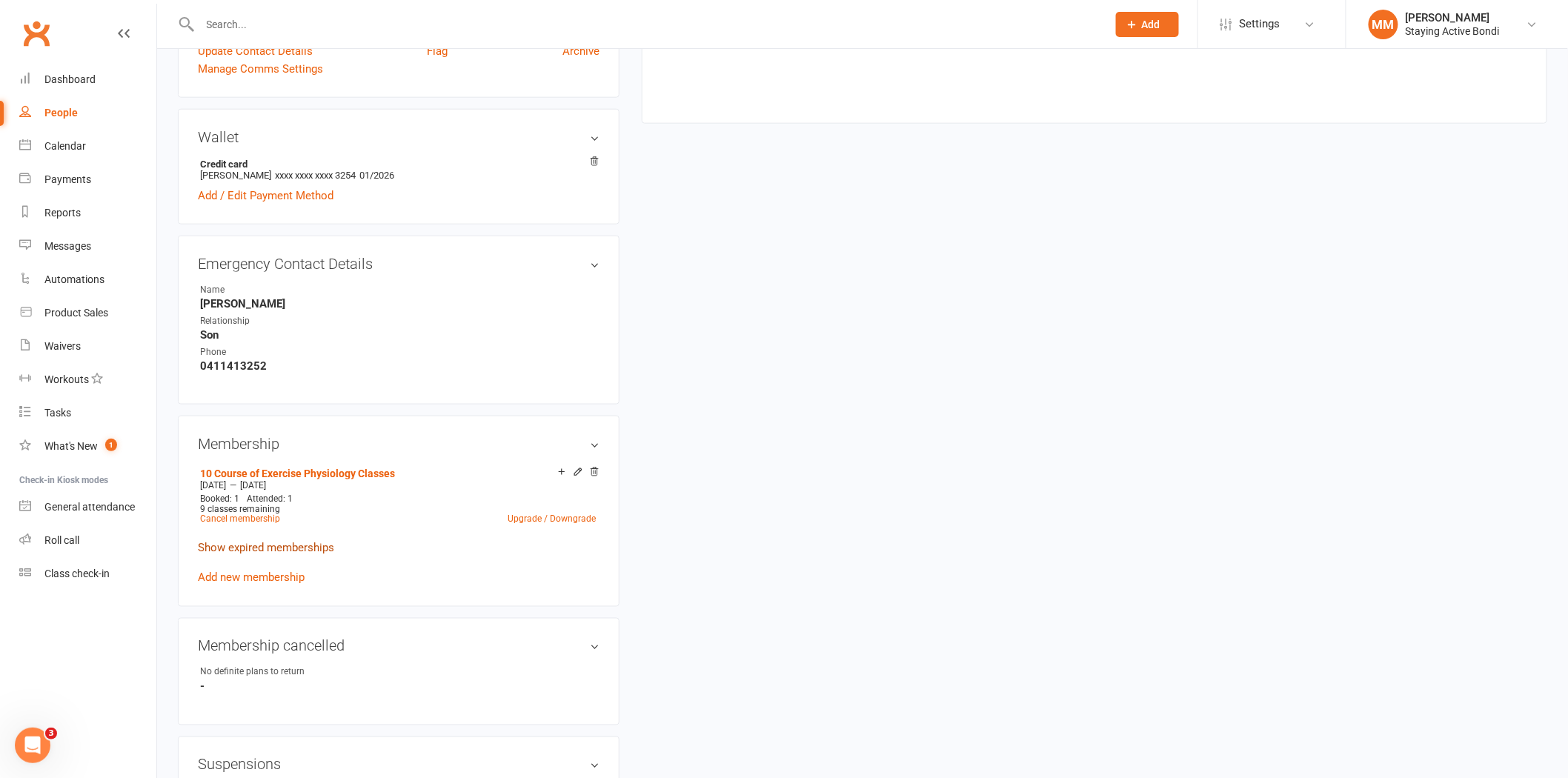
click at [242, 542] on link "Show expired memberships" at bounding box center [265, 549] width 136 height 14
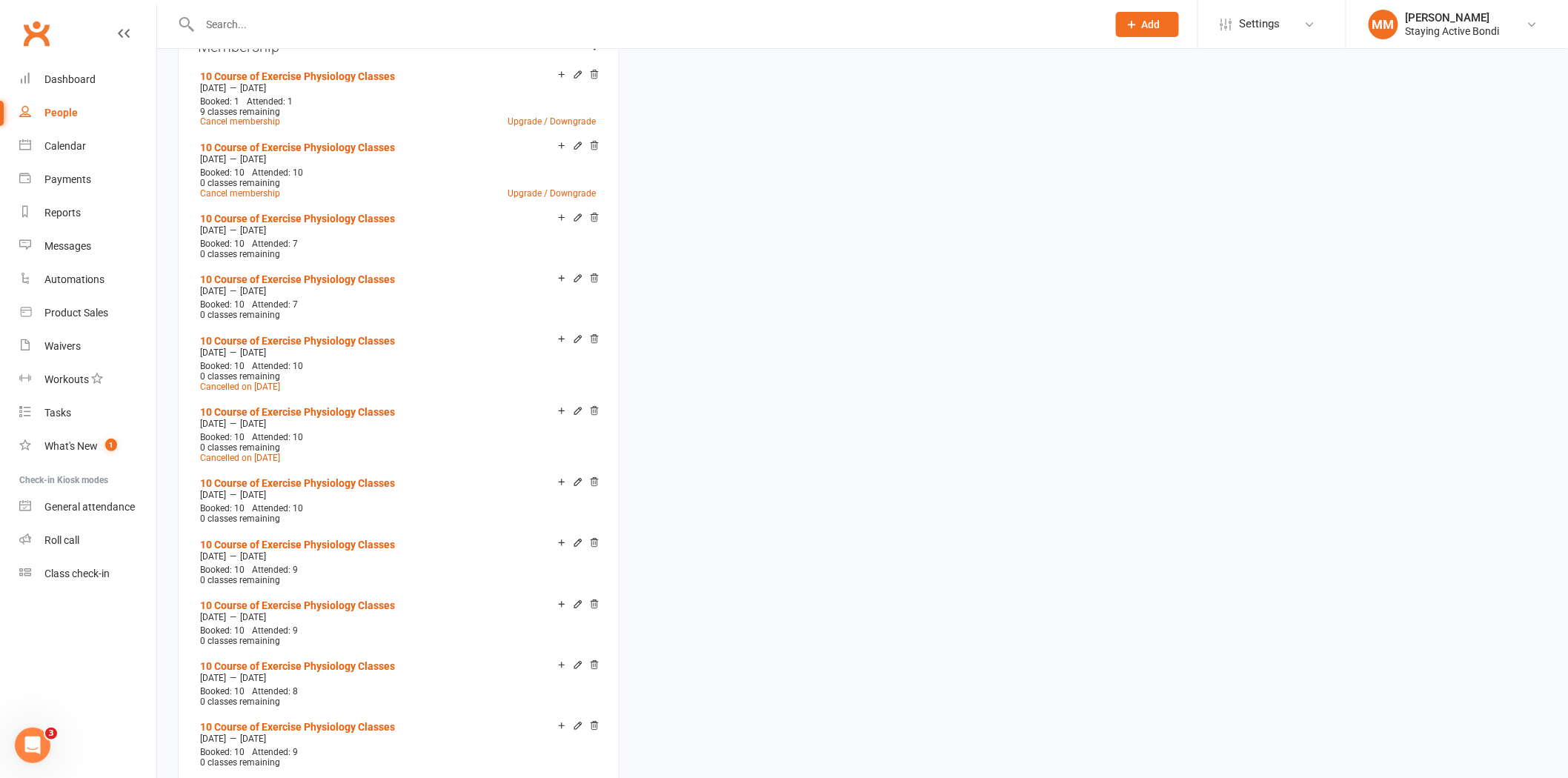
scroll to position [1070, 0]
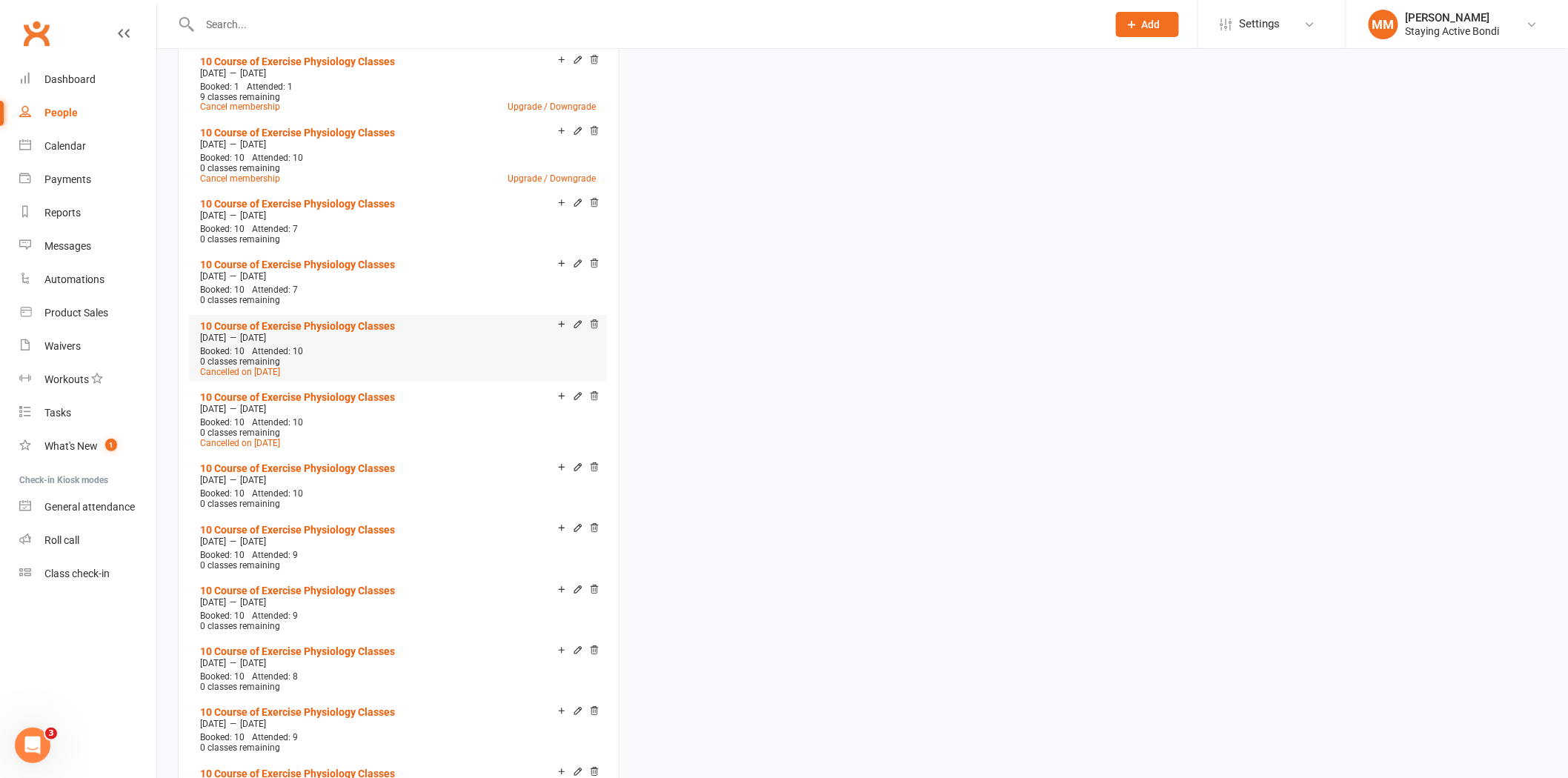
click at [283, 347] on span "Attended: 10" at bounding box center [277, 352] width 51 height 11
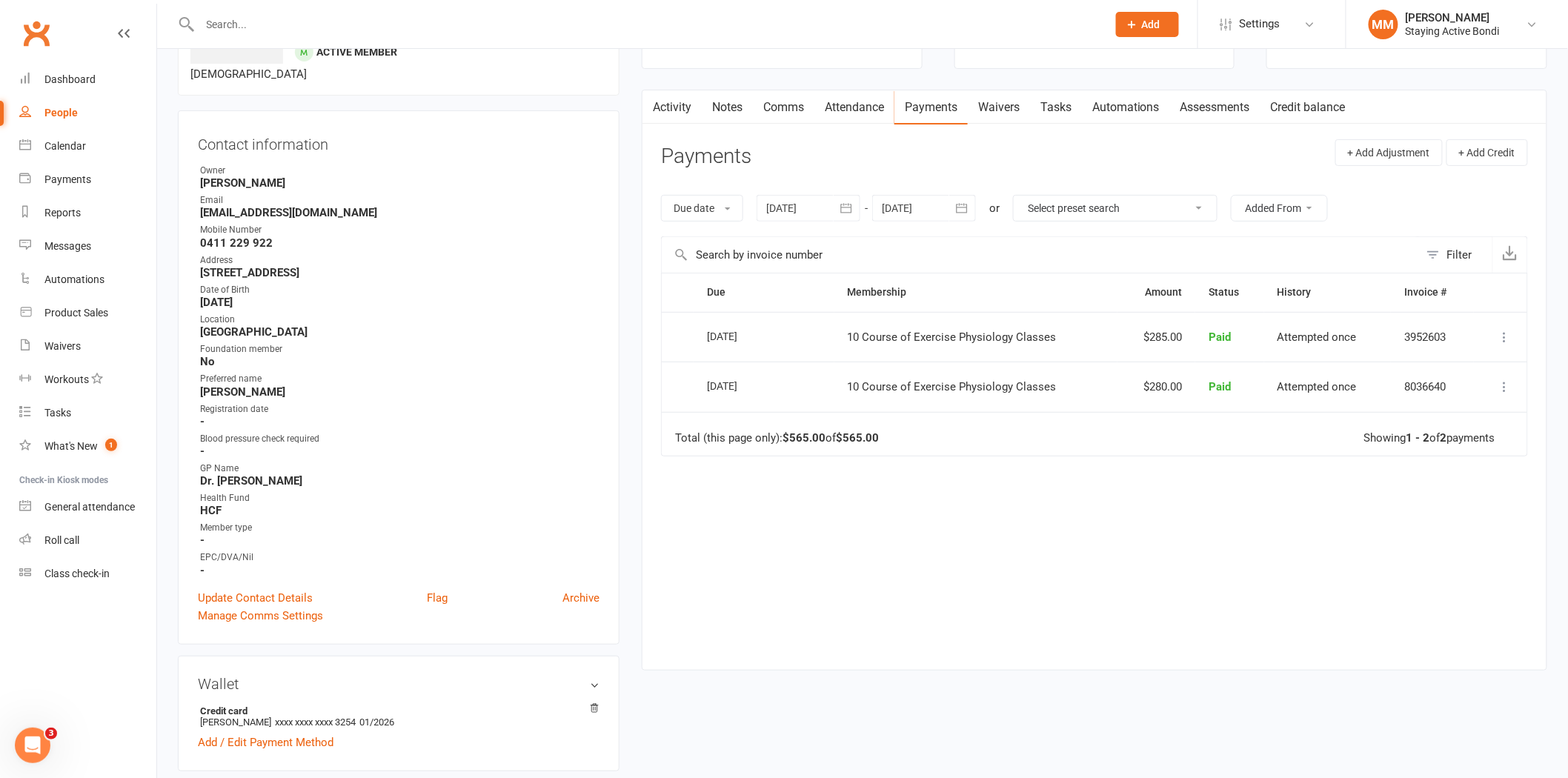
scroll to position [82, 0]
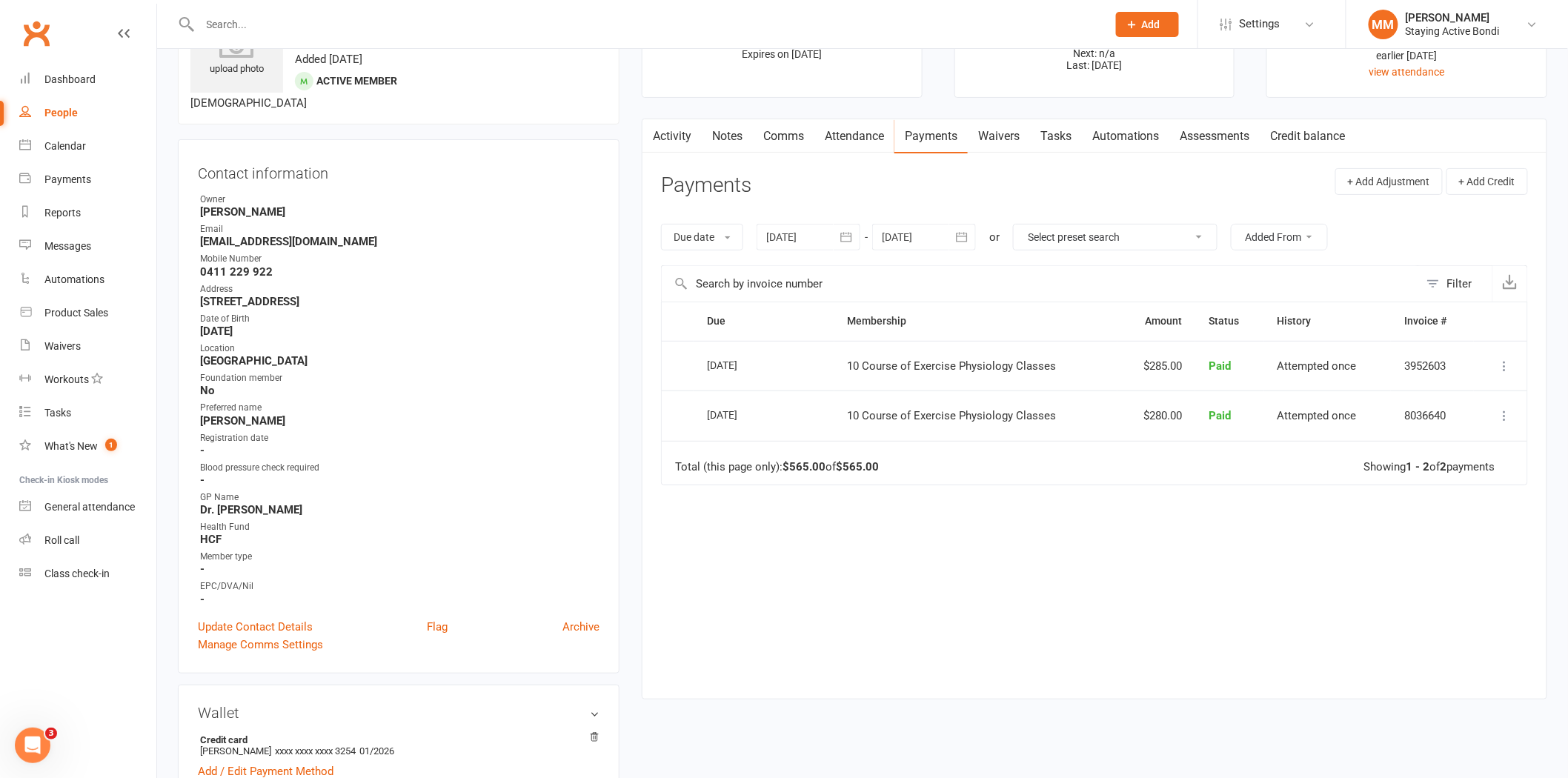
drag, startPoint x: 864, startPoint y: 129, endPoint x: 882, endPoint y: 160, distance: 35.8
click at [864, 129] on link "Attendance" at bounding box center [854, 136] width 80 height 34
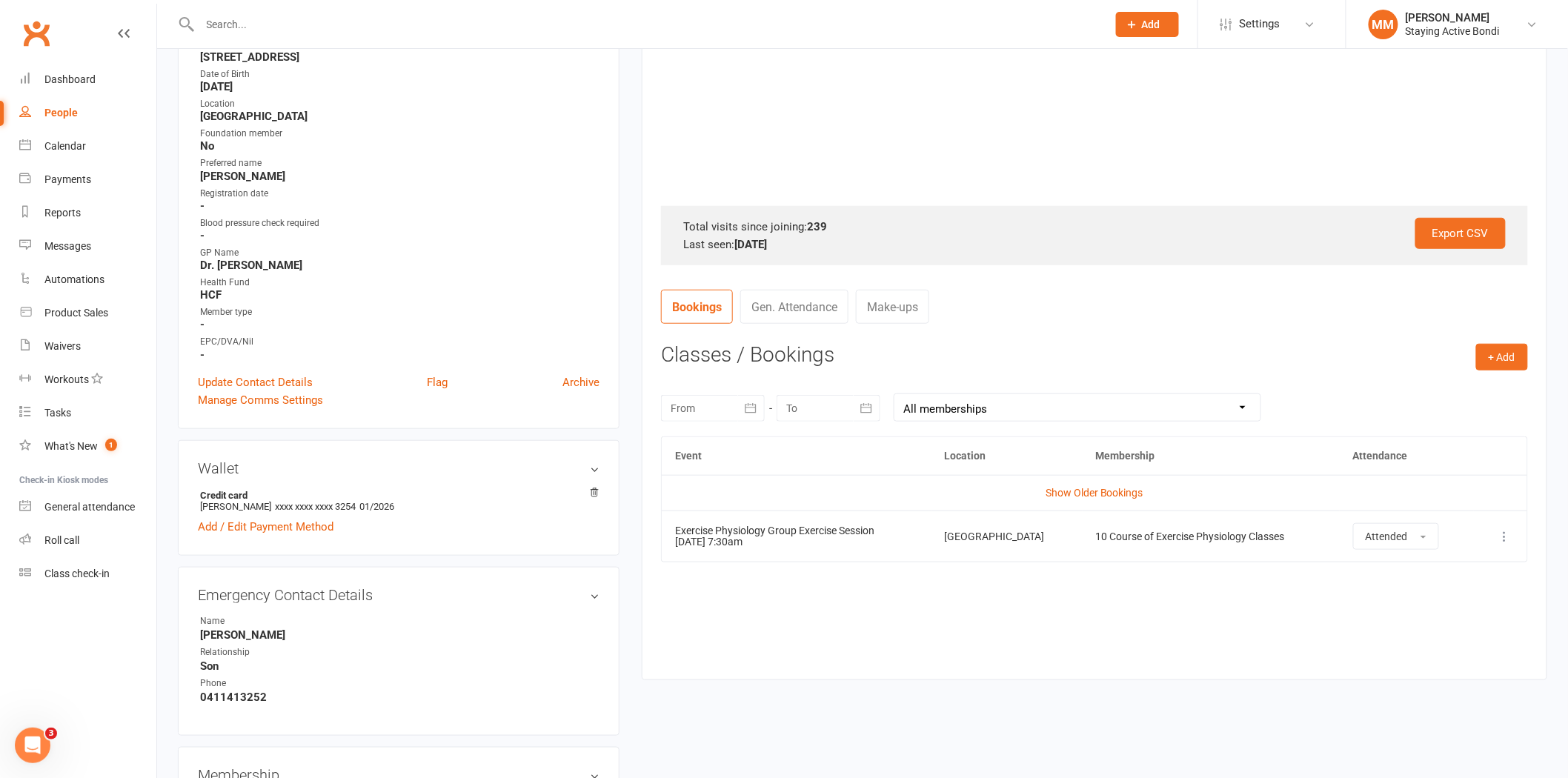
scroll to position [493, 0]
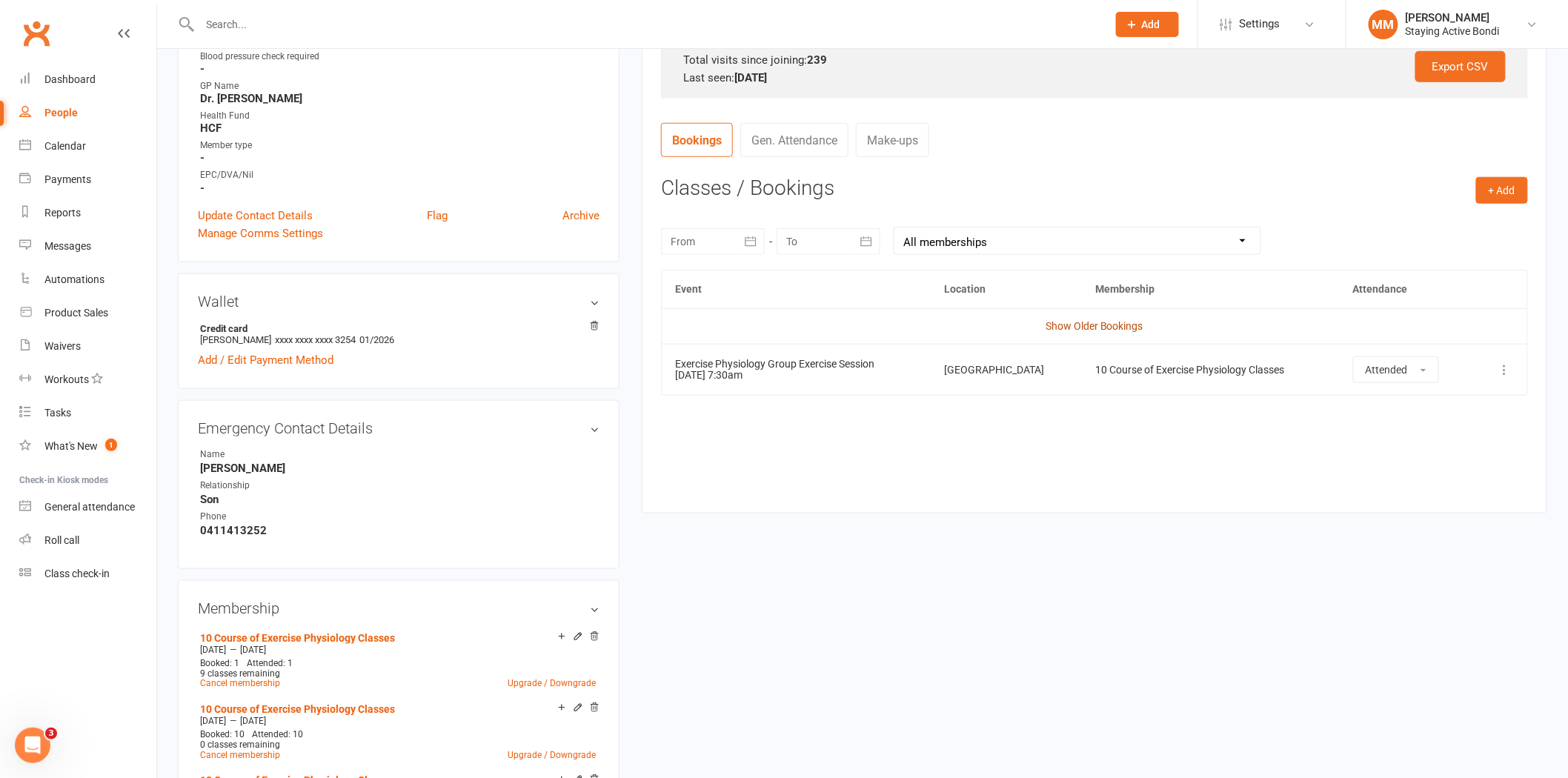
click at [1094, 322] on link "Show Older Bookings" at bounding box center [1094, 326] width 98 height 12
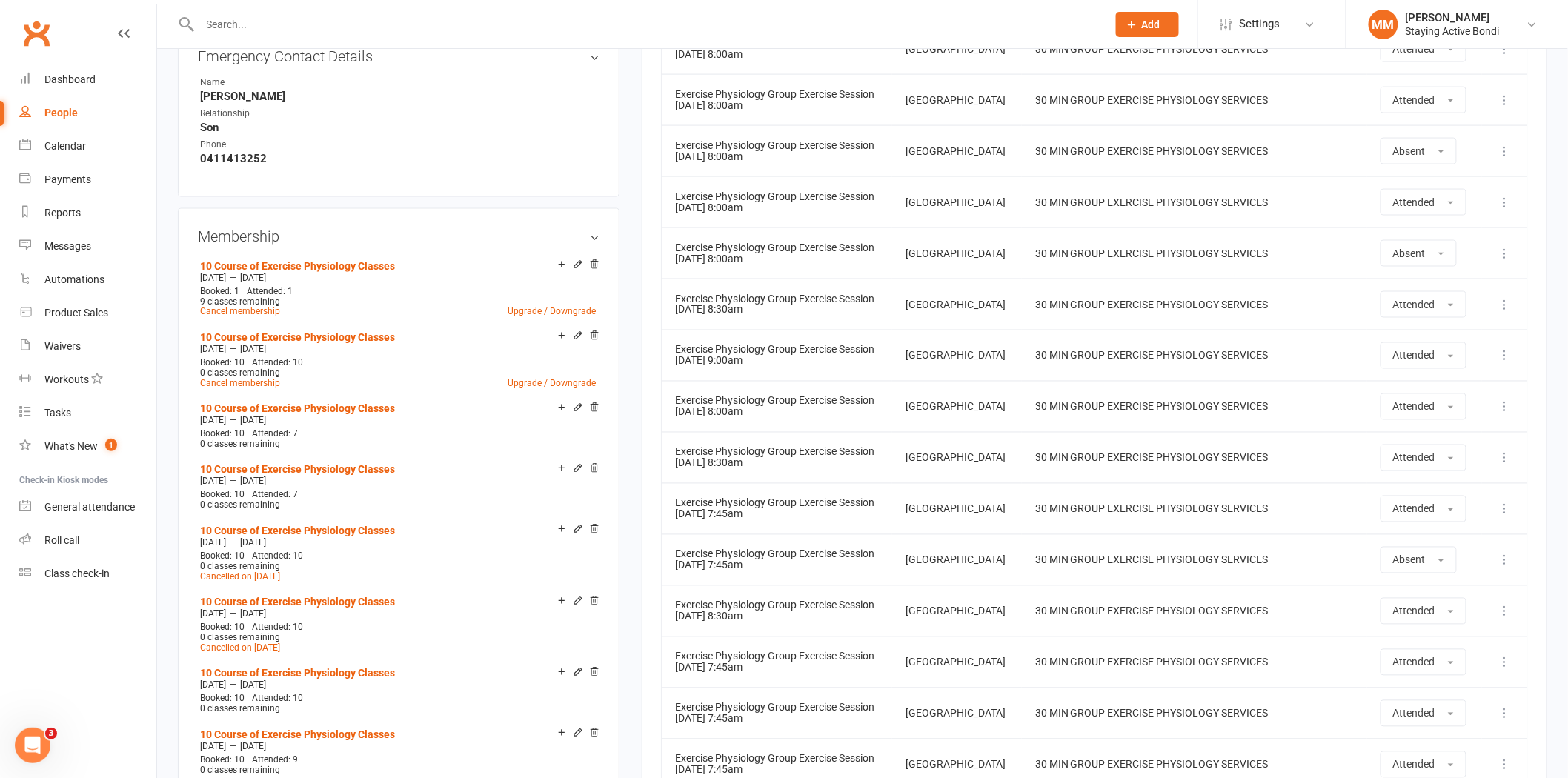
scroll to position [0, 0]
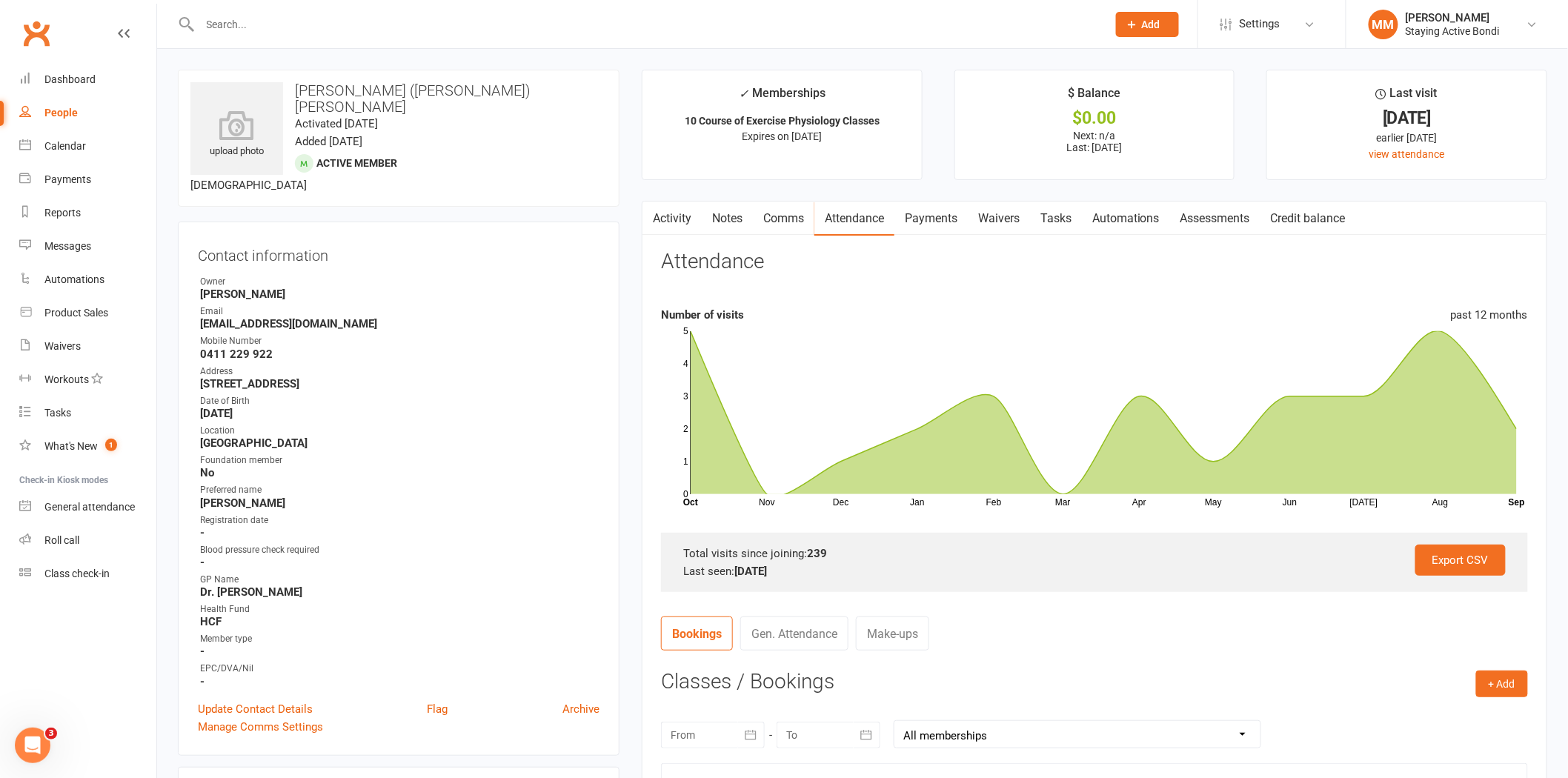
click at [909, 215] on link "Payments" at bounding box center [931, 218] width 74 height 34
